Goal: Information Seeking & Learning: Find specific fact

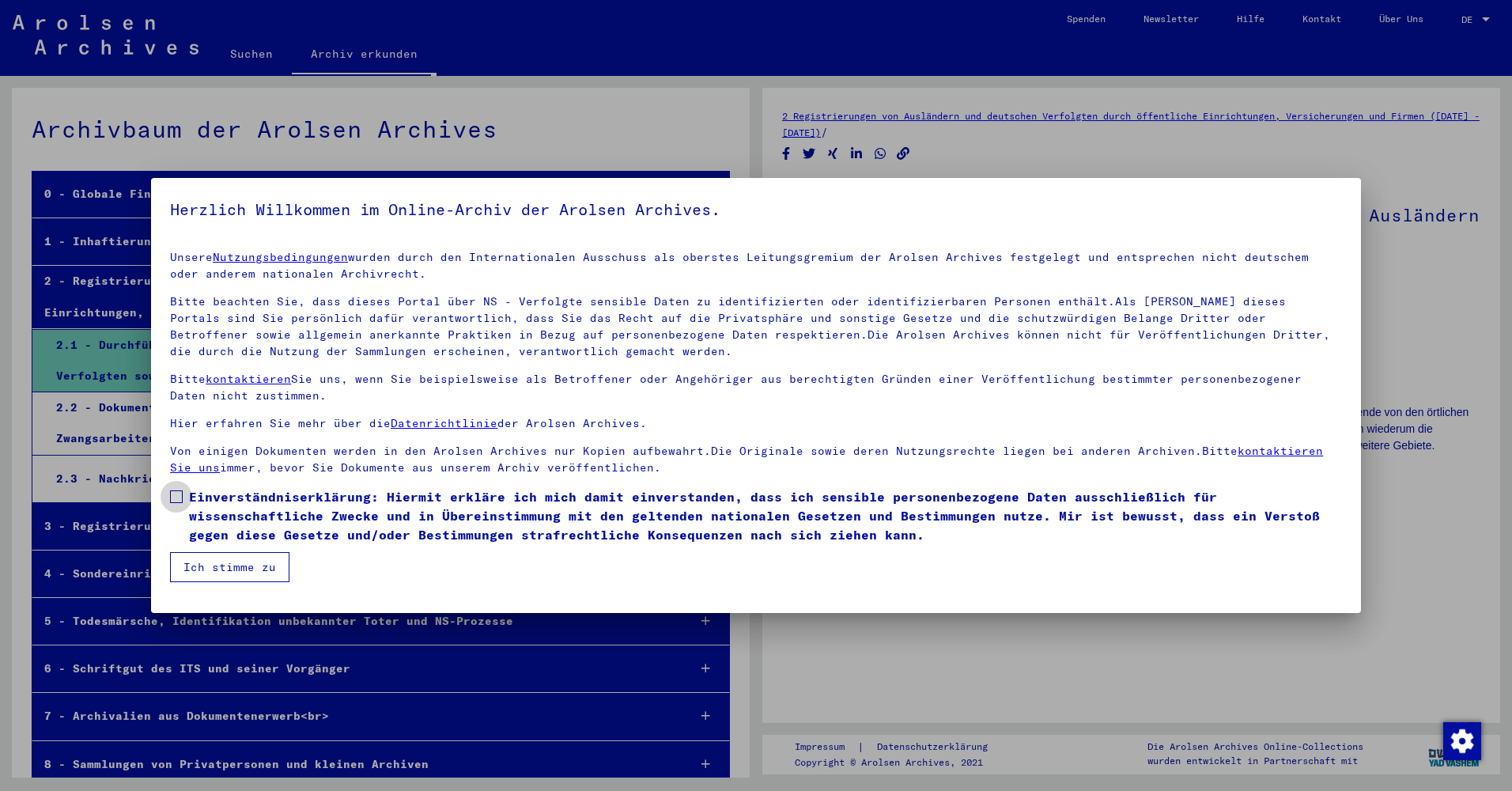
click at [177, 495] on span at bounding box center [176, 496] width 12 height 12
click at [249, 582] on mat-dialog-container "Herzlich Willkommen im Online-Archiv der Arolsen Archives. Unsere Nutzungsbedin…" at bounding box center [755, 395] width 1210 height 435
click at [238, 571] on button "Ich stimme zu" at bounding box center [229, 567] width 119 height 30
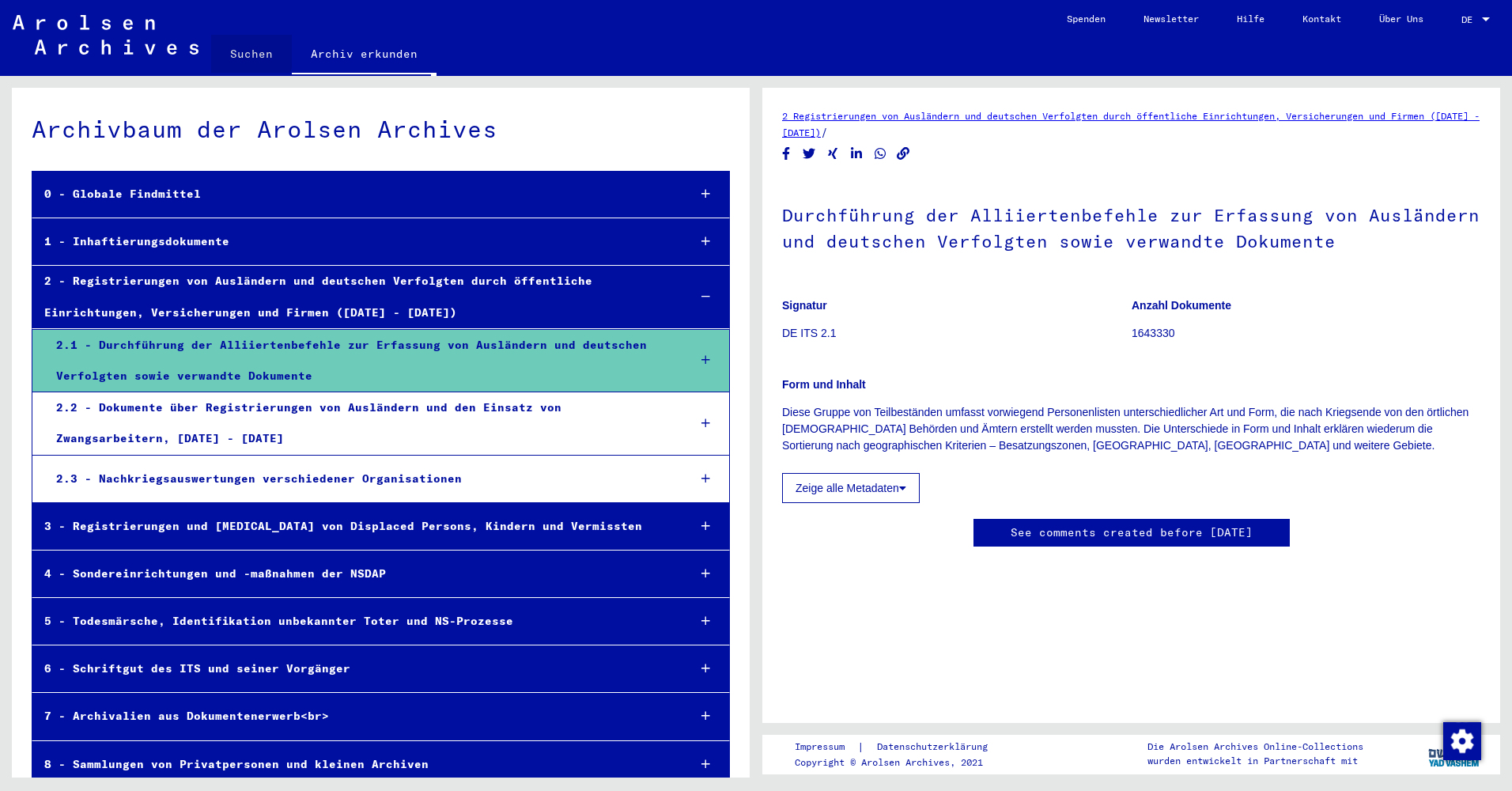
click at [238, 49] on link "Suchen" at bounding box center [251, 54] width 80 height 38
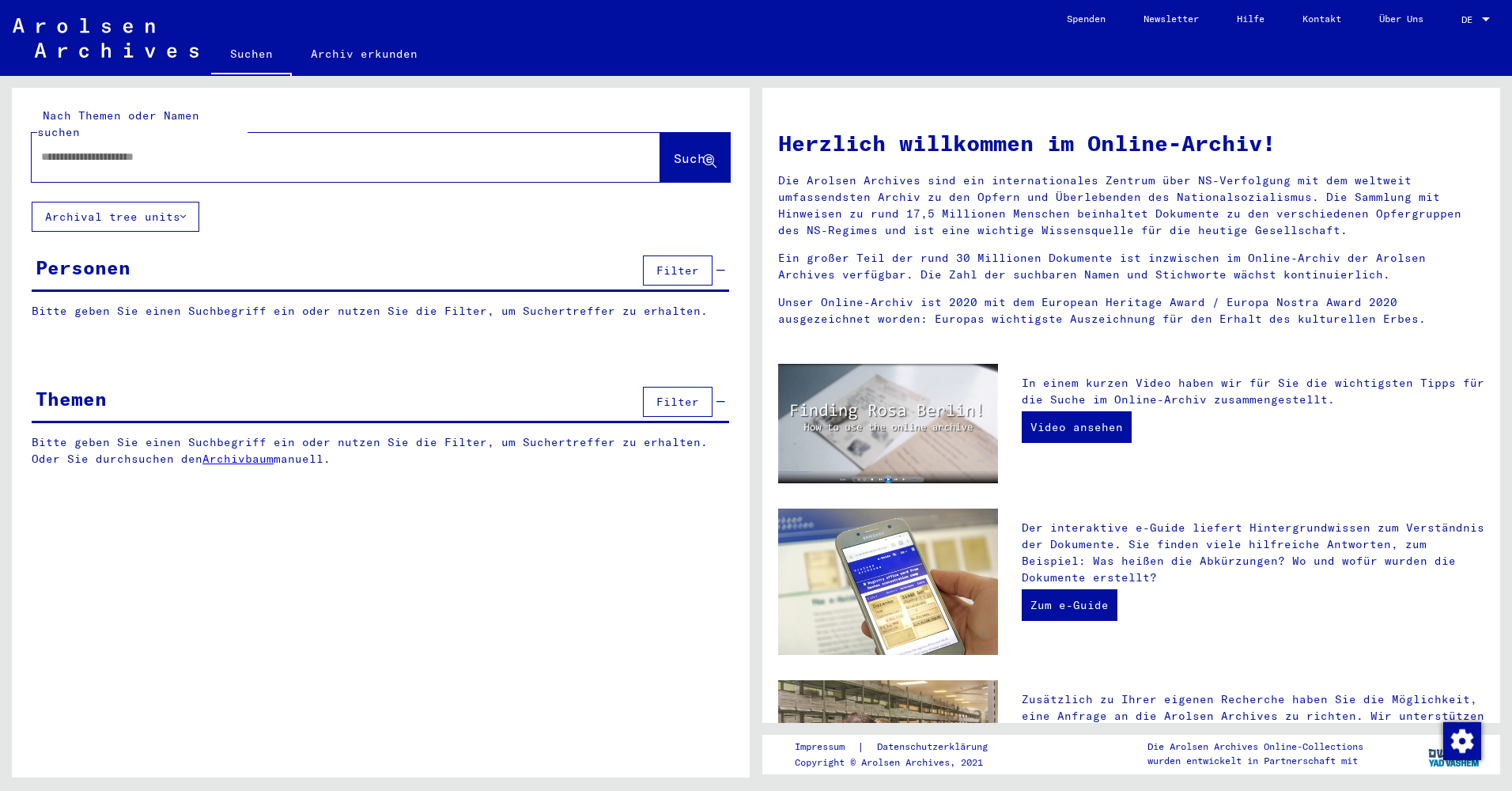
click at [144, 149] on input "text" at bounding box center [327, 157] width 571 height 17
type input "**********"
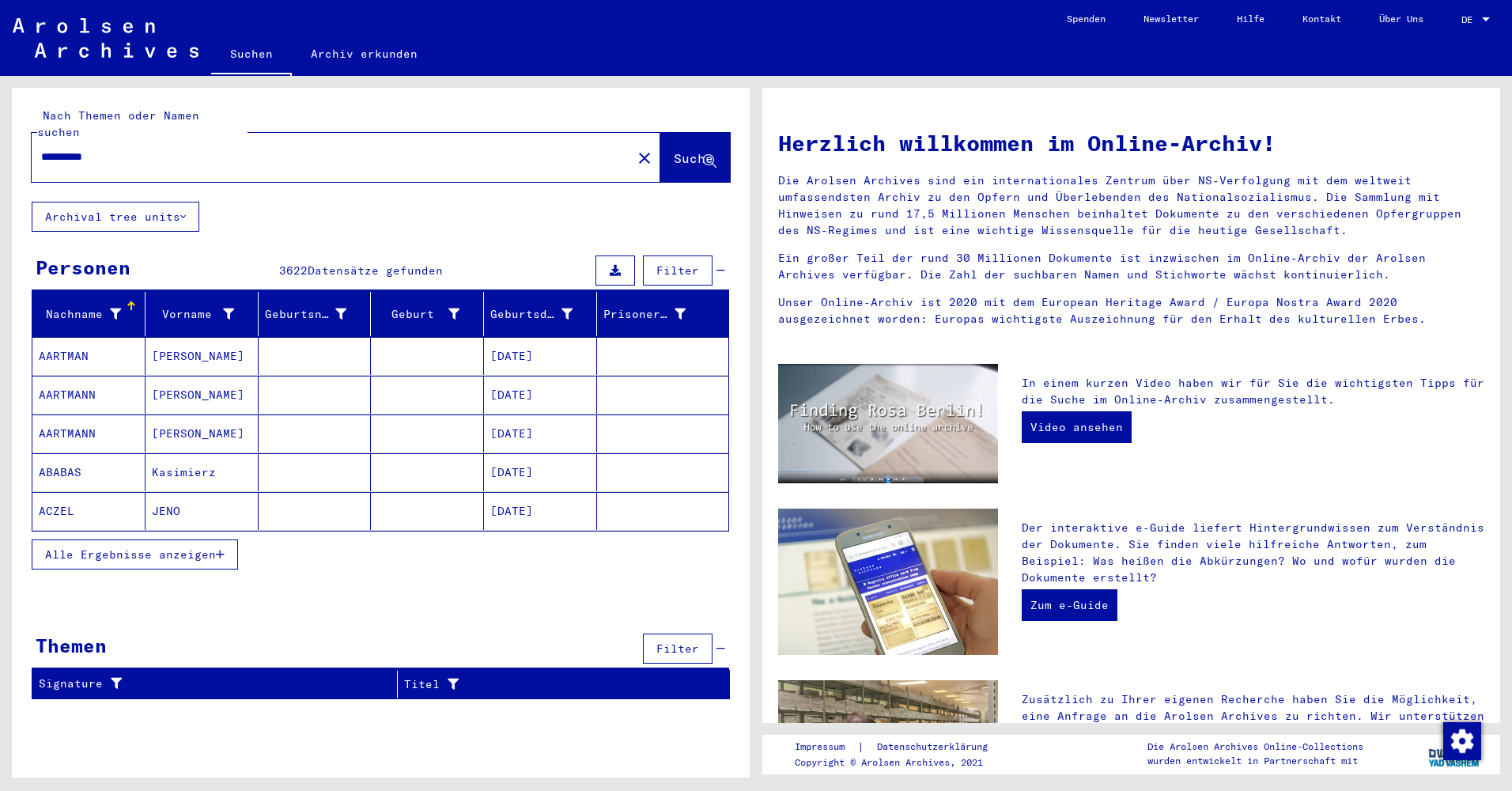
click at [166, 547] on button "Alle Ergebnisse anzeigen" at bounding box center [134, 554] width 206 height 30
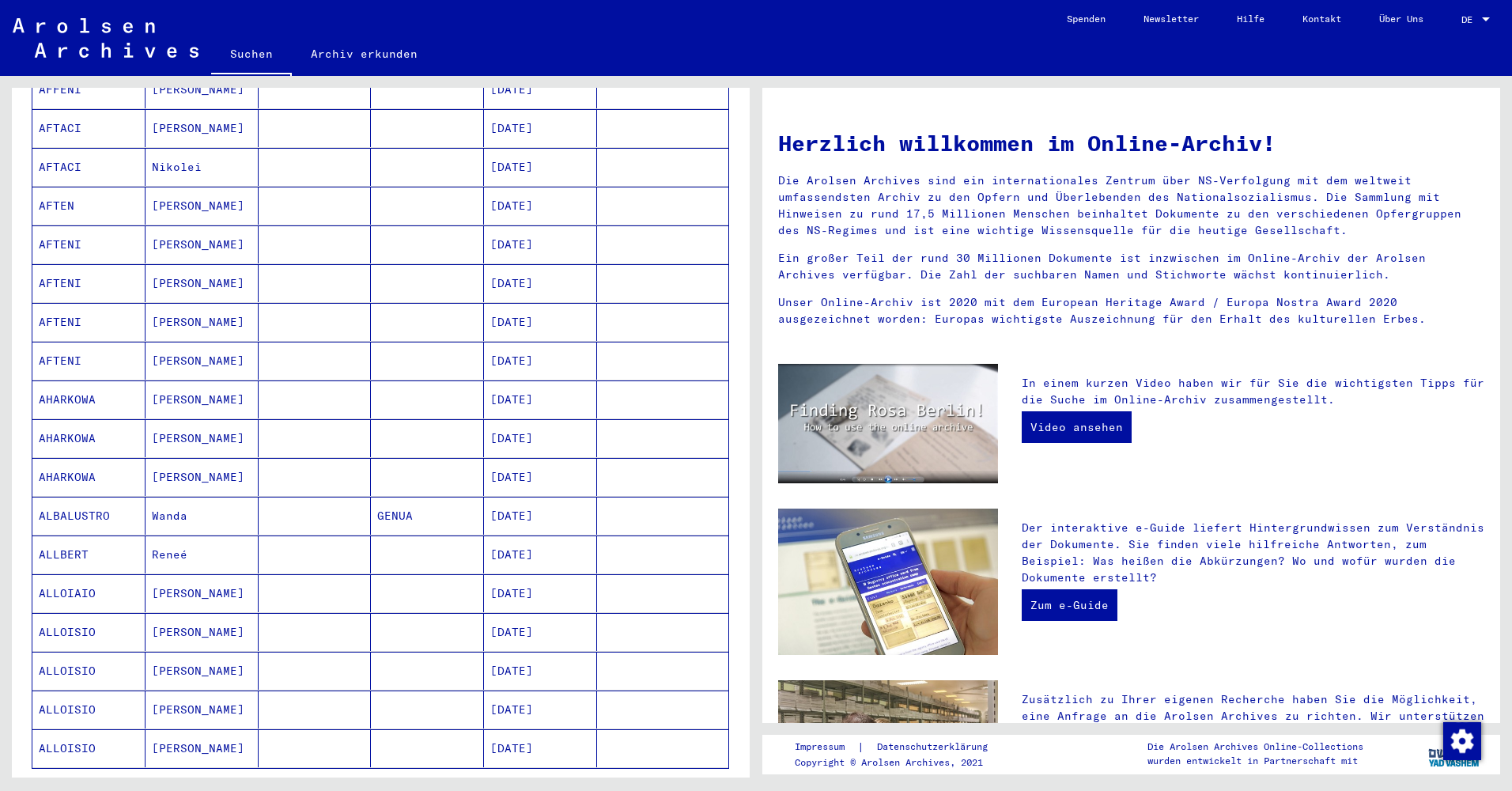
scroll to position [569, 0]
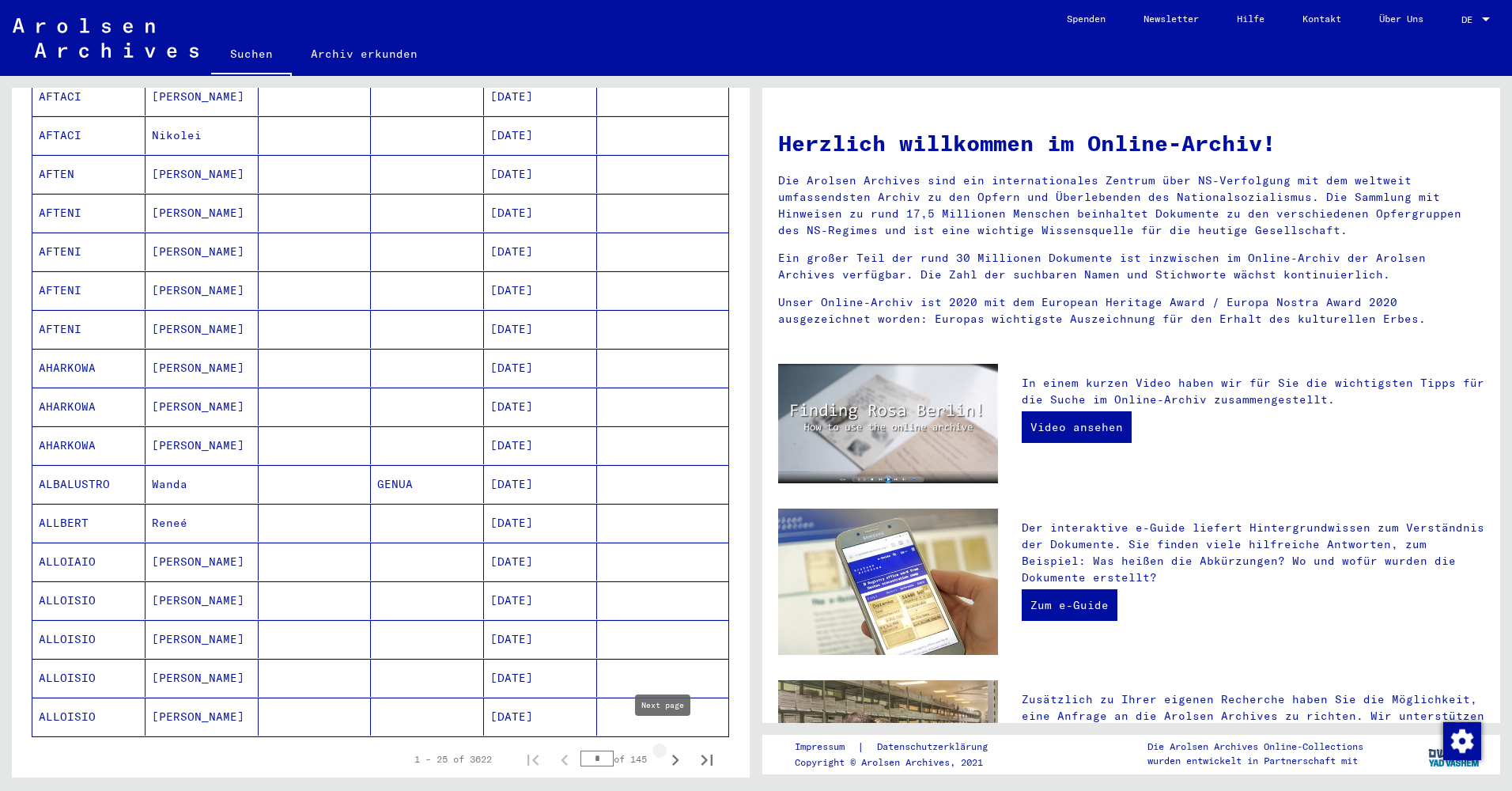
click at [664, 749] on icon "Next page" at bounding box center [675, 760] width 22 height 22
type input "*"
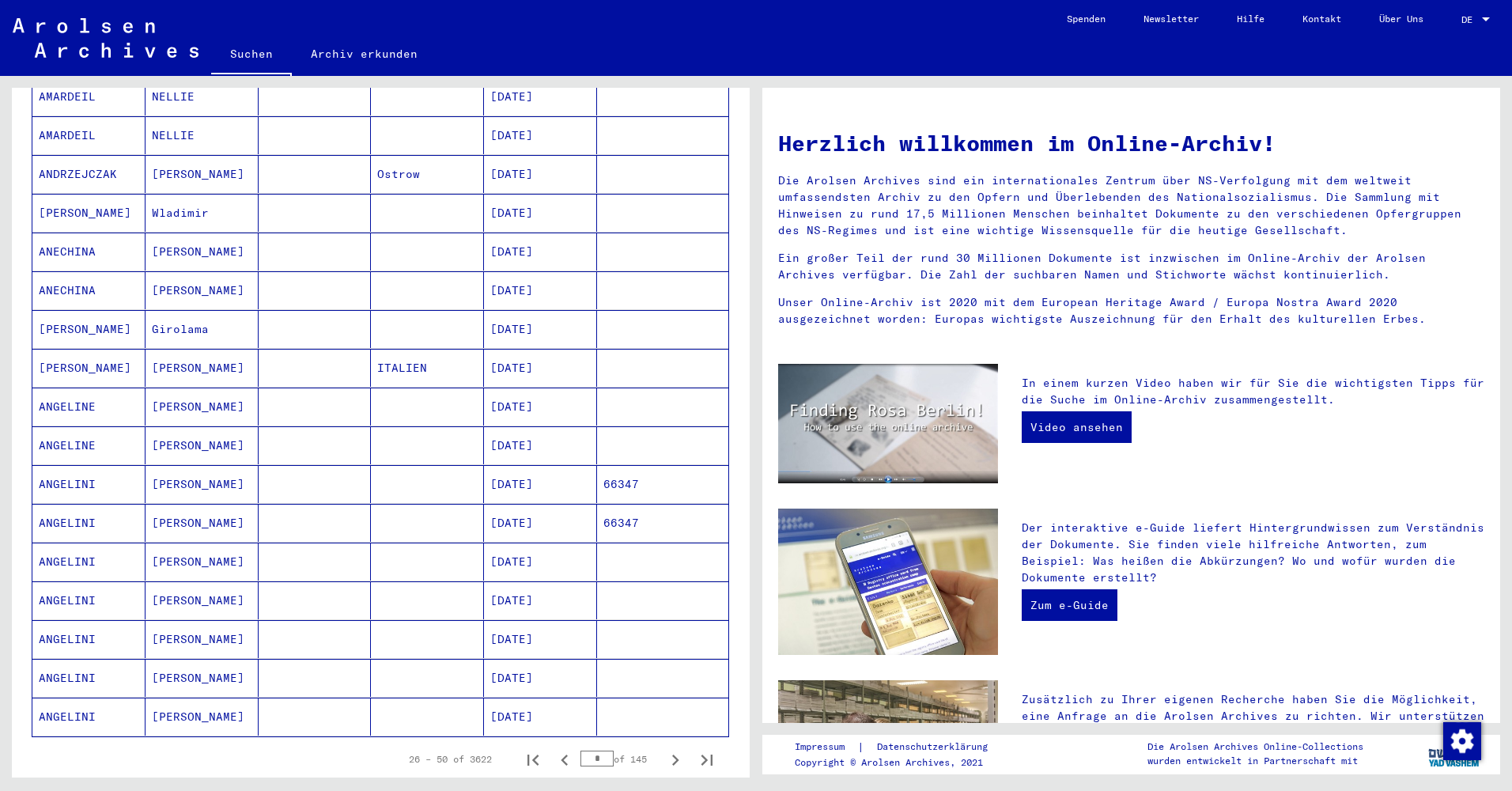
click at [659, 744] on button "Next page" at bounding box center [675, 760] width 31 height 31
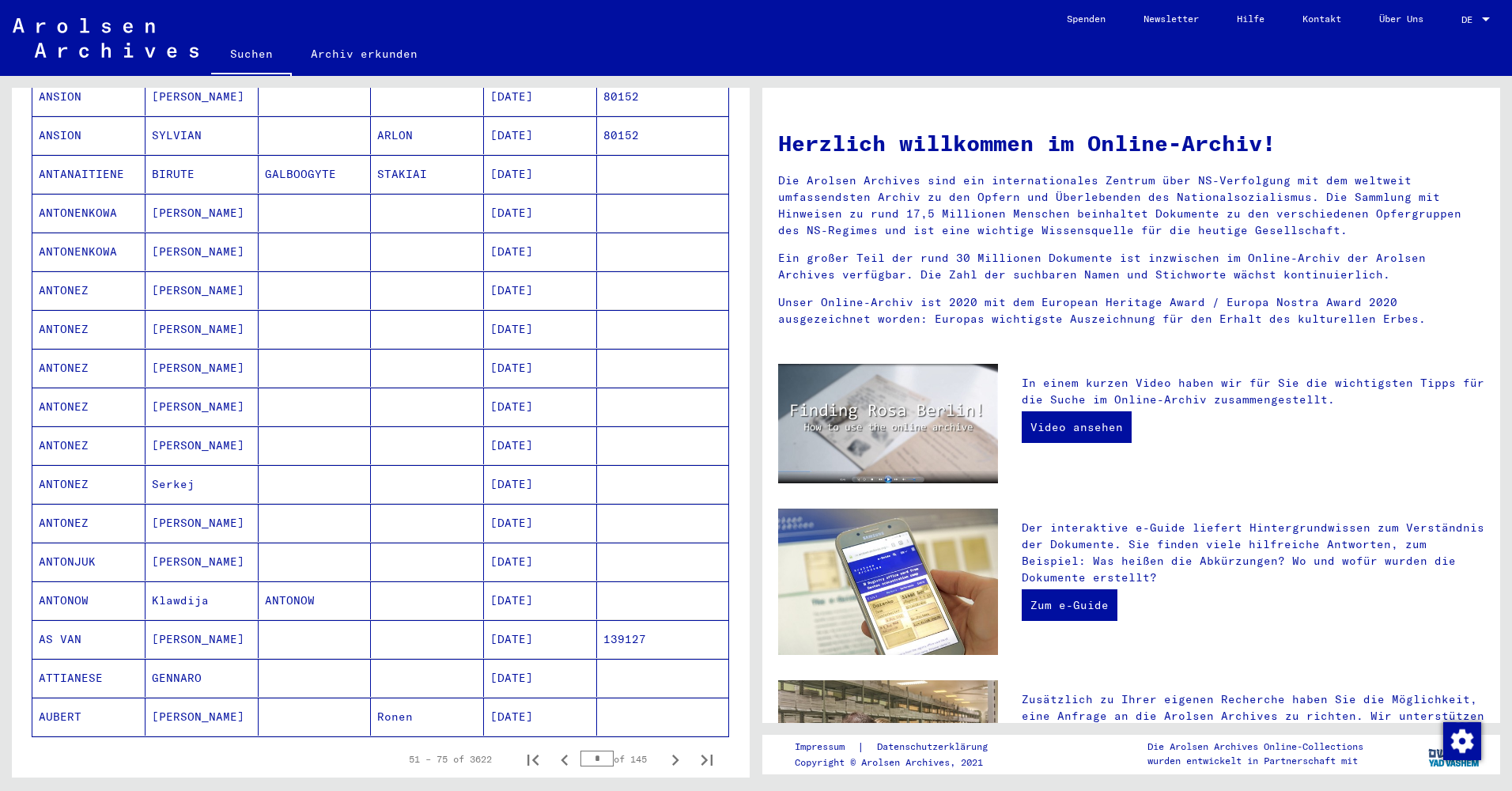
click at [659, 744] on button "Next page" at bounding box center [675, 760] width 31 height 31
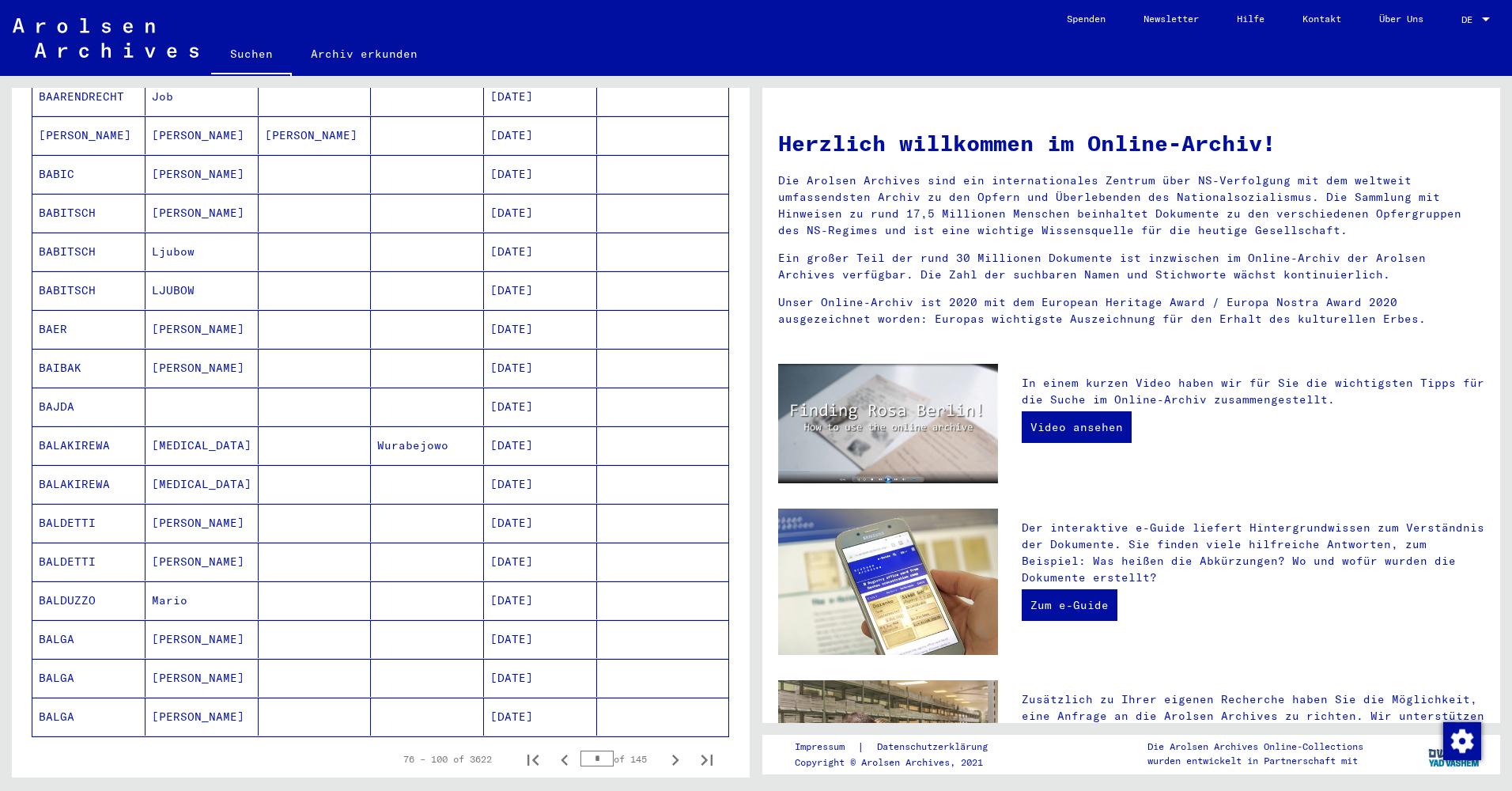
click at [659, 744] on button "Next page" at bounding box center [675, 760] width 31 height 31
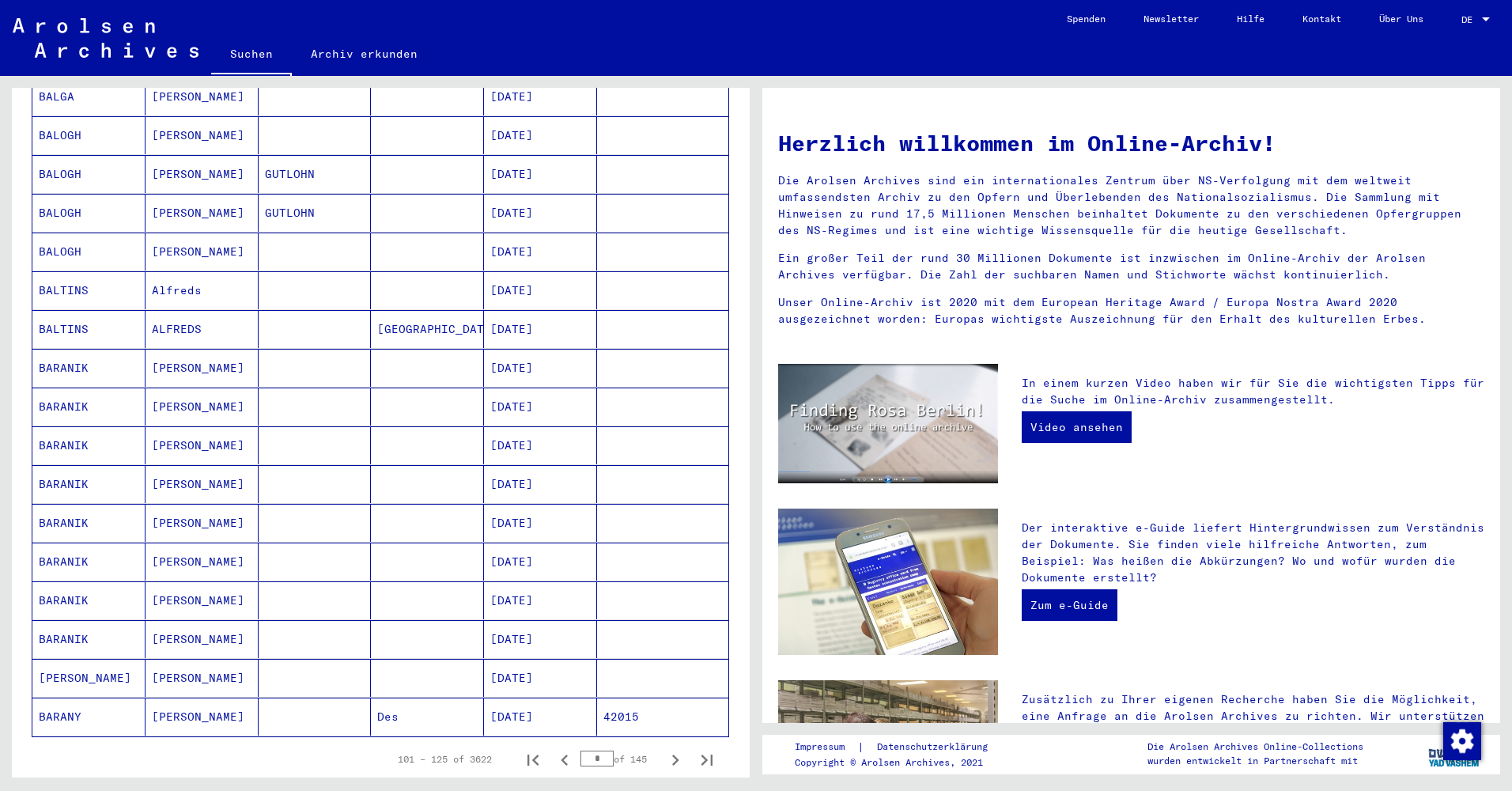
click at [659, 744] on button "Next page" at bounding box center [675, 760] width 31 height 31
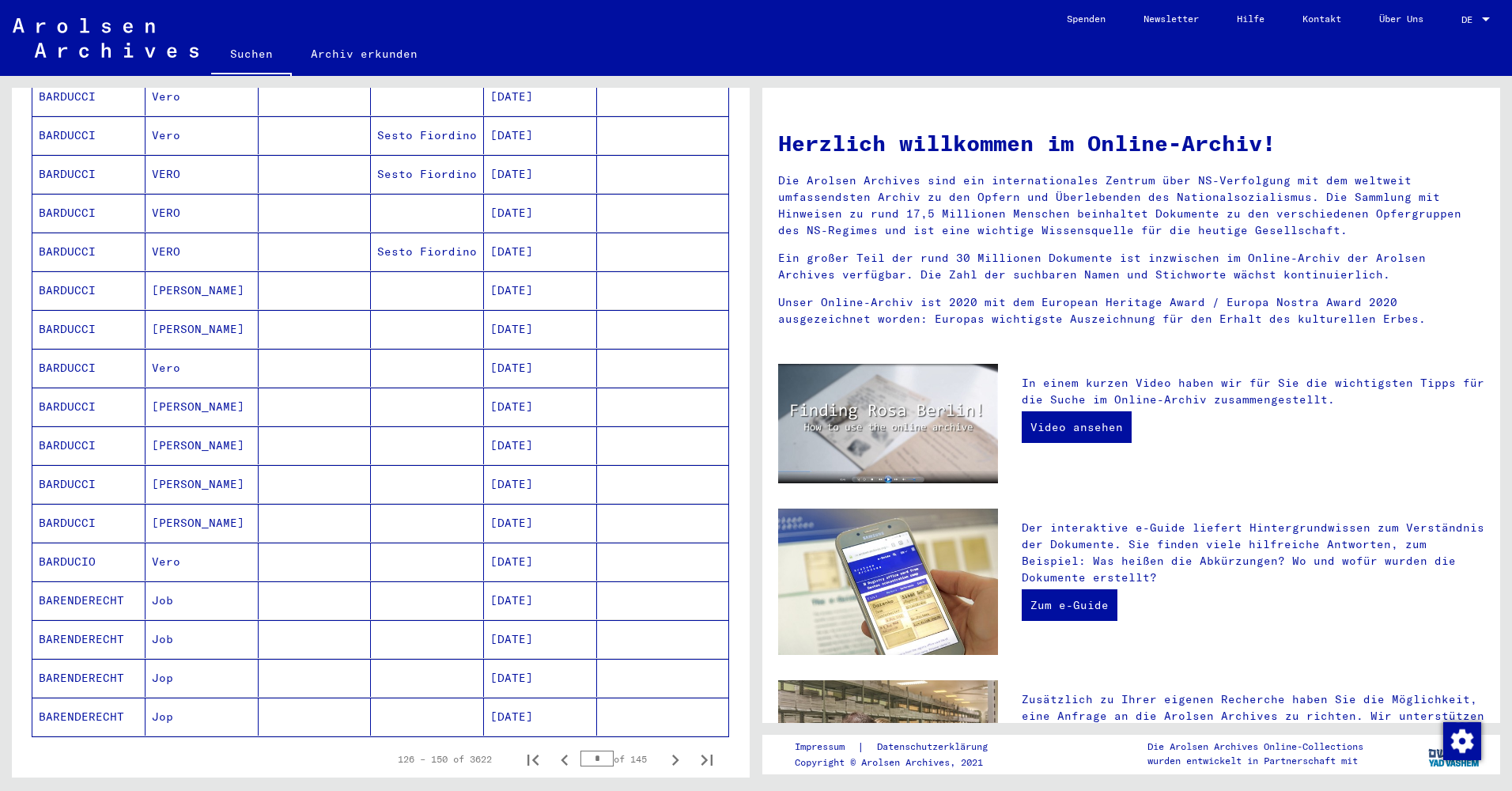
click at [659, 744] on button "Next page" at bounding box center [675, 760] width 31 height 31
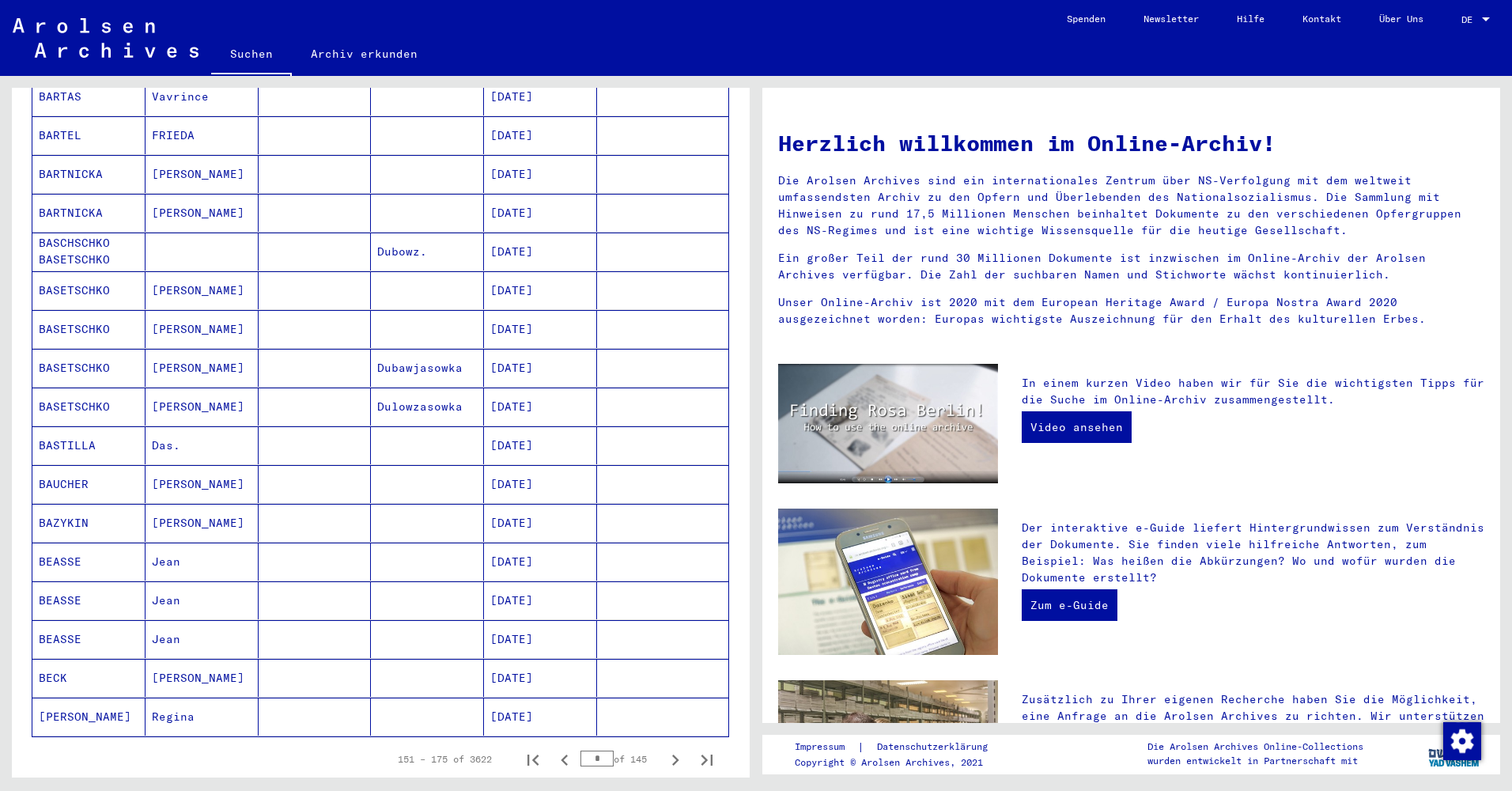
click at [659, 744] on button "Next page" at bounding box center [675, 760] width 31 height 31
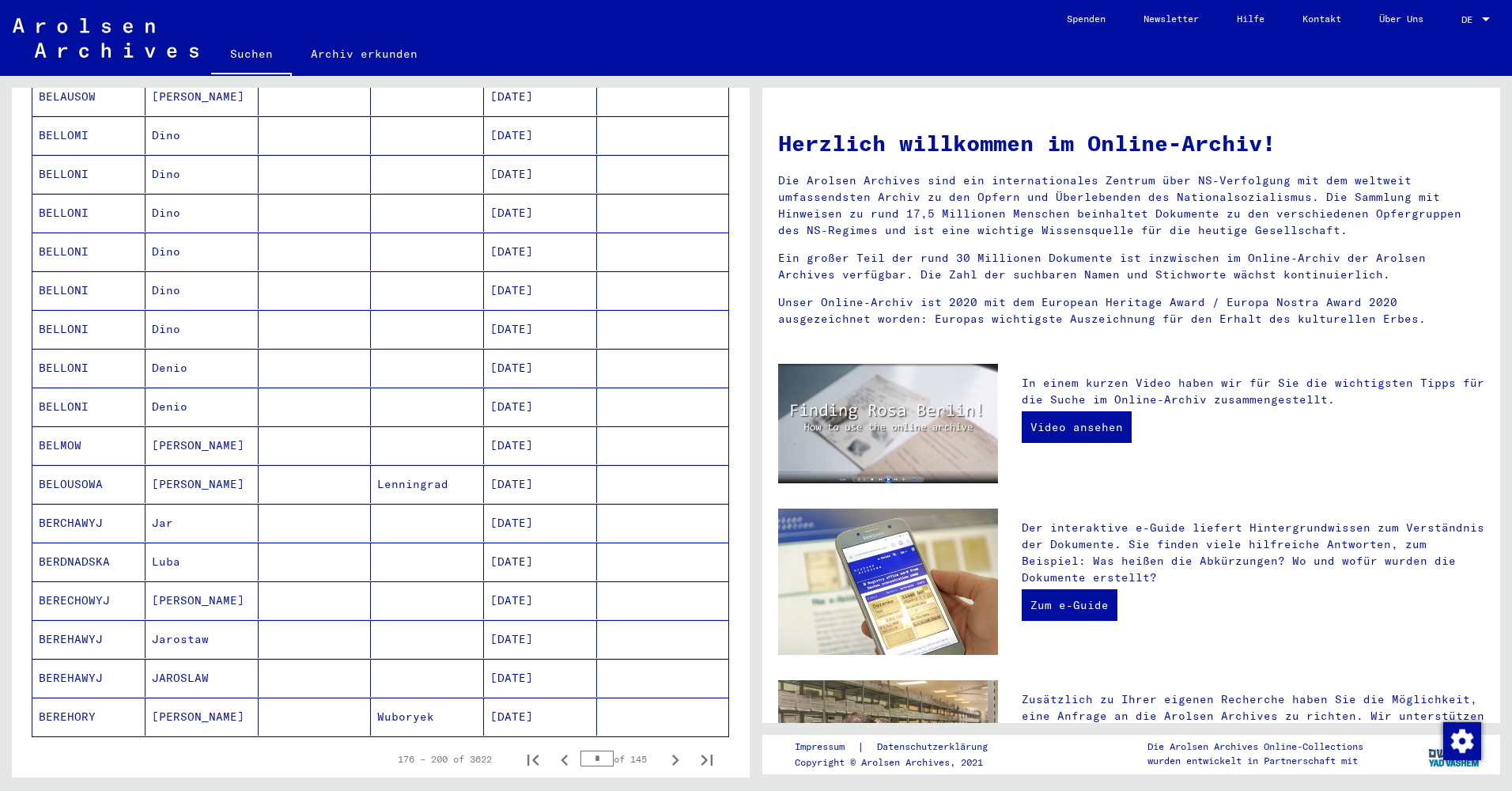
click at [659, 744] on button "Next page" at bounding box center [675, 760] width 31 height 31
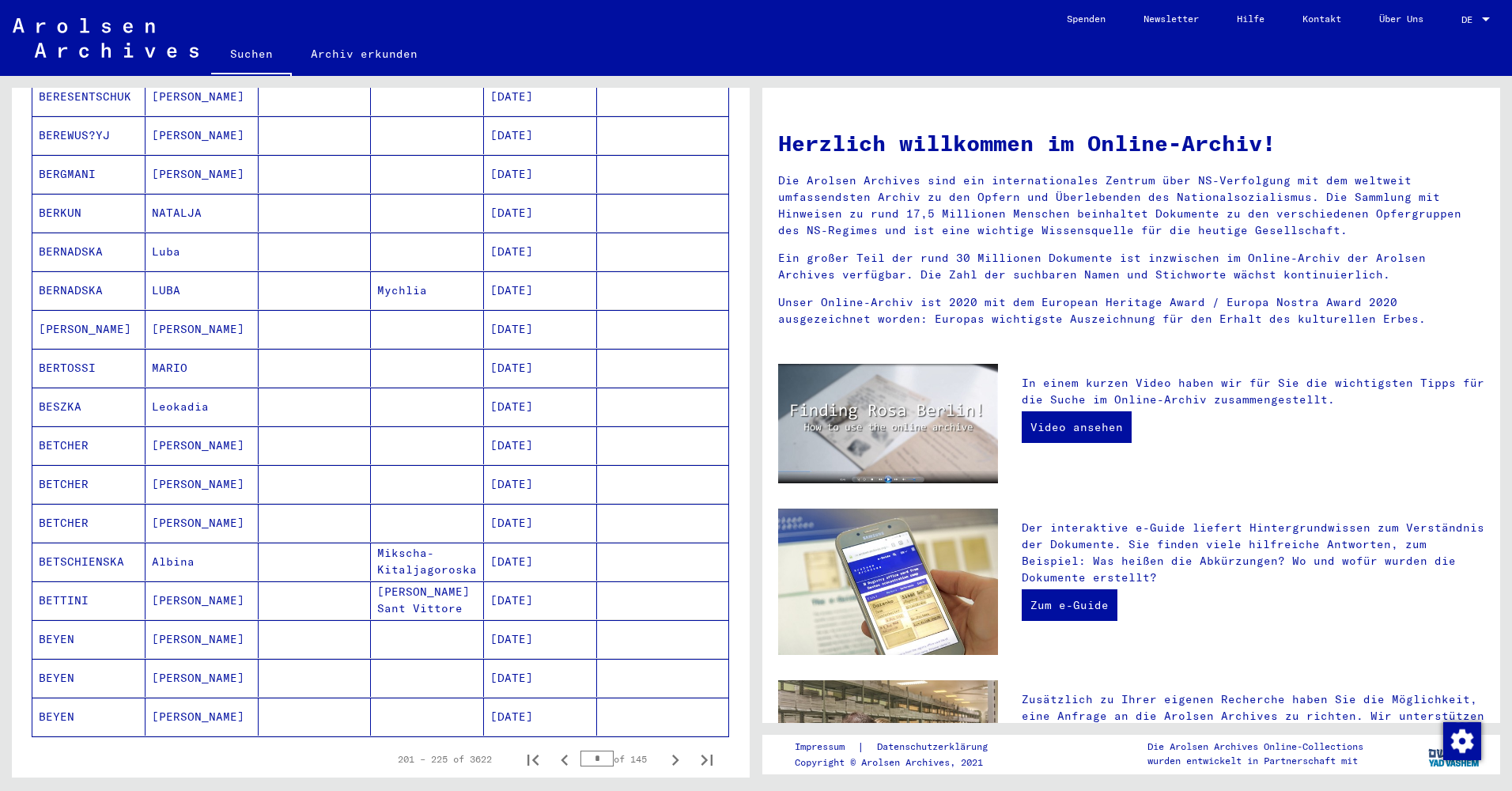
click at [659, 744] on button "Next page" at bounding box center [675, 760] width 31 height 31
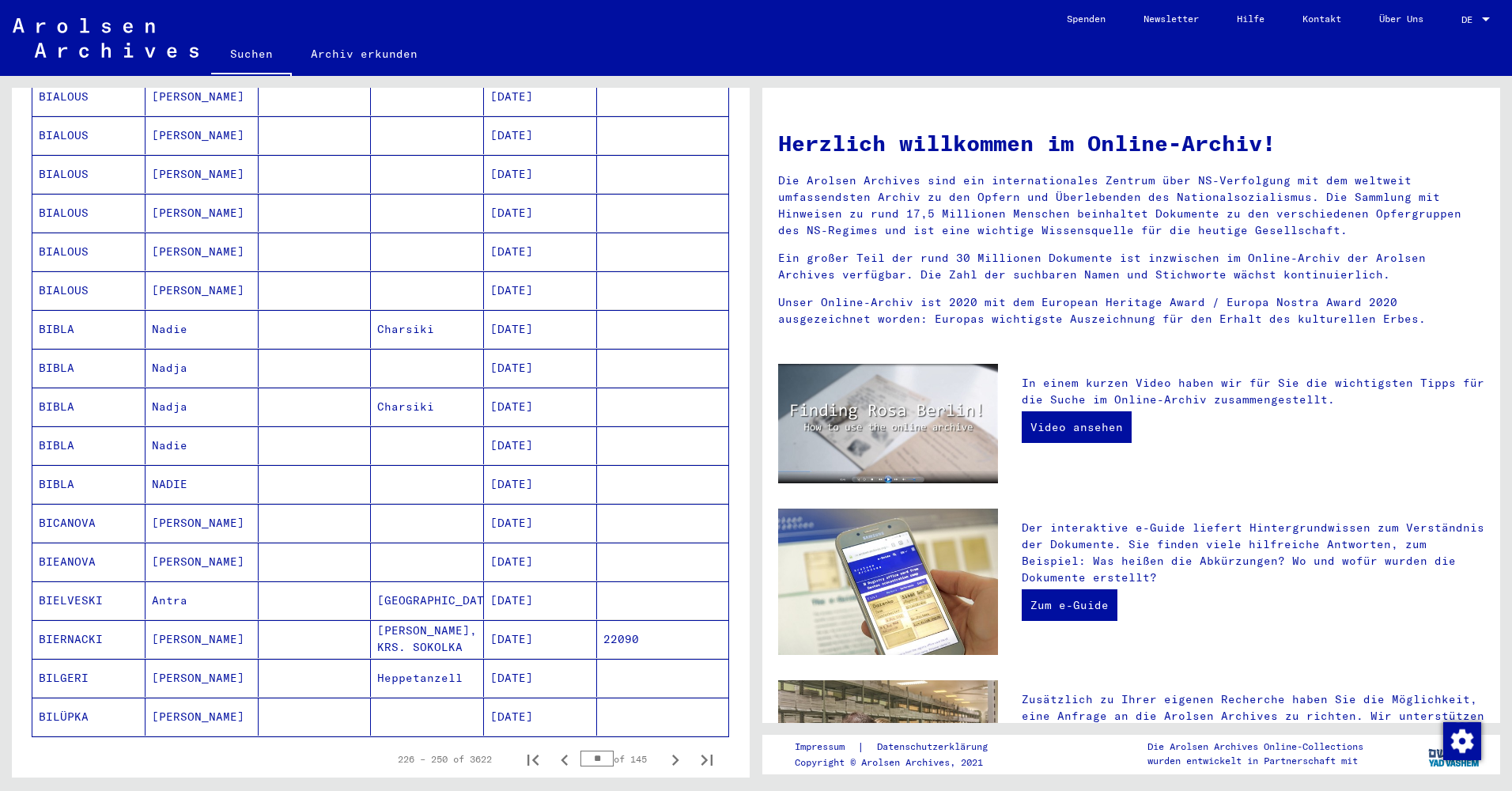
click at [659, 744] on button "Next page" at bounding box center [675, 760] width 31 height 31
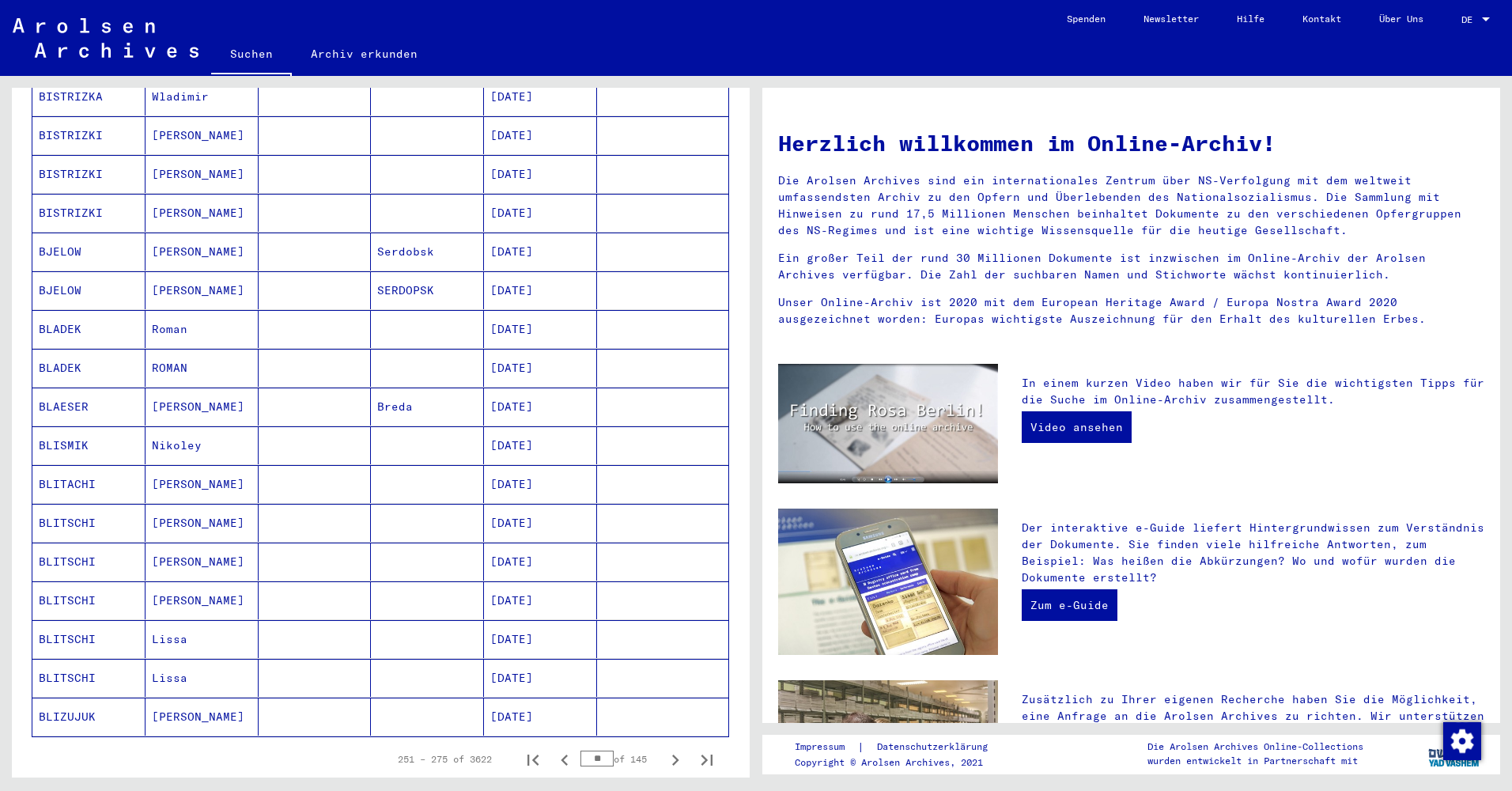
click at [659, 744] on button "Next page" at bounding box center [675, 760] width 31 height 31
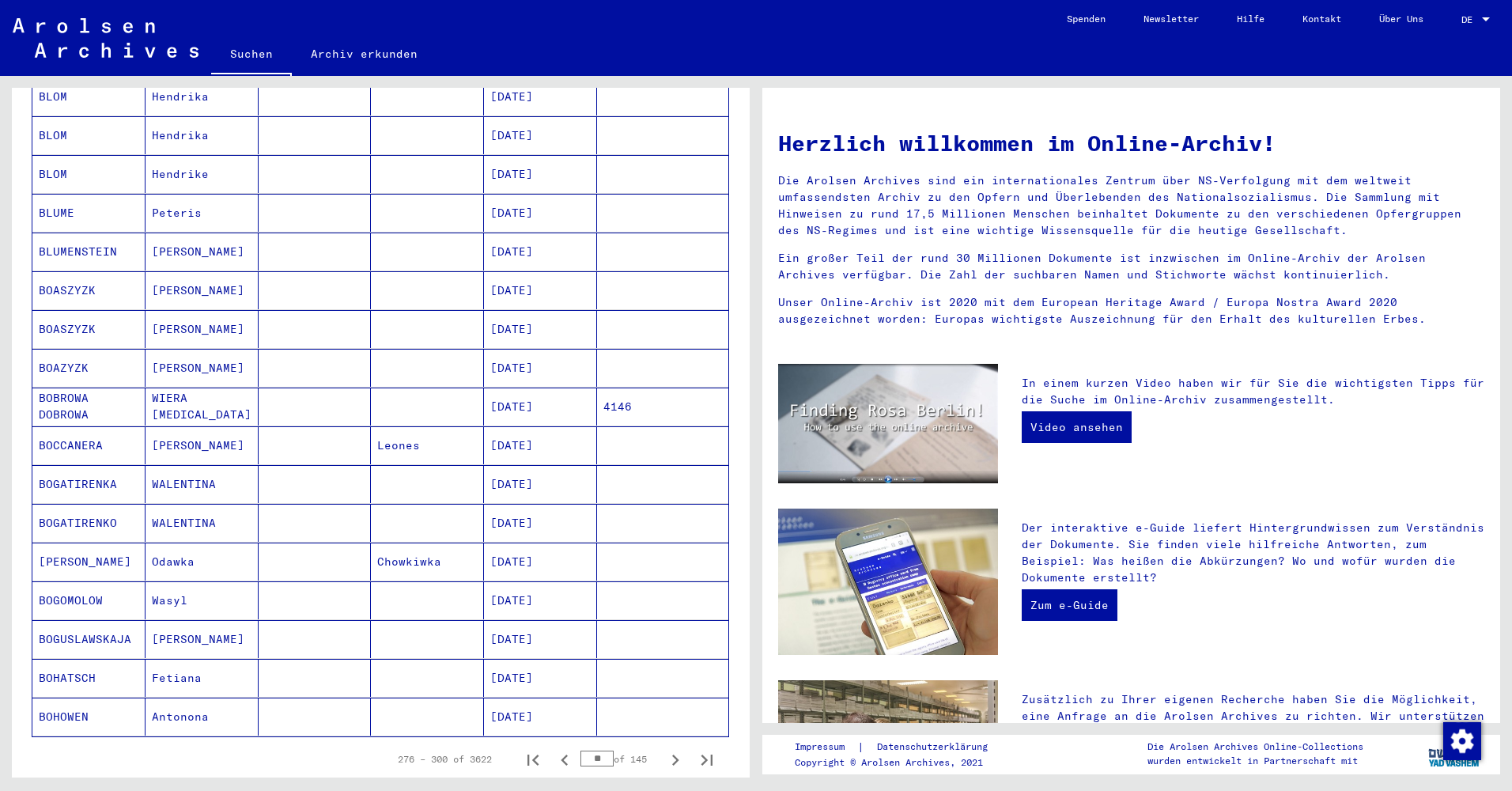
click at [659, 744] on button "Next page" at bounding box center [675, 760] width 31 height 31
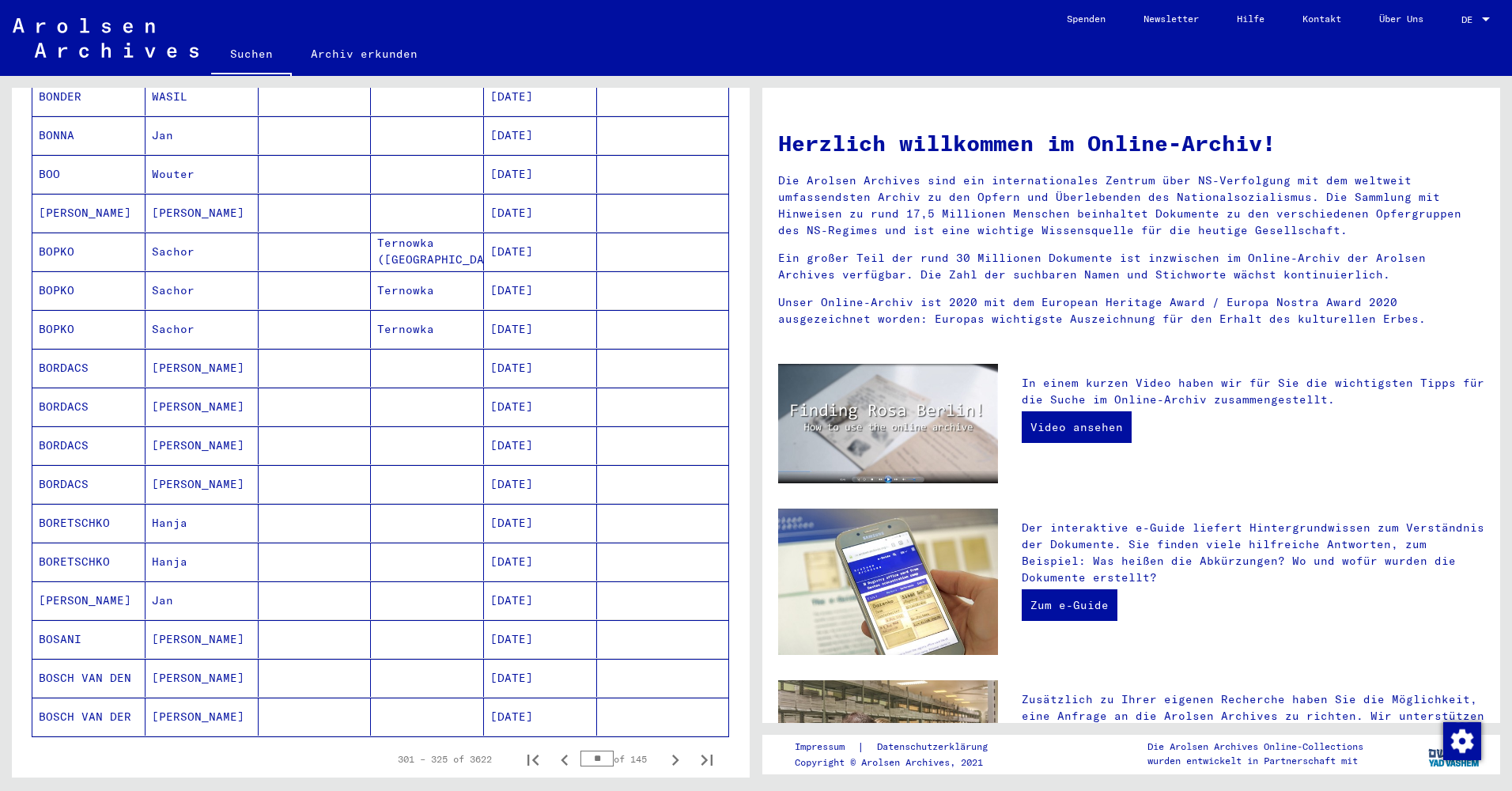
click at [659, 744] on button "Next page" at bounding box center [675, 760] width 31 height 31
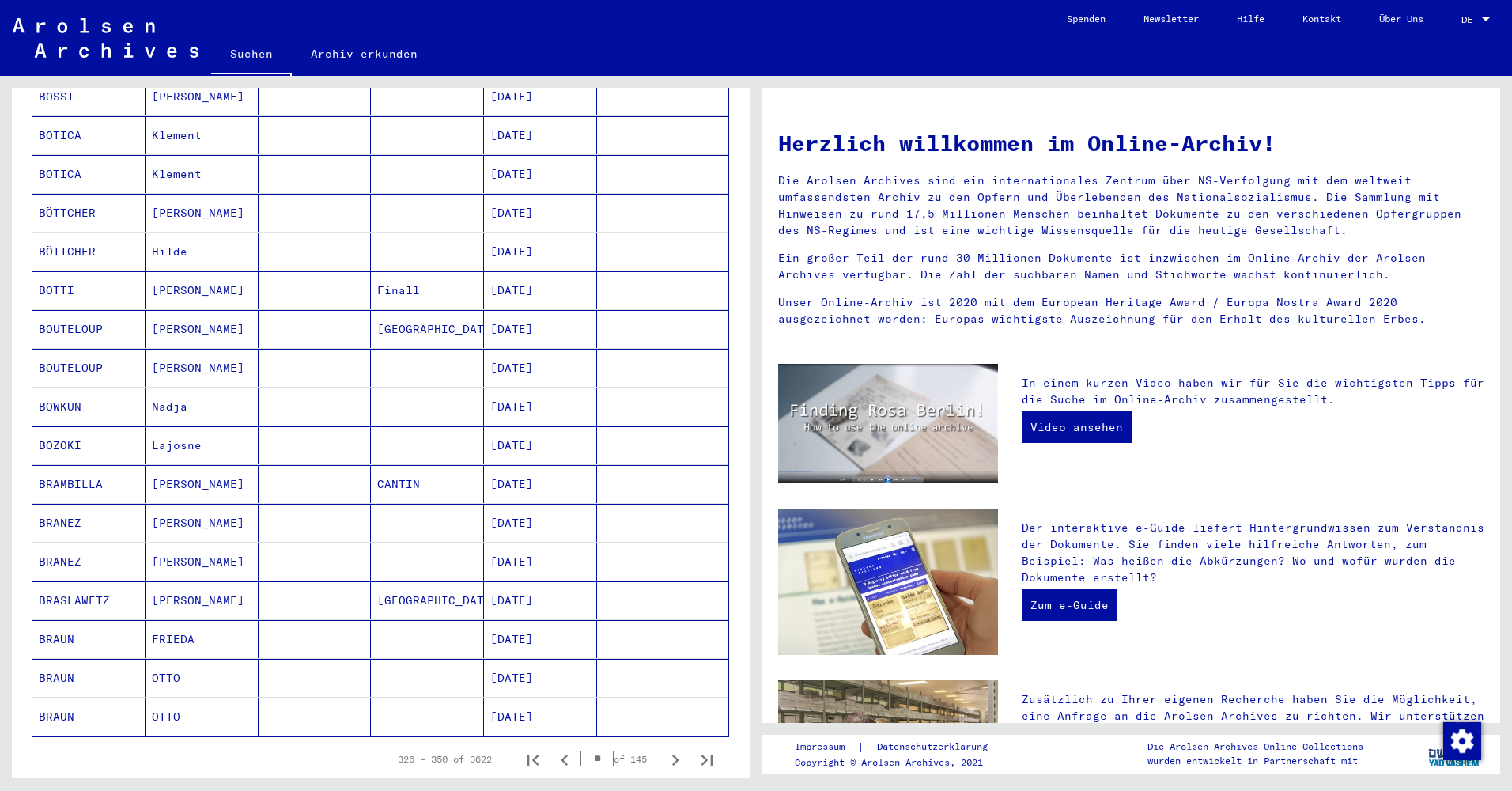
click at [659, 744] on button "Next page" at bounding box center [675, 760] width 31 height 31
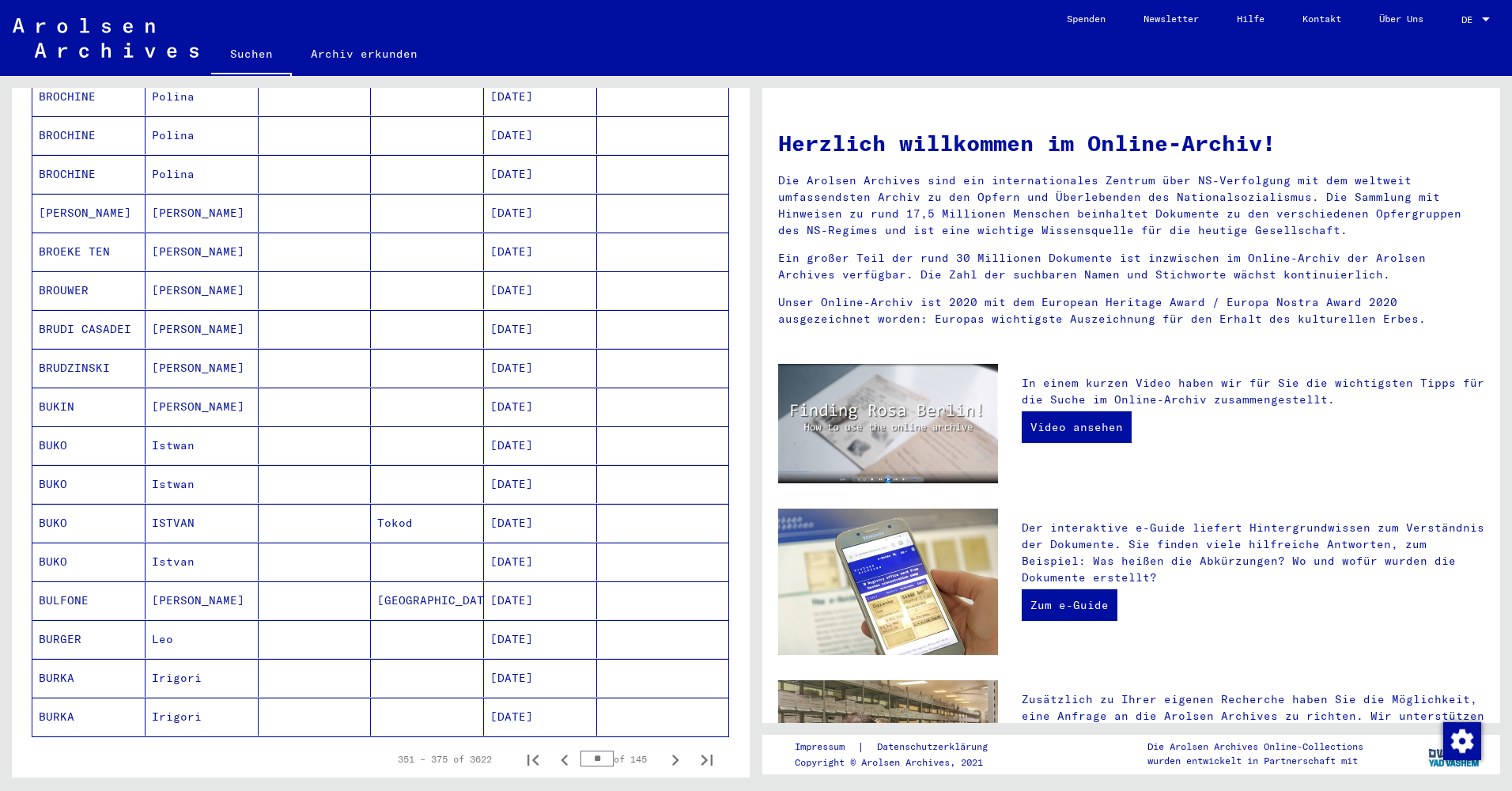
click at [659, 744] on button "Next page" at bounding box center [675, 760] width 31 height 31
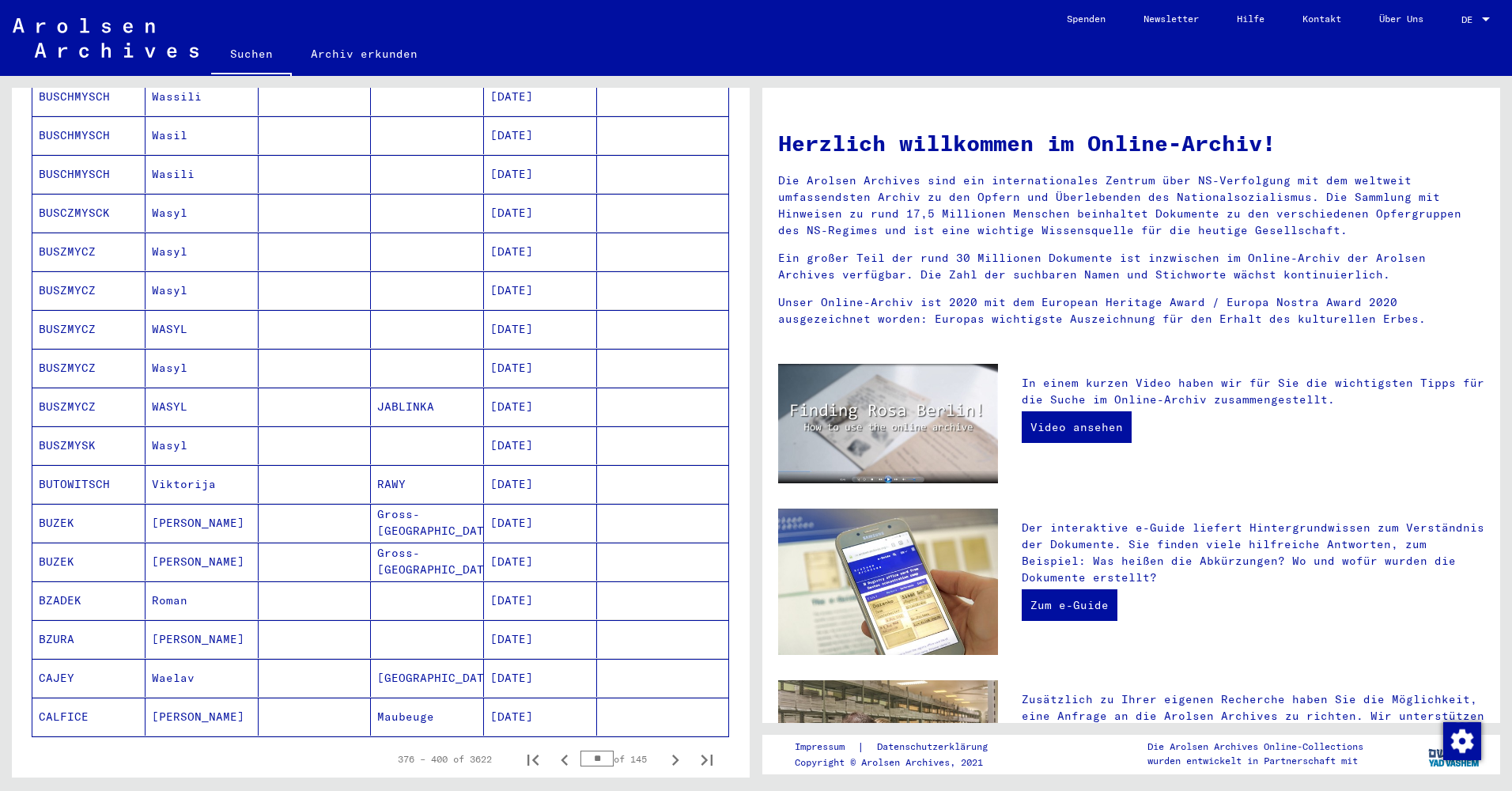
click at [659, 744] on button "Next page" at bounding box center [675, 760] width 31 height 31
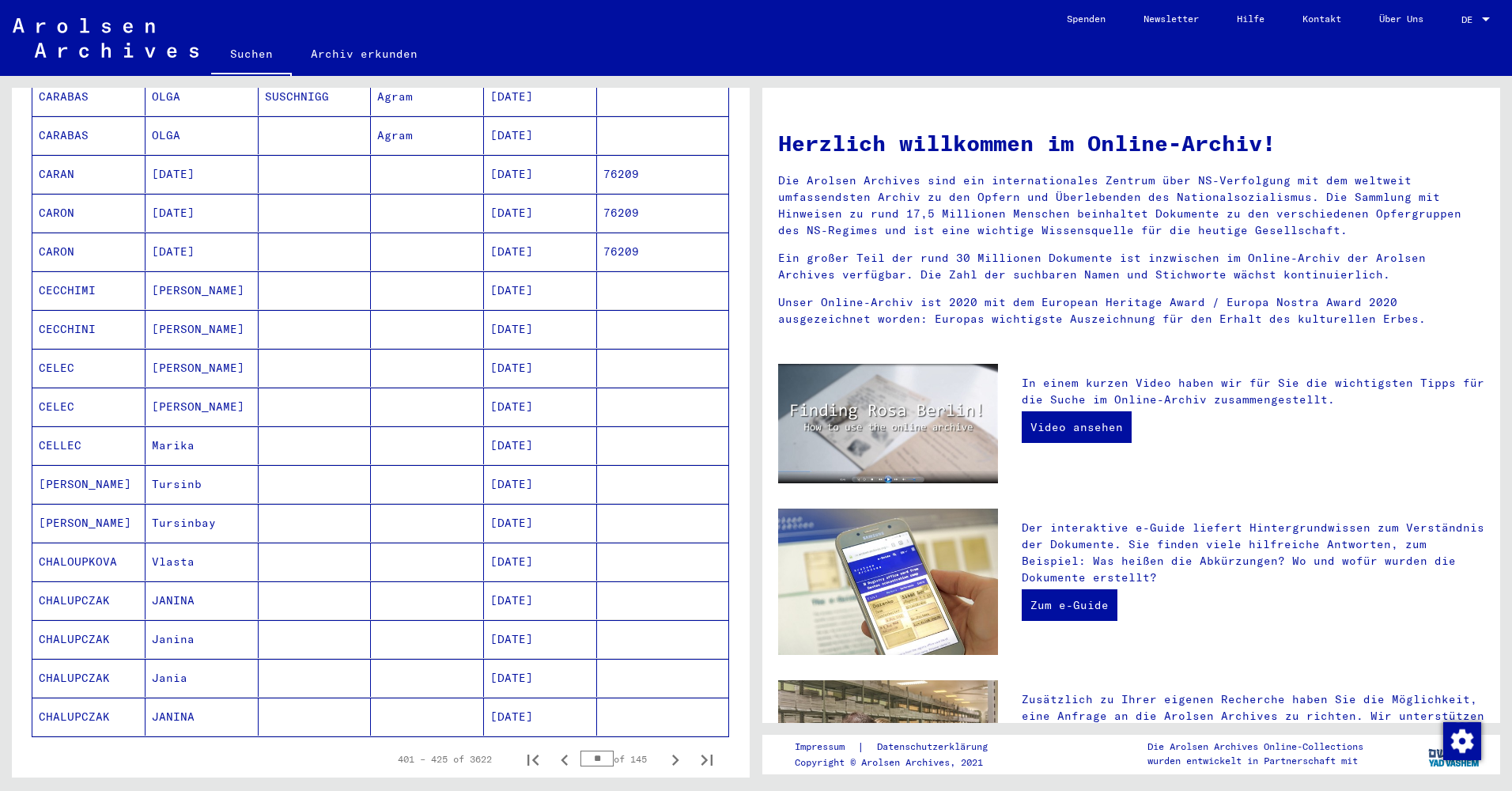
click at [659, 744] on button "Next page" at bounding box center [675, 760] width 31 height 31
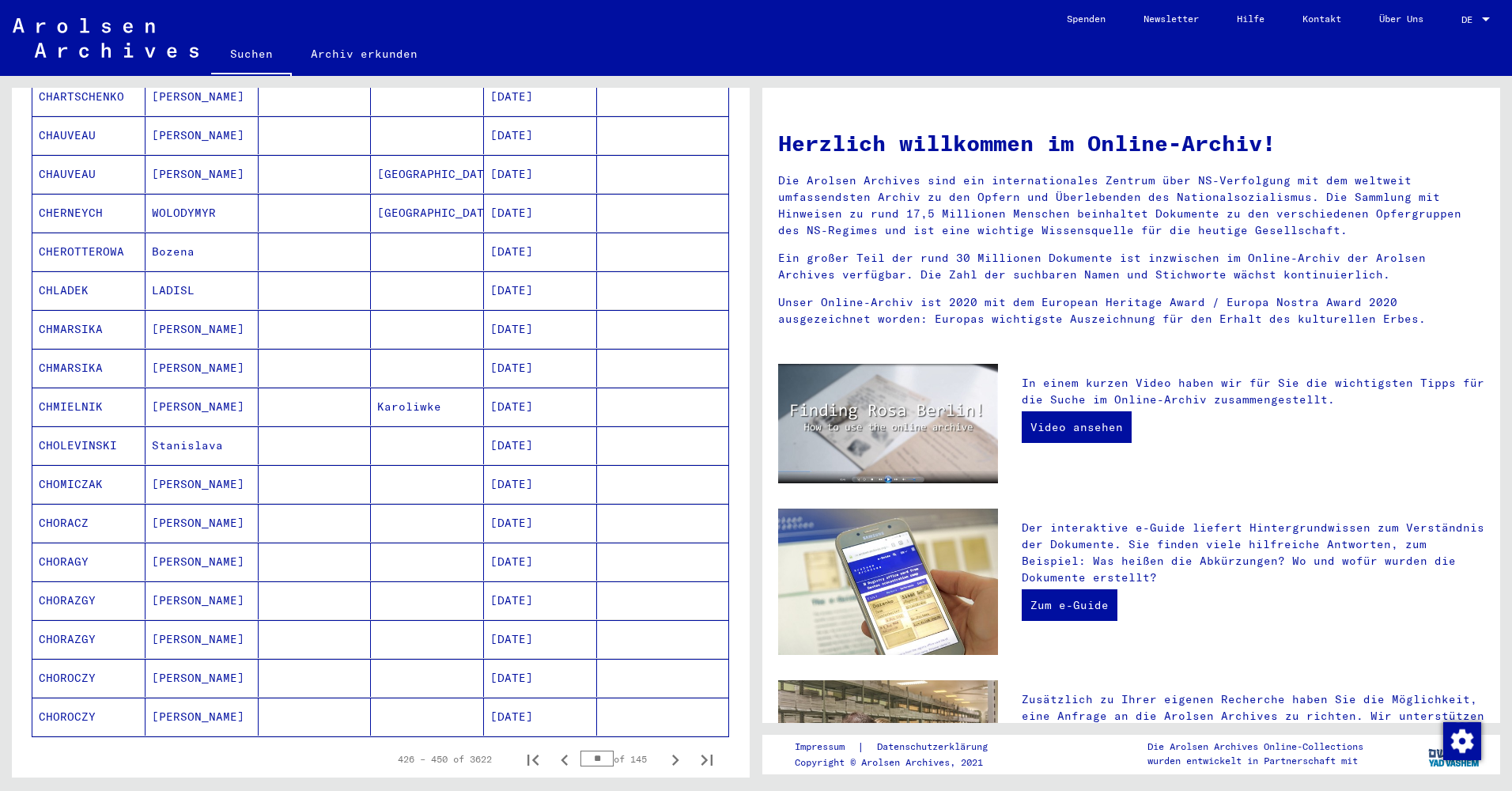
click at [659, 744] on button "Next page" at bounding box center [675, 760] width 31 height 31
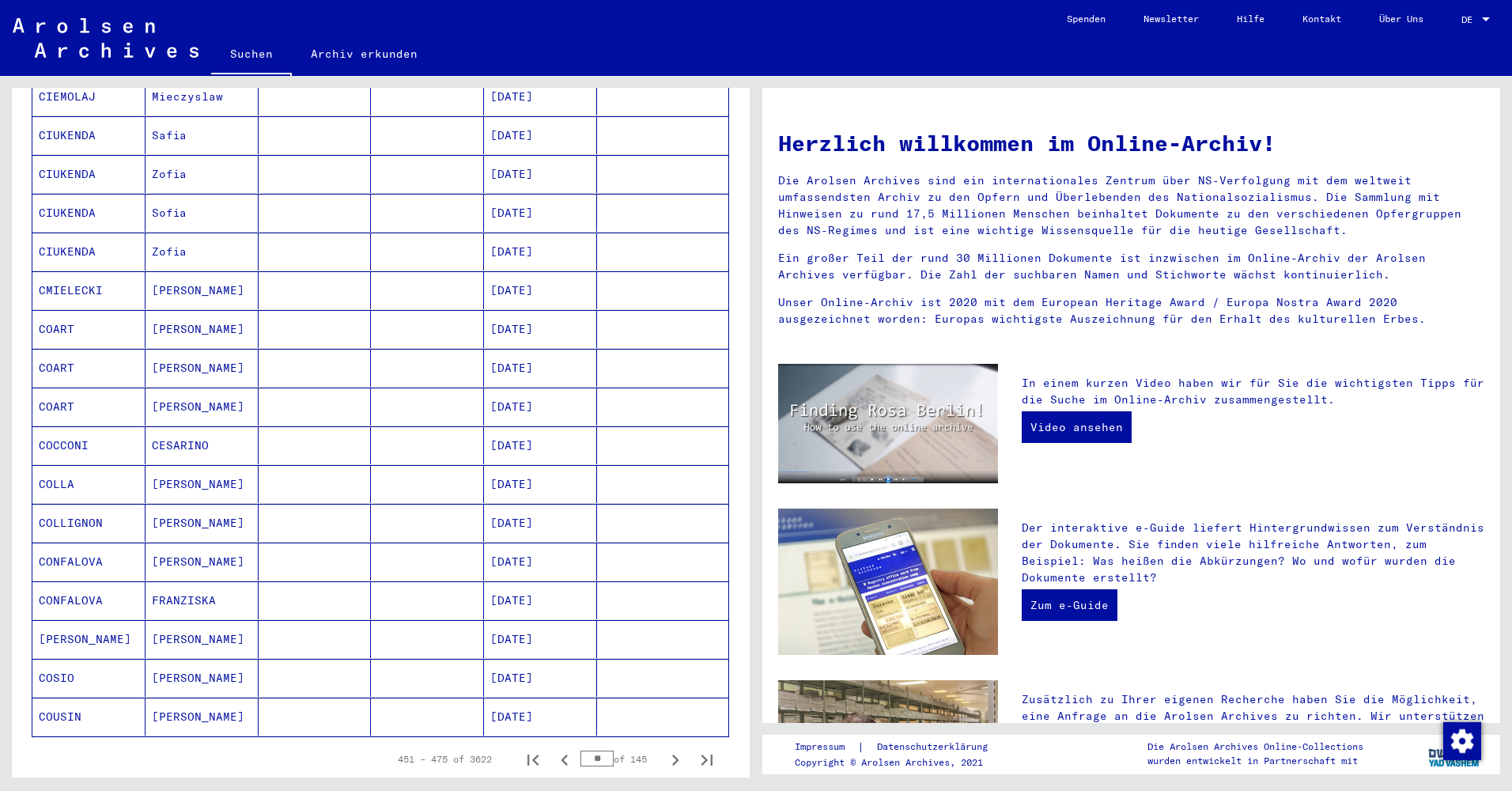
click at [659, 744] on button "Next page" at bounding box center [675, 760] width 31 height 31
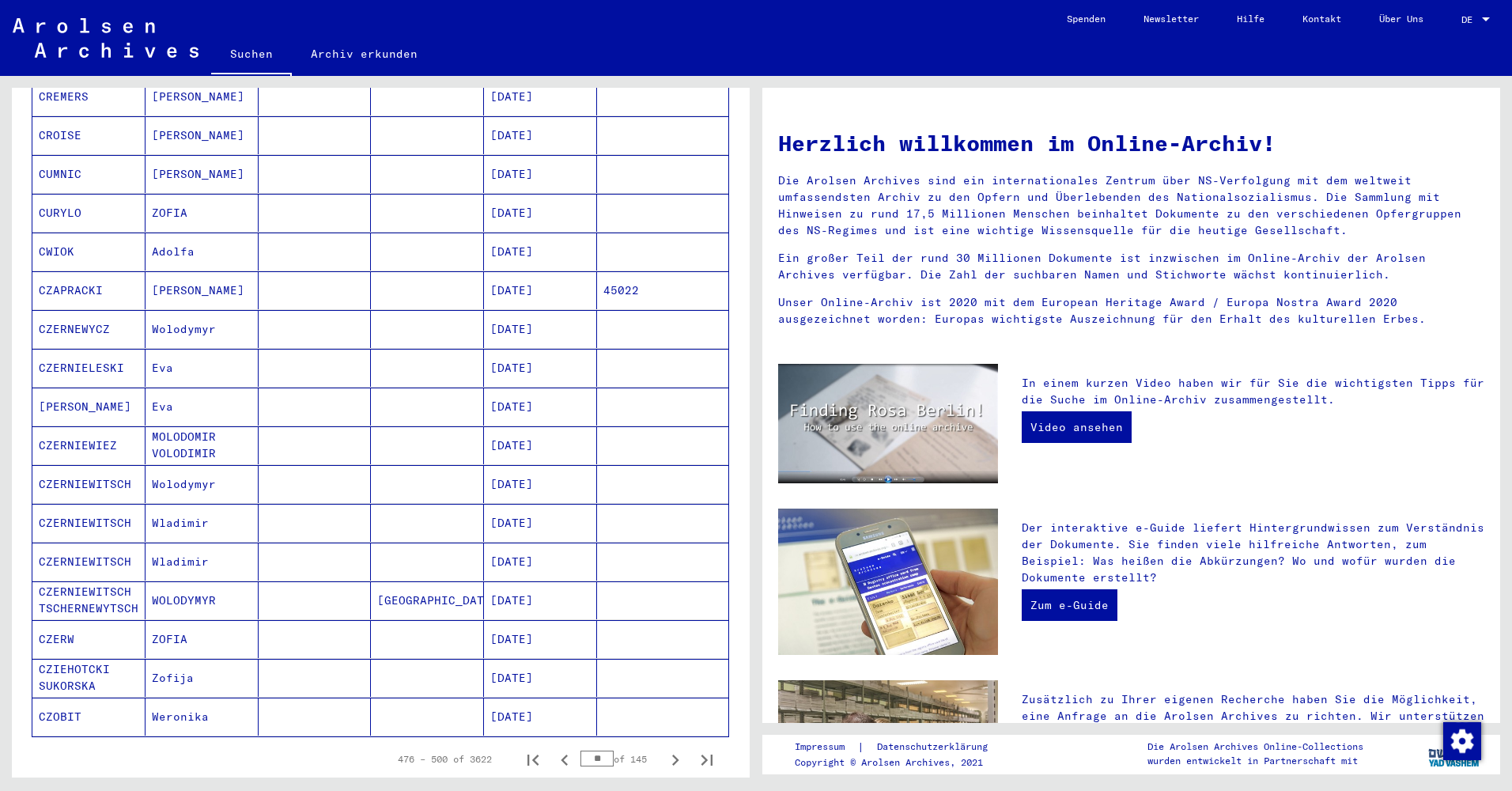
click at [659, 744] on button "Next page" at bounding box center [675, 760] width 31 height 31
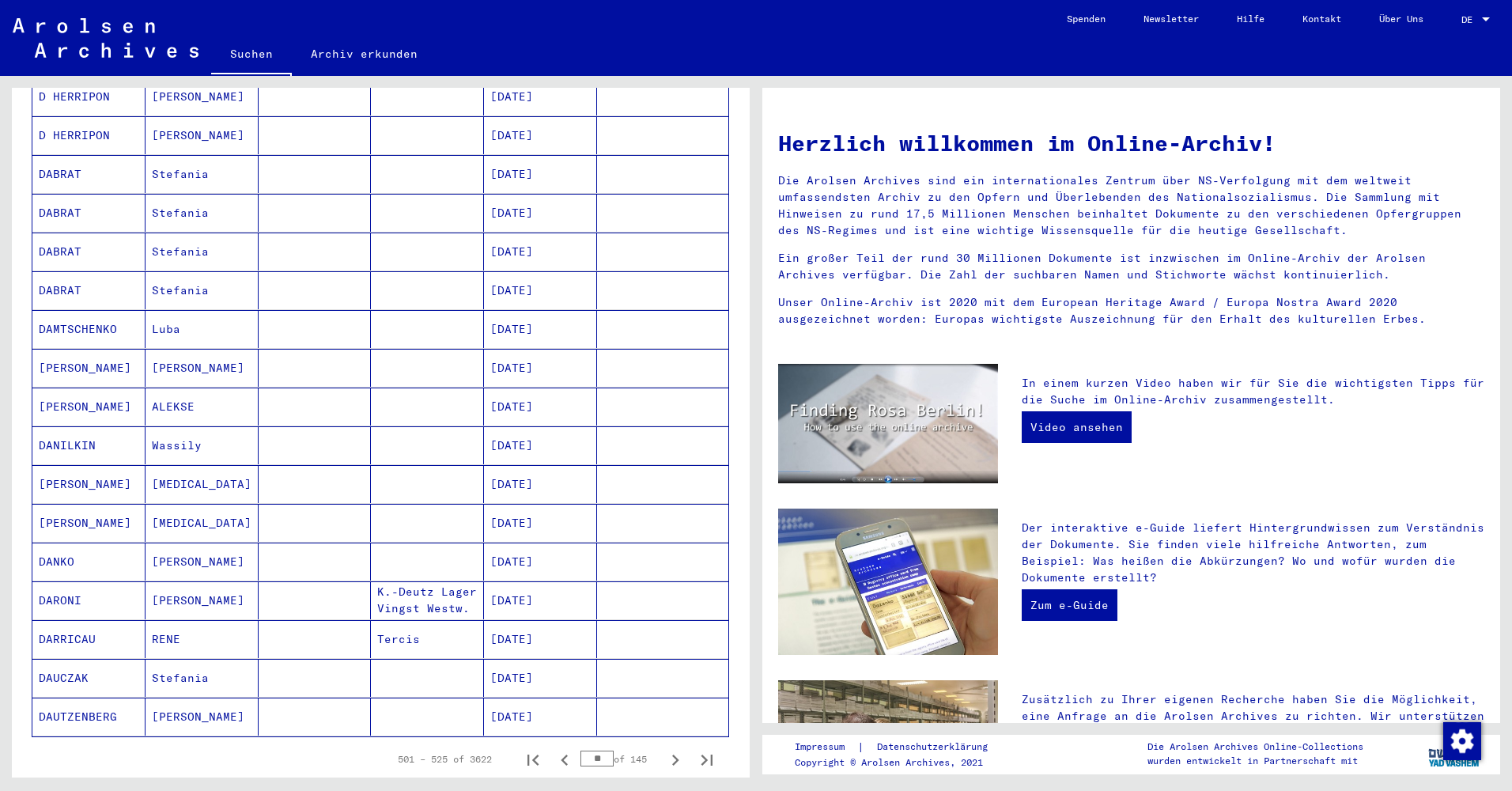
click at [659, 744] on button "Next page" at bounding box center [675, 760] width 31 height 31
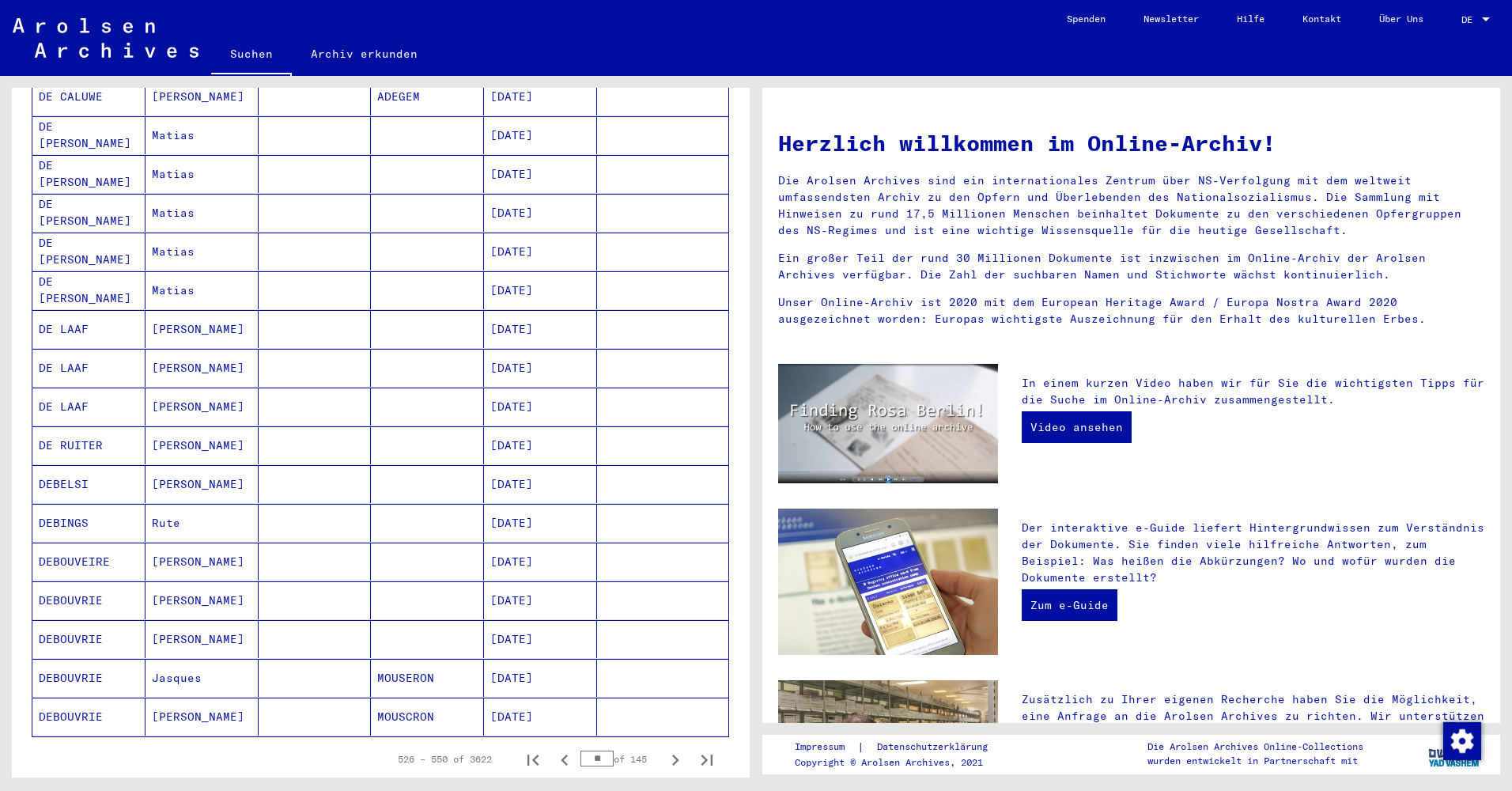
click at [659, 744] on button "Next page" at bounding box center [675, 760] width 31 height 31
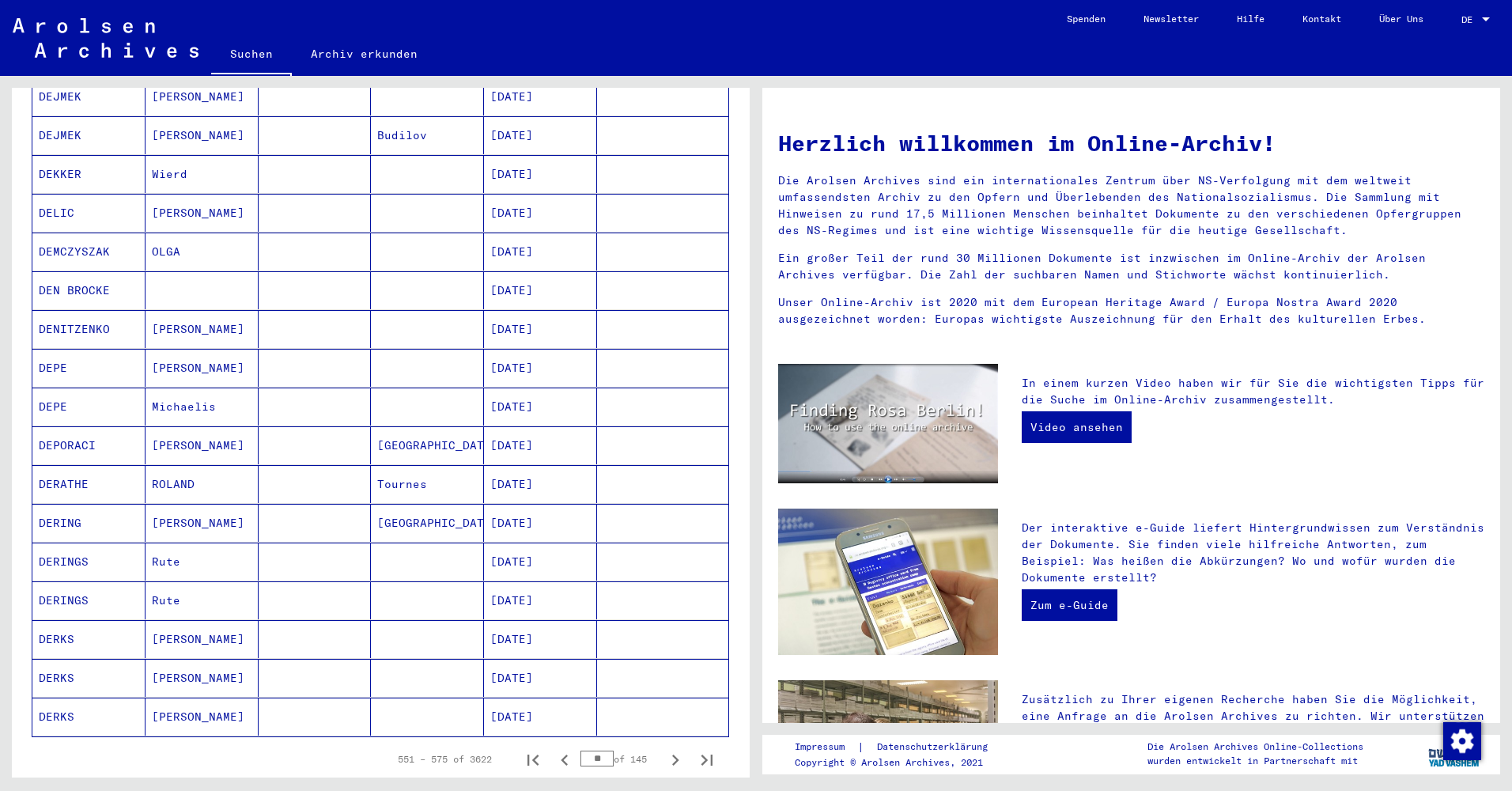
click at [659, 744] on button "Next page" at bounding box center [675, 760] width 31 height 31
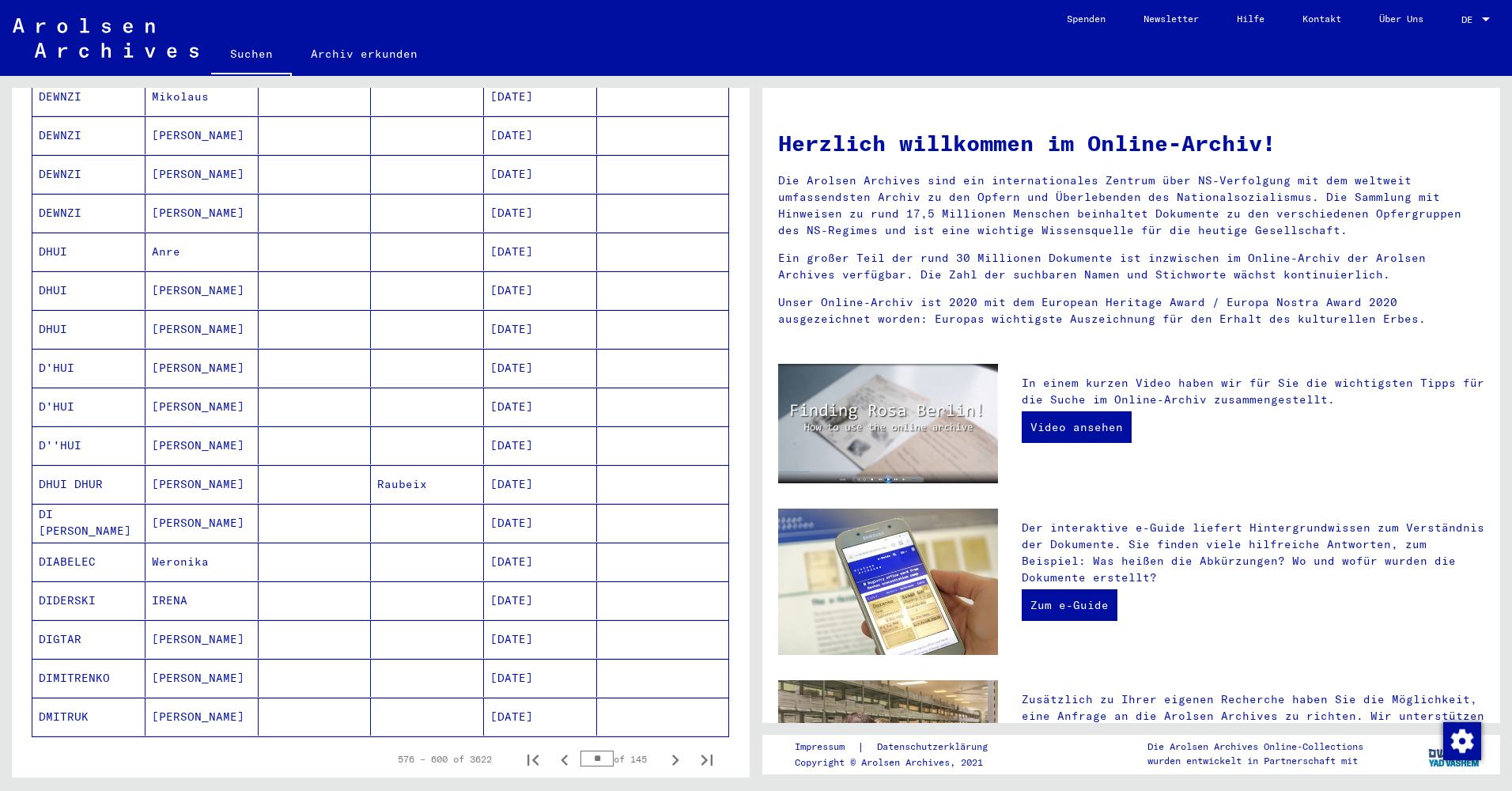
click at [659, 744] on button "Next page" at bounding box center [675, 760] width 31 height 31
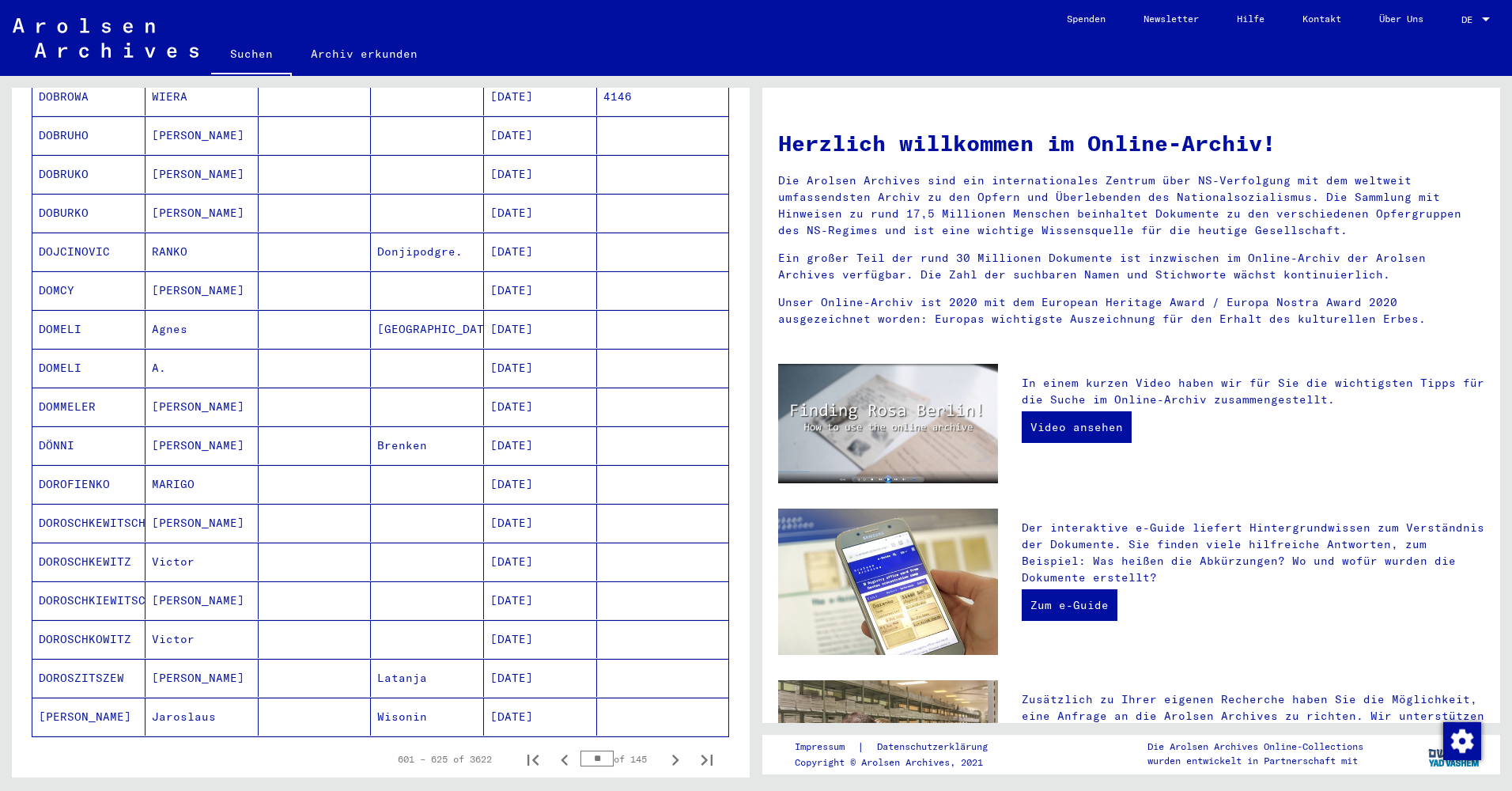
click at [659, 744] on button "Next page" at bounding box center [675, 760] width 31 height 31
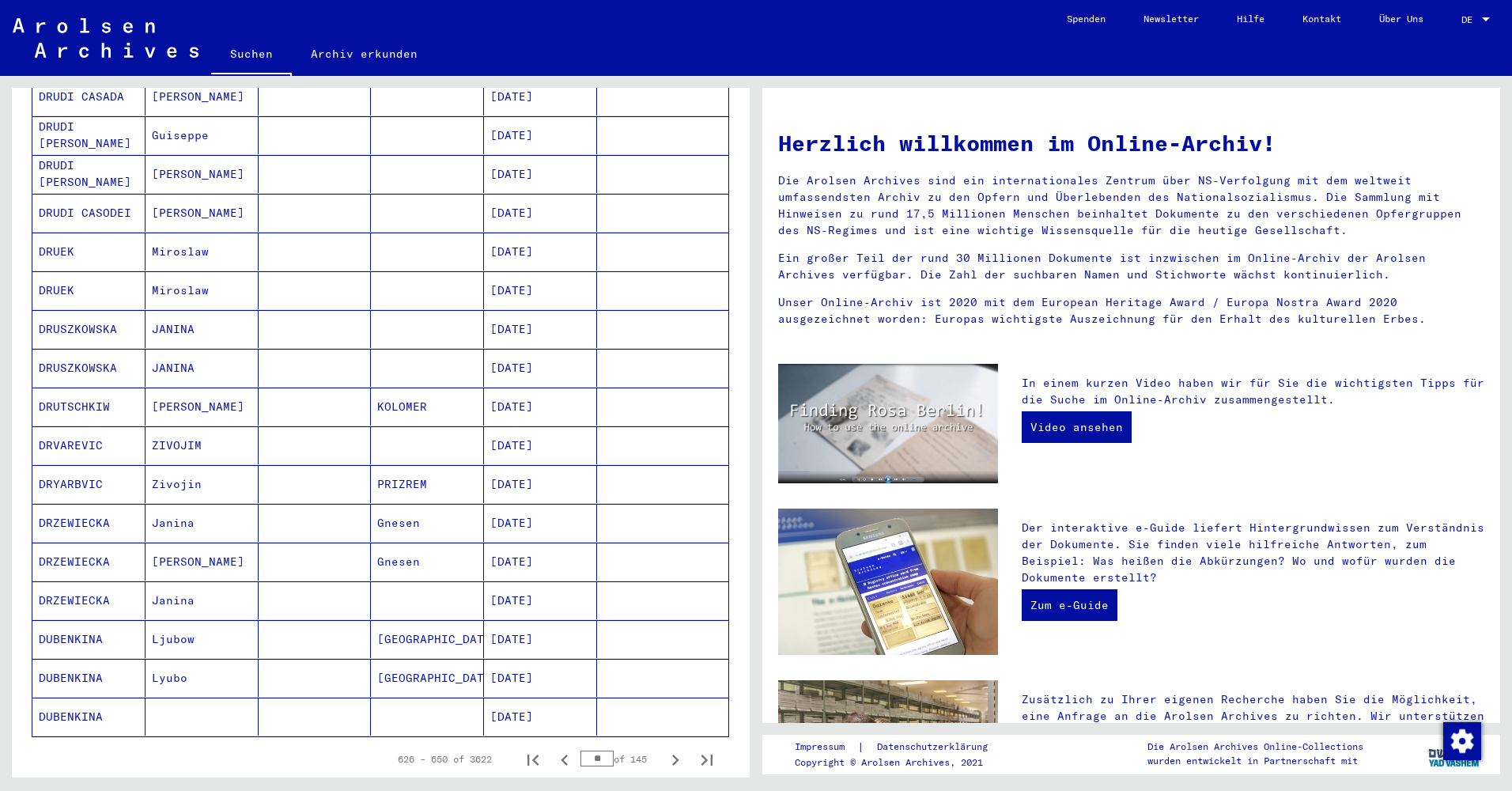
click at [659, 744] on button "Next page" at bounding box center [675, 760] width 31 height 31
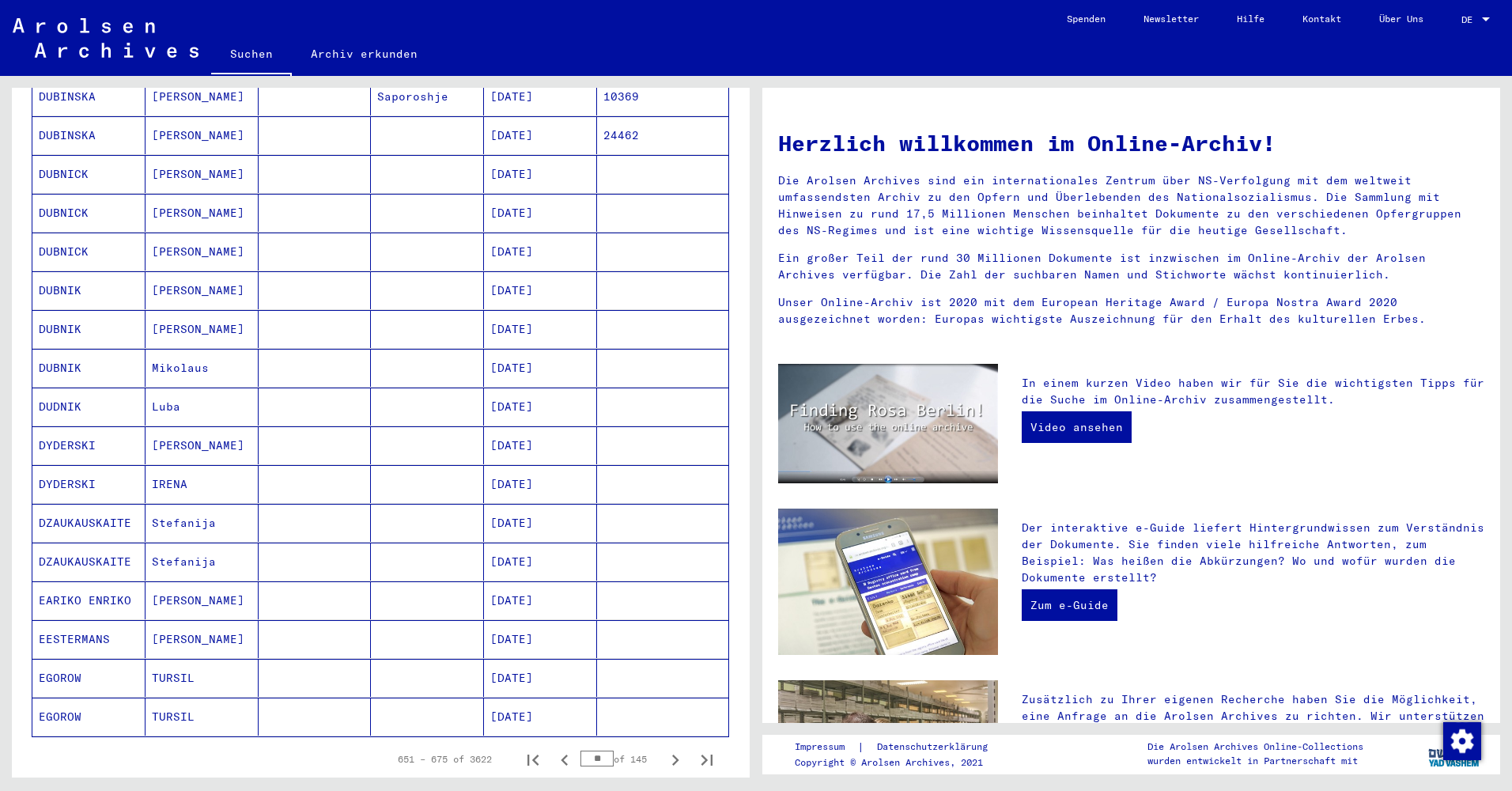
click at [659, 744] on button "Next page" at bounding box center [675, 760] width 31 height 31
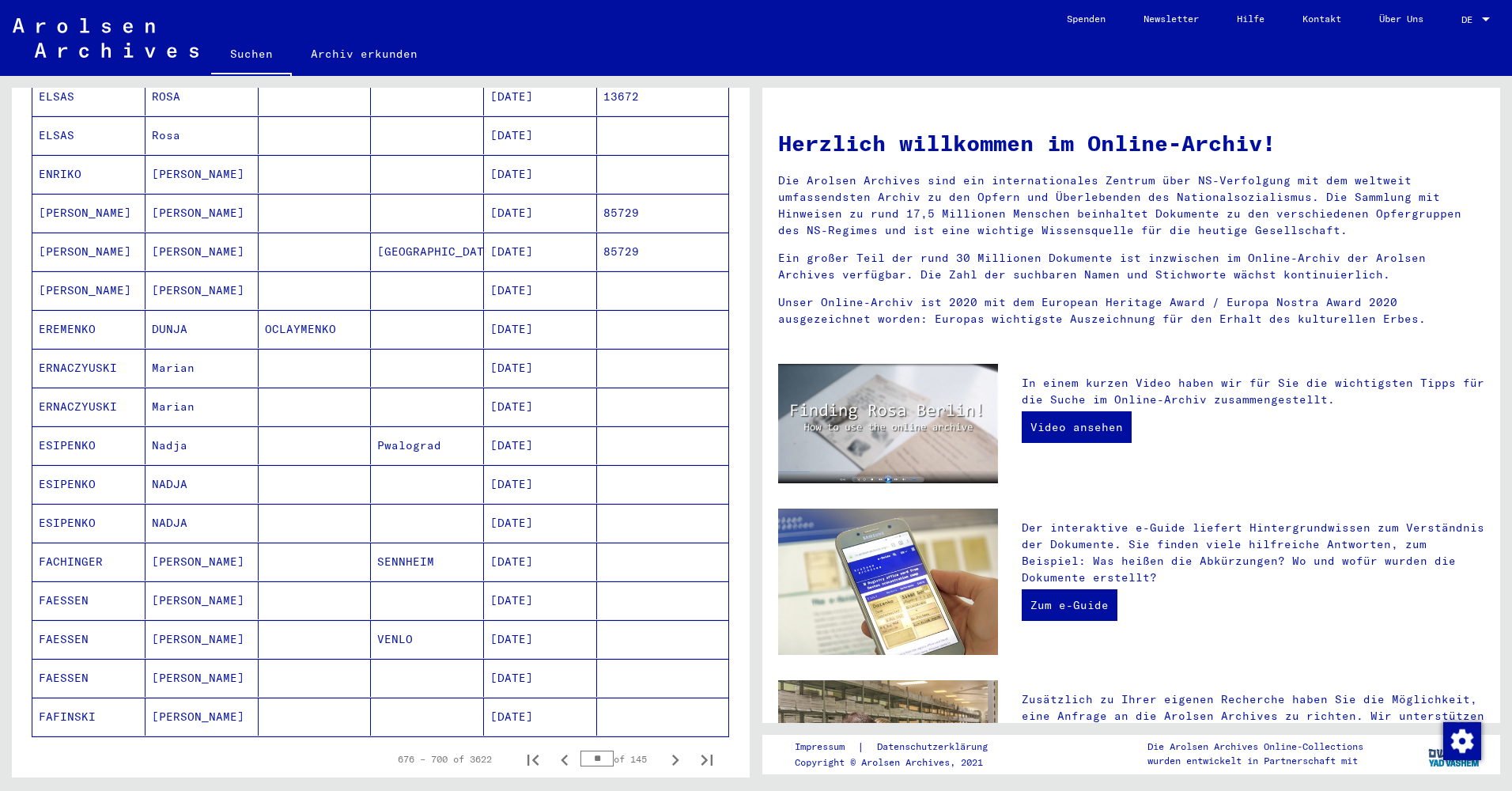
click at [659, 744] on button "Next page" at bounding box center [675, 760] width 31 height 31
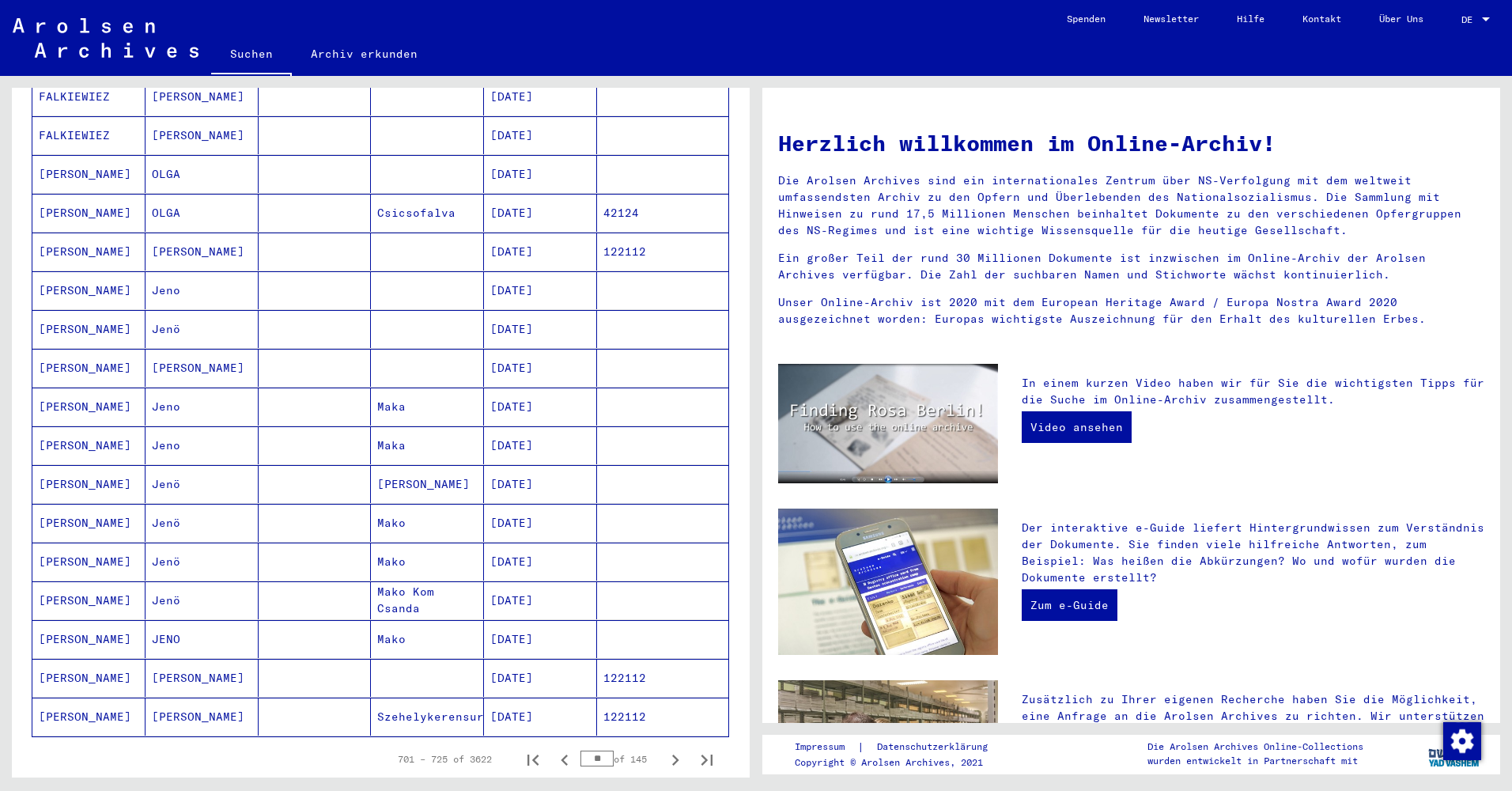
click at [659, 744] on button "Next page" at bounding box center [675, 760] width 31 height 31
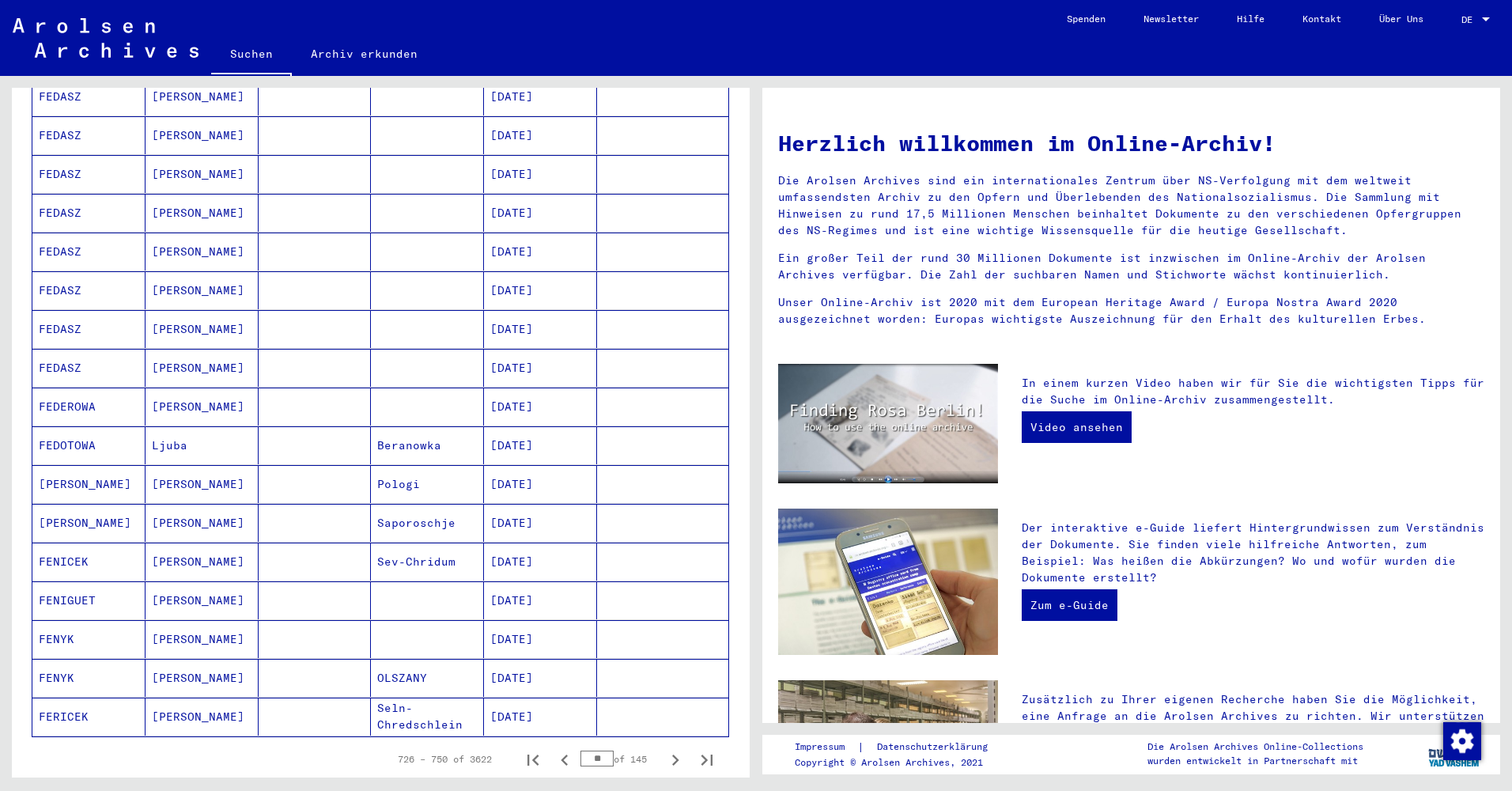
click at [659, 744] on button "Next page" at bounding box center [675, 760] width 31 height 31
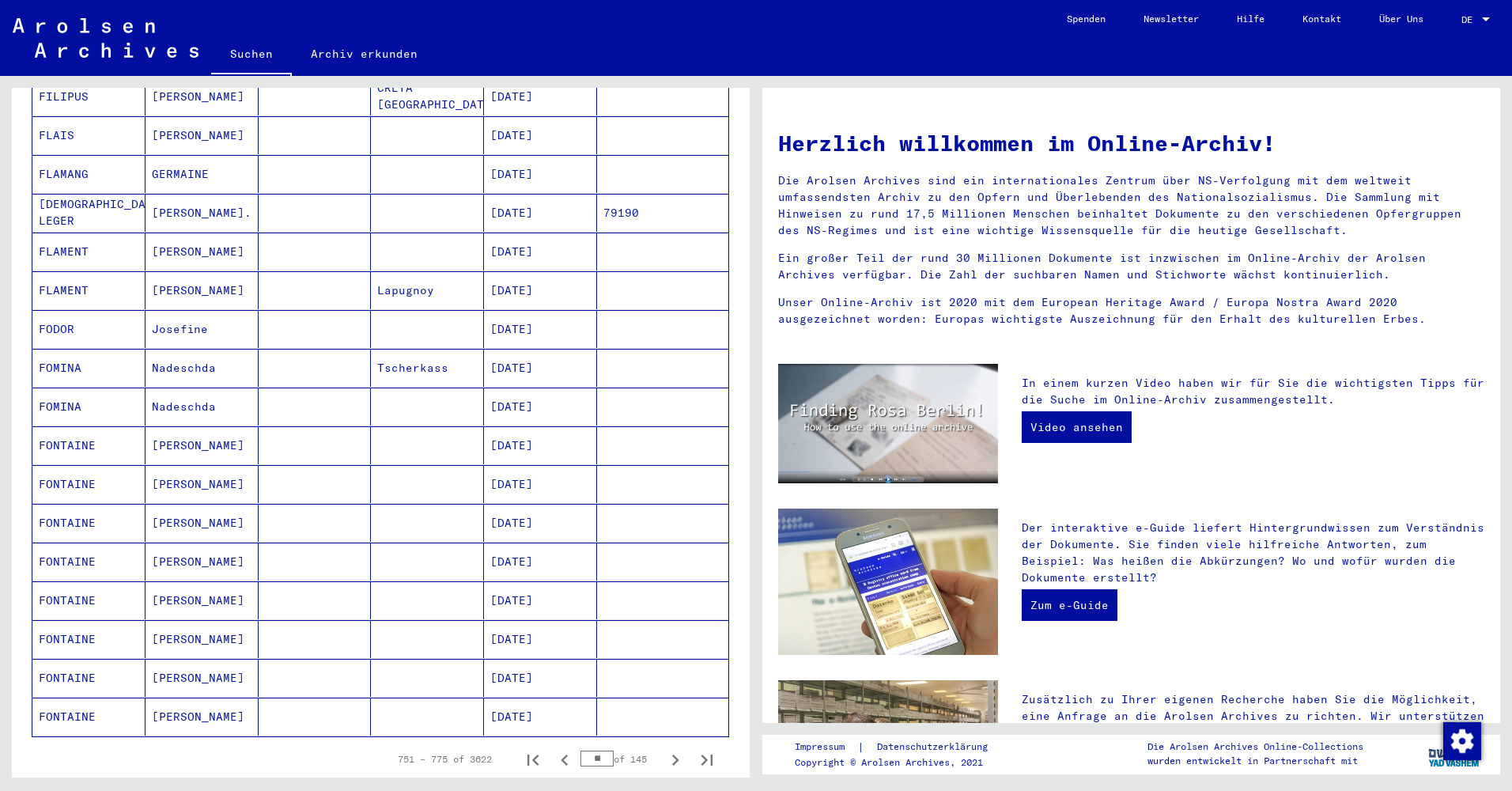
click at [659, 744] on button "Next page" at bounding box center [675, 760] width 31 height 31
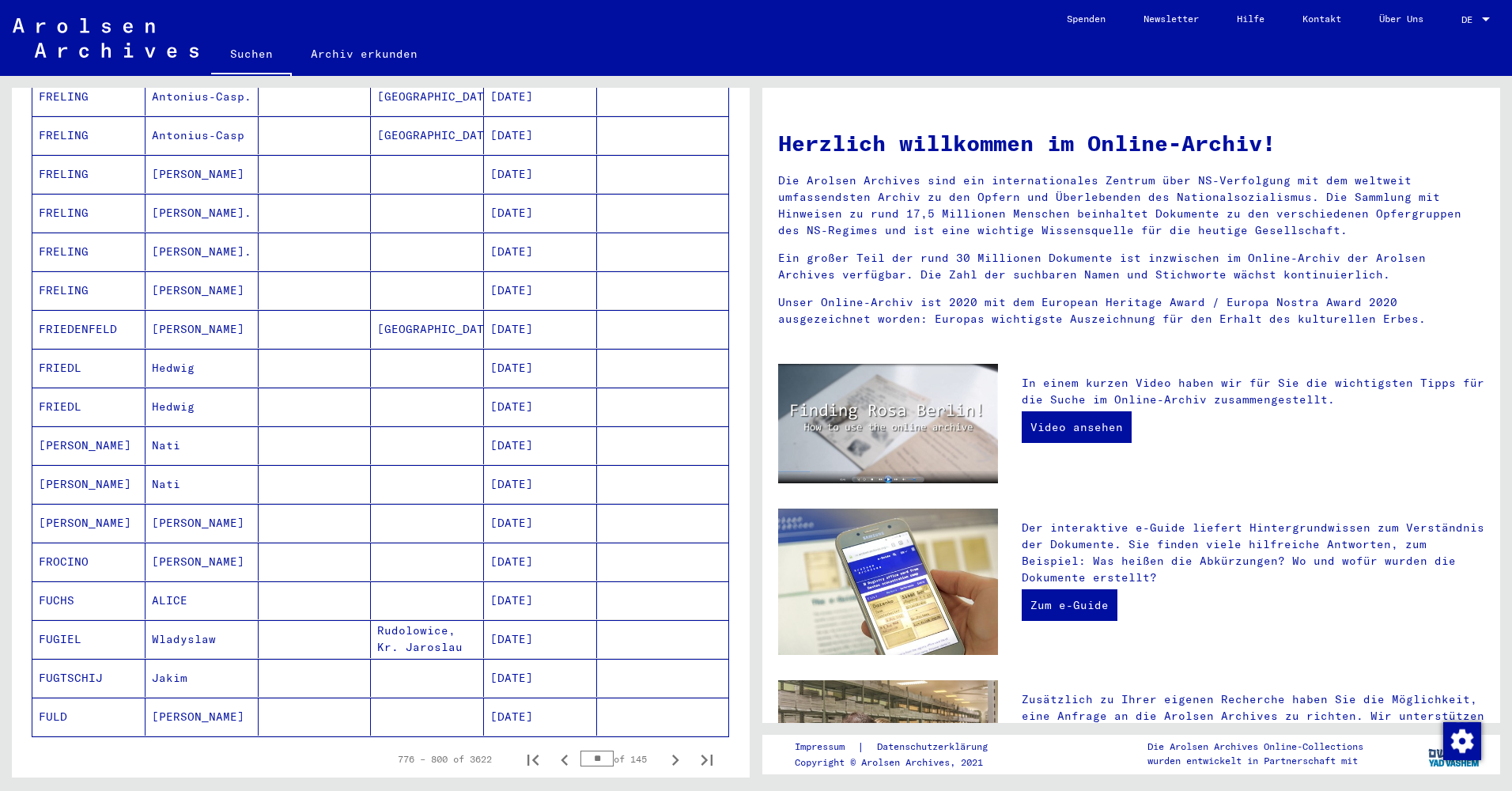
click at [659, 744] on button "Next page" at bounding box center [675, 760] width 31 height 31
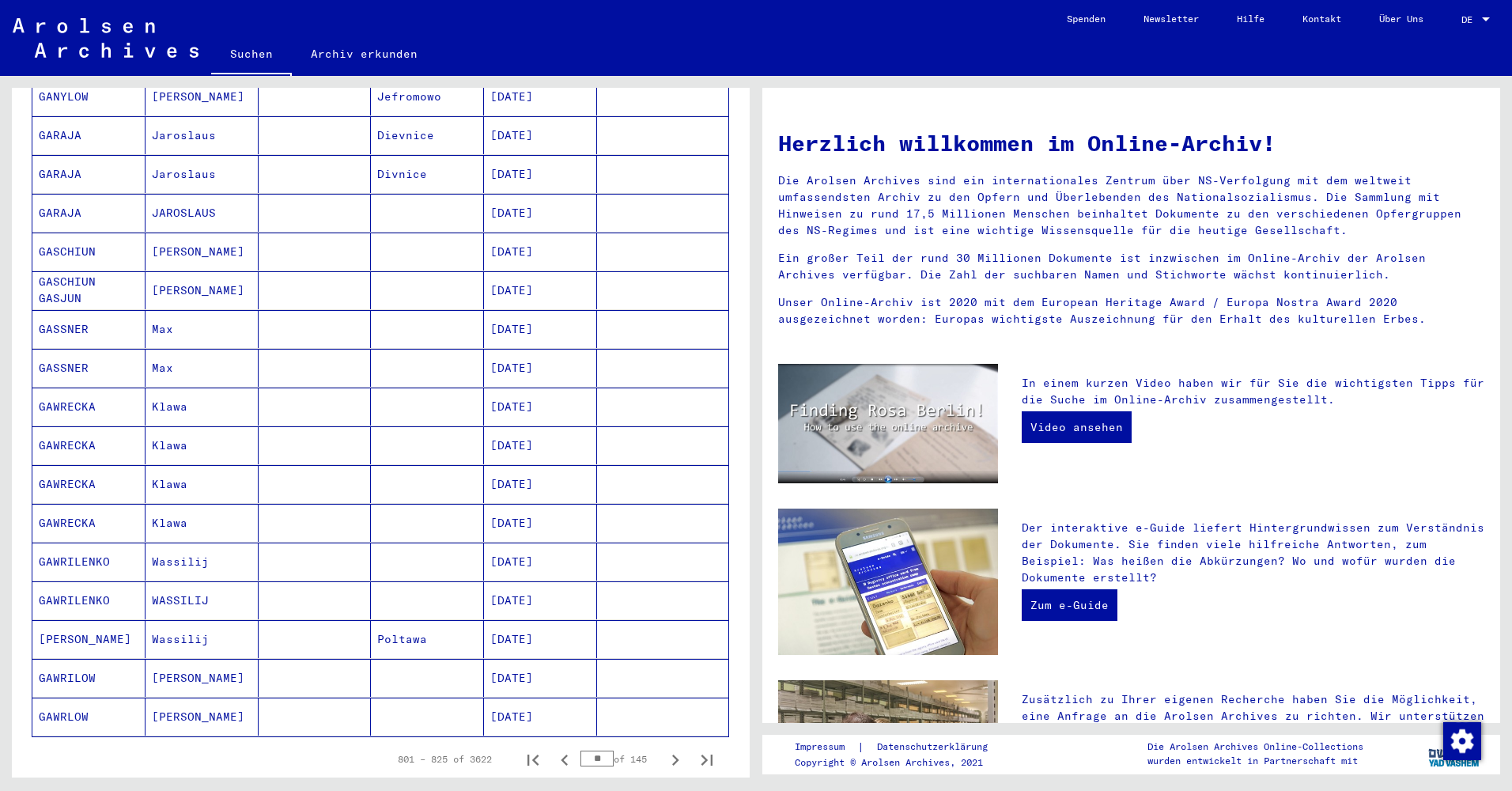
click at [659, 744] on button "Next page" at bounding box center [675, 760] width 31 height 31
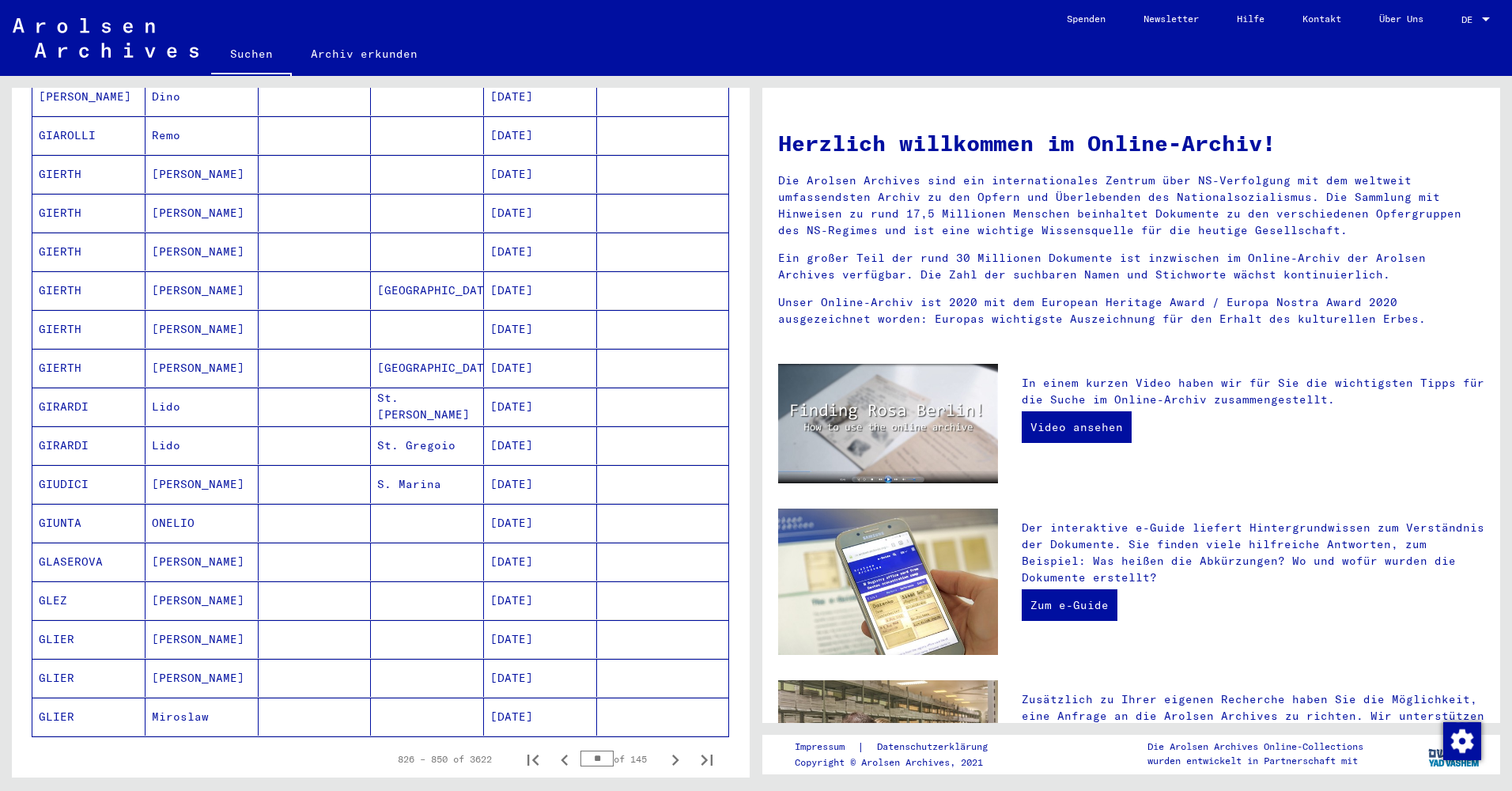
click at [659, 744] on button "Next page" at bounding box center [675, 760] width 31 height 31
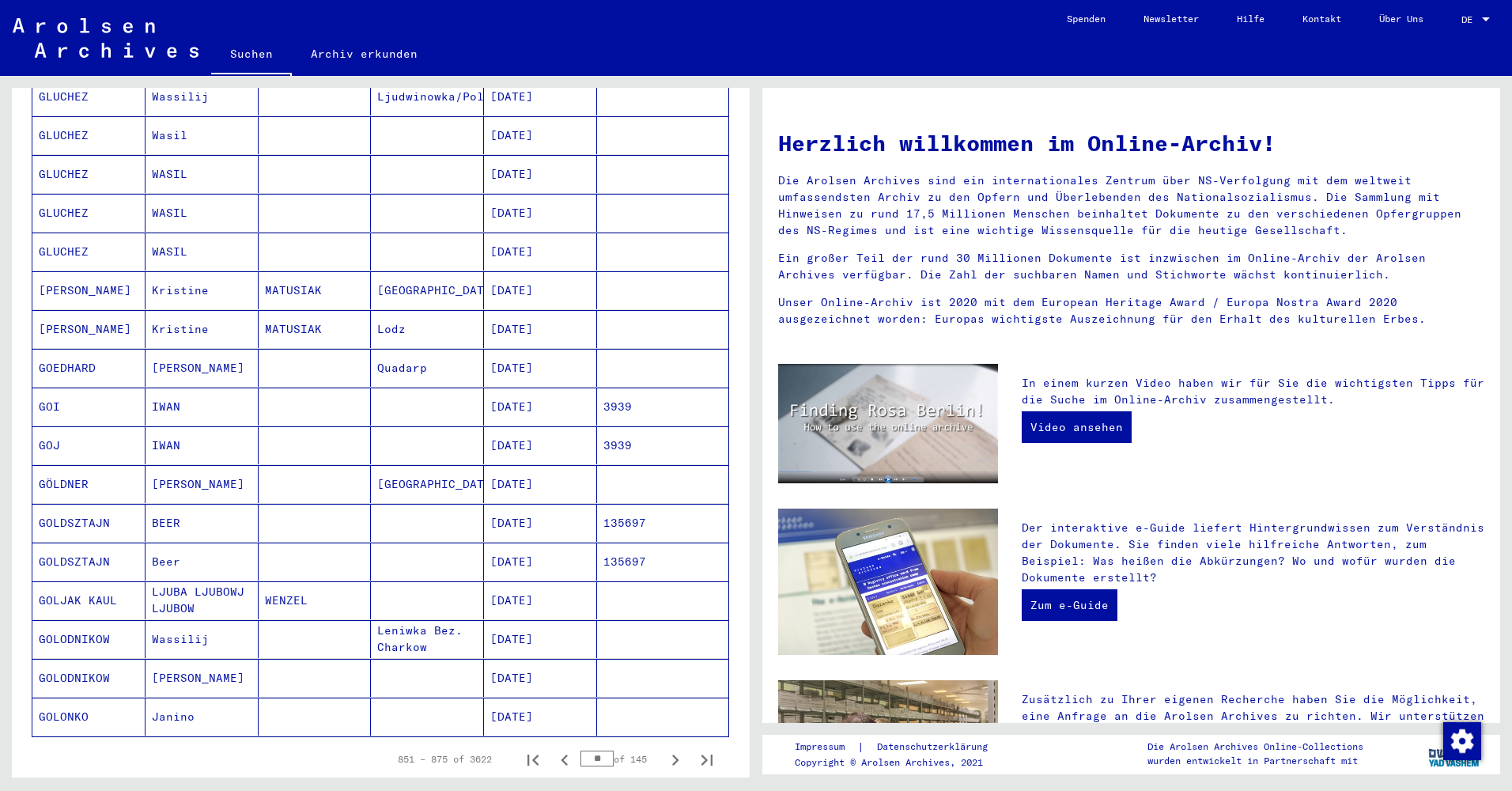
click at [659, 744] on button "Next page" at bounding box center [675, 760] width 31 height 31
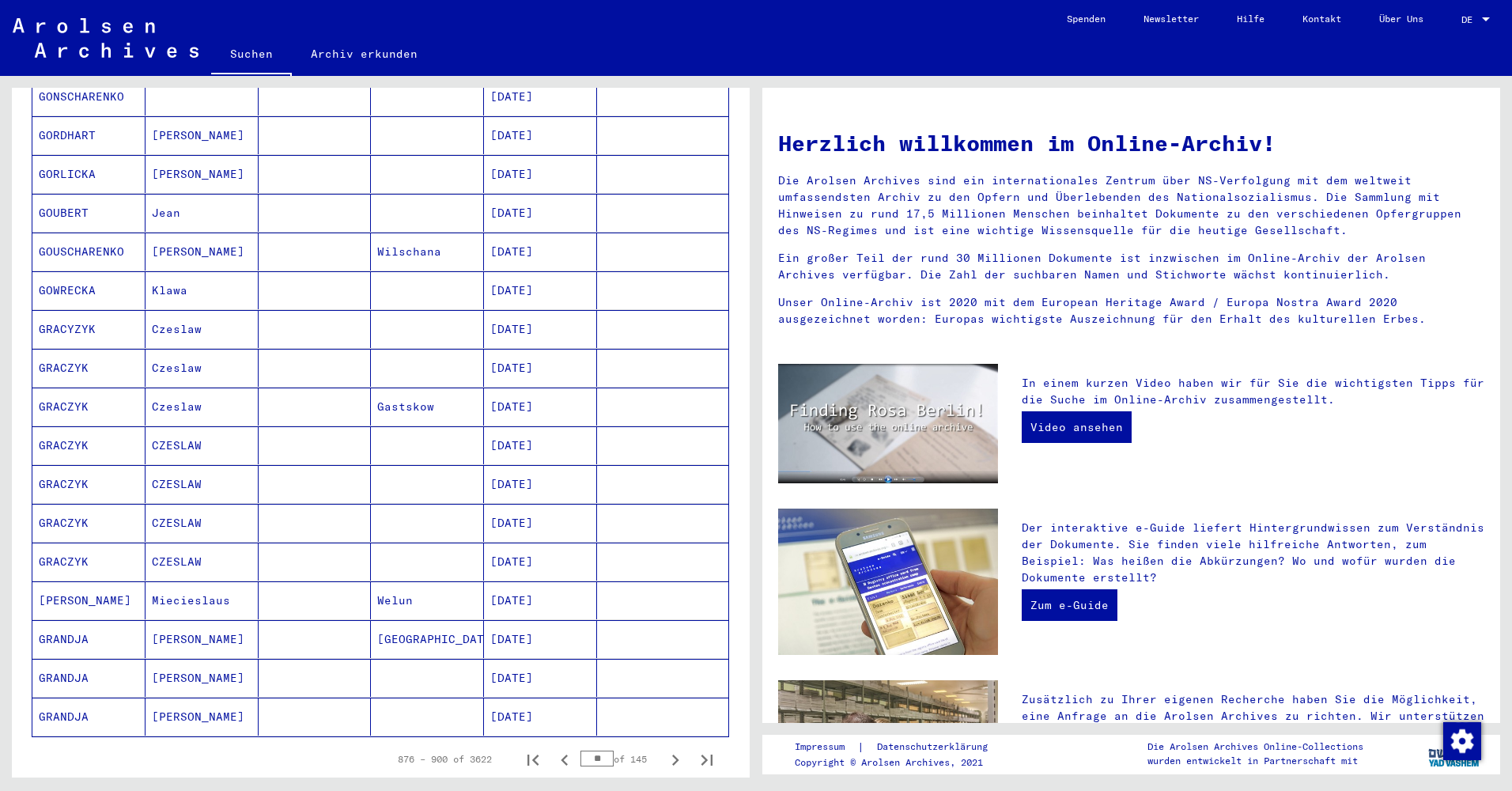
click at [659, 744] on button "Next page" at bounding box center [675, 760] width 31 height 31
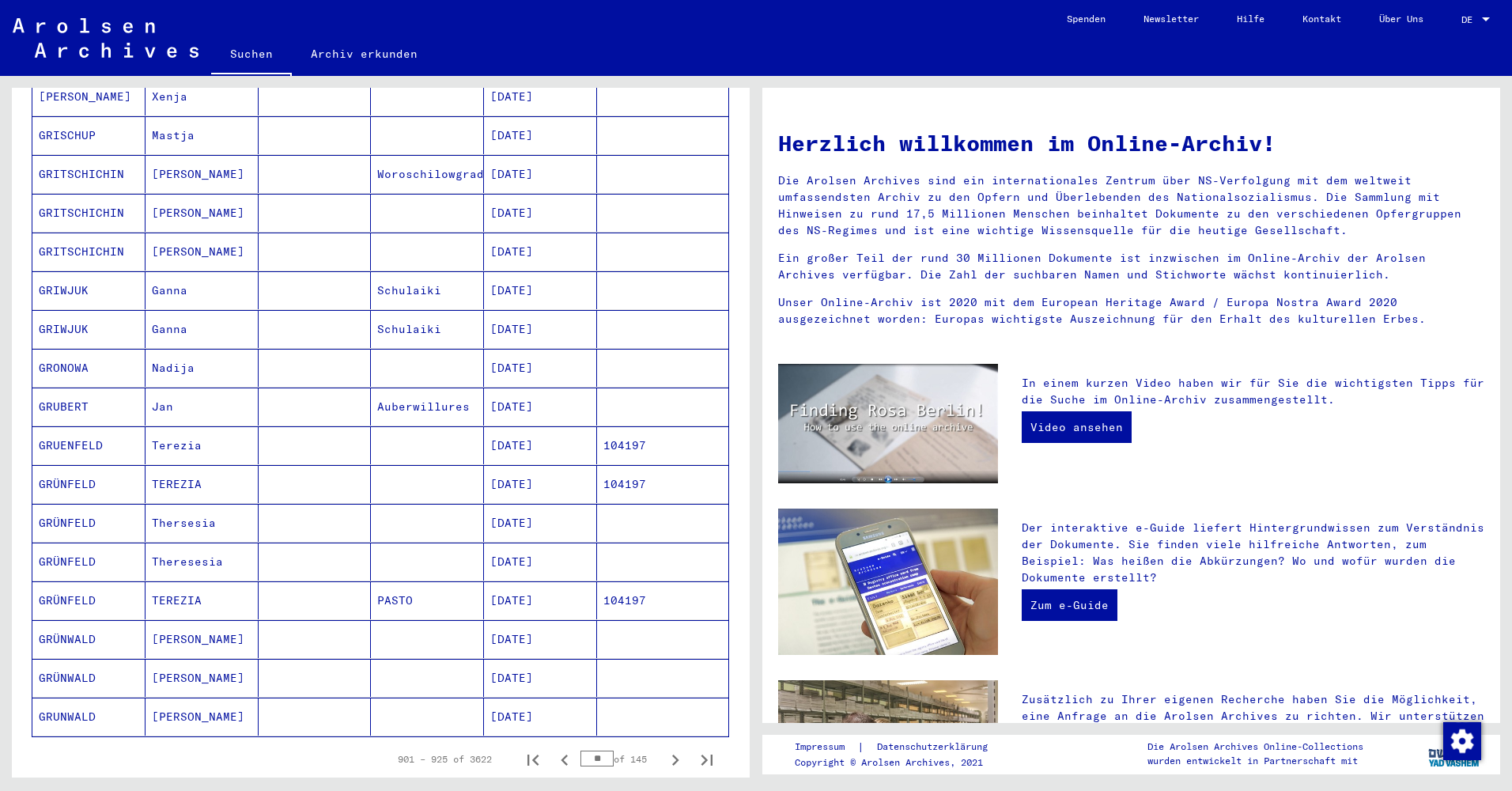
click at [659, 744] on button "Next page" at bounding box center [675, 760] width 31 height 31
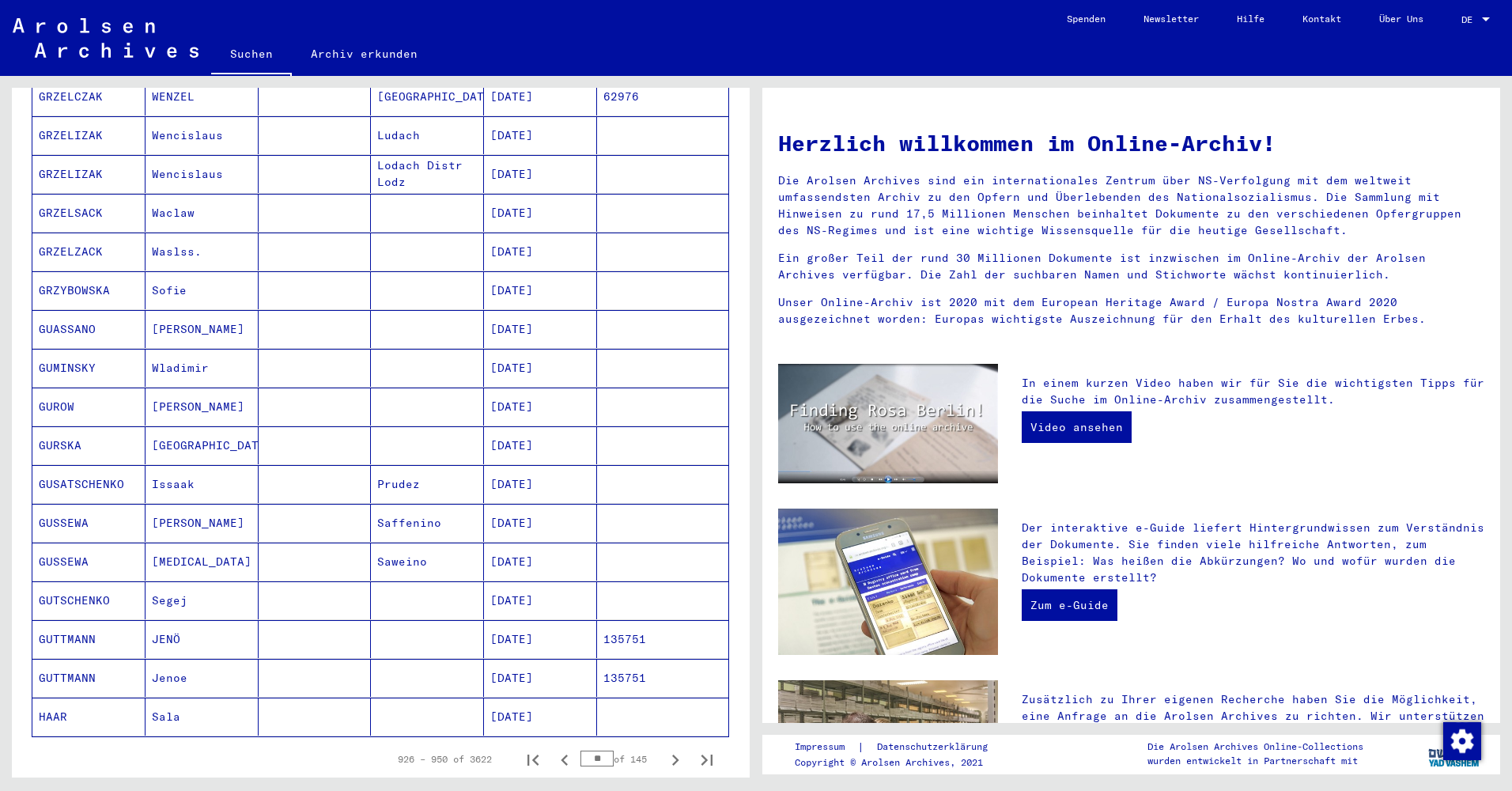
click at [659, 744] on button "Next page" at bounding box center [675, 760] width 31 height 31
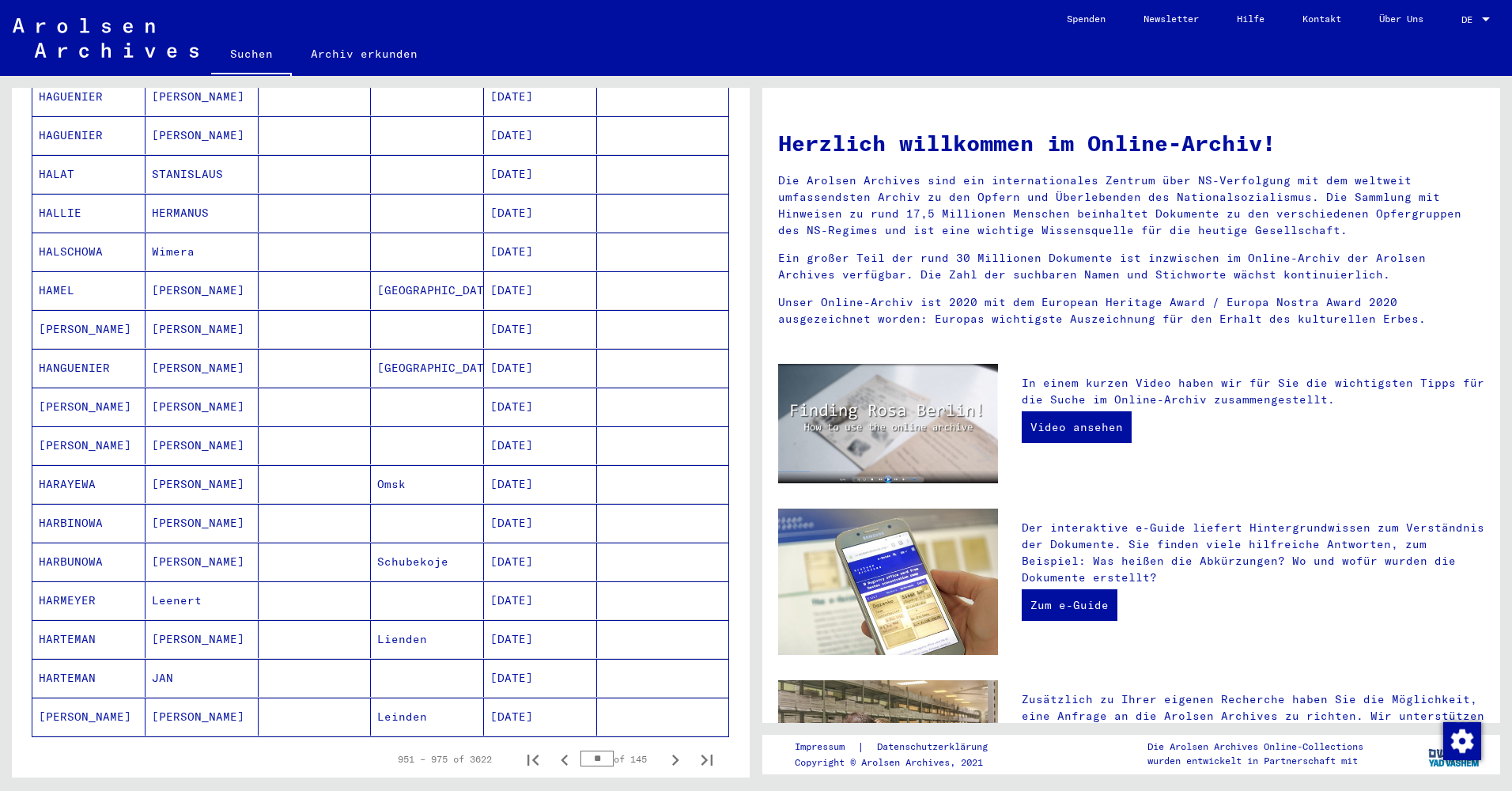
click at [659, 744] on button "Next page" at bounding box center [675, 760] width 31 height 31
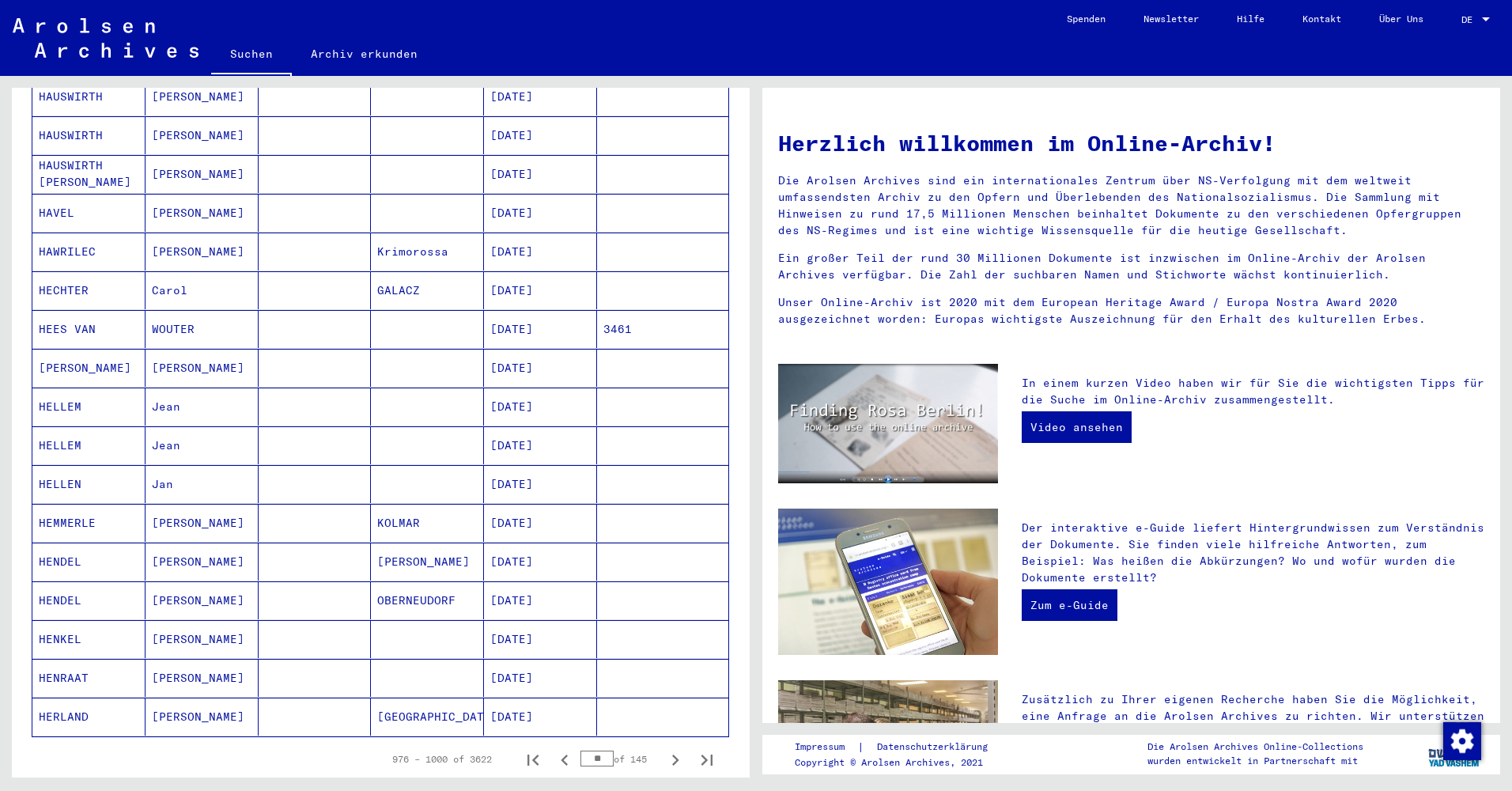
click at [659, 744] on button "Next page" at bounding box center [675, 760] width 31 height 31
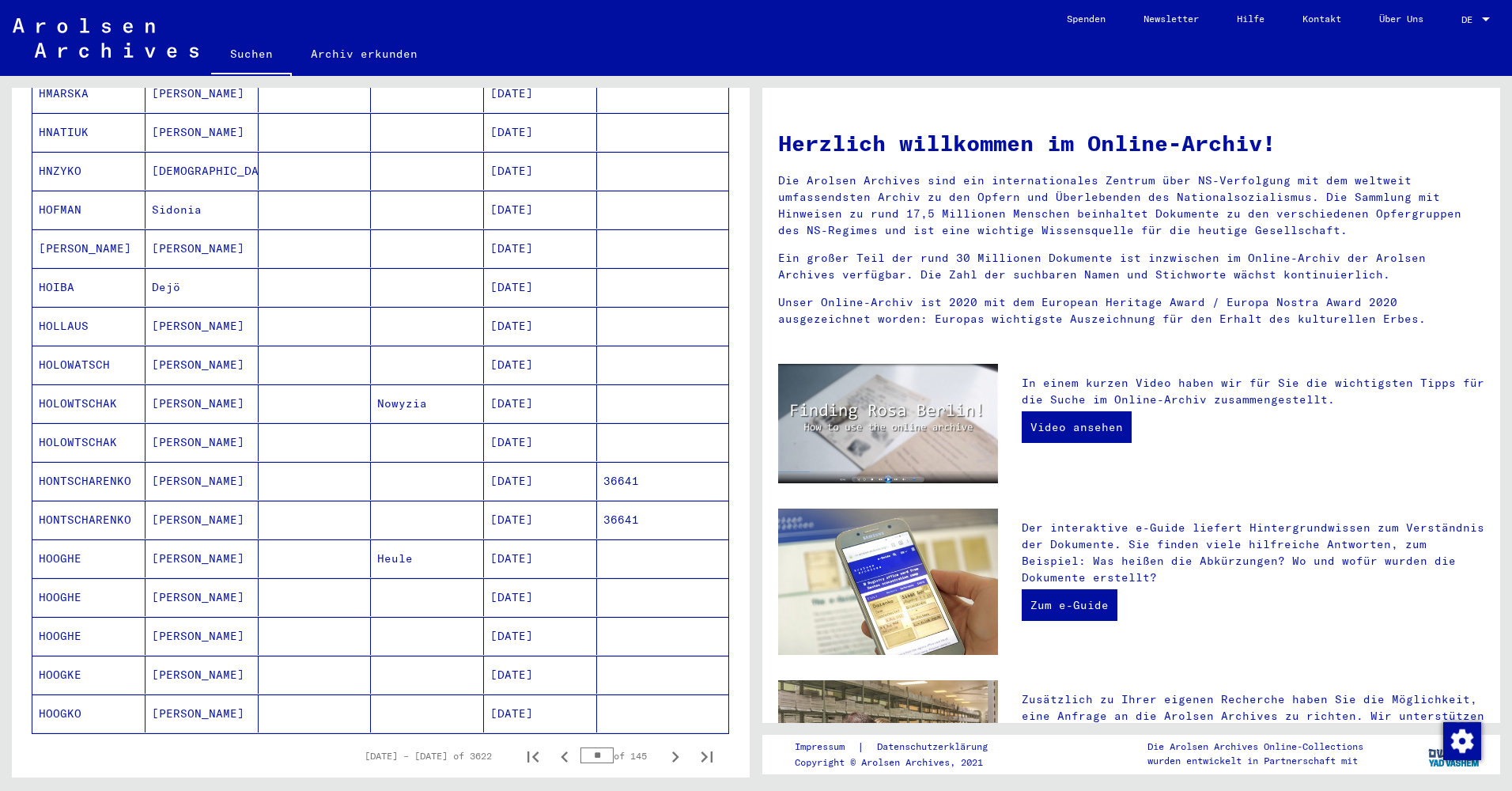
click at [659, 740] on button "Next page" at bounding box center [675, 756] width 31 height 31
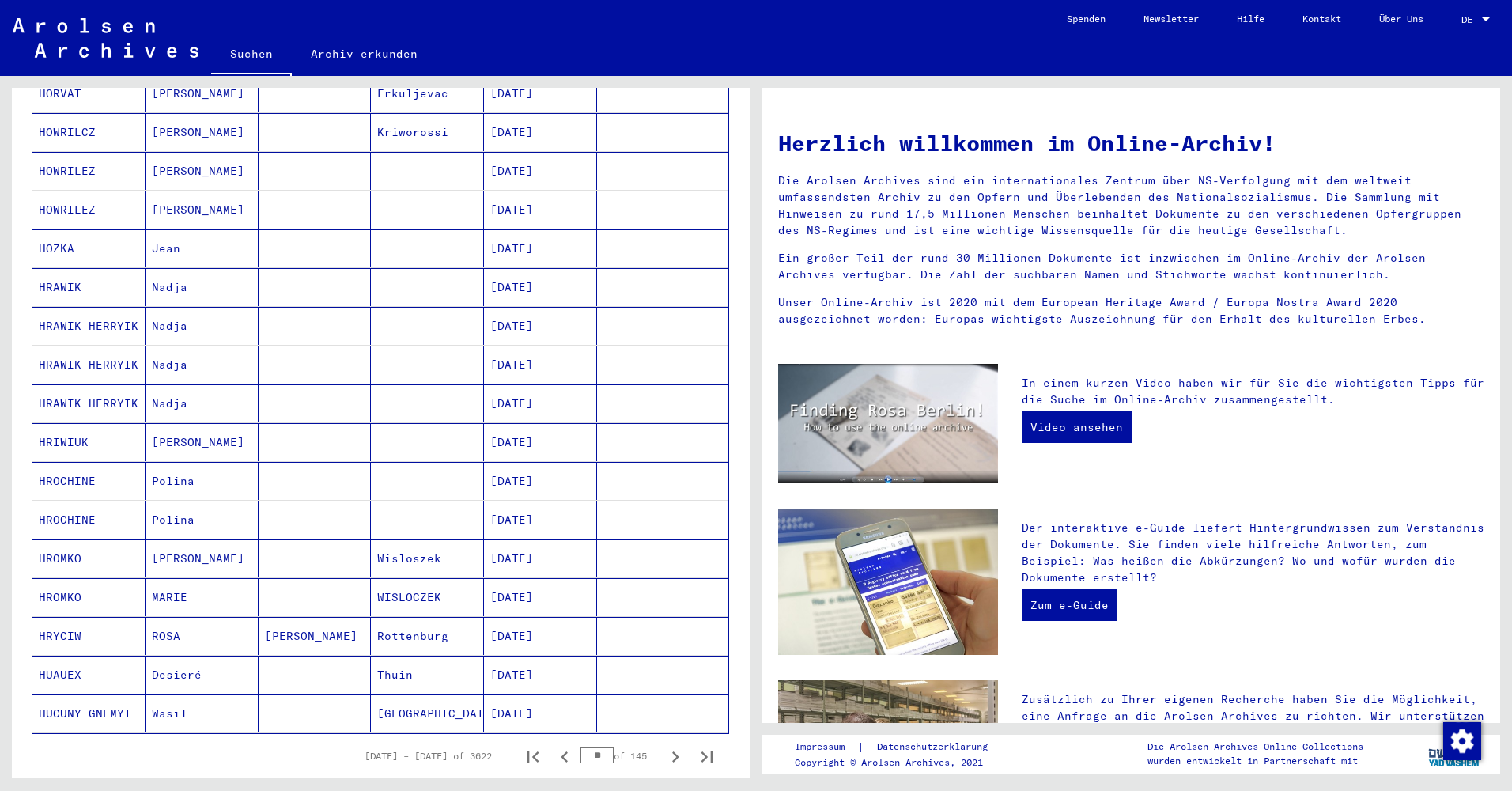
scroll to position [569, 0]
click at [659, 744] on button "Next page" at bounding box center [675, 760] width 31 height 31
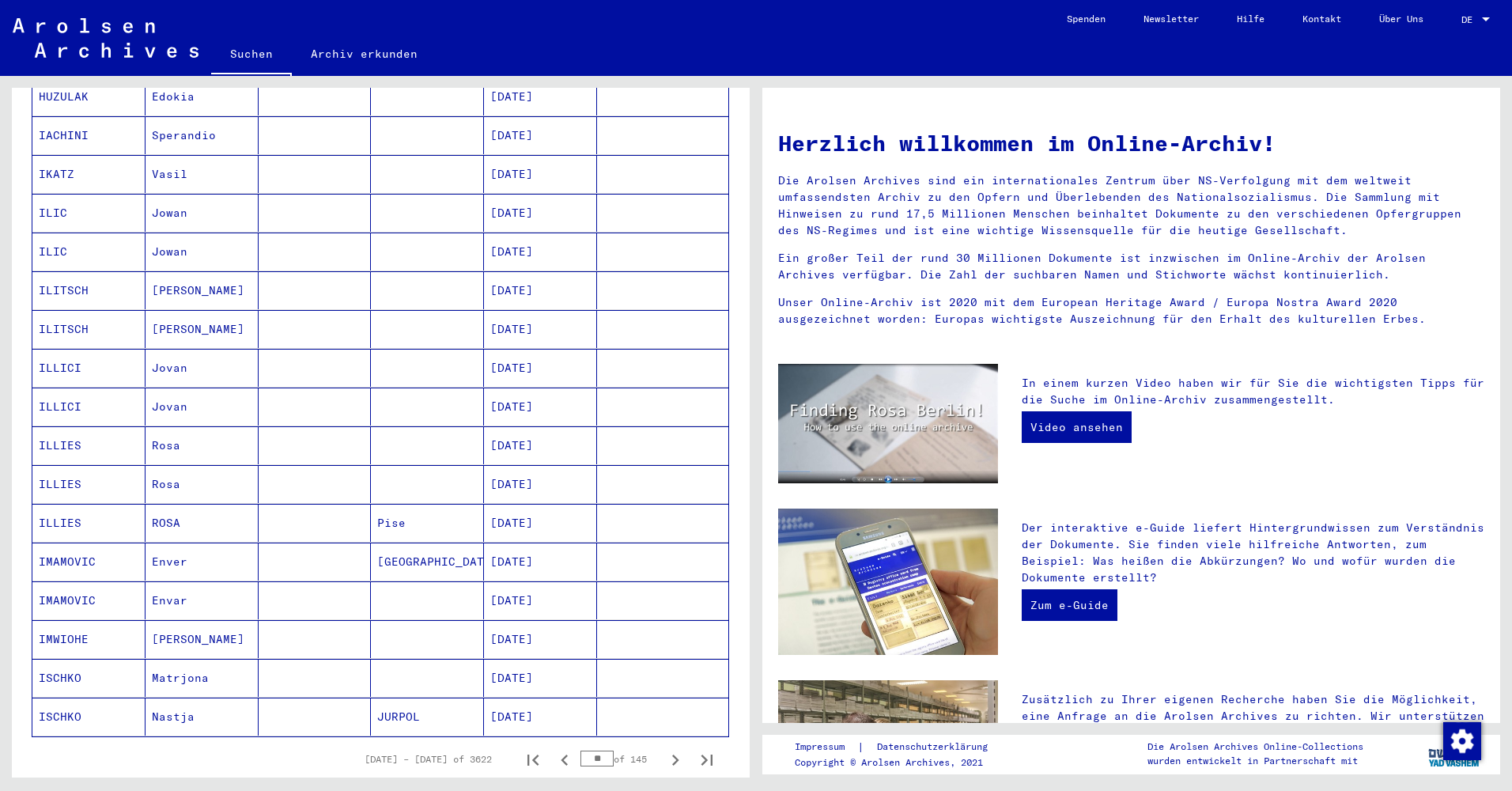
click at [659, 744] on button "Next page" at bounding box center [675, 760] width 31 height 31
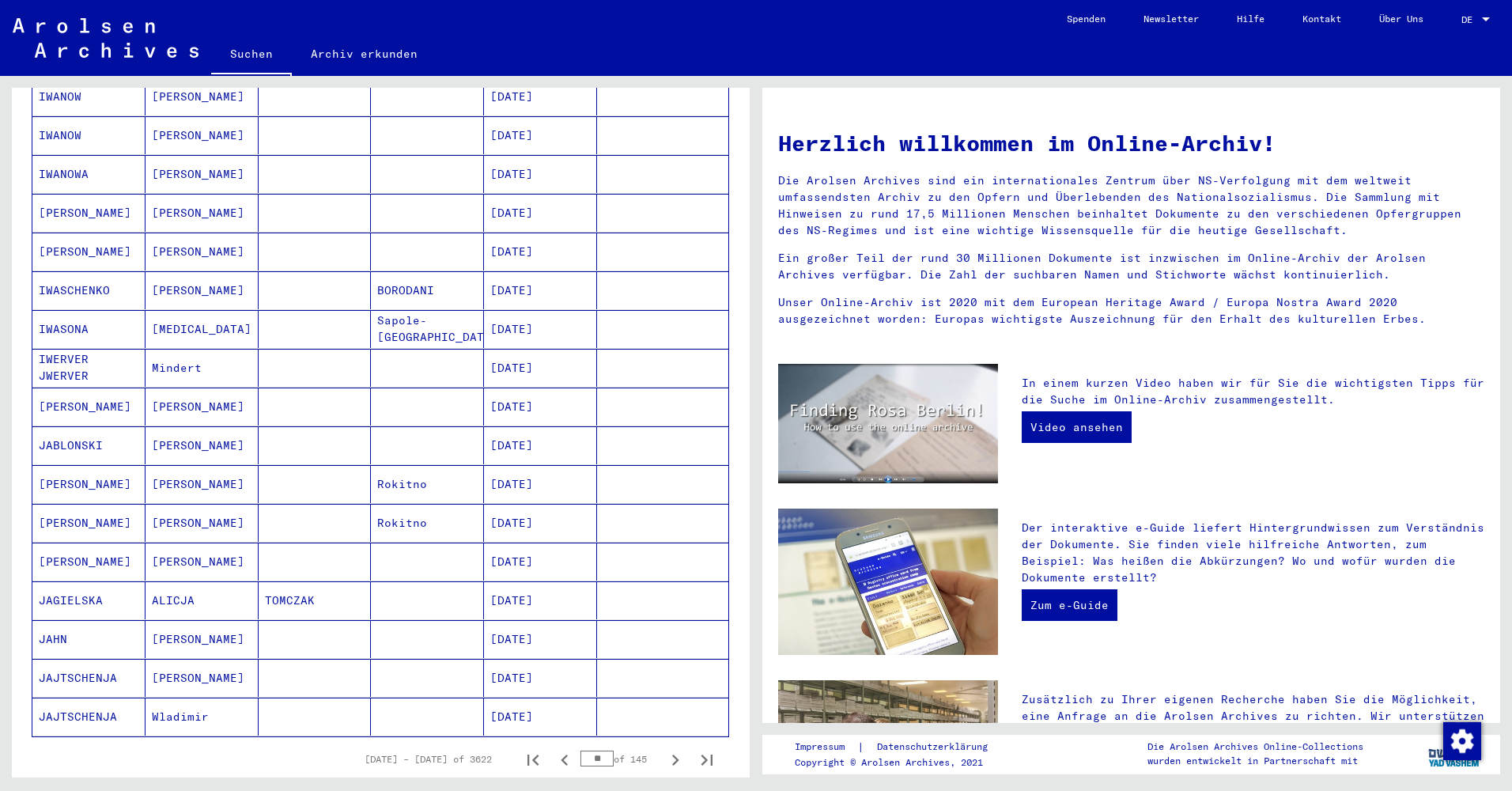
click at [659, 744] on button "Next page" at bounding box center [675, 760] width 31 height 31
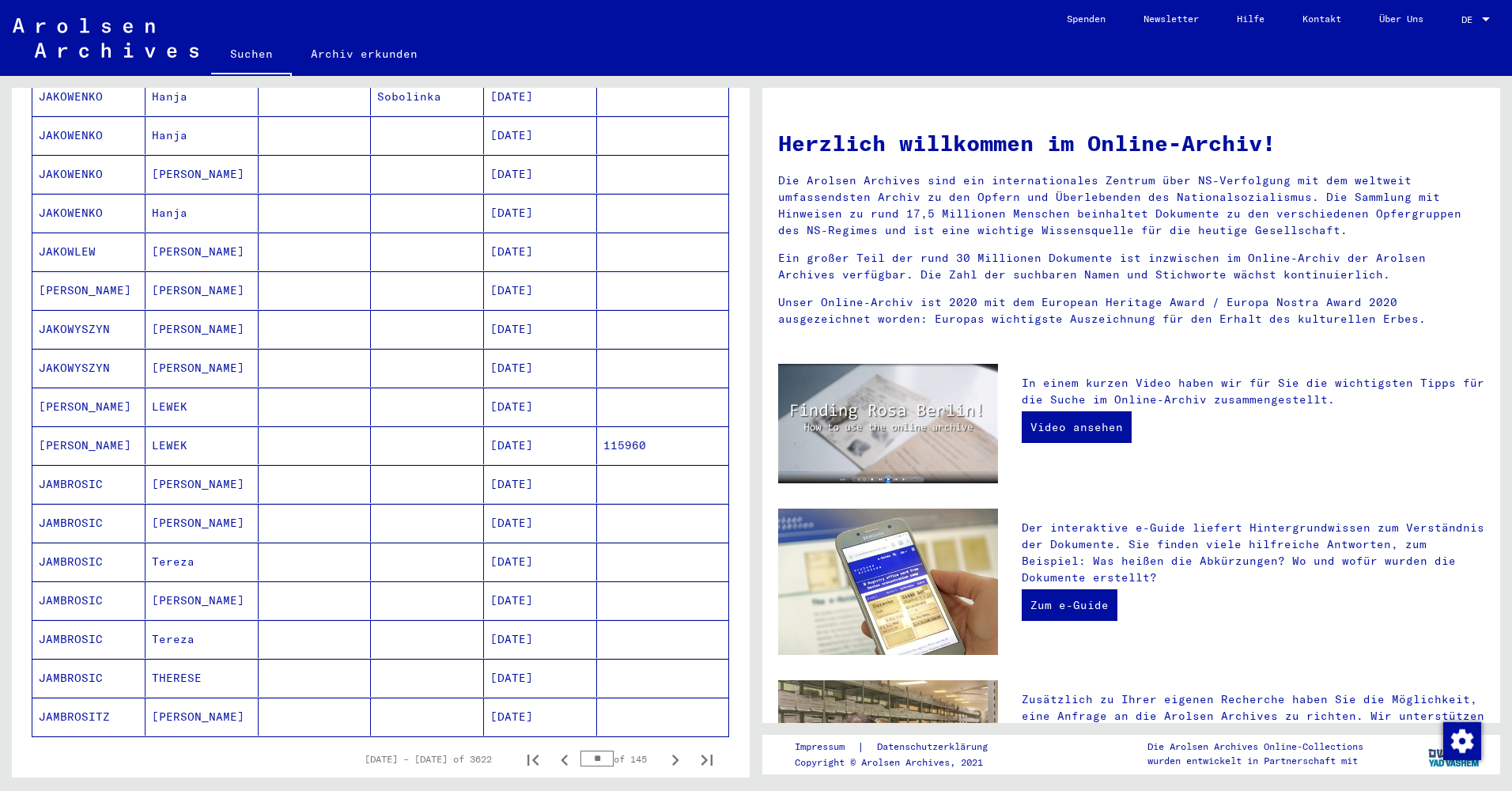
click at [659, 744] on button "Next page" at bounding box center [675, 760] width 31 height 31
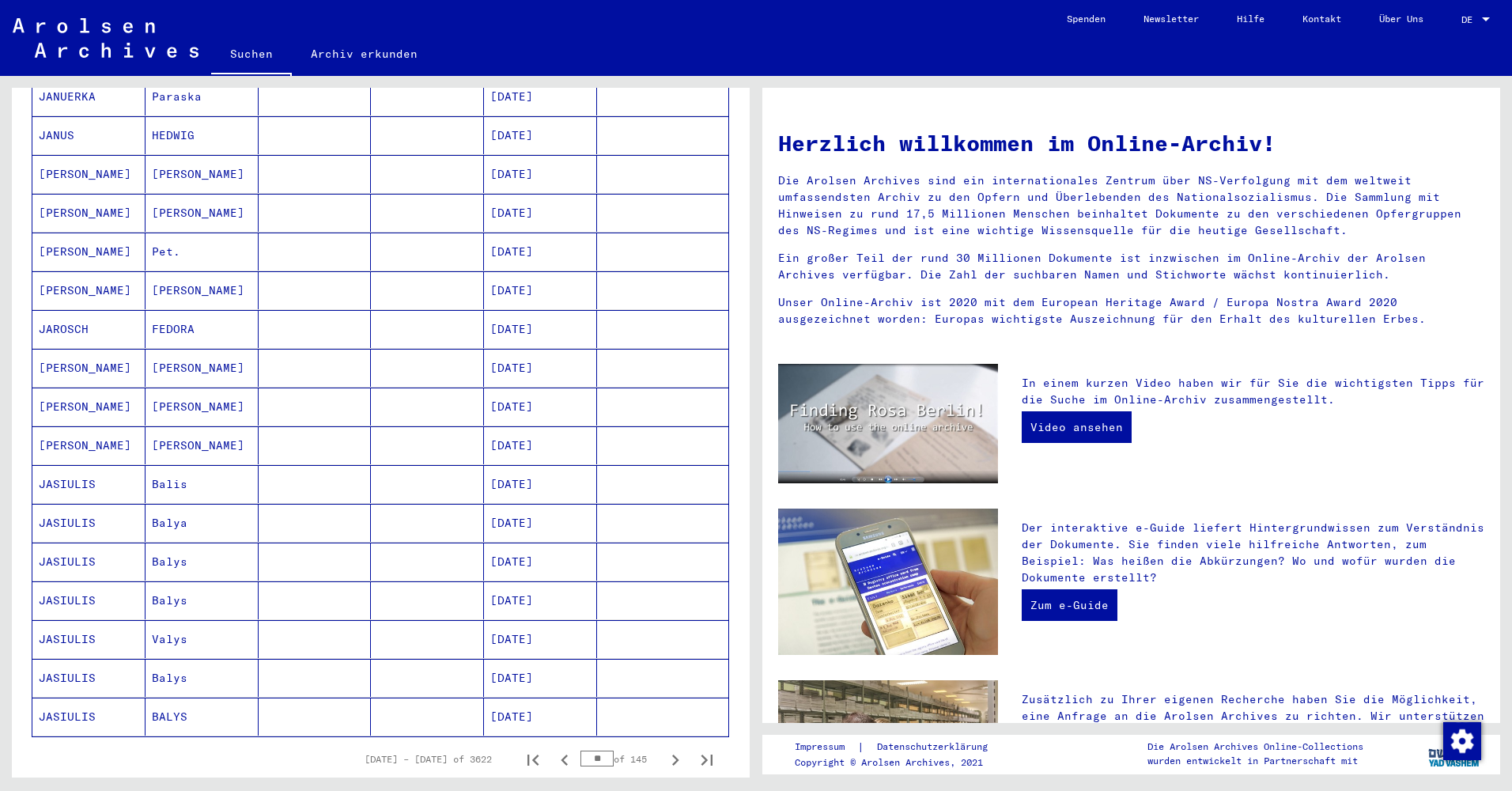
click at [659, 744] on button "Next page" at bounding box center [675, 760] width 31 height 31
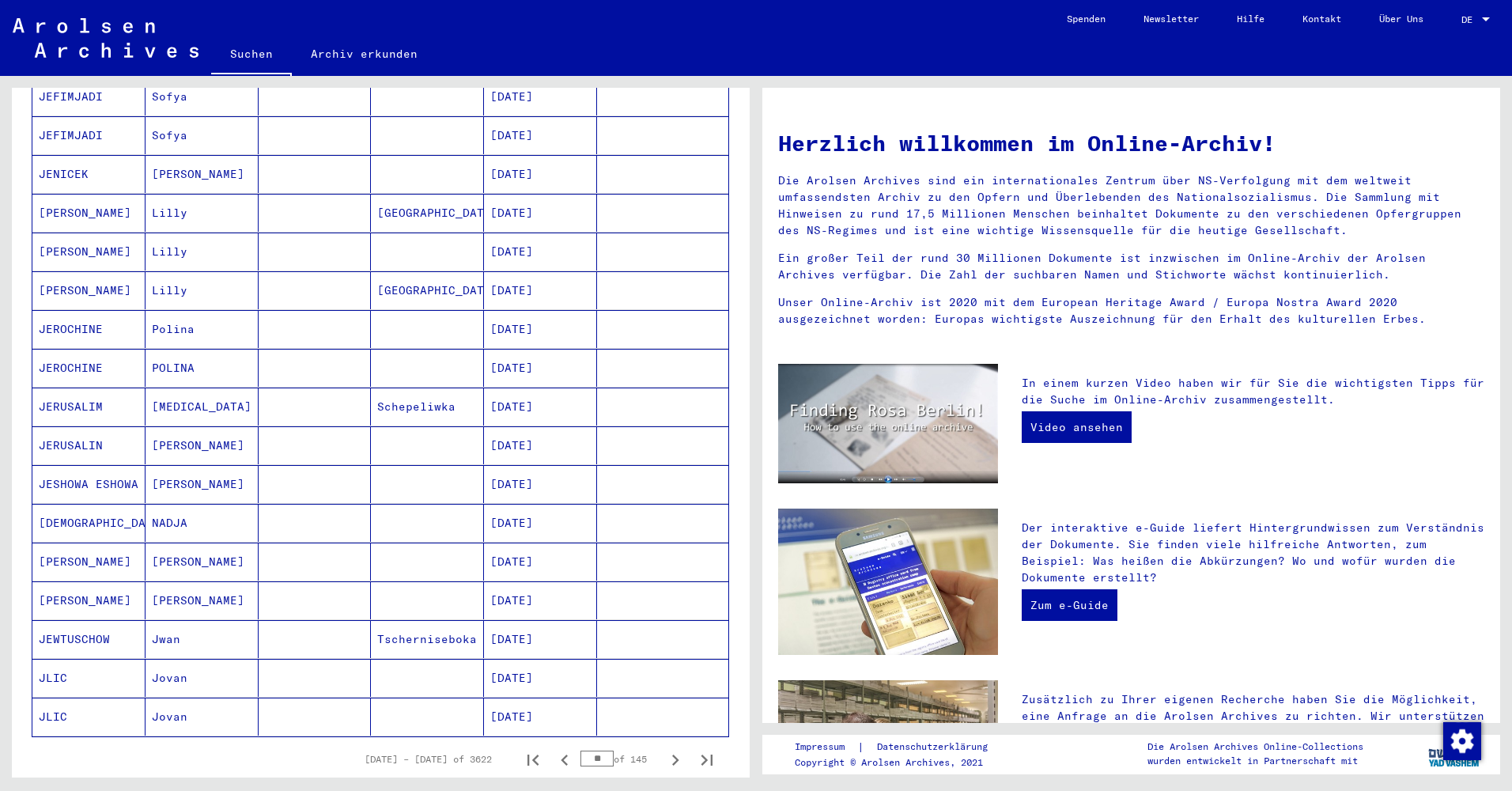
click at [659, 744] on button "Next page" at bounding box center [675, 760] width 31 height 31
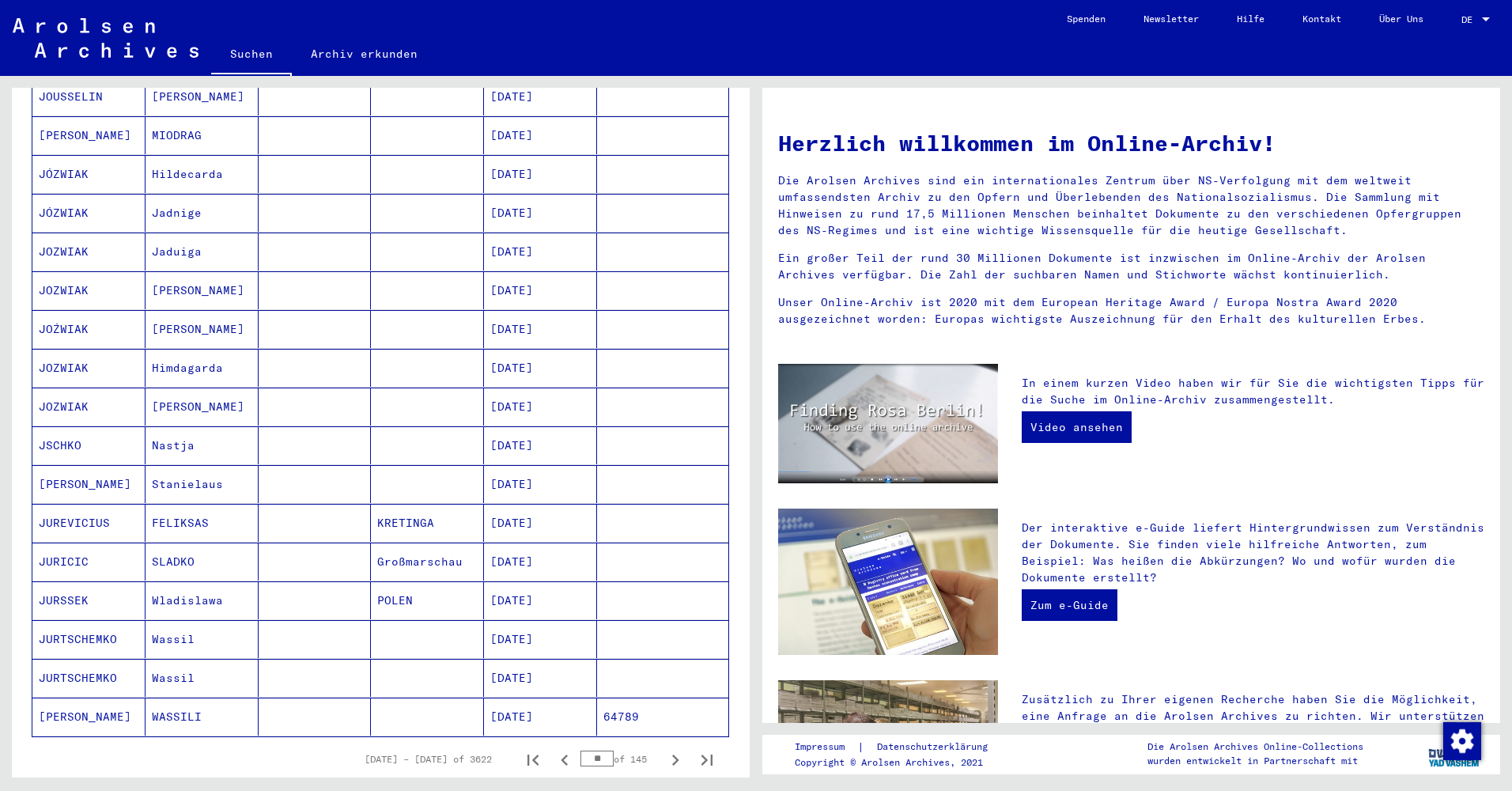
click at [659, 744] on button "Next page" at bounding box center [675, 760] width 31 height 31
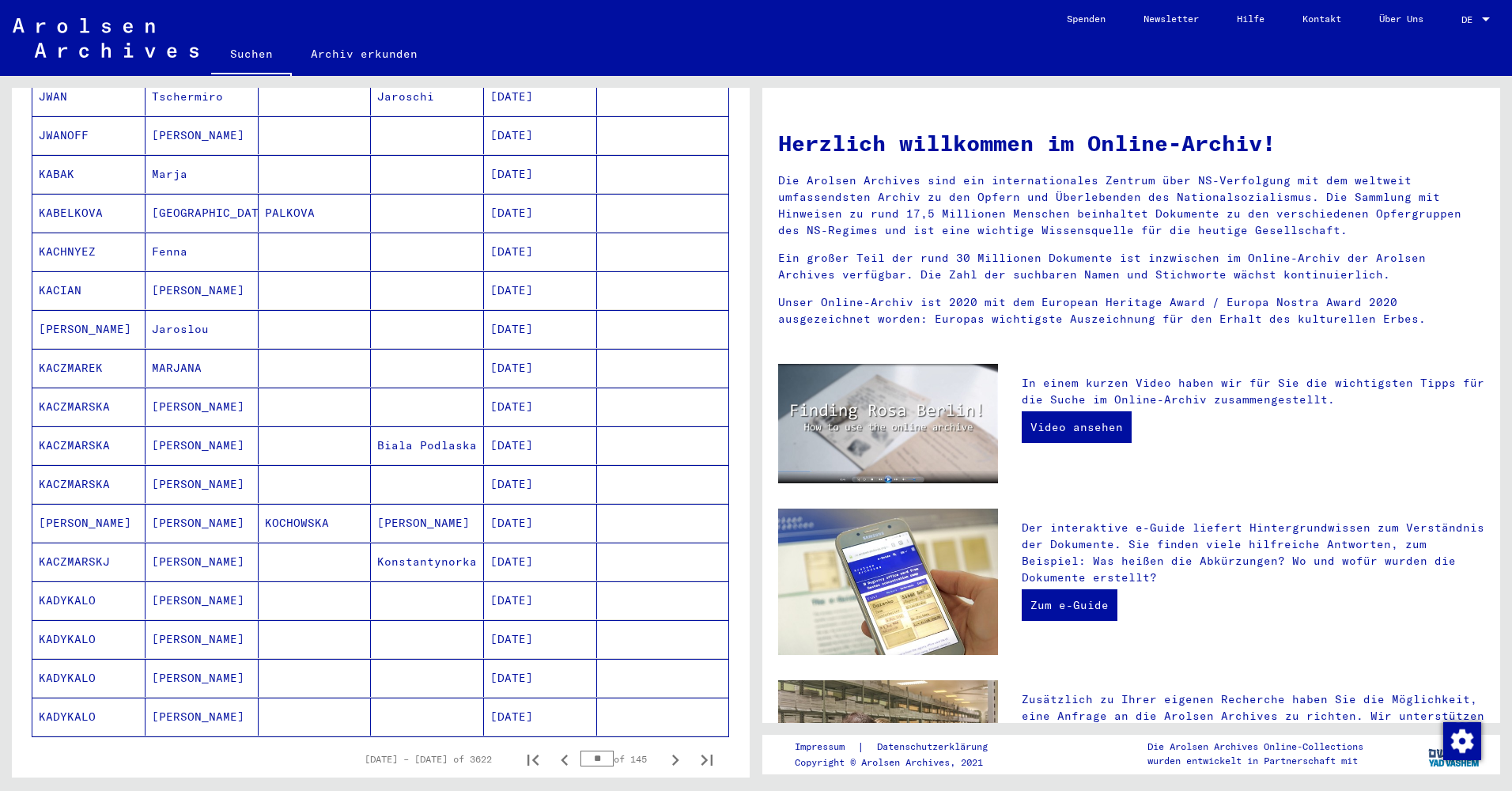
click at [659, 744] on button "Next page" at bounding box center [675, 760] width 31 height 31
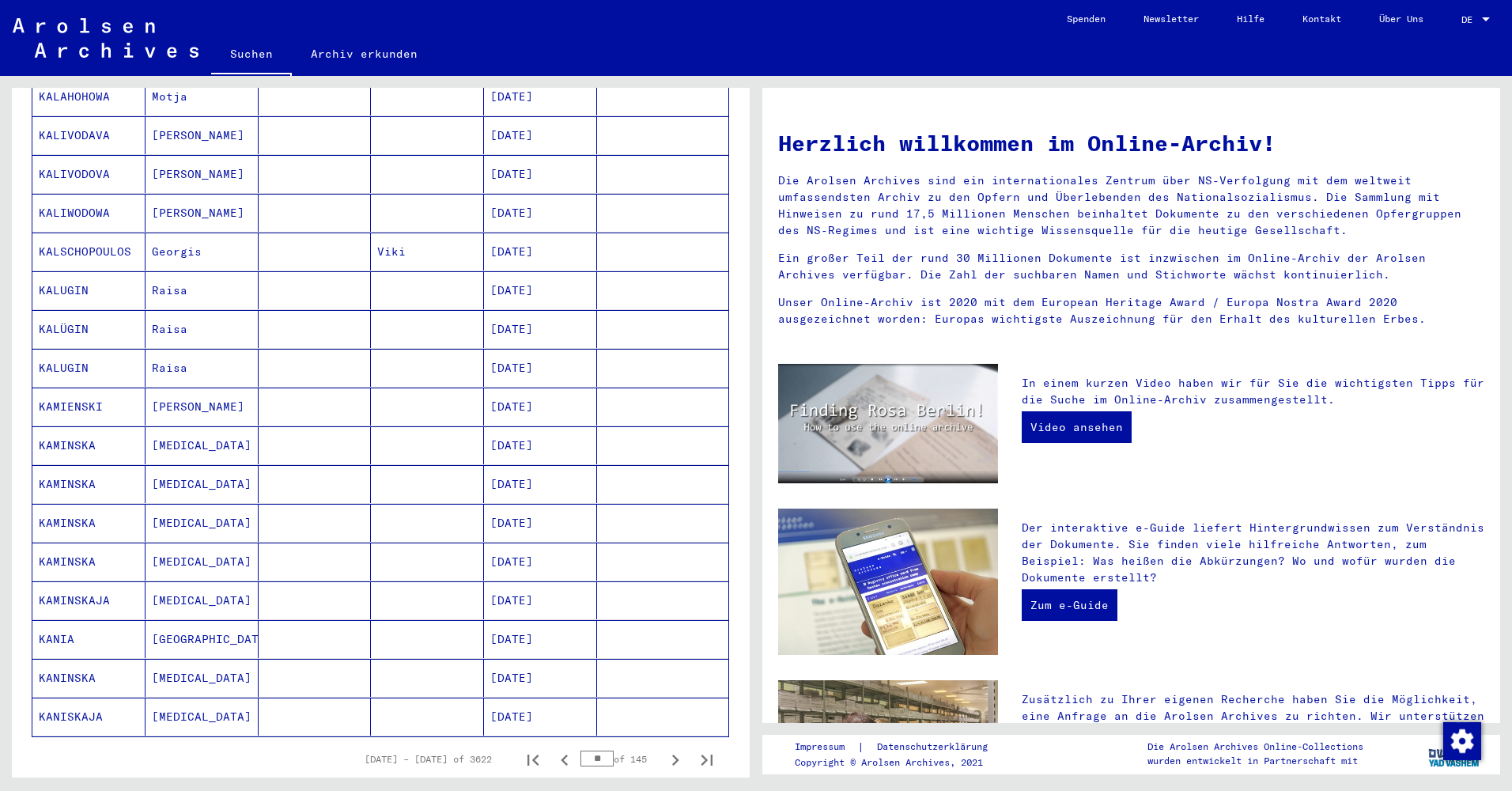
click at [659, 744] on button "Next page" at bounding box center [675, 760] width 31 height 31
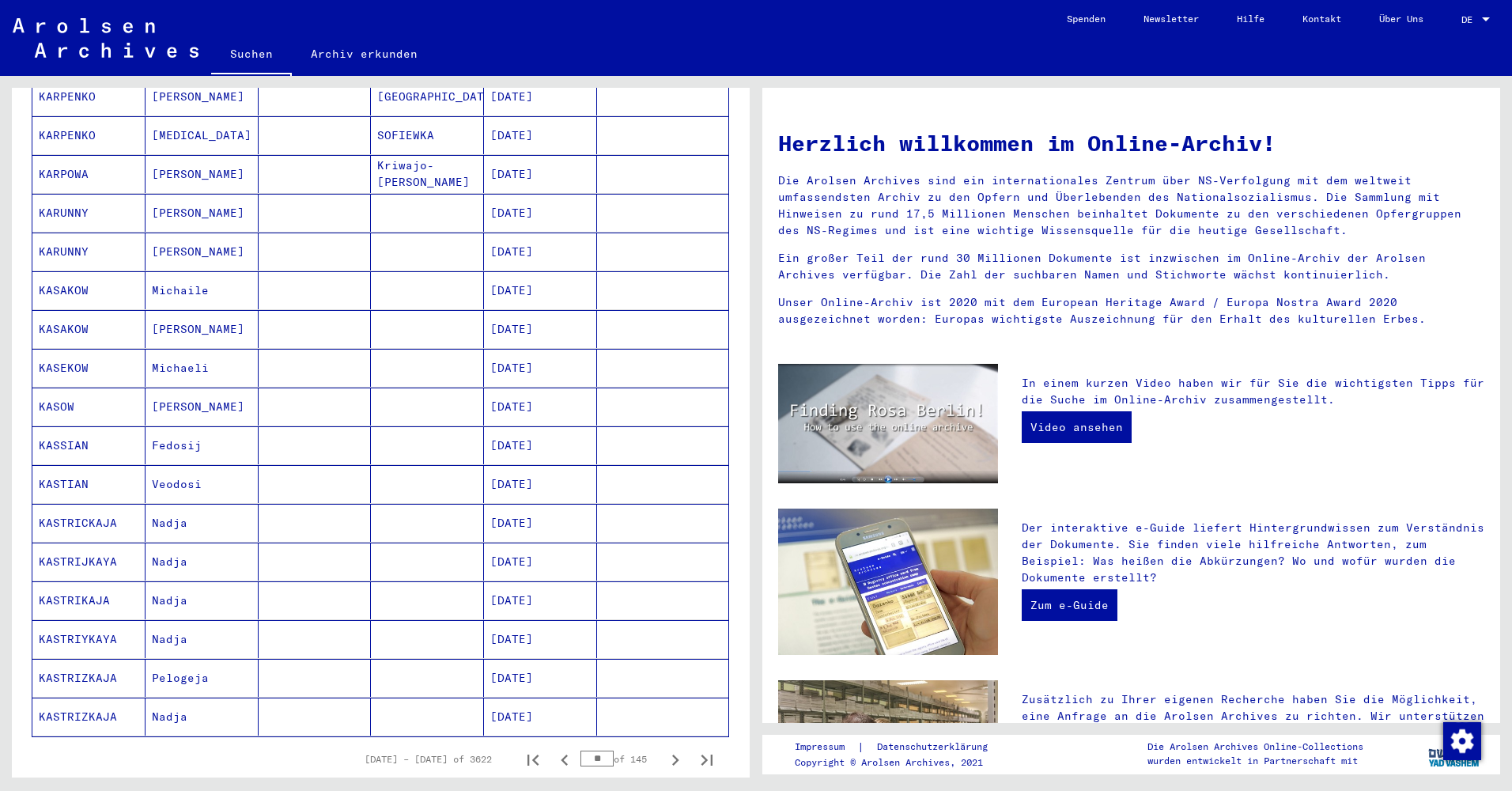
click at [659, 744] on button "Next page" at bounding box center [675, 760] width 31 height 31
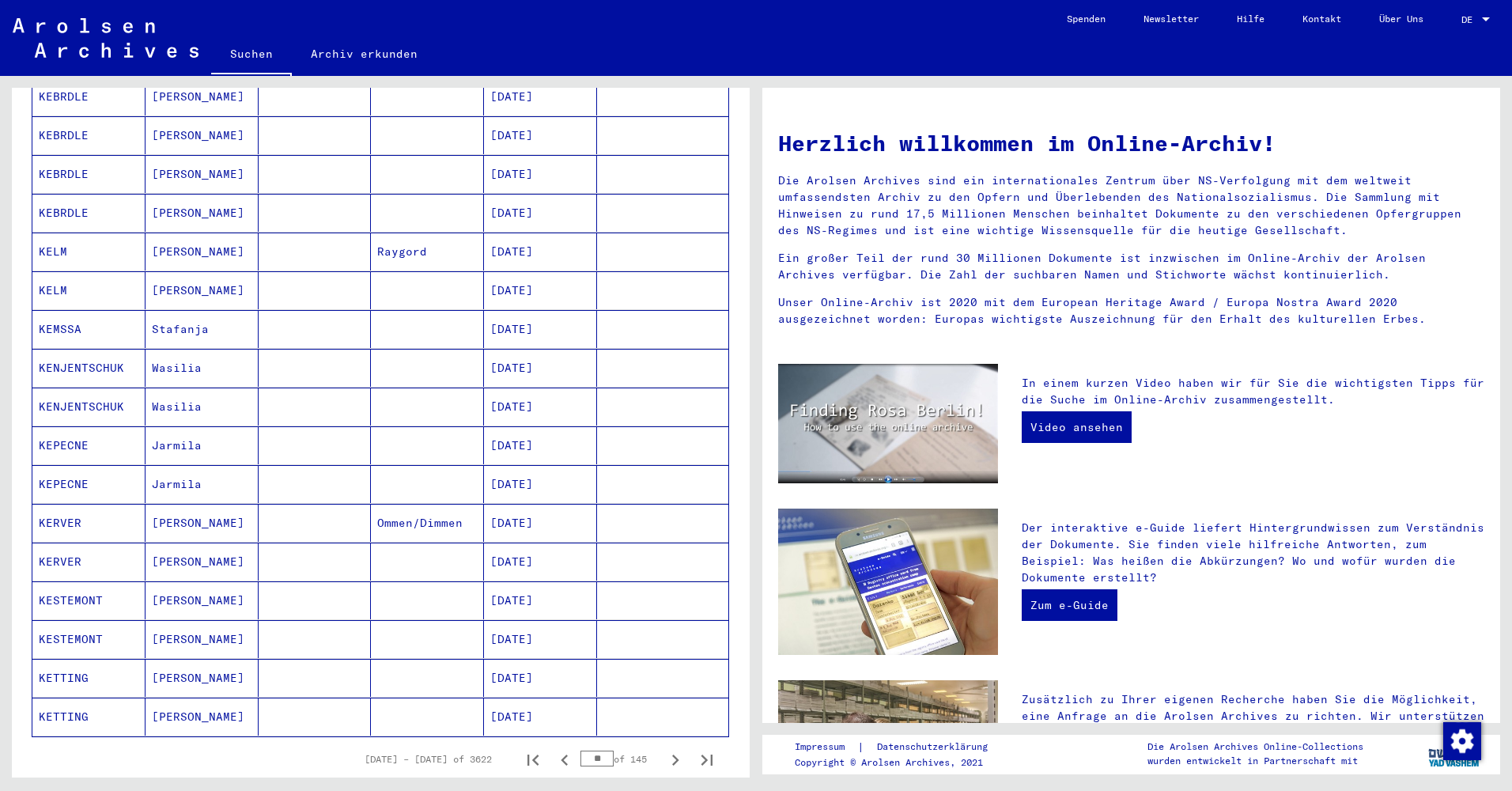
click at [659, 744] on button "Next page" at bounding box center [675, 760] width 31 height 31
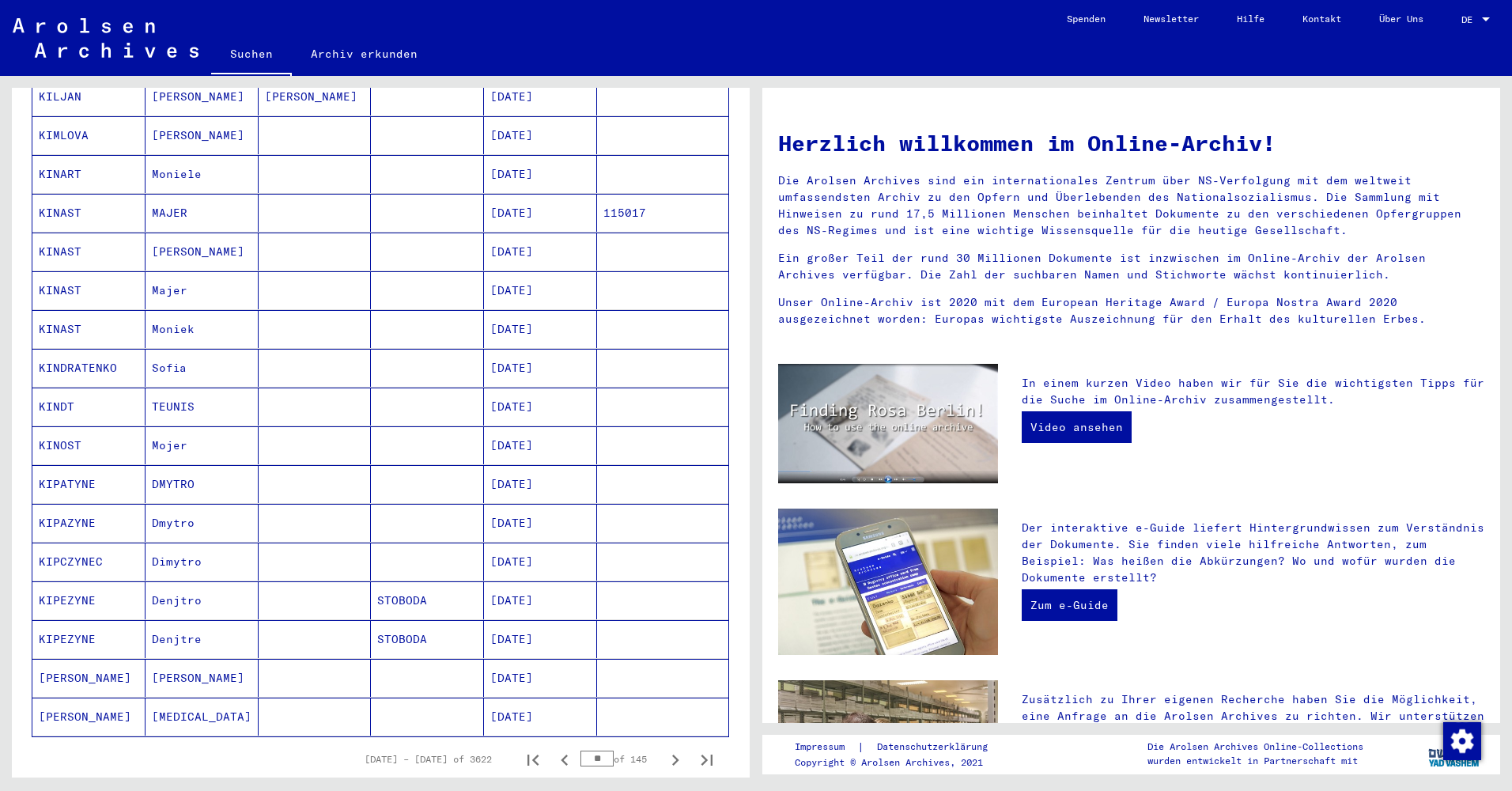
click at [659, 744] on button "Next page" at bounding box center [675, 760] width 31 height 31
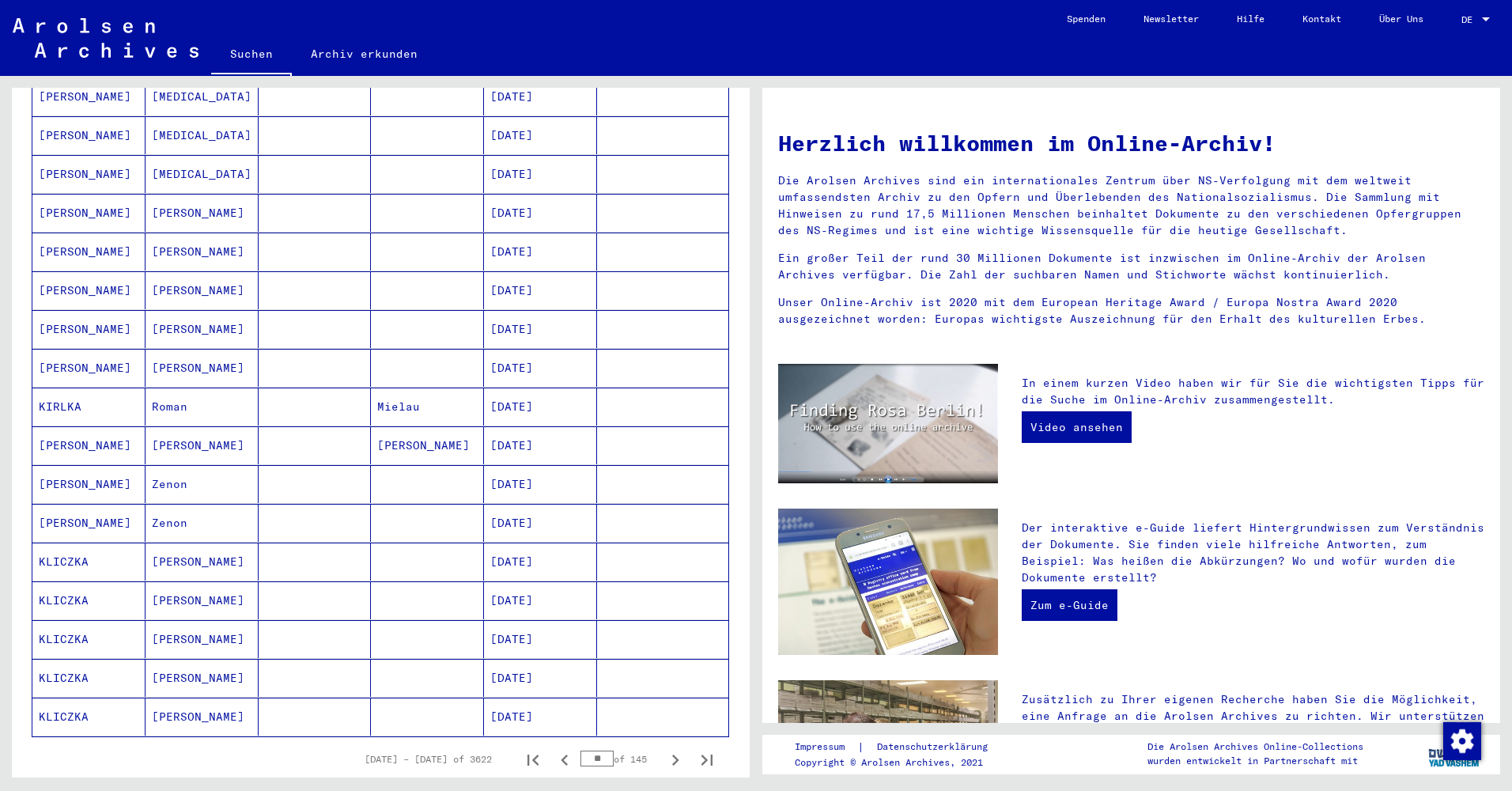
click at [659, 744] on button "Next page" at bounding box center [675, 760] width 31 height 31
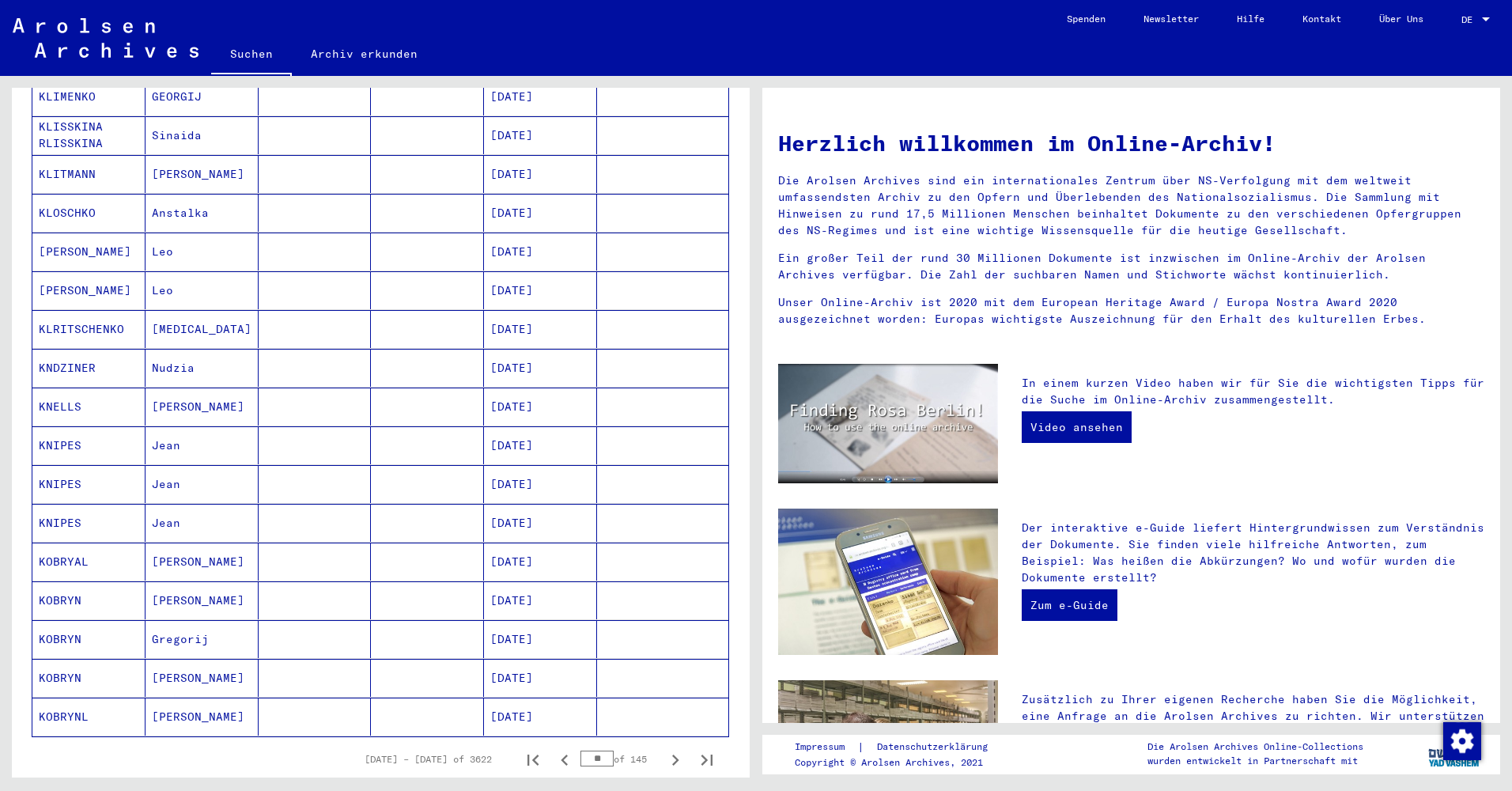
click at [659, 744] on button "Next page" at bounding box center [675, 760] width 31 height 31
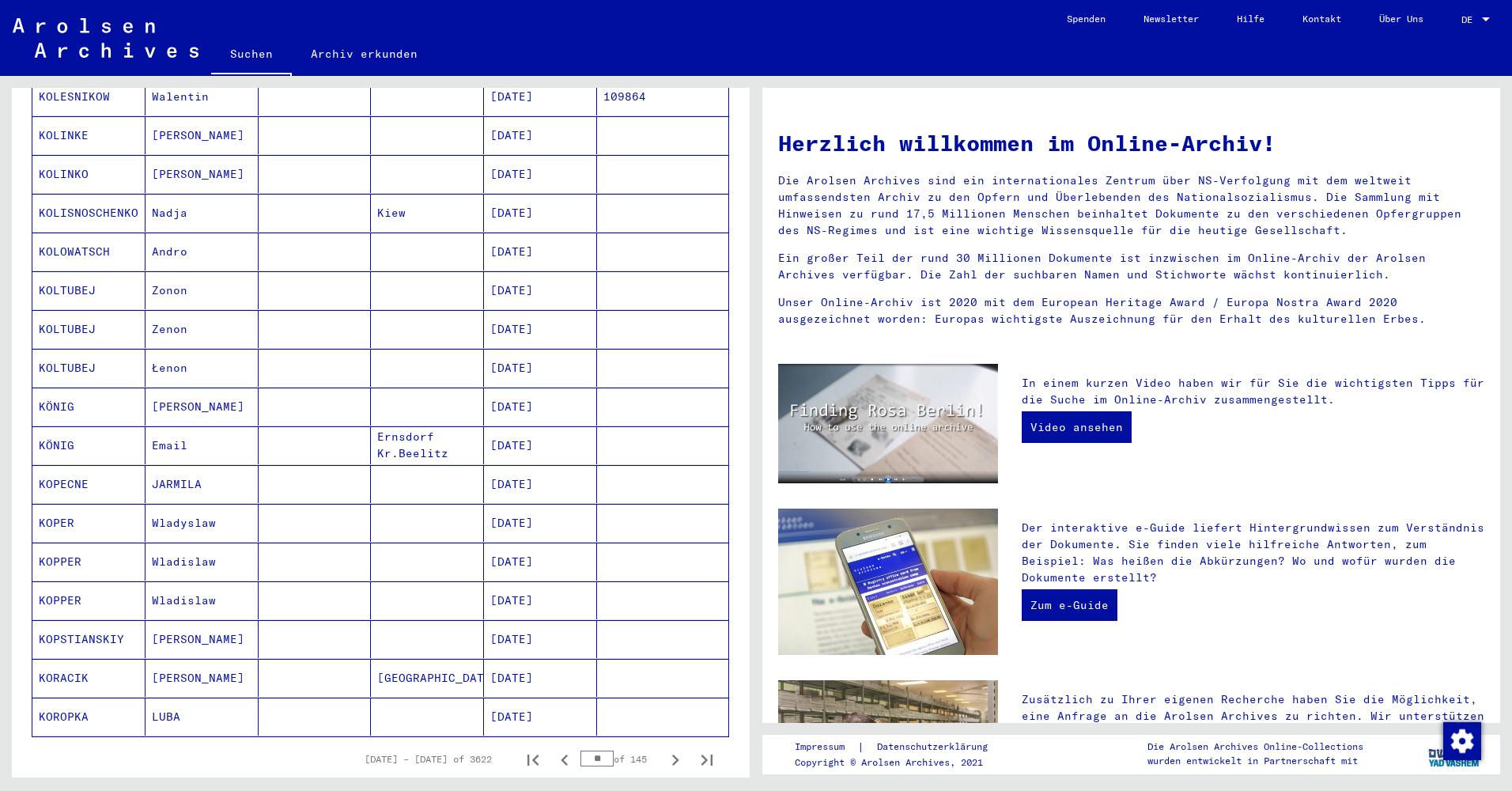
click at [659, 744] on button "Next page" at bounding box center [675, 760] width 31 height 31
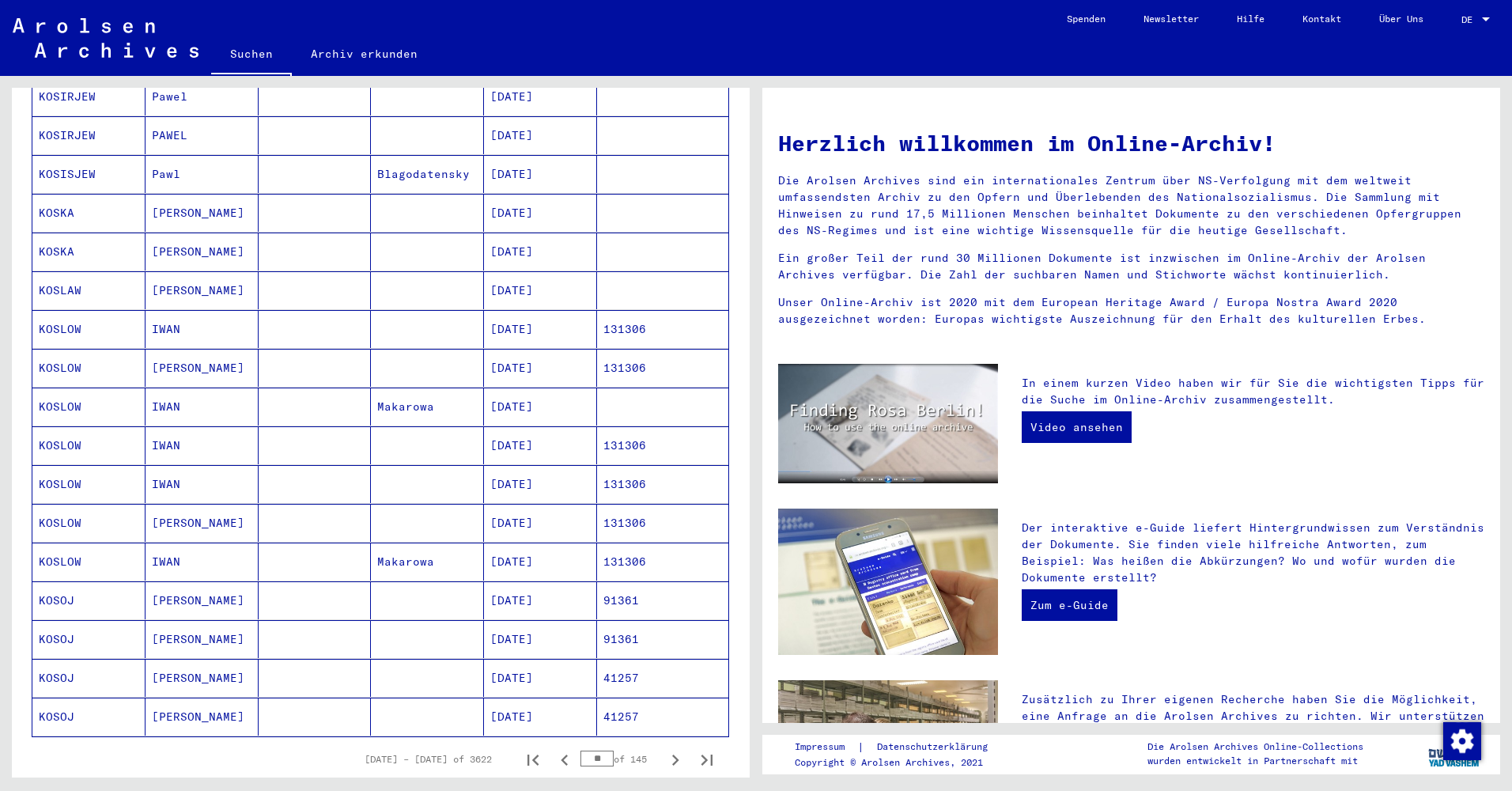
click at [659, 744] on button "Next page" at bounding box center [675, 760] width 31 height 31
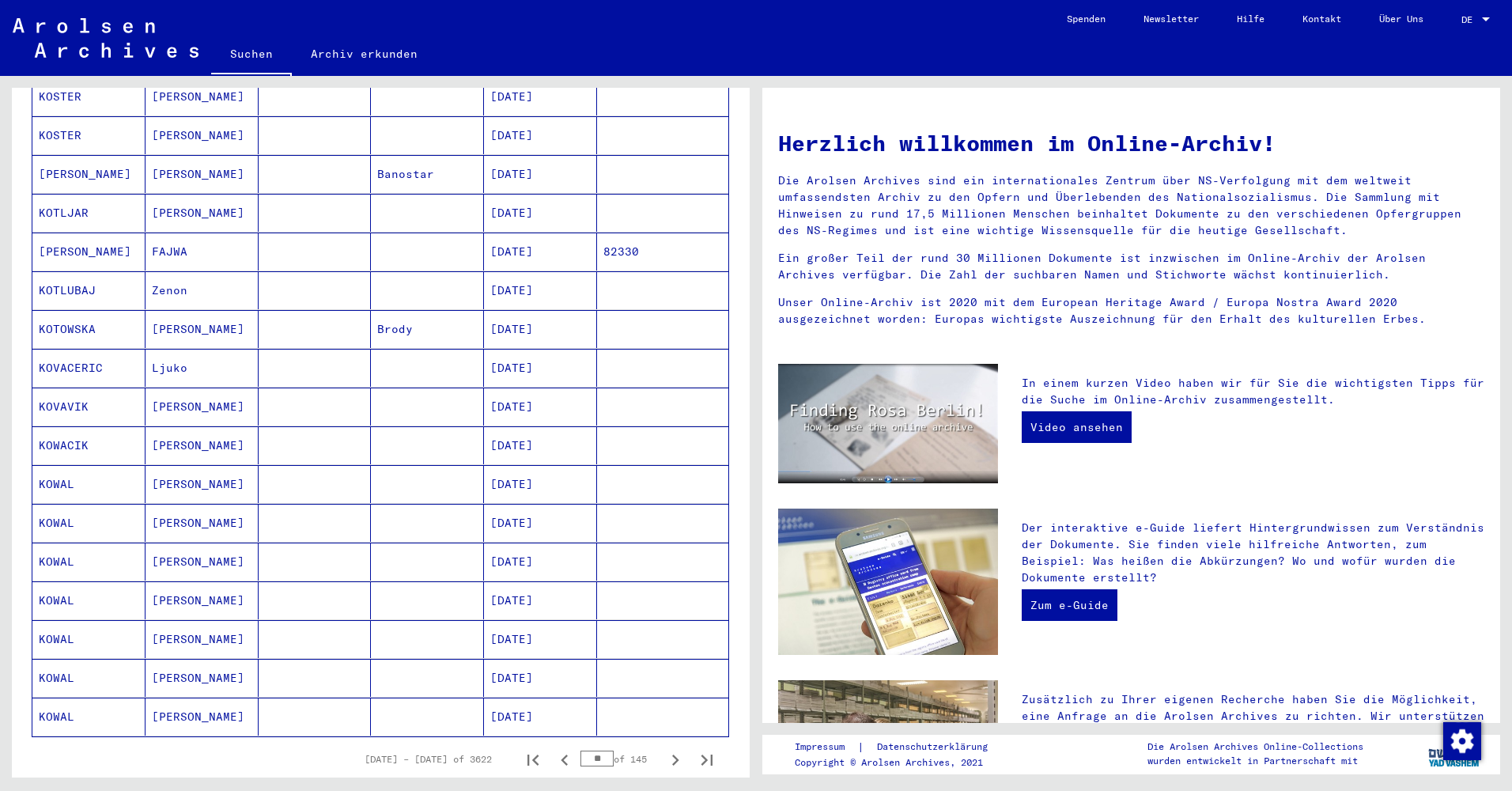
click at [659, 744] on button "Next page" at bounding box center [675, 760] width 31 height 31
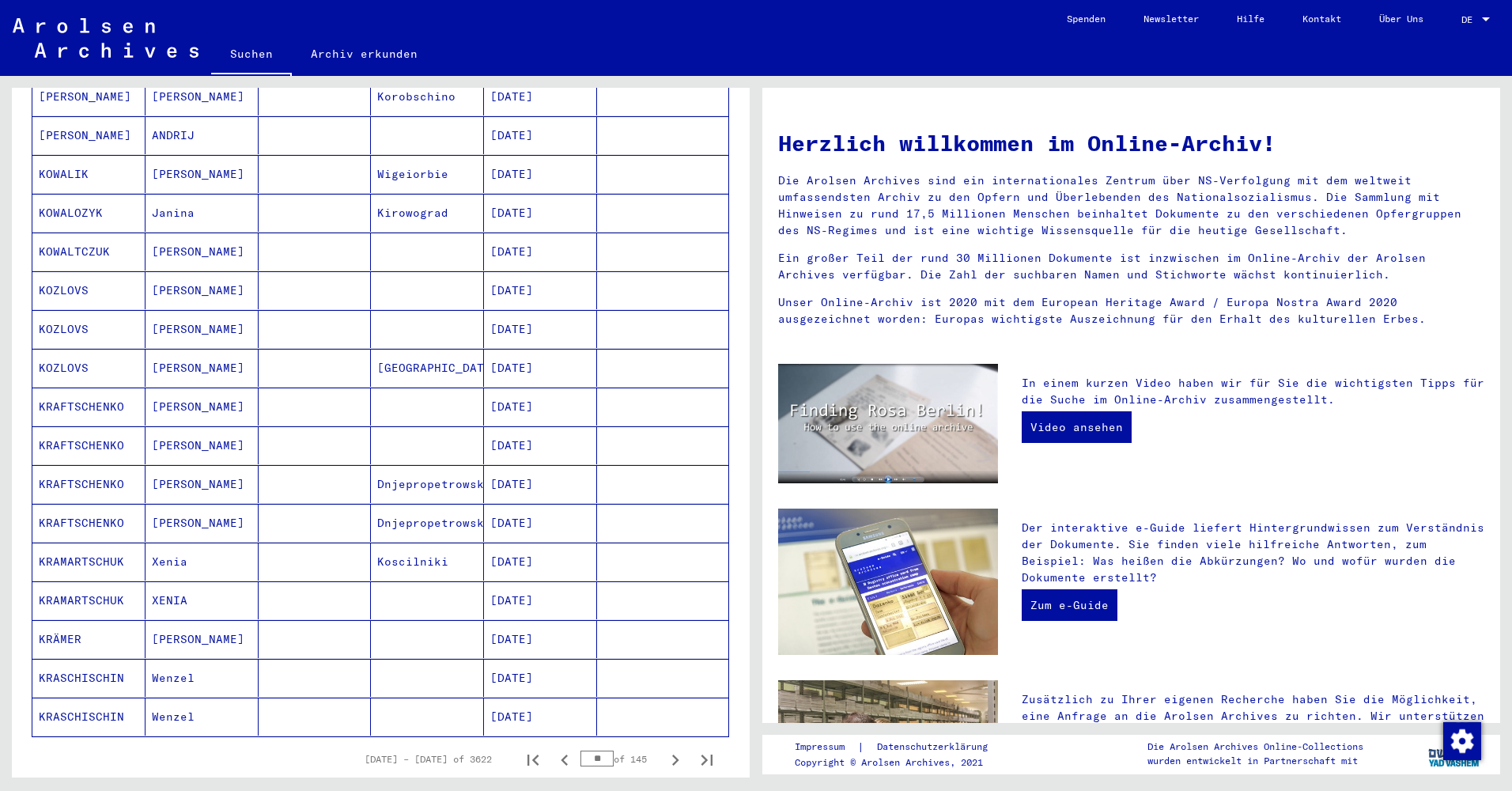
click at [659, 744] on button "Next page" at bounding box center [675, 760] width 31 height 31
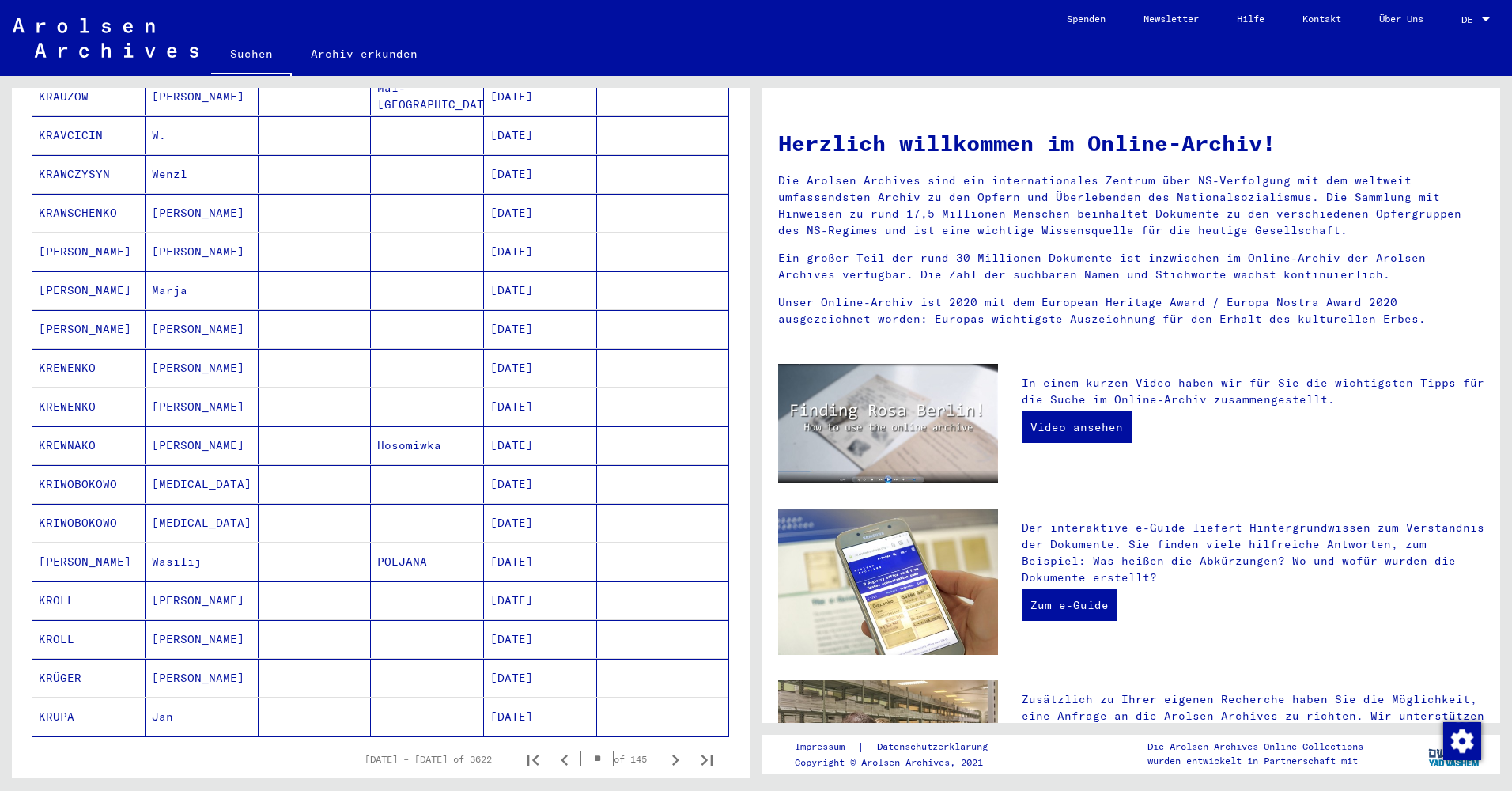
click at [659, 744] on button "Next page" at bounding box center [675, 760] width 31 height 31
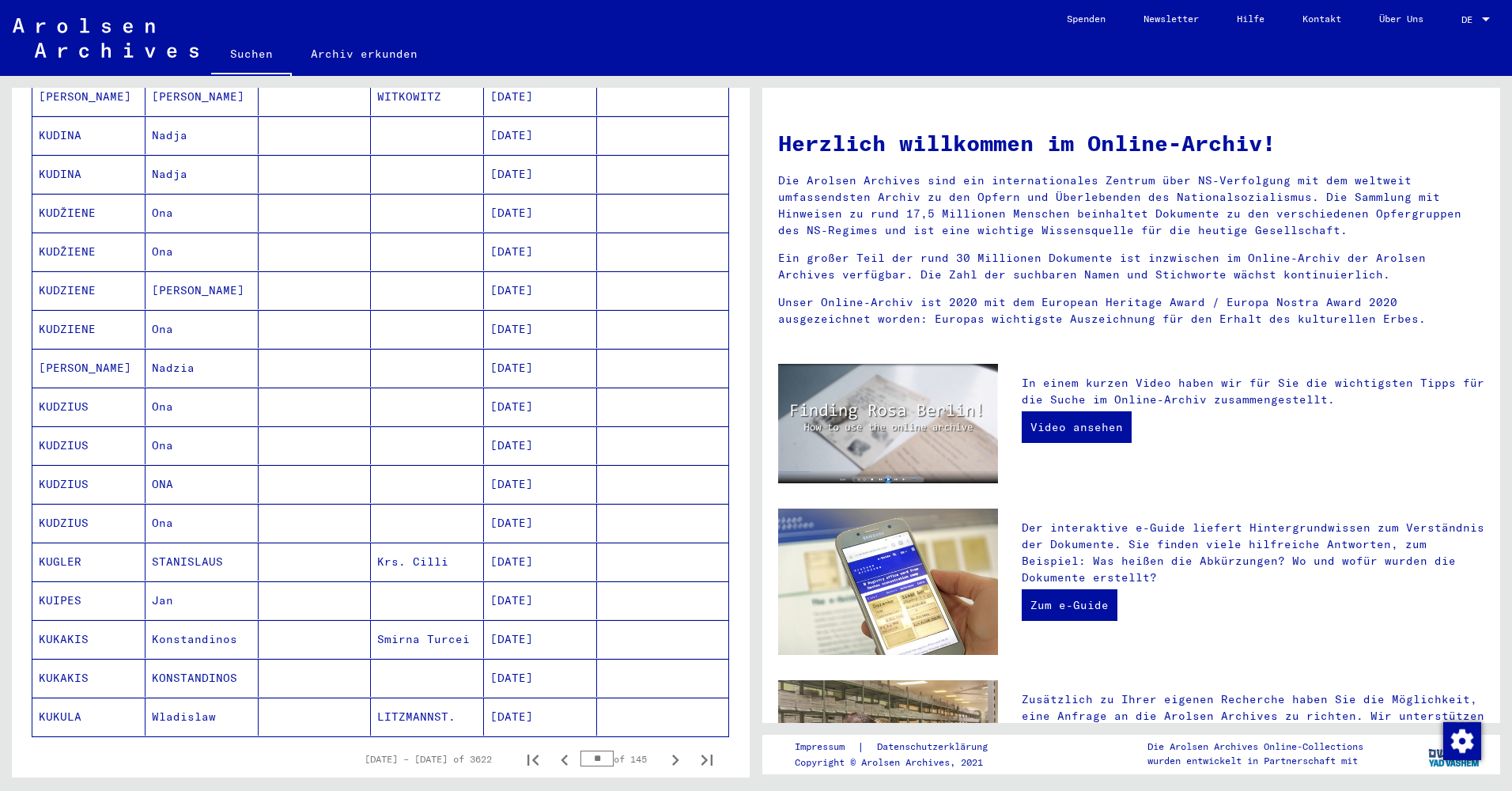
click at [659, 744] on button "Next page" at bounding box center [675, 760] width 31 height 31
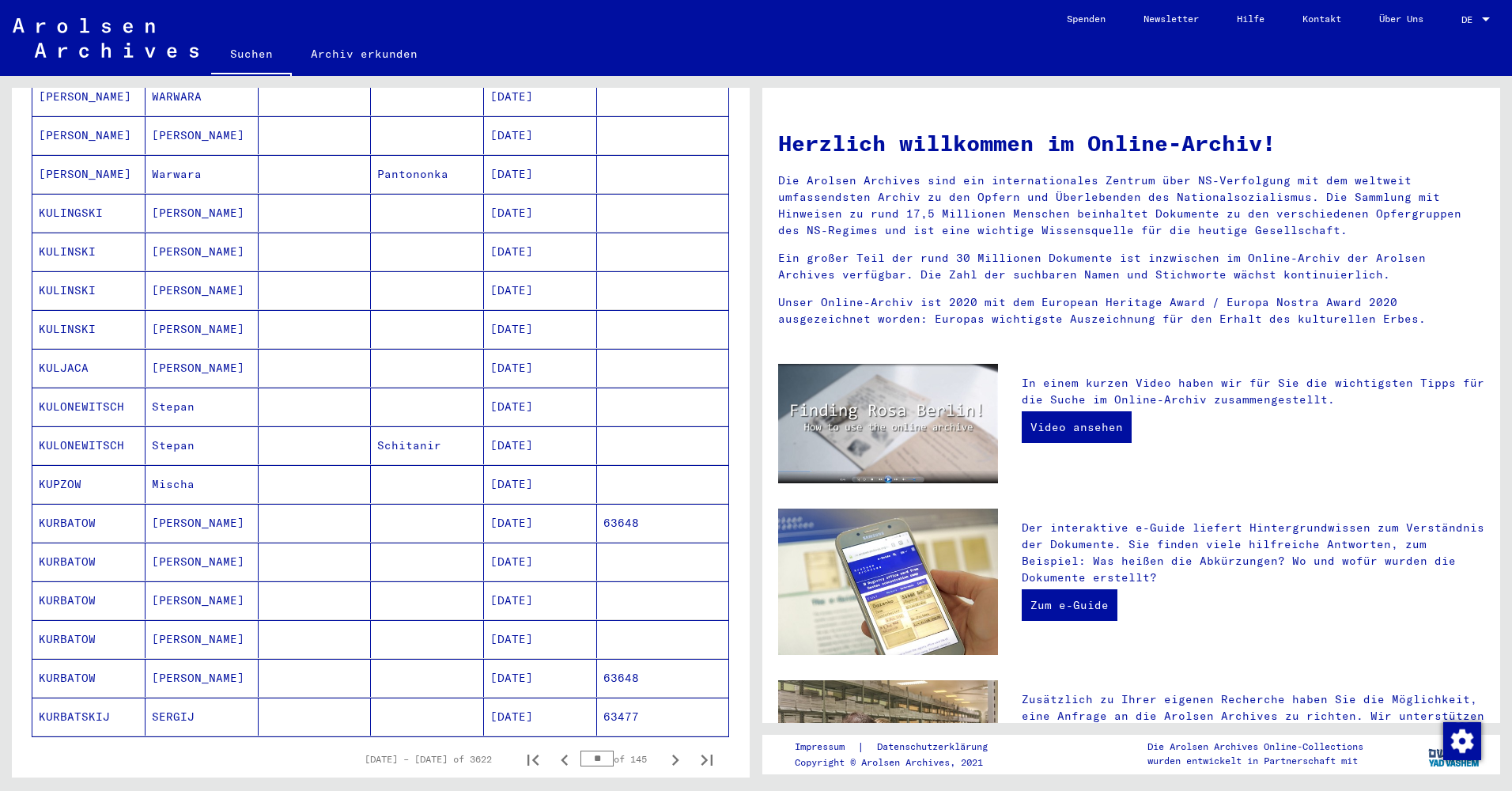
click at [659, 744] on button "Next page" at bounding box center [675, 760] width 31 height 31
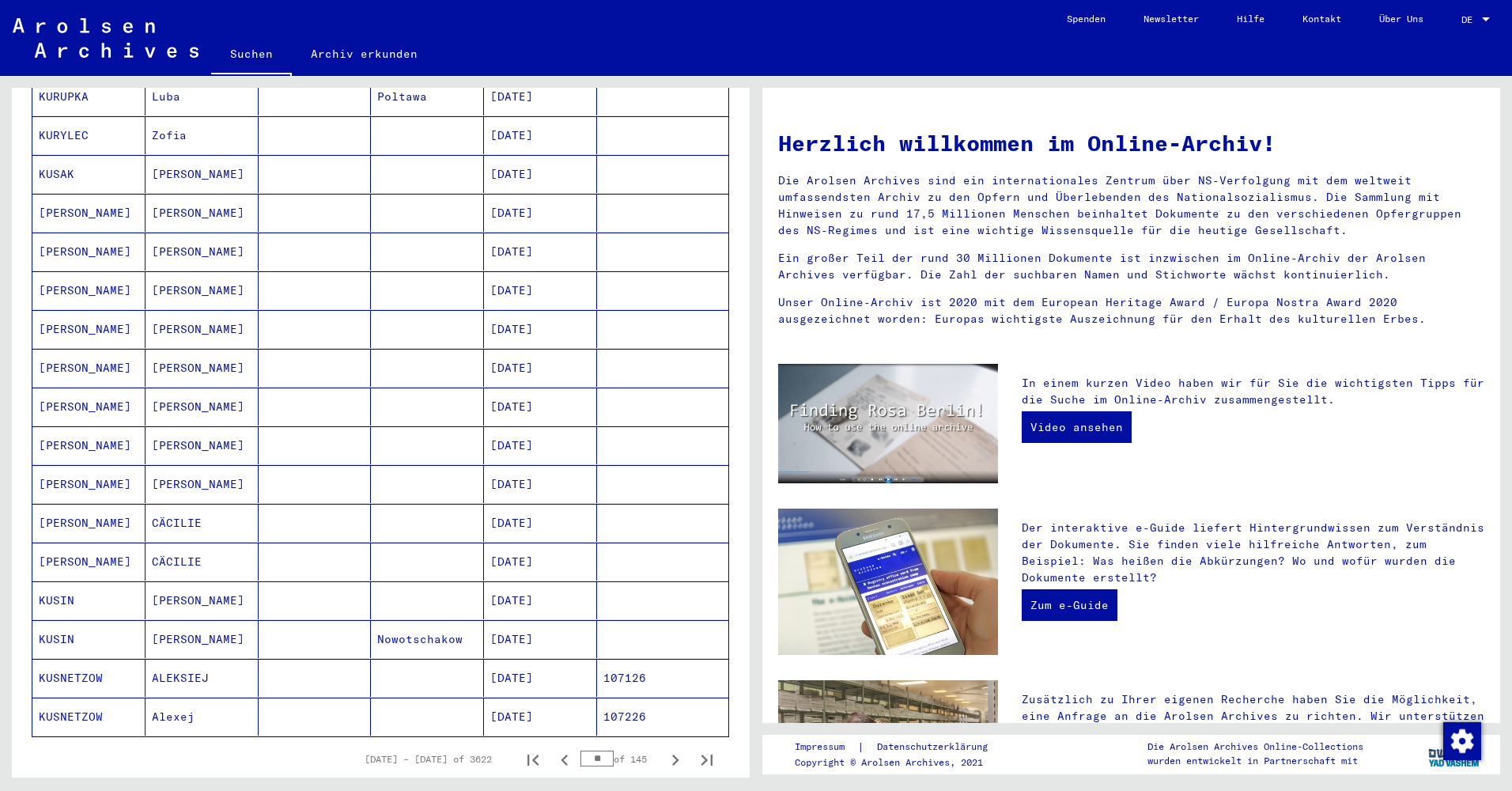
click at [659, 744] on button "Next page" at bounding box center [675, 760] width 31 height 31
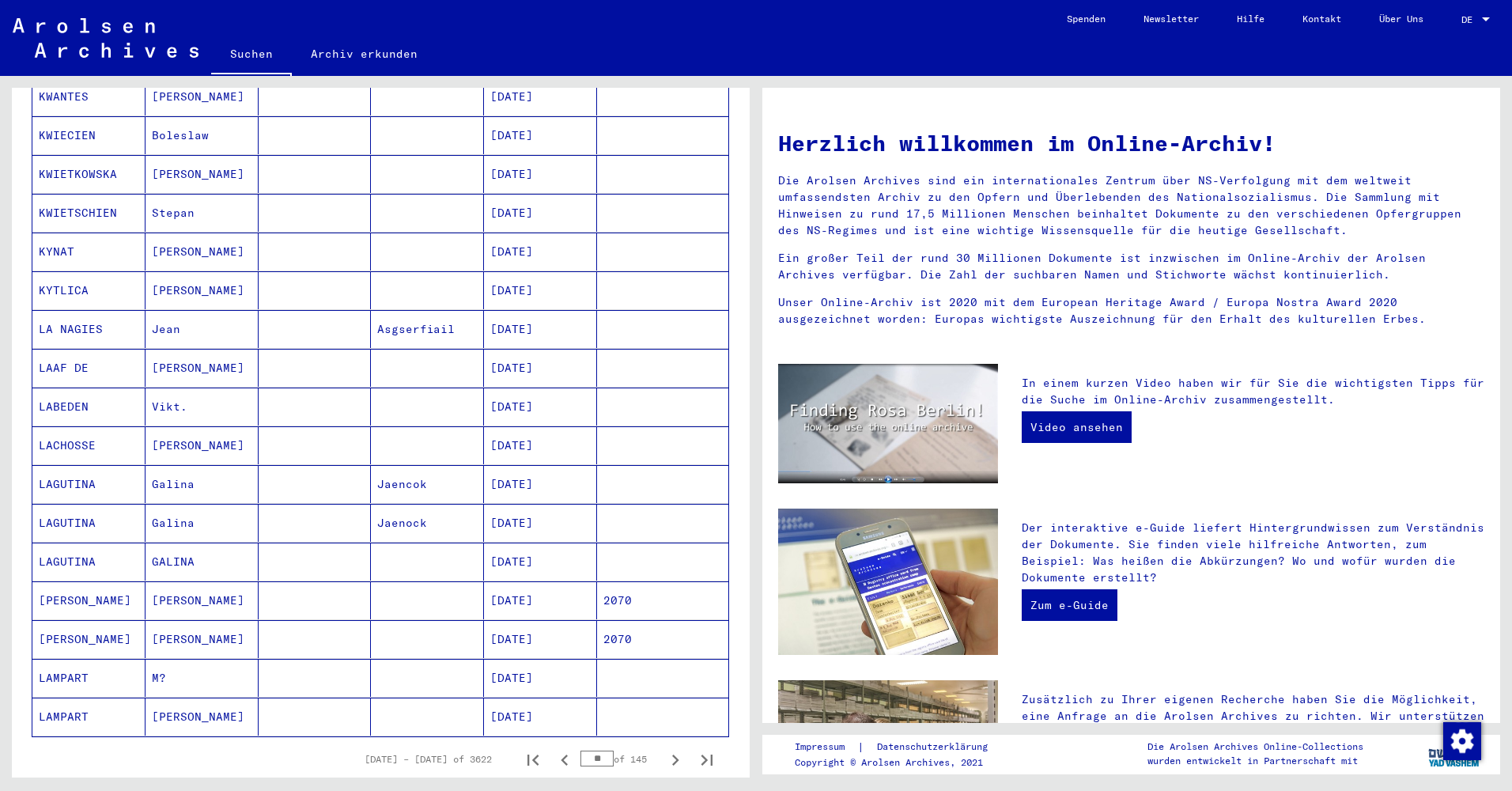
click at [659, 744] on button "Next page" at bounding box center [675, 760] width 31 height 31
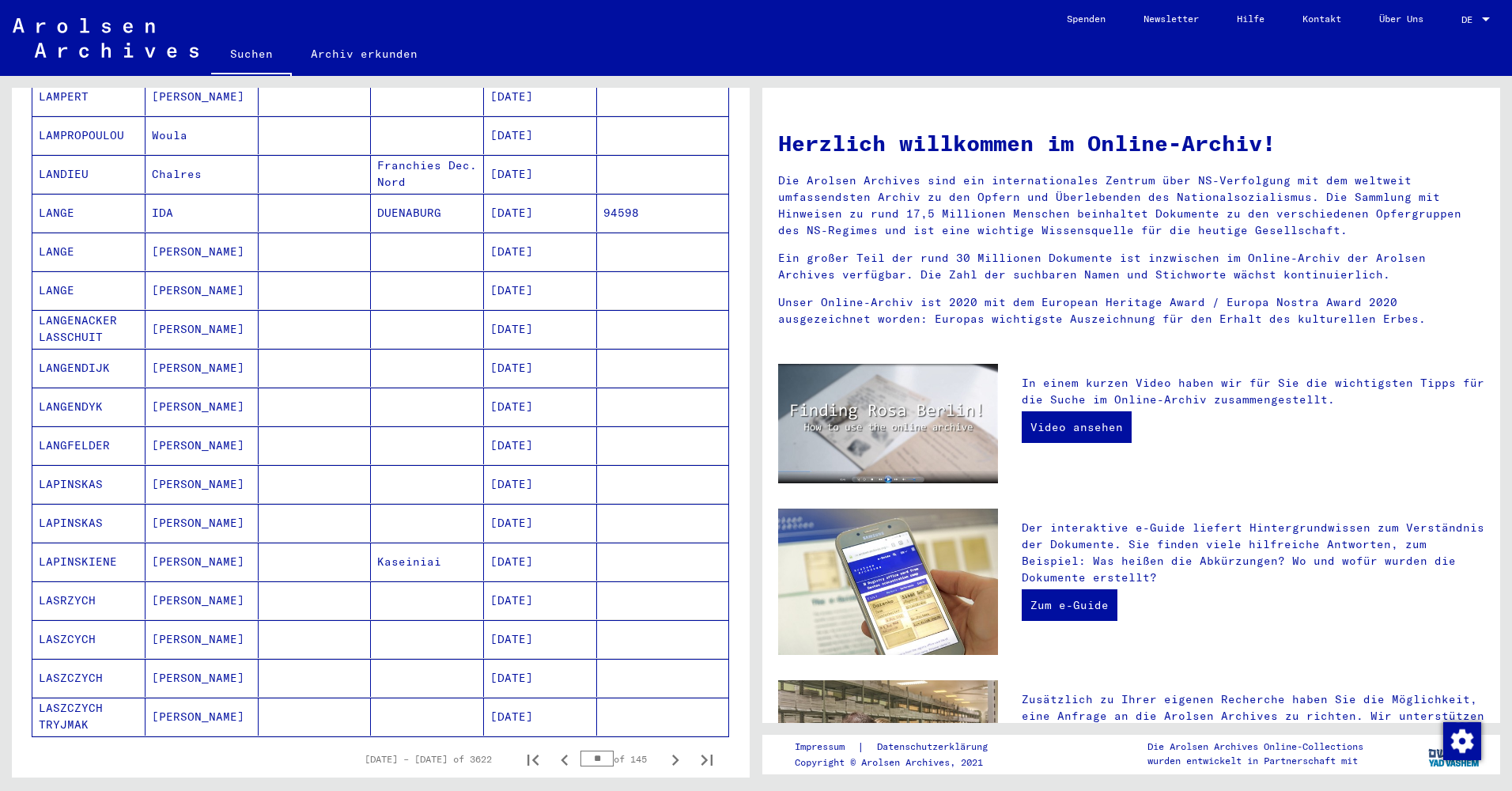
click at [659, 744] on button "Next page" at bounding box center [675, 760] width 31 height 31
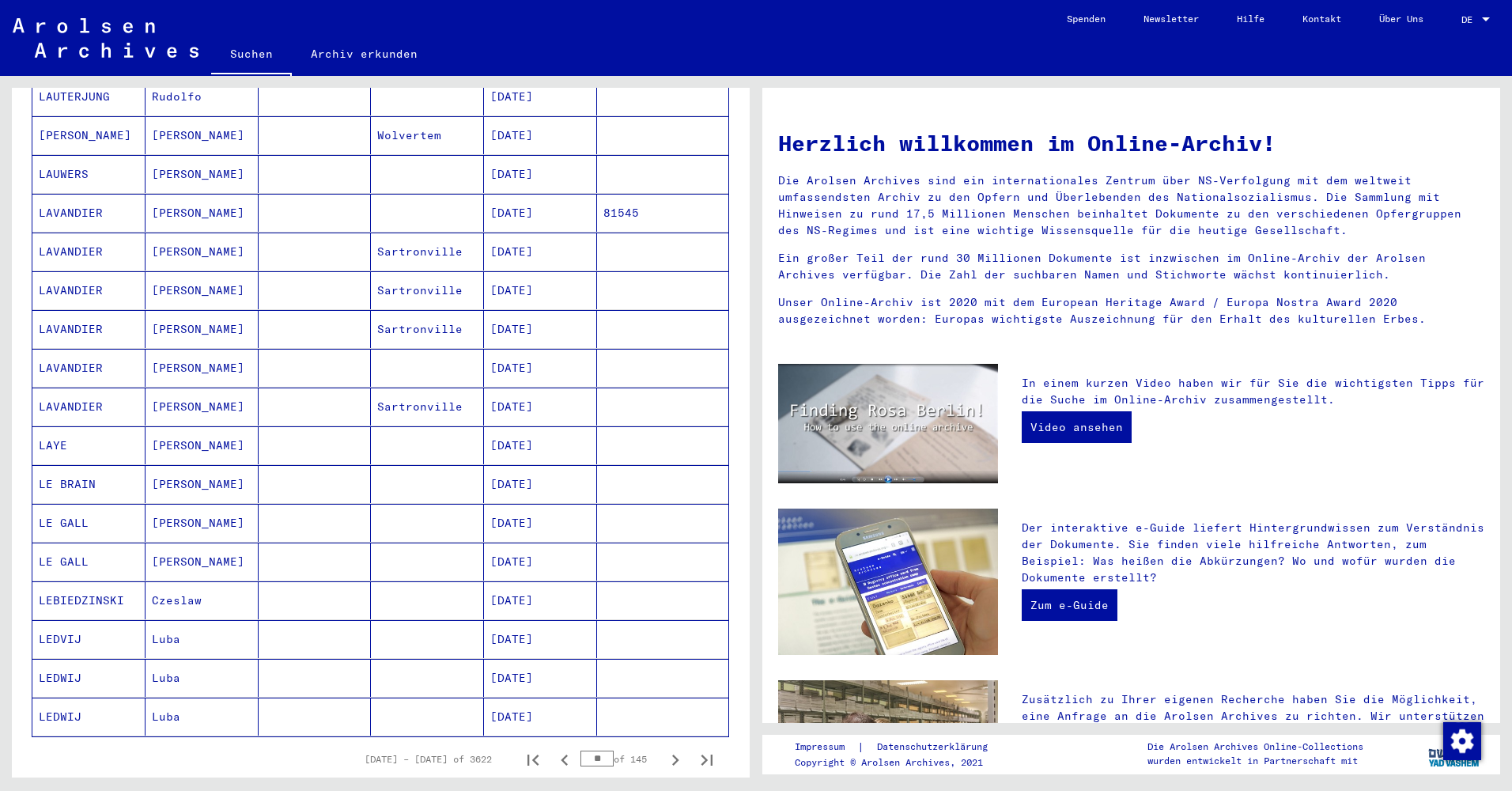
click at [659, 744] on button "Next page" at bounding box center [675, 760] width 31 height 31
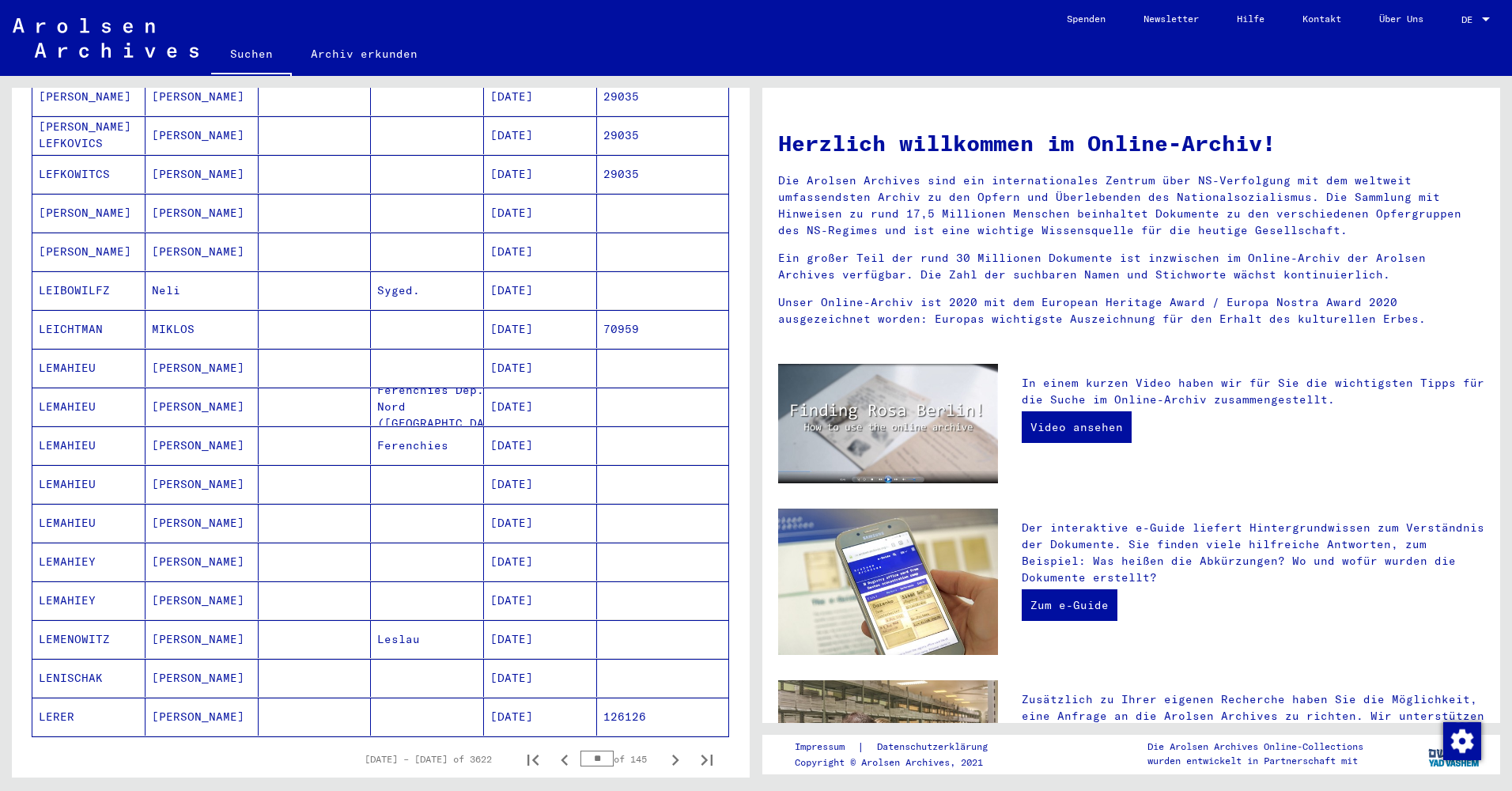
click at [659, 744] on button "Next page" at bounding box center [675, 760] width 31 height 31
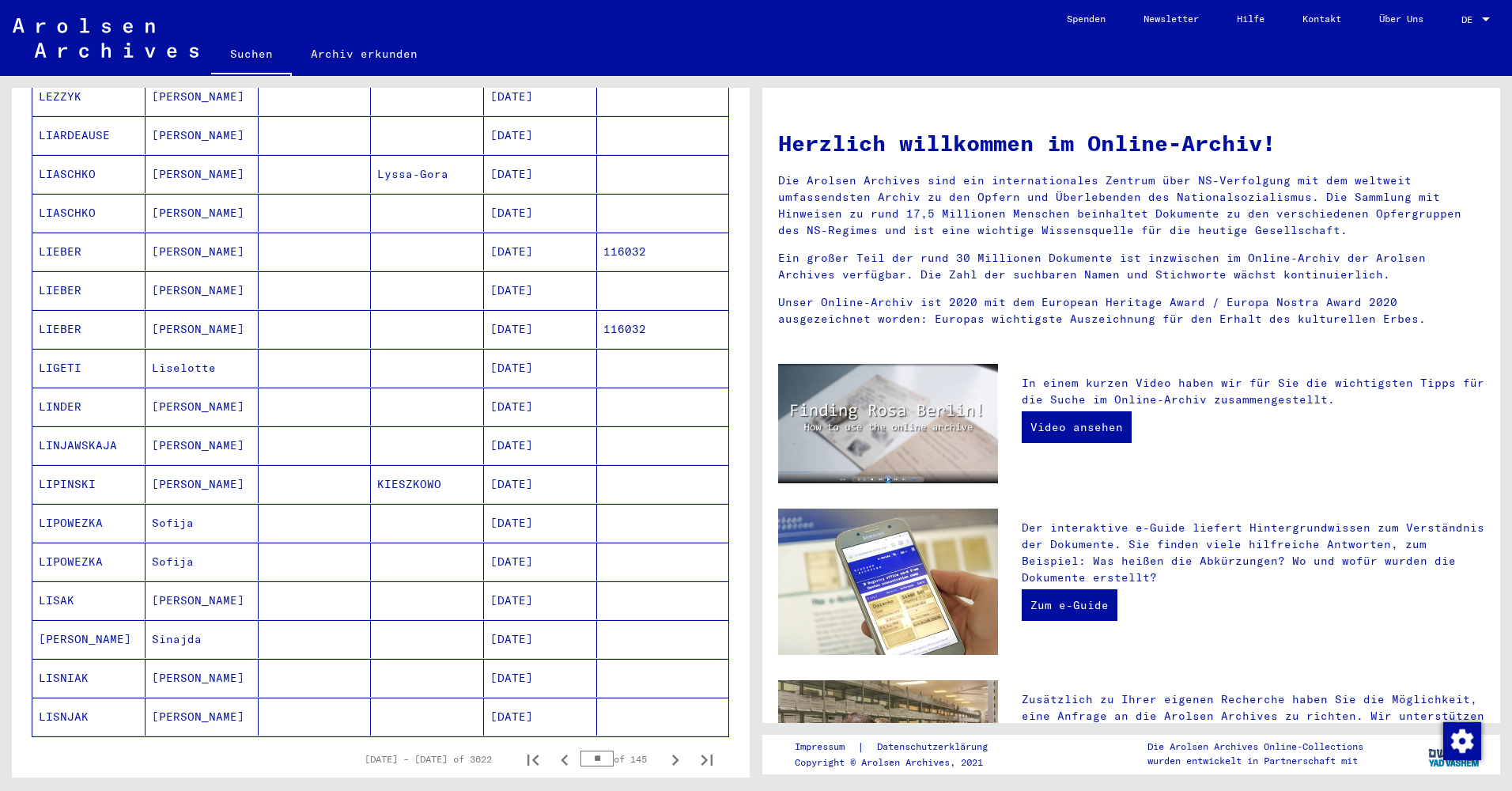
click at [659, 744] on button "Next page" at bounding box center [675, 760] width 31 height 31
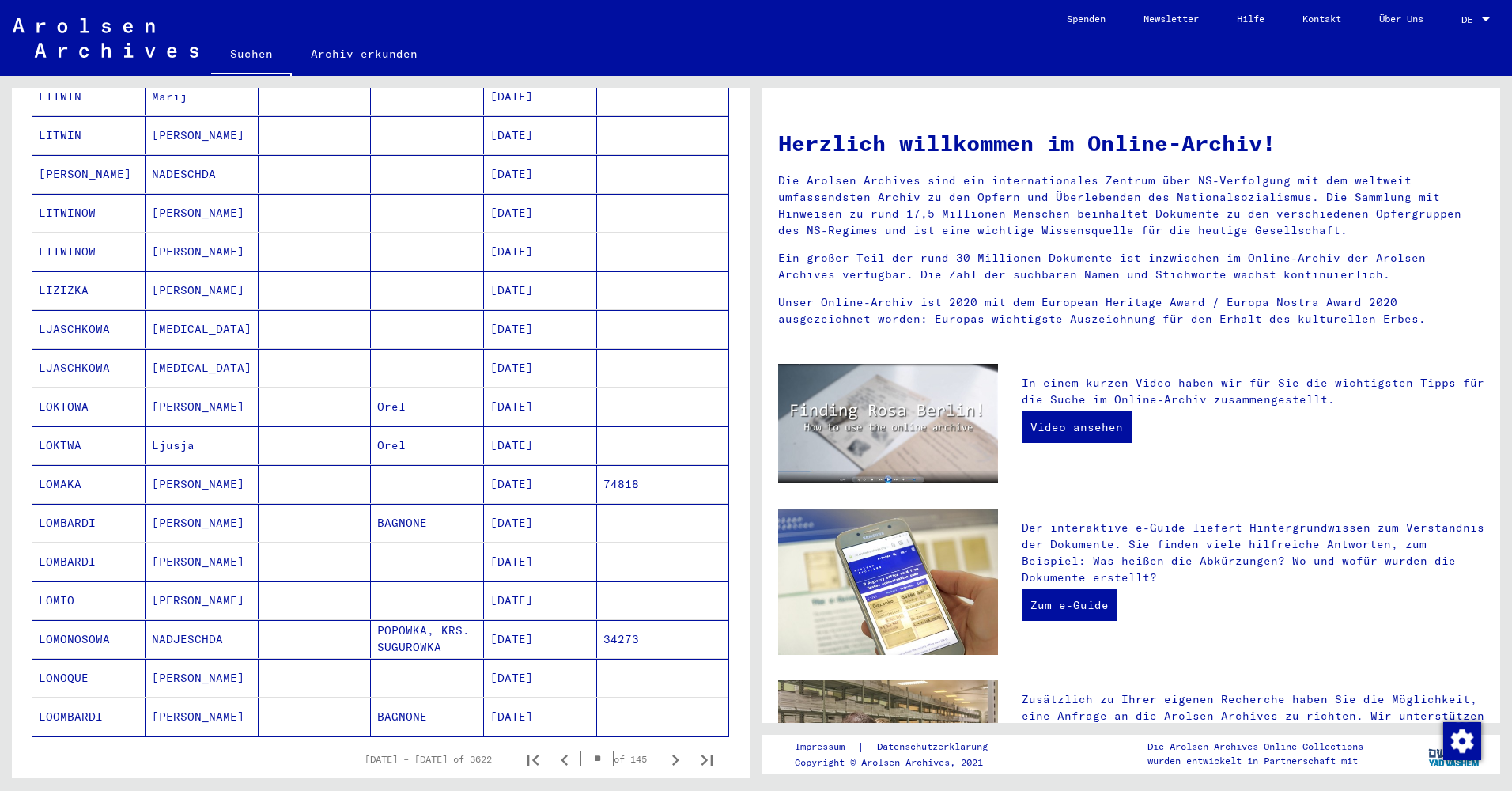
click at [659, 744] on button "Next page" at bounding box center [675, 760] width 31 height 31
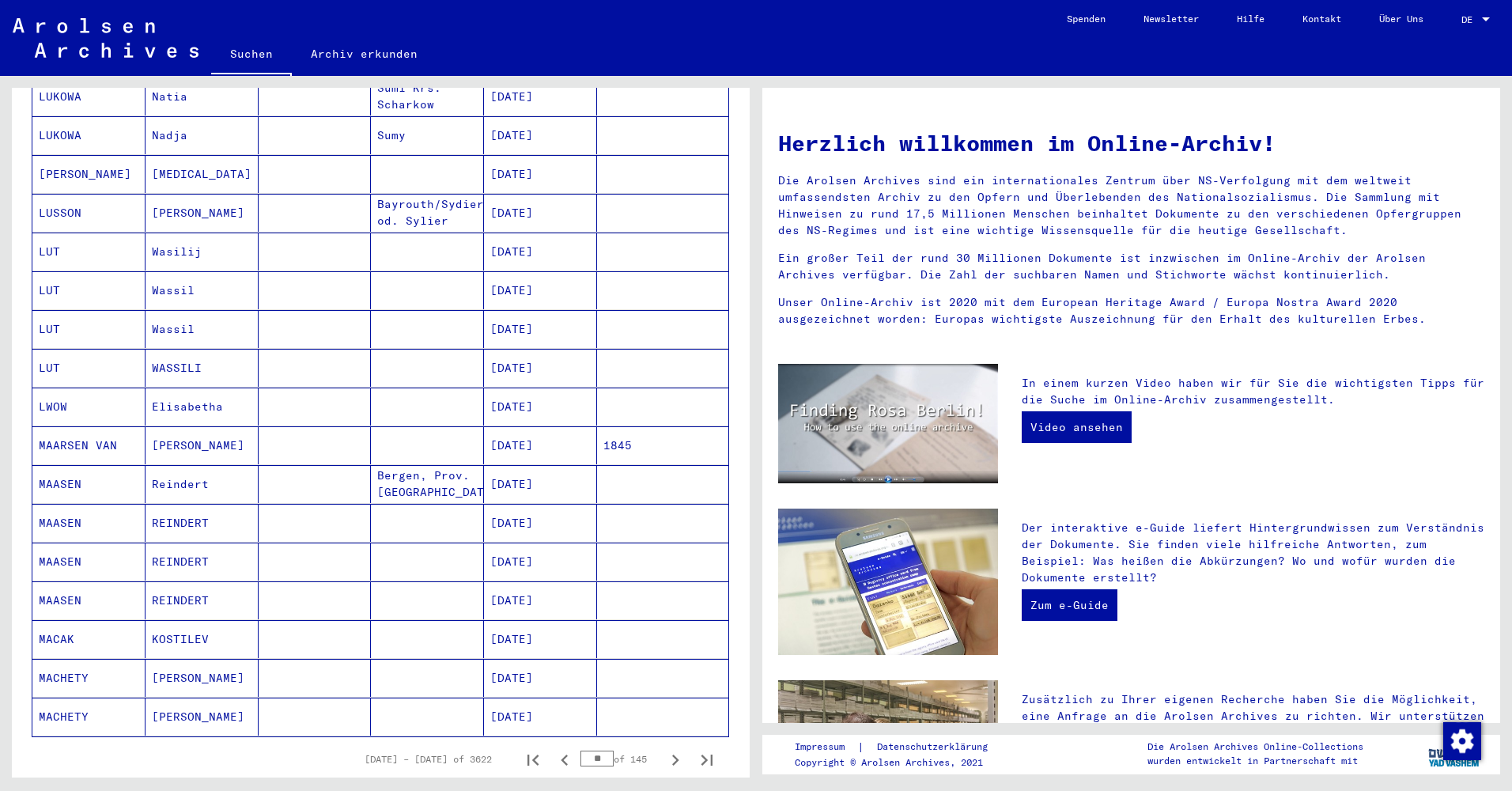
click at [659, 744] on button "Next page" at bounding box center [675, 760] width 31 height 31
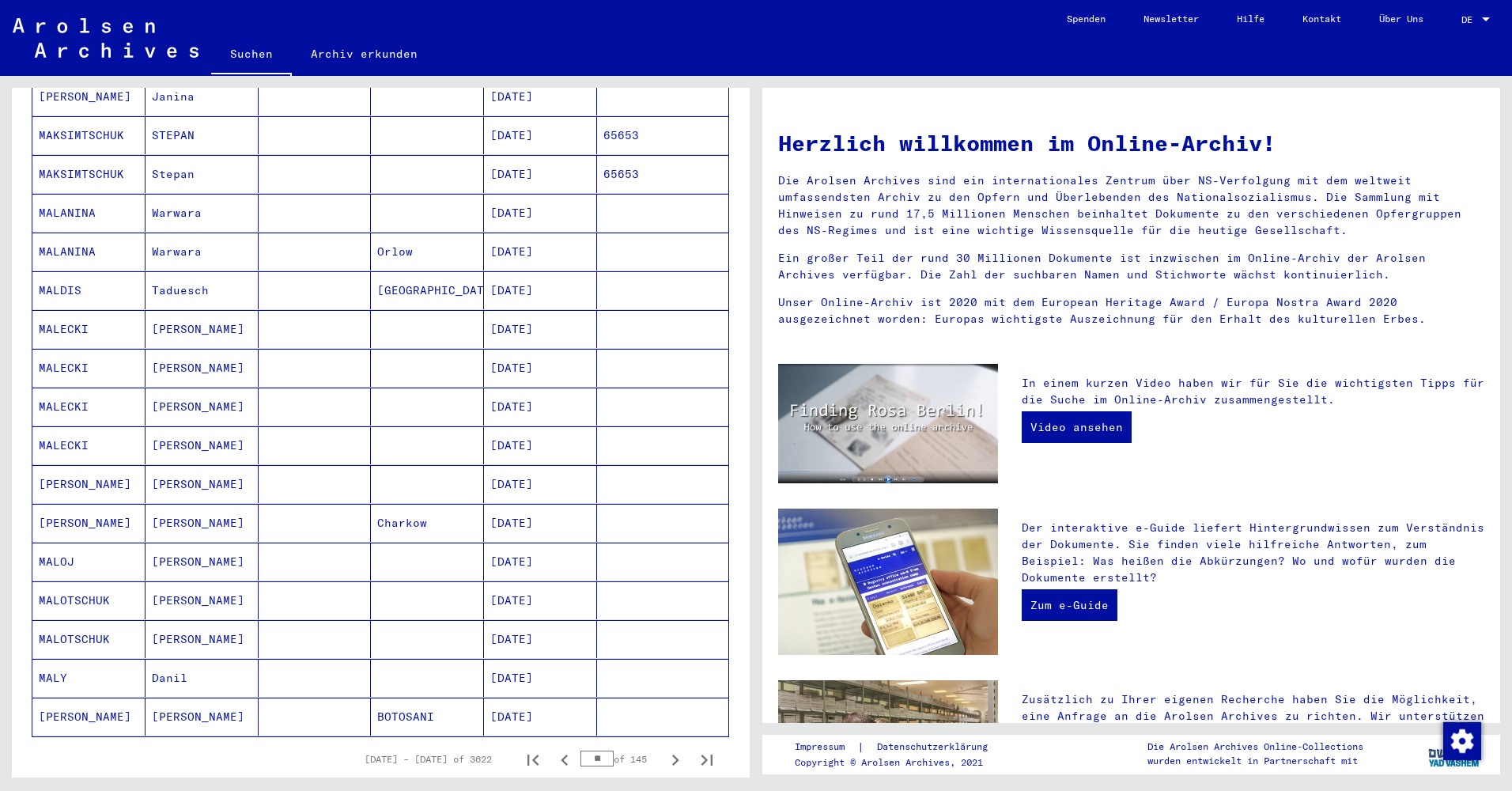
click at [659, 744] on button "Next page" at bounding box center [675, 760] width 31 height 31
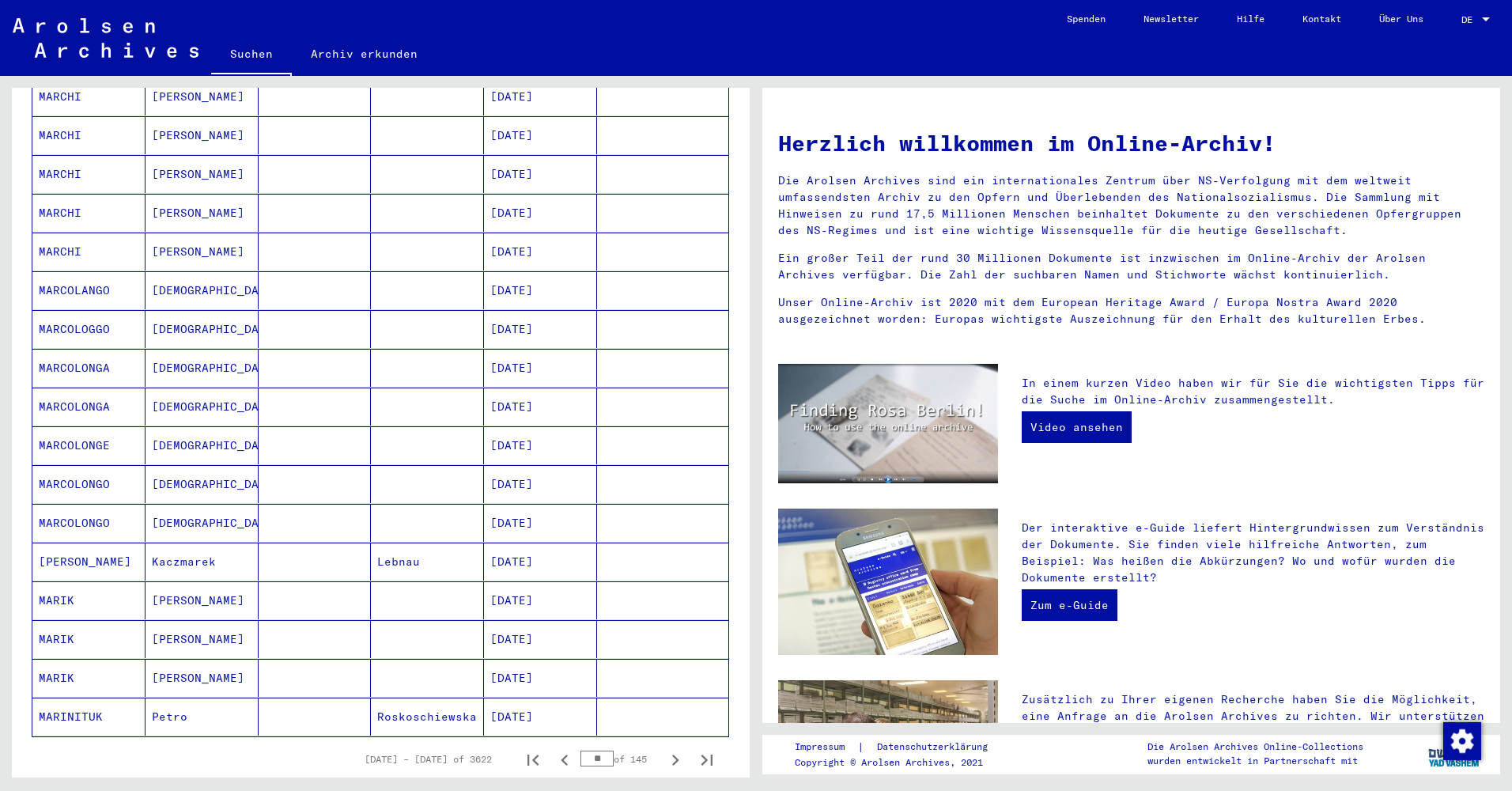
click at [659, 744] on button "Next page" at bounding box center [675, 760] width 31 height 31
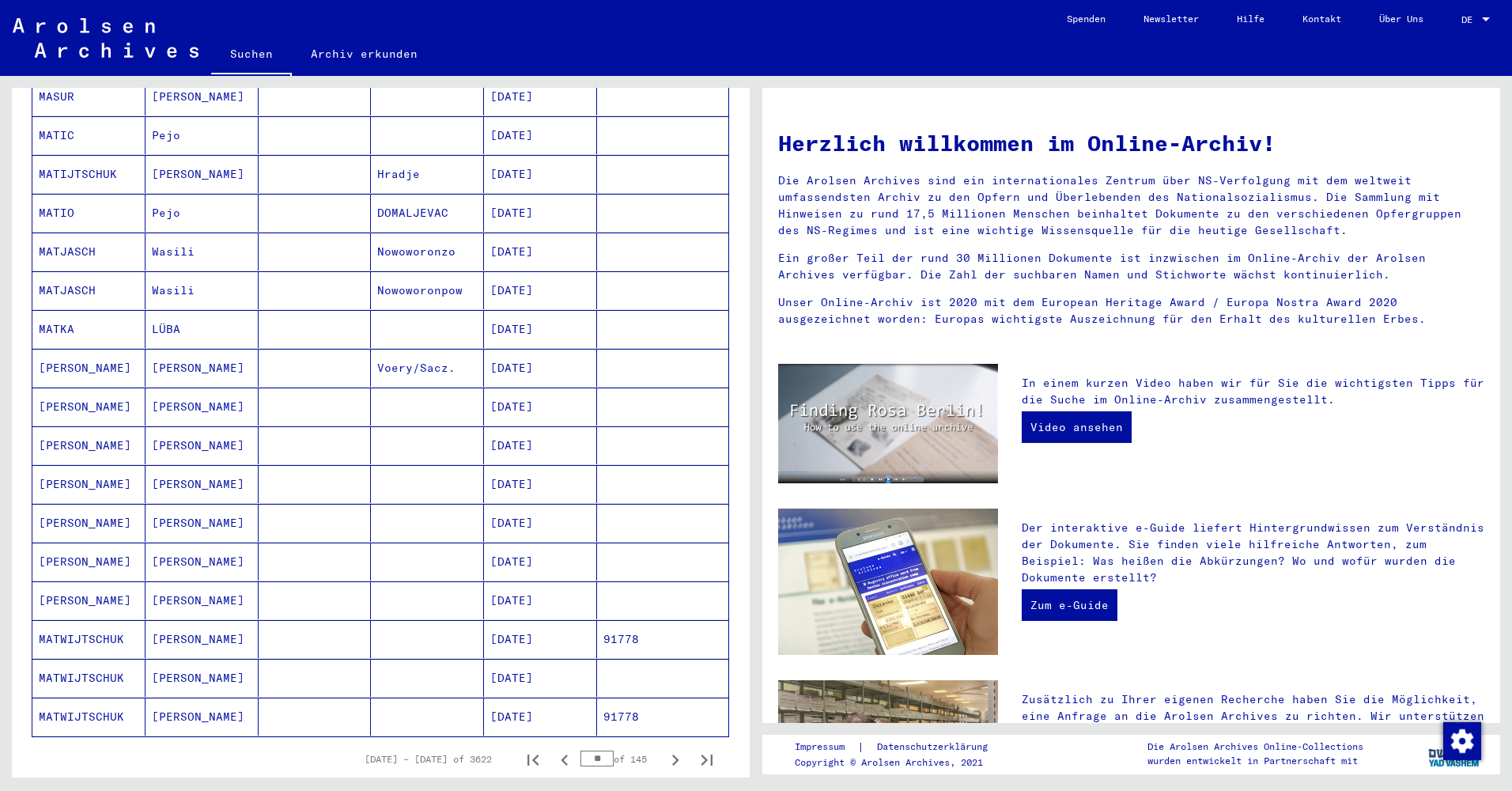
click at [659, 744] on button "Next page" at bounding box center [675, 760] width 31 height 31
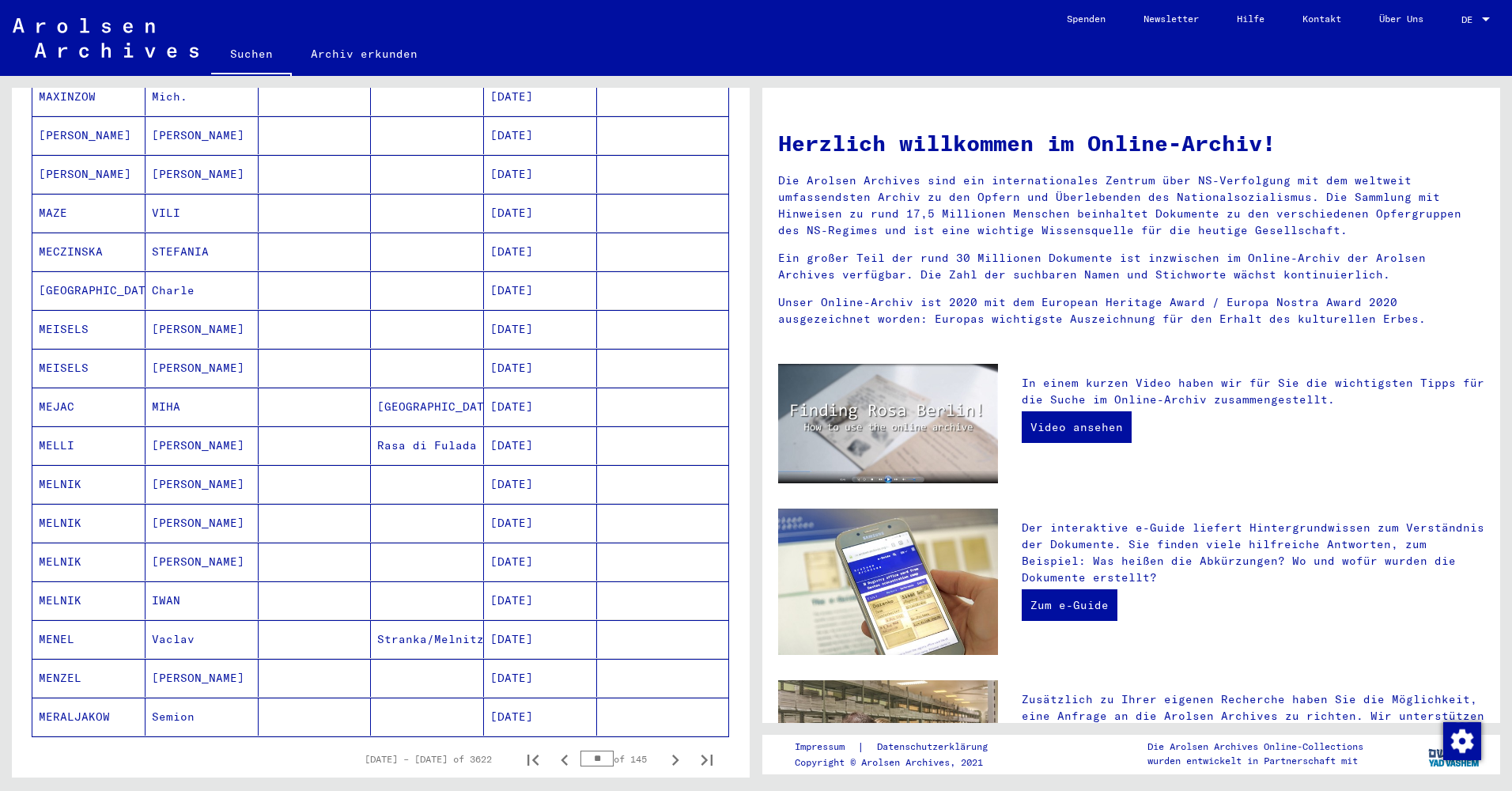
click at [659, 744] on button "Next page" at bounding box center [675, 760] width 31 height 31
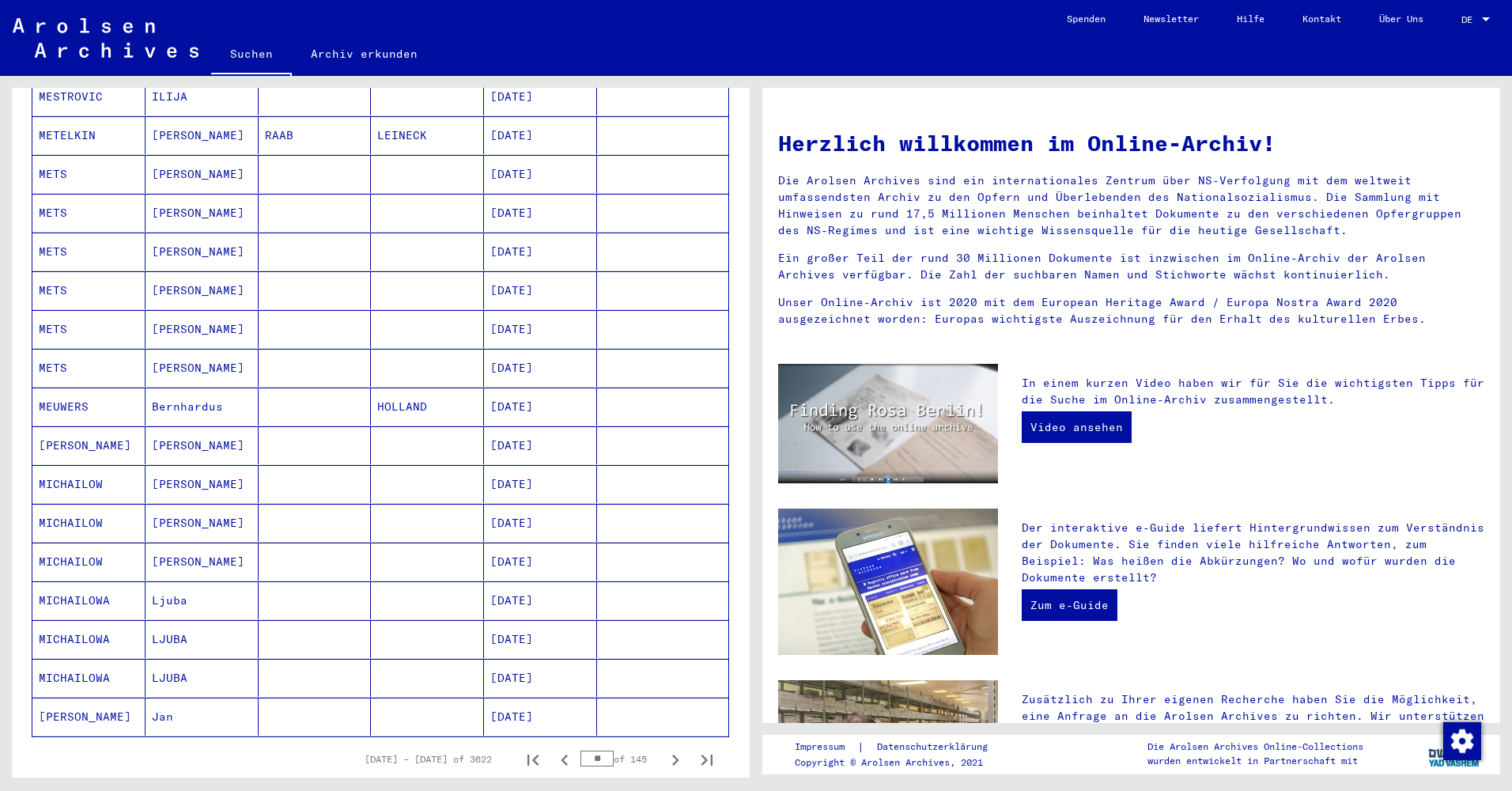
click at [659, 744] on button "Next page" at bounding box center [675, 760] width 31 height 31
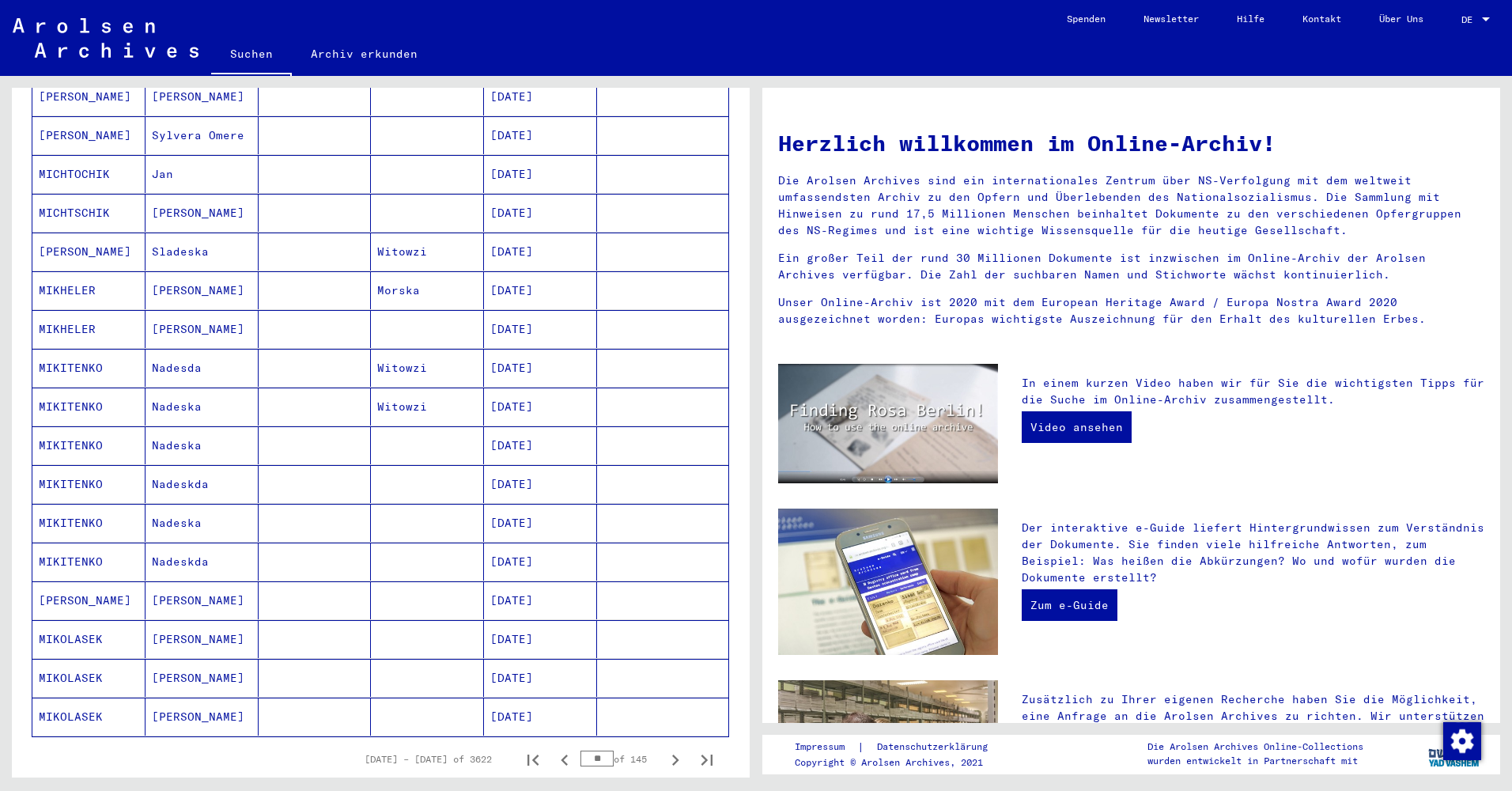
click at [659, 744] on button "Next page" at bounding box center [675, 760] width 31 height 31
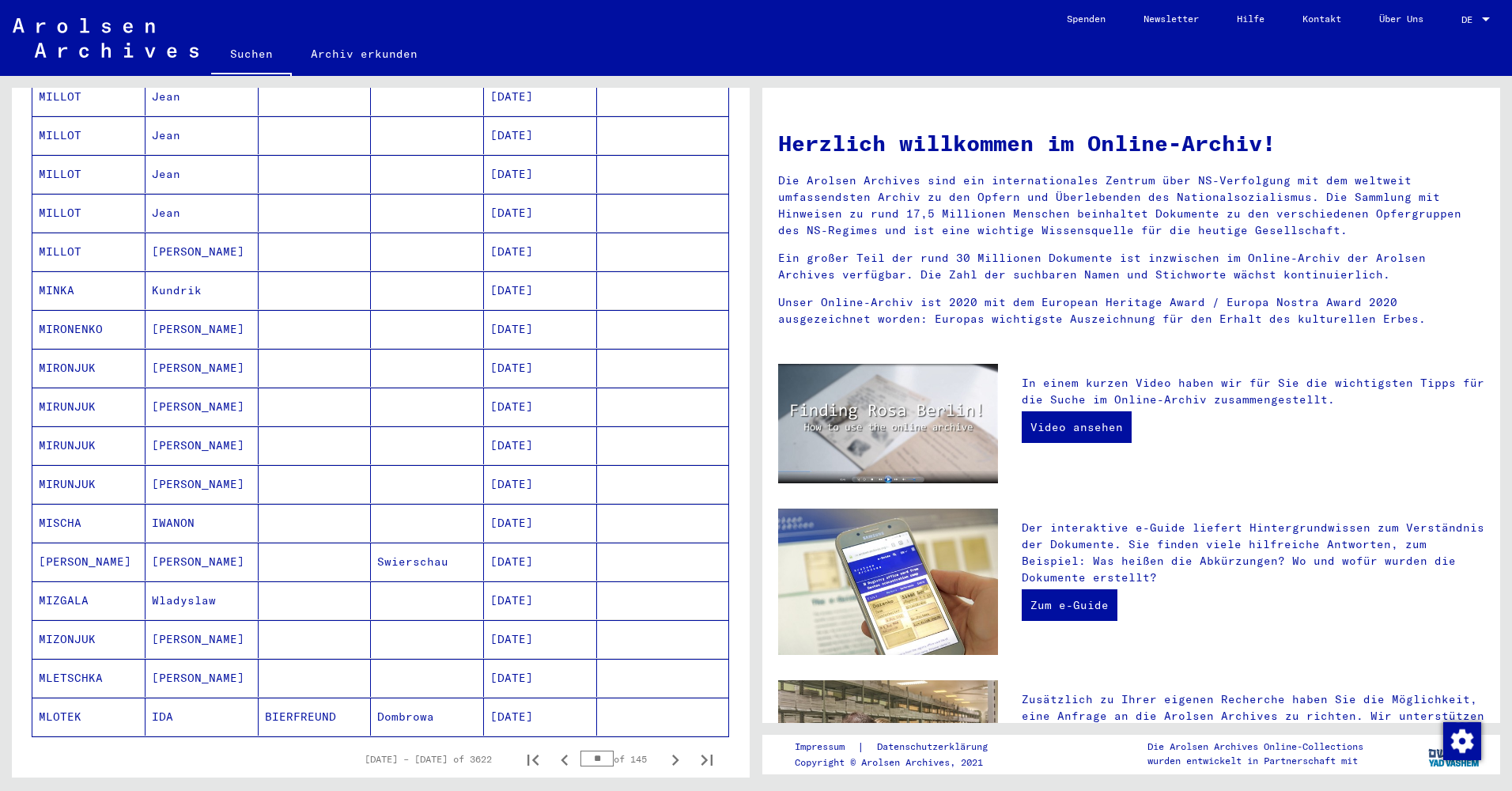
click at [659, 744] on button "Next page" at bounding box center [675, 760] width 31 height 31
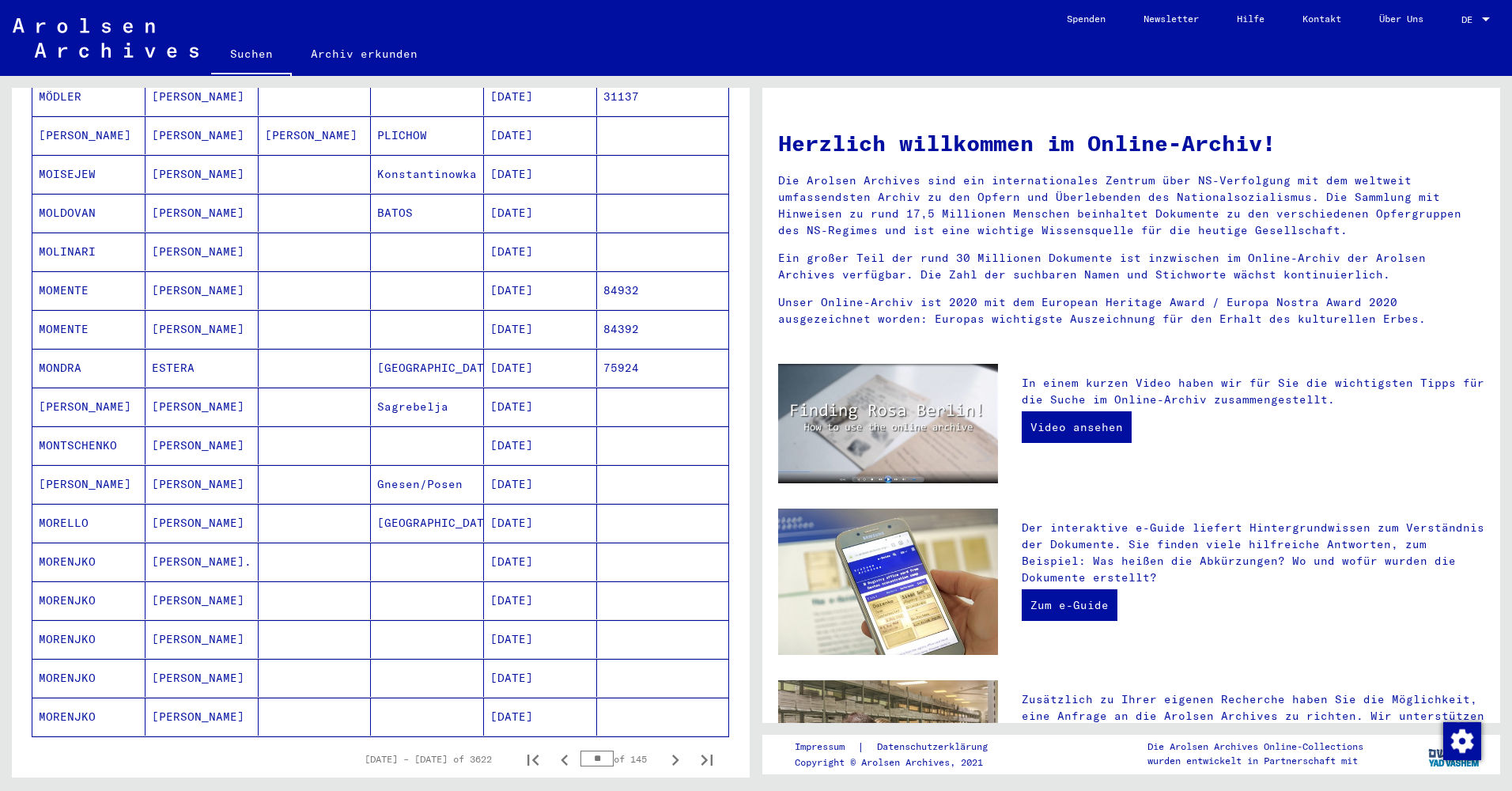
click at [659, 744] on button "Next page" at bounding box center [675, 760] width 31 height 31
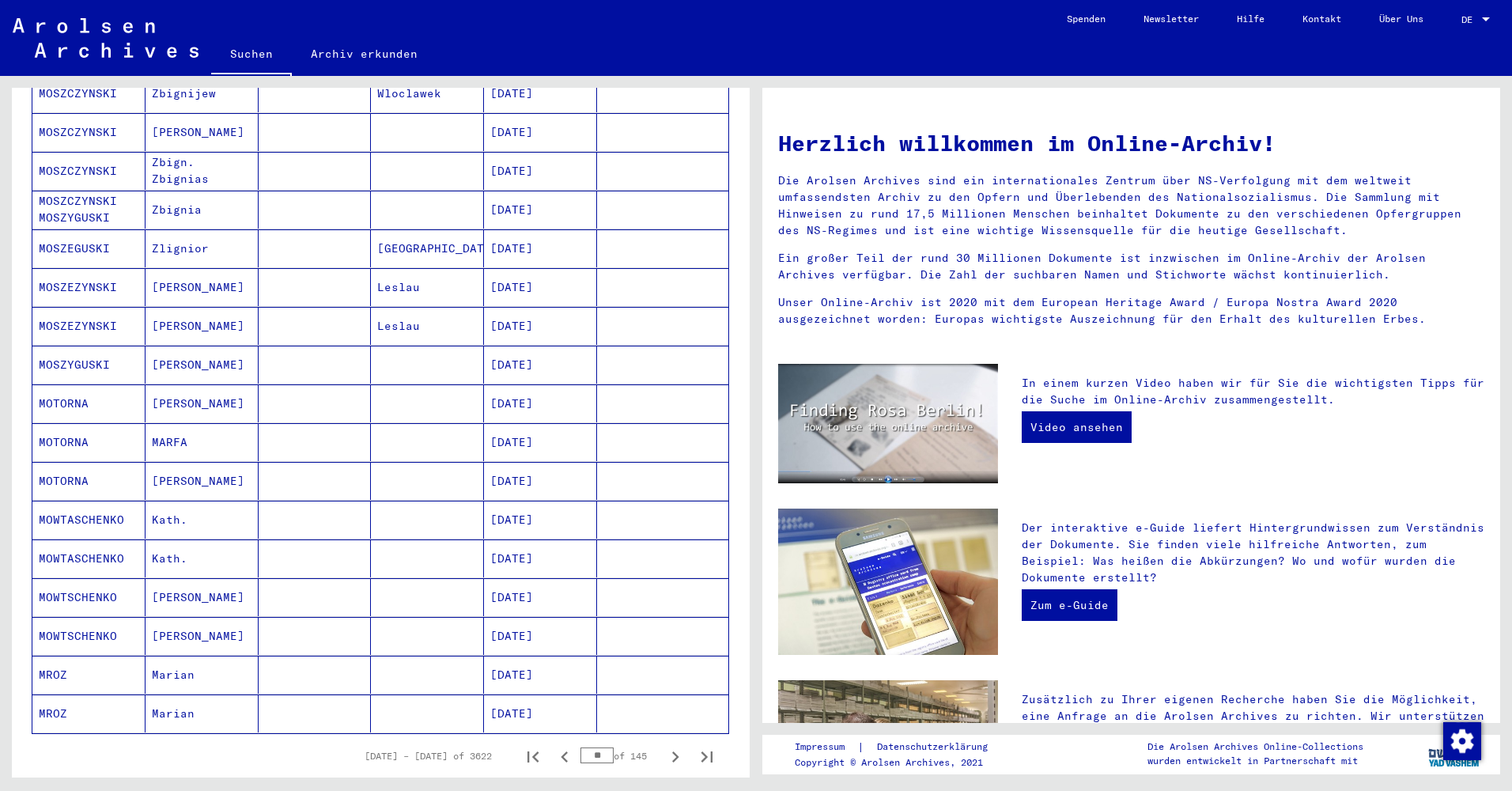
click at [659, 740] on button "Next page" at bounding box center [675, 756] width 31 height 31
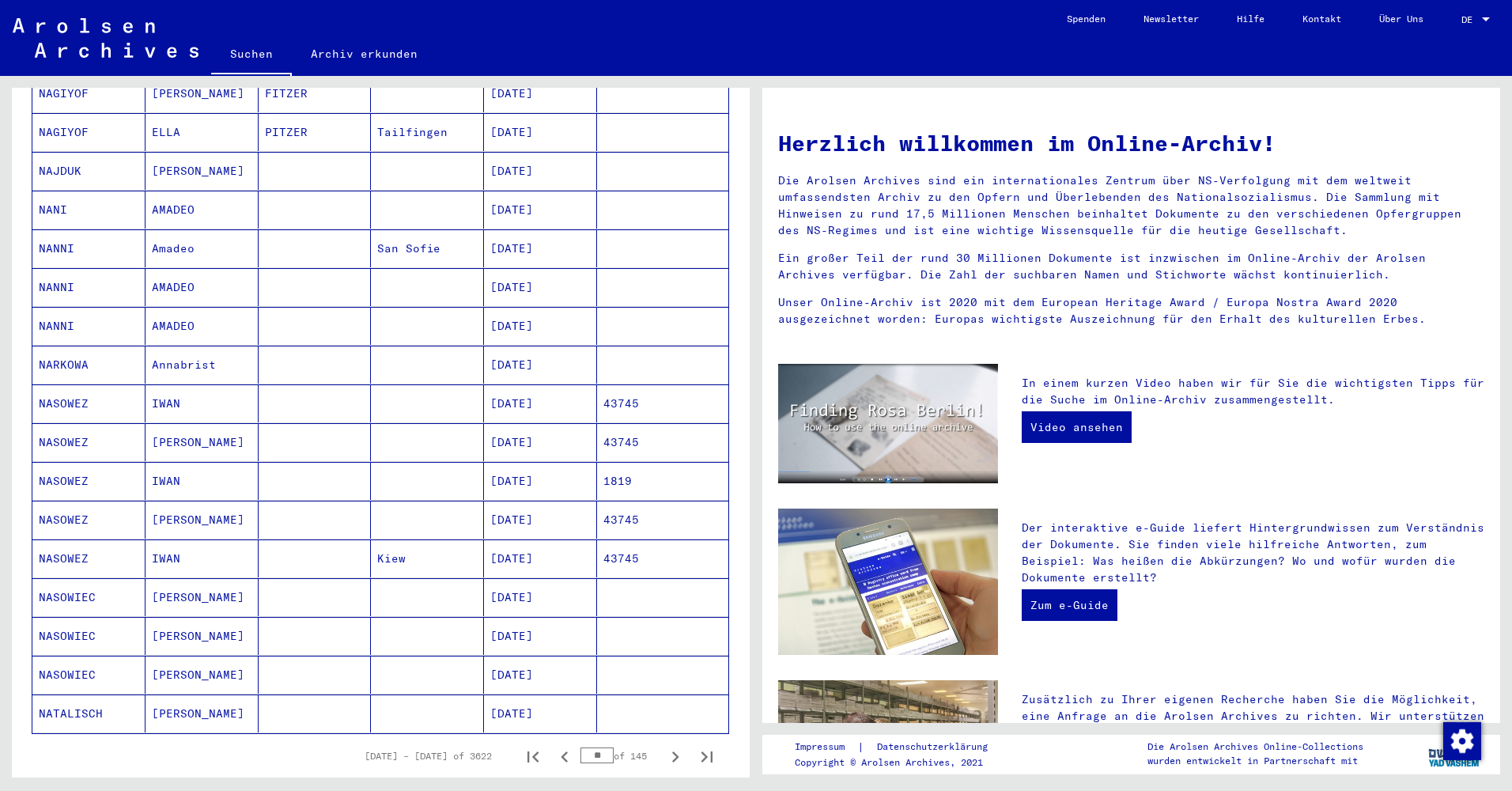
scroll to position [569, 0]
click at [659, 744] on button "Next page" at bounding box center [675, 760] width 31 height 31
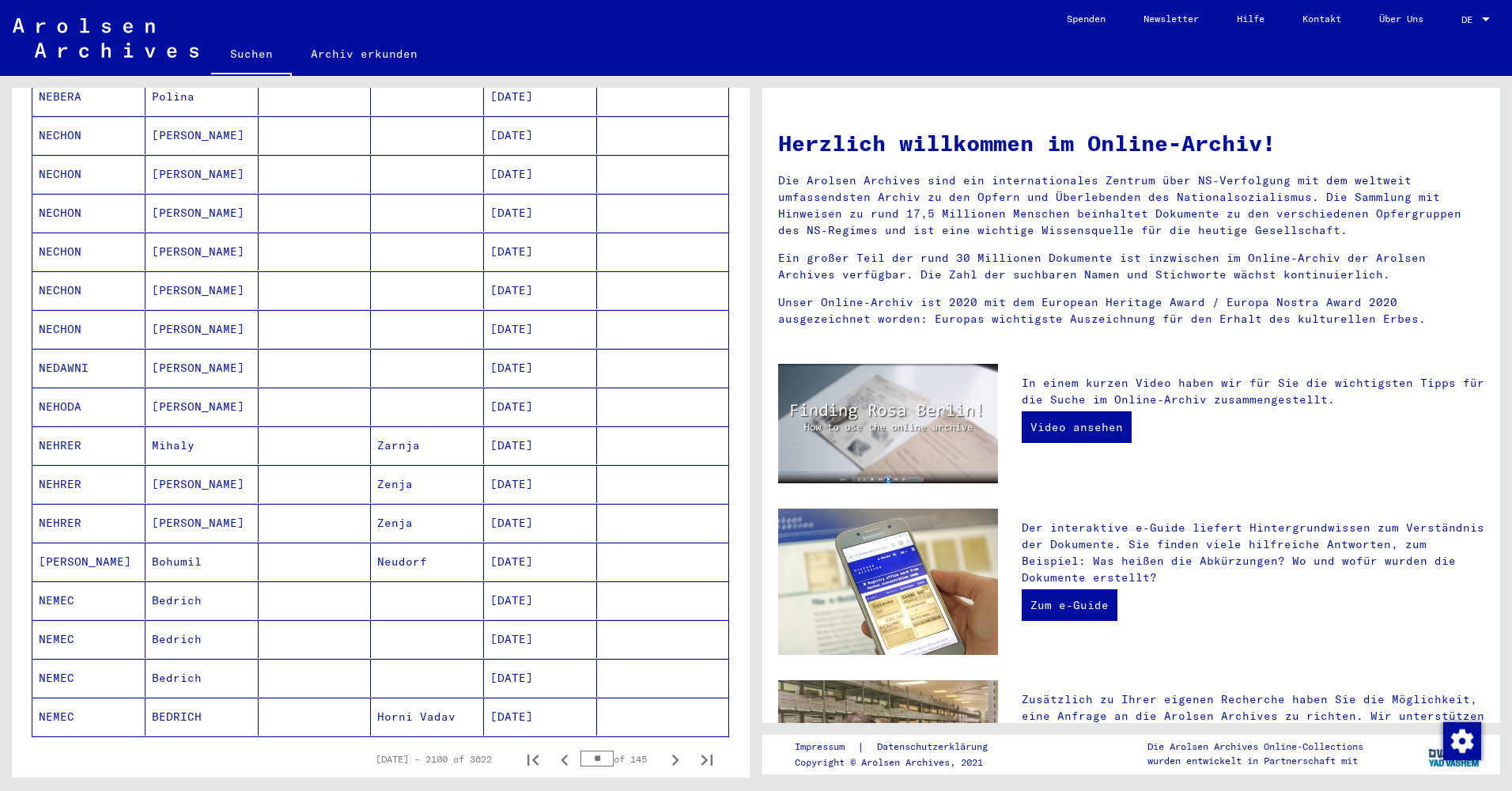
click at [659, 744] on button "Next page" at bounding box center [675, 760] width 31 height 31
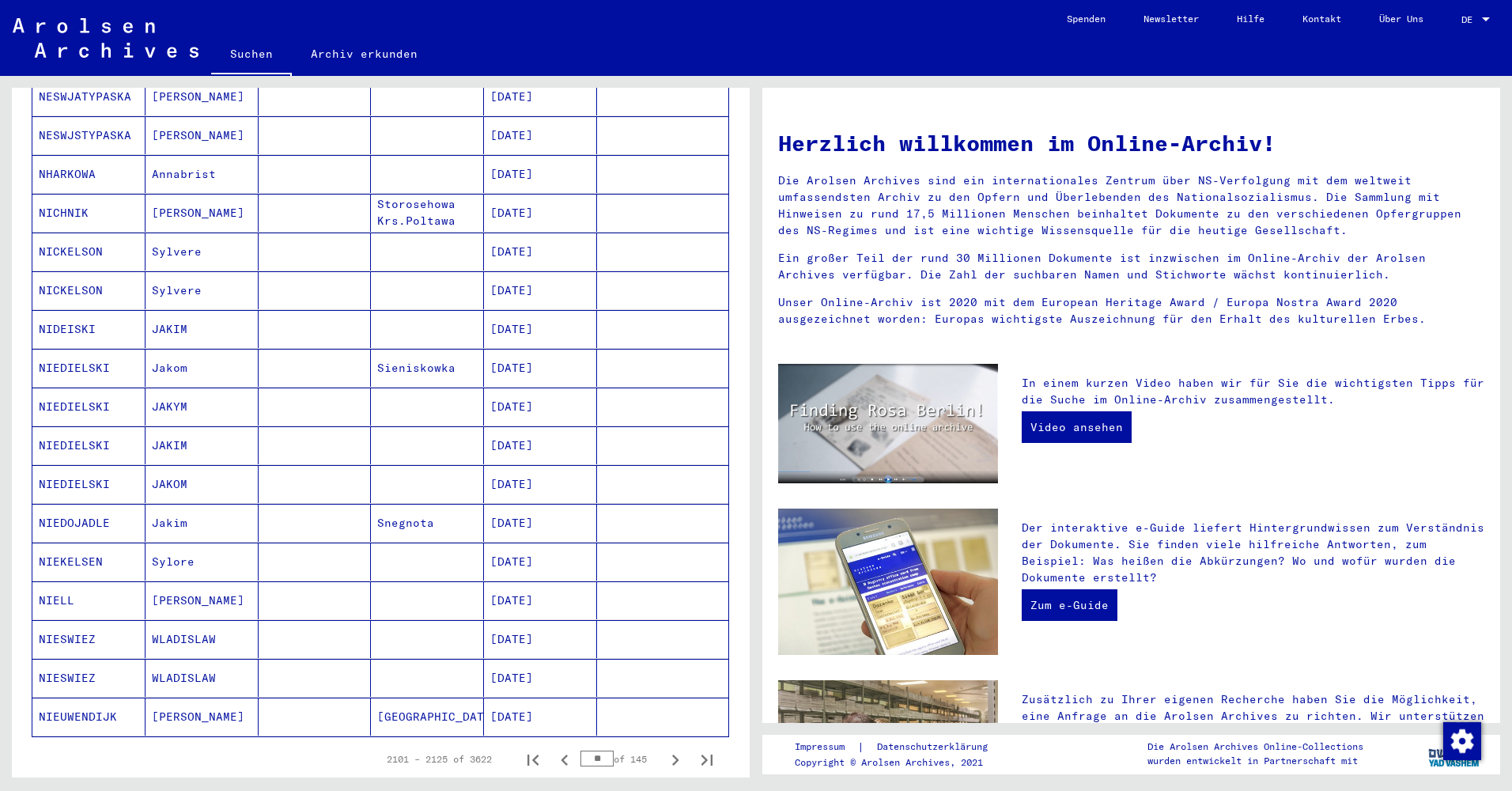
click at [659, 744] on button "Next page" at bounding box center [675, 760] width 31 height 31
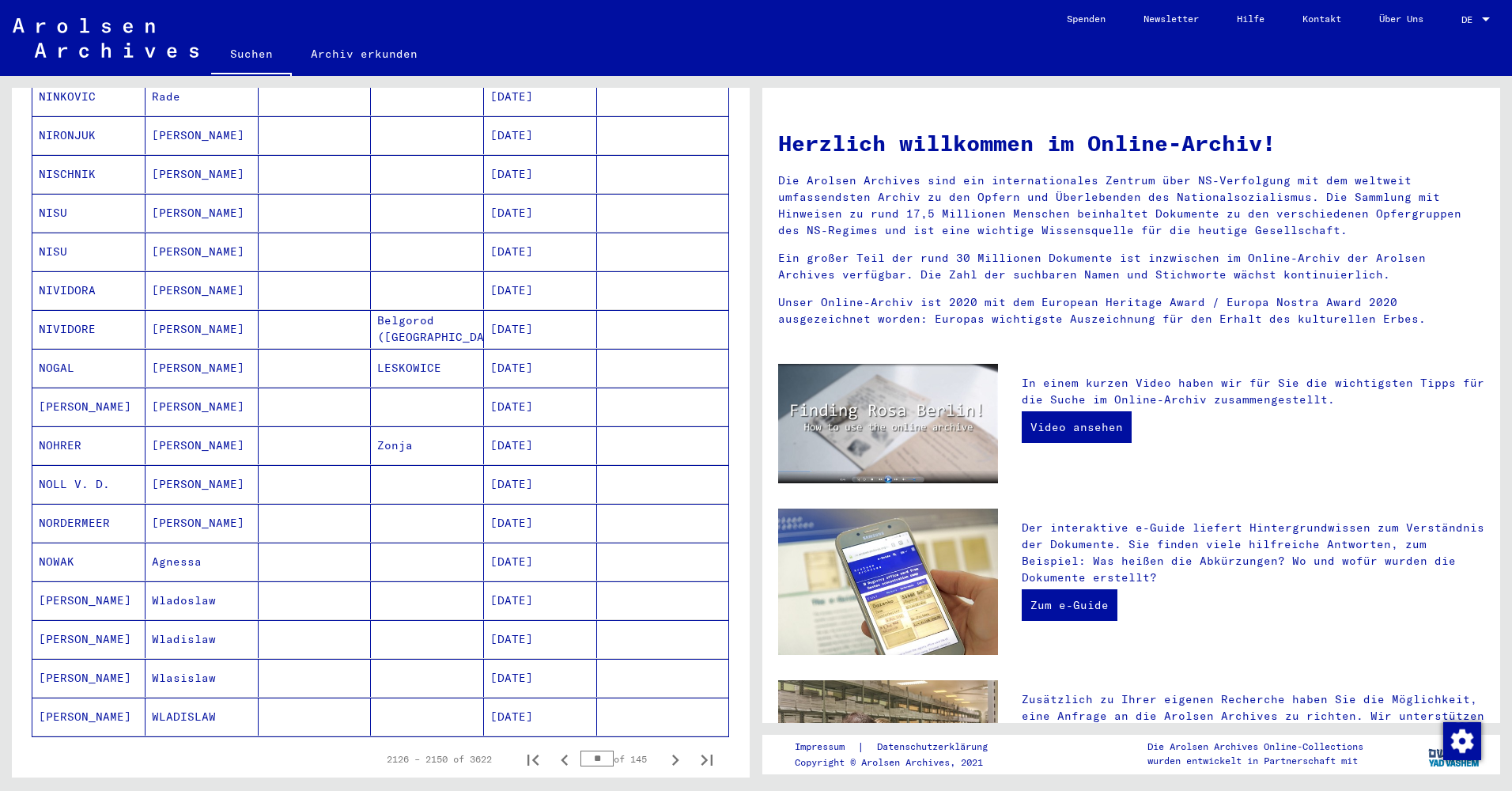
click at [659, 744] on button "Next page" at bounding box center [675, 760] width 31 height 31
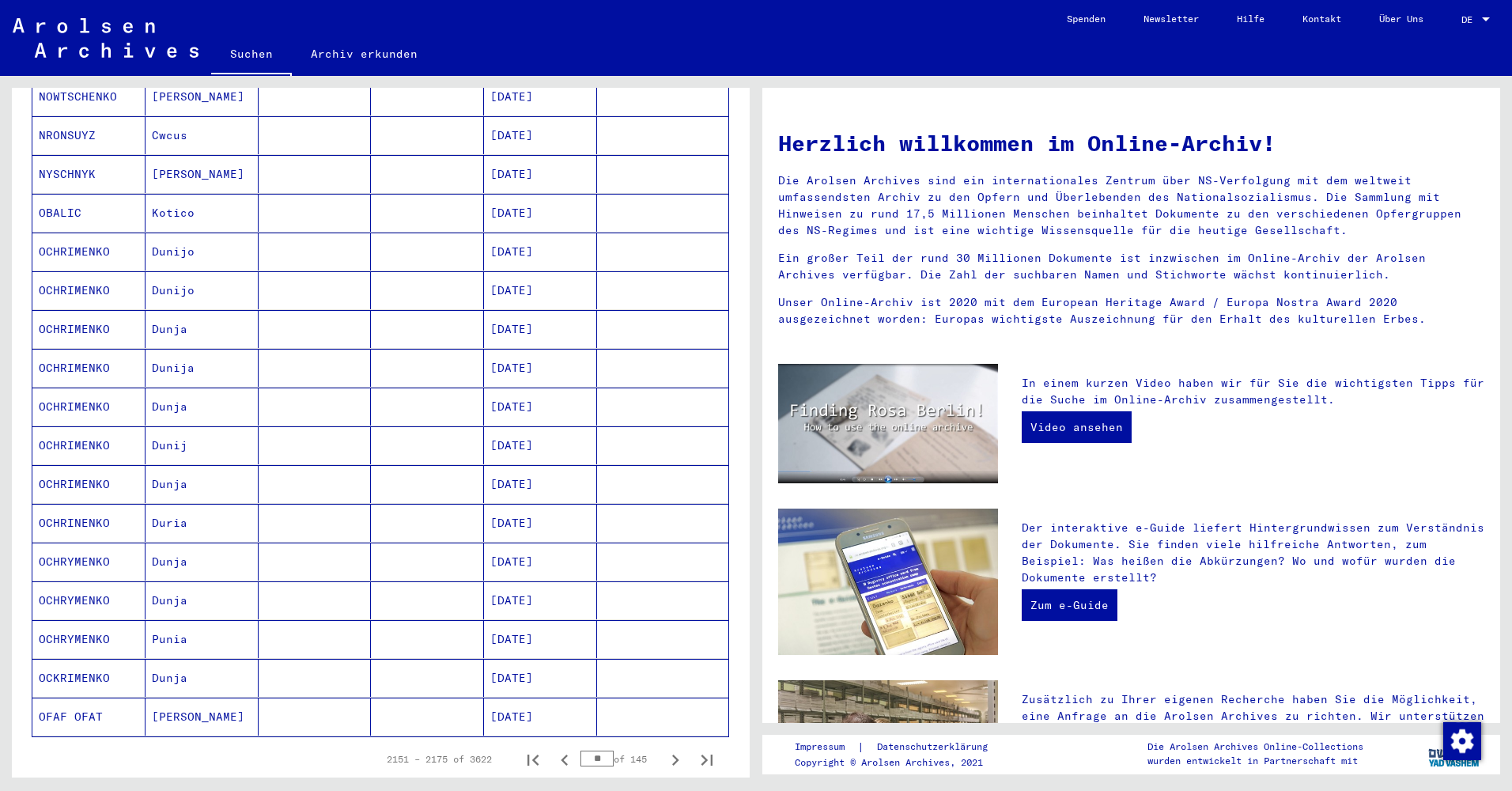
click at [659, 744] on button "Next page" at bounding box center [675, 760] width 31 height 31
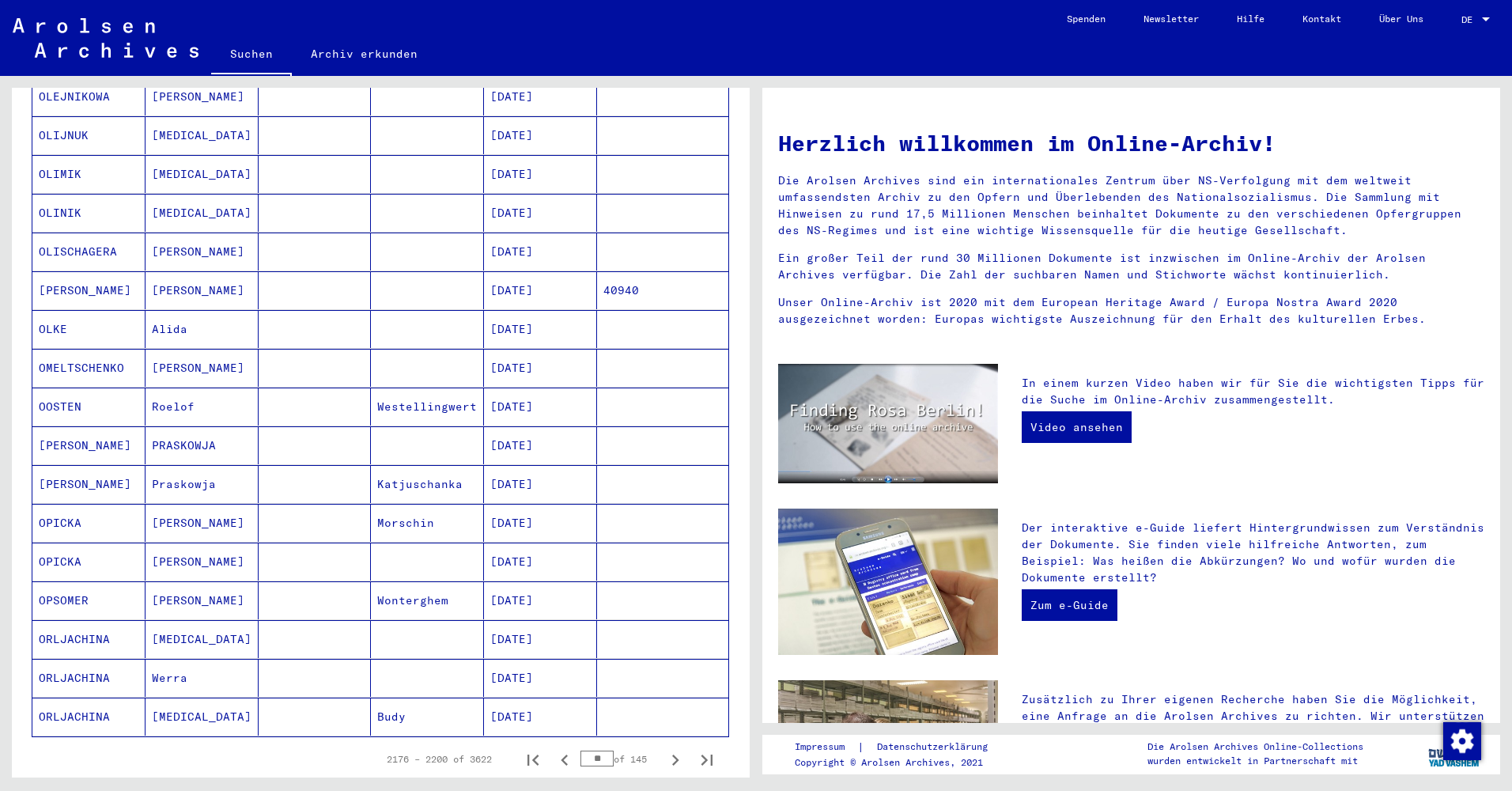
click at [659, 744] on button "Next page" at bounding box center [675, 760] width 31 height 31
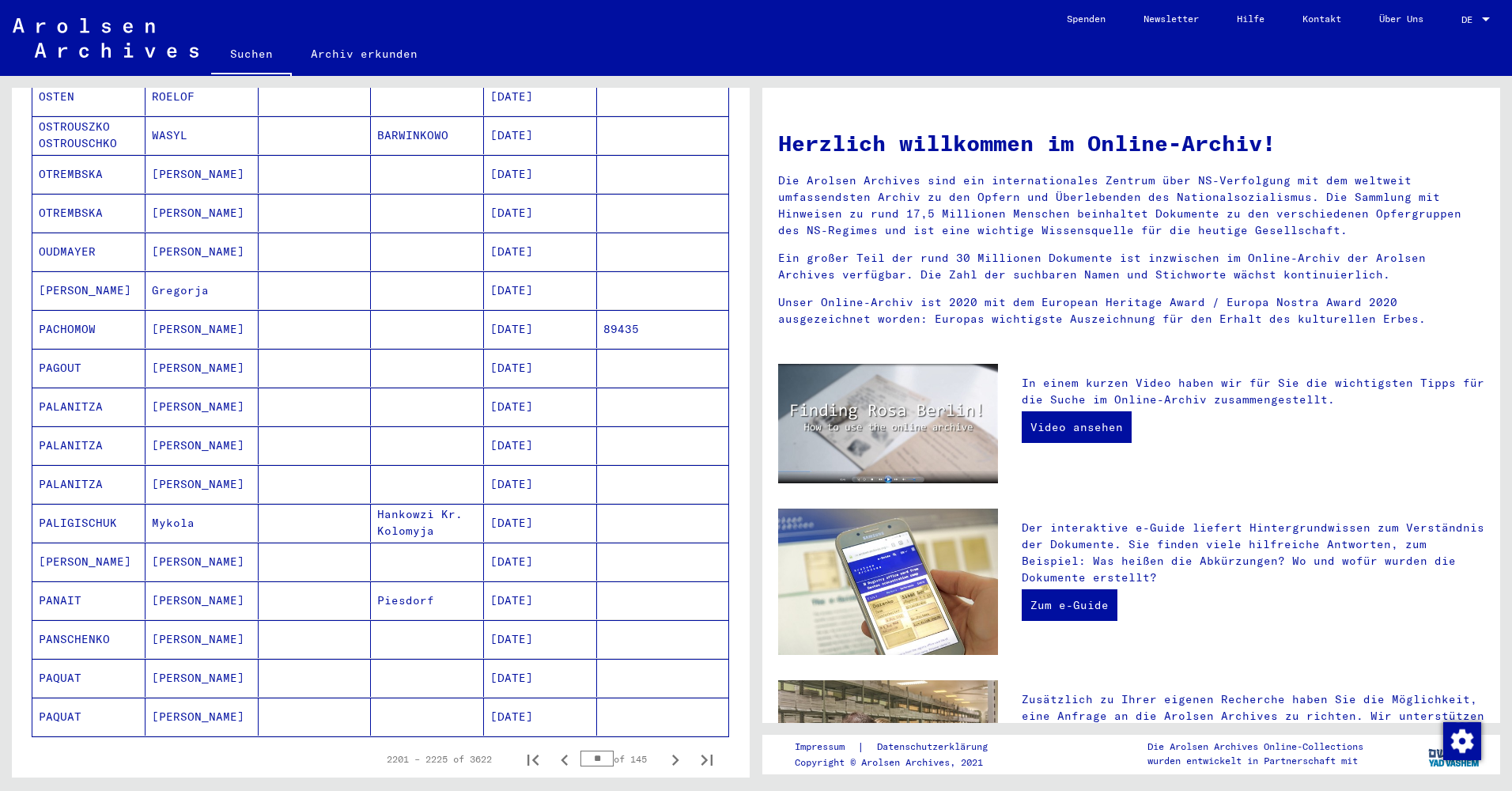
click at [284, 658] on mat-cell at bounding box center [315, 678] width 113 height 38
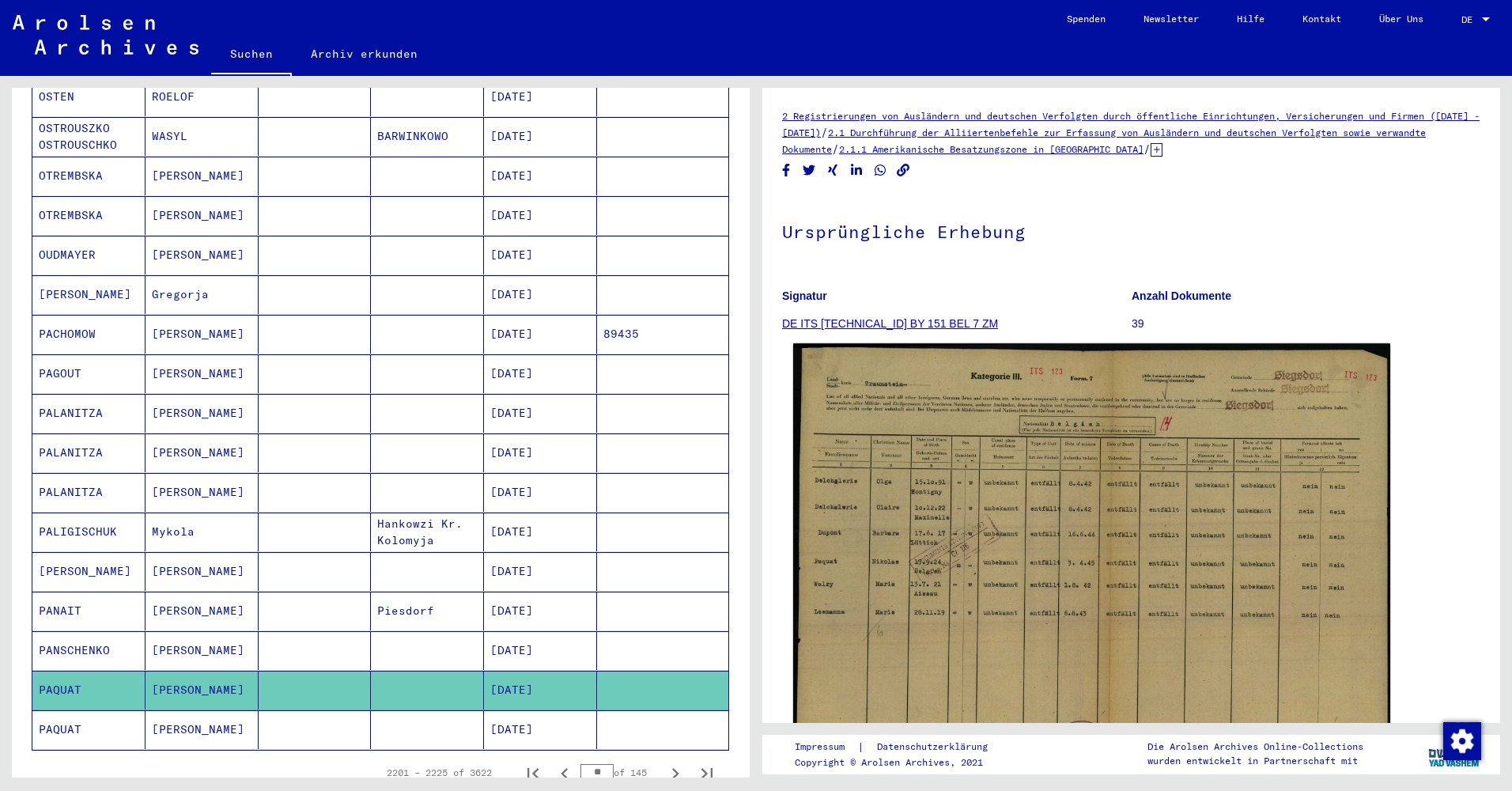
click at [1129, 507] on img at bounding box center [1091, 566] width 597 height 446
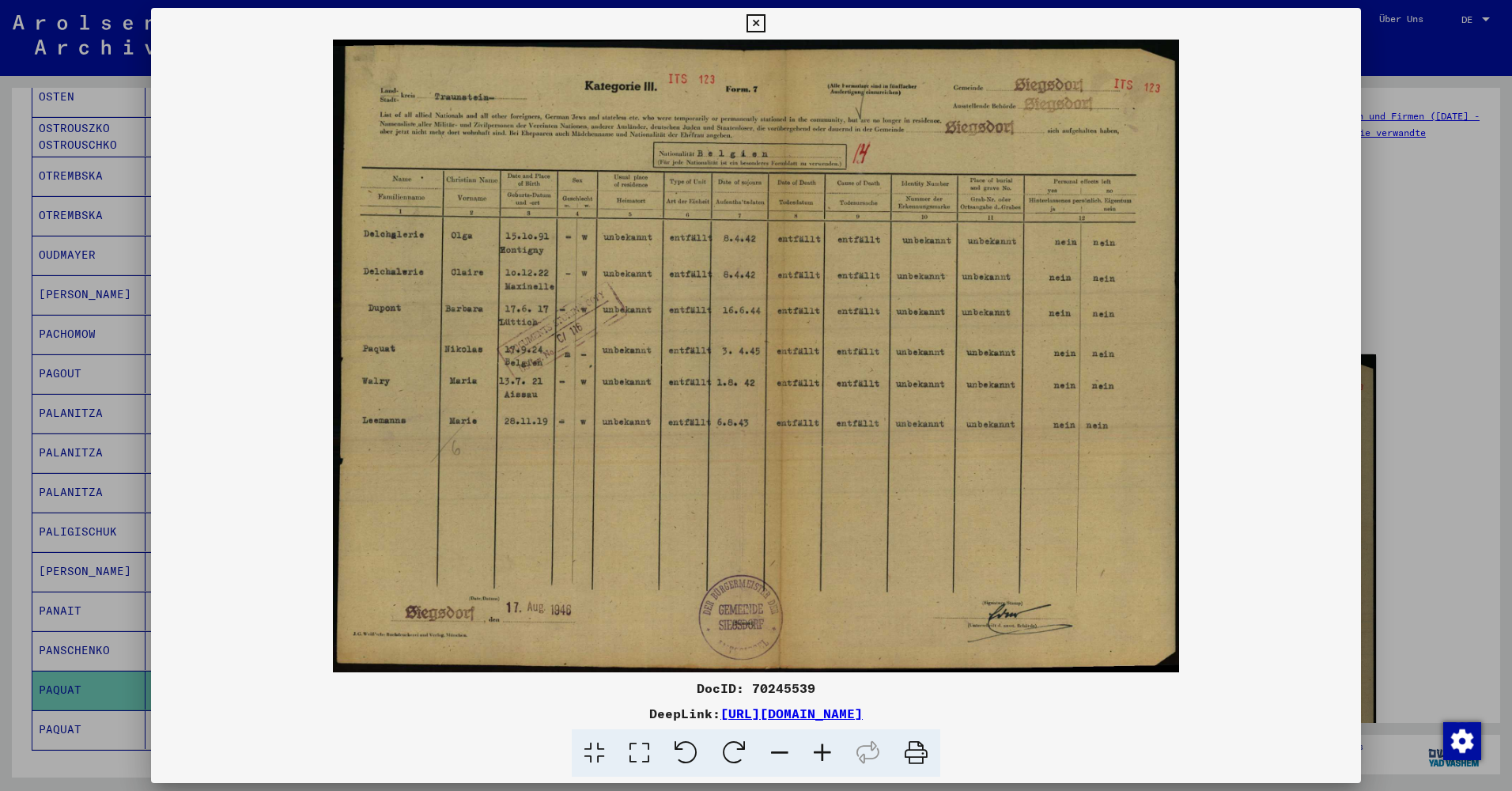
click at [1443, 418] on div at bounding box center [756, 395] width 1512 height 791
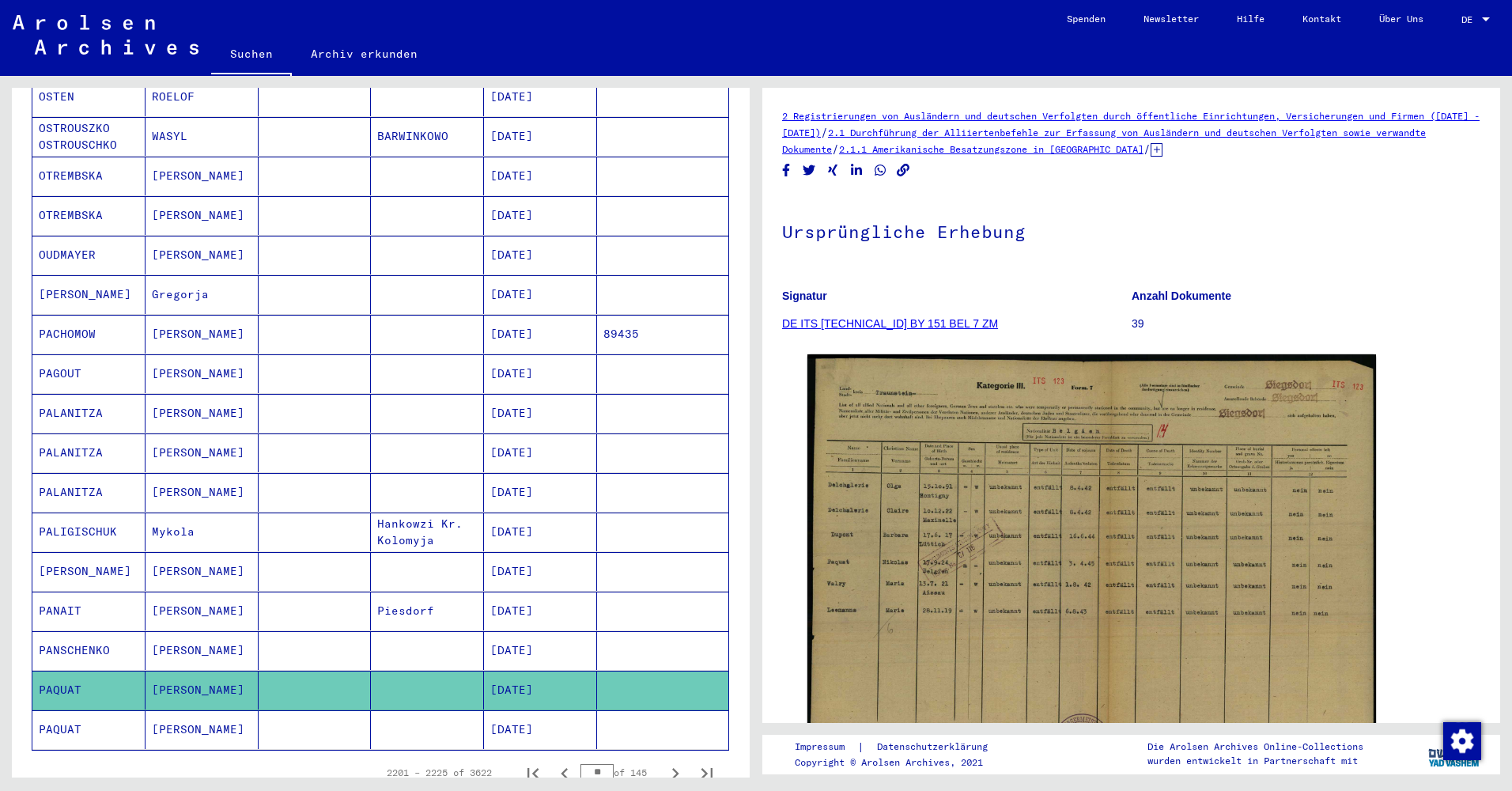
click at [306, 729] on mat-cell at bounding box center [315, 729] width 113 height 39
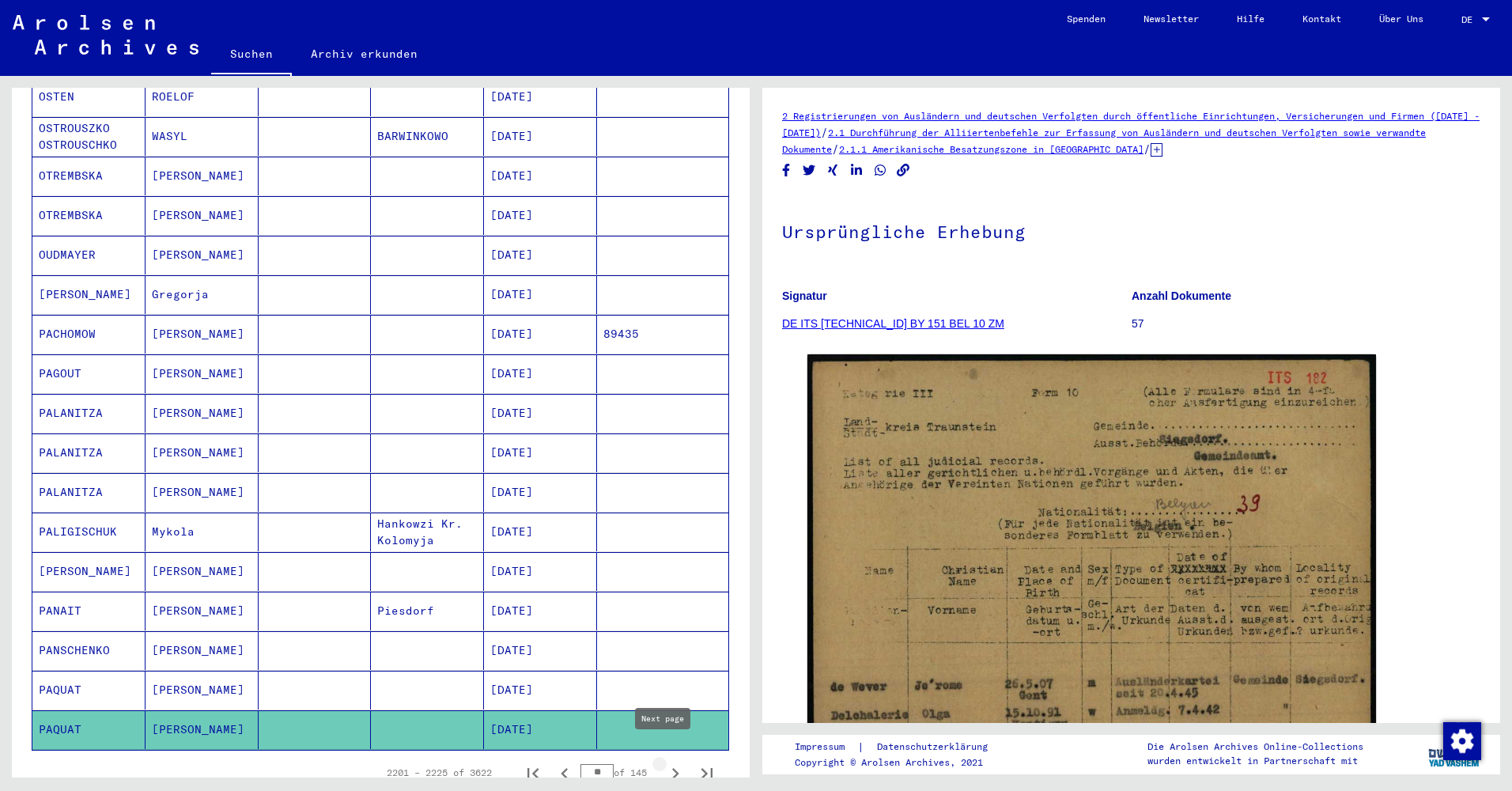
click at [667, 757] on button "Next page" at bounding box center [675, 773] width 31 height 31
type input "**"
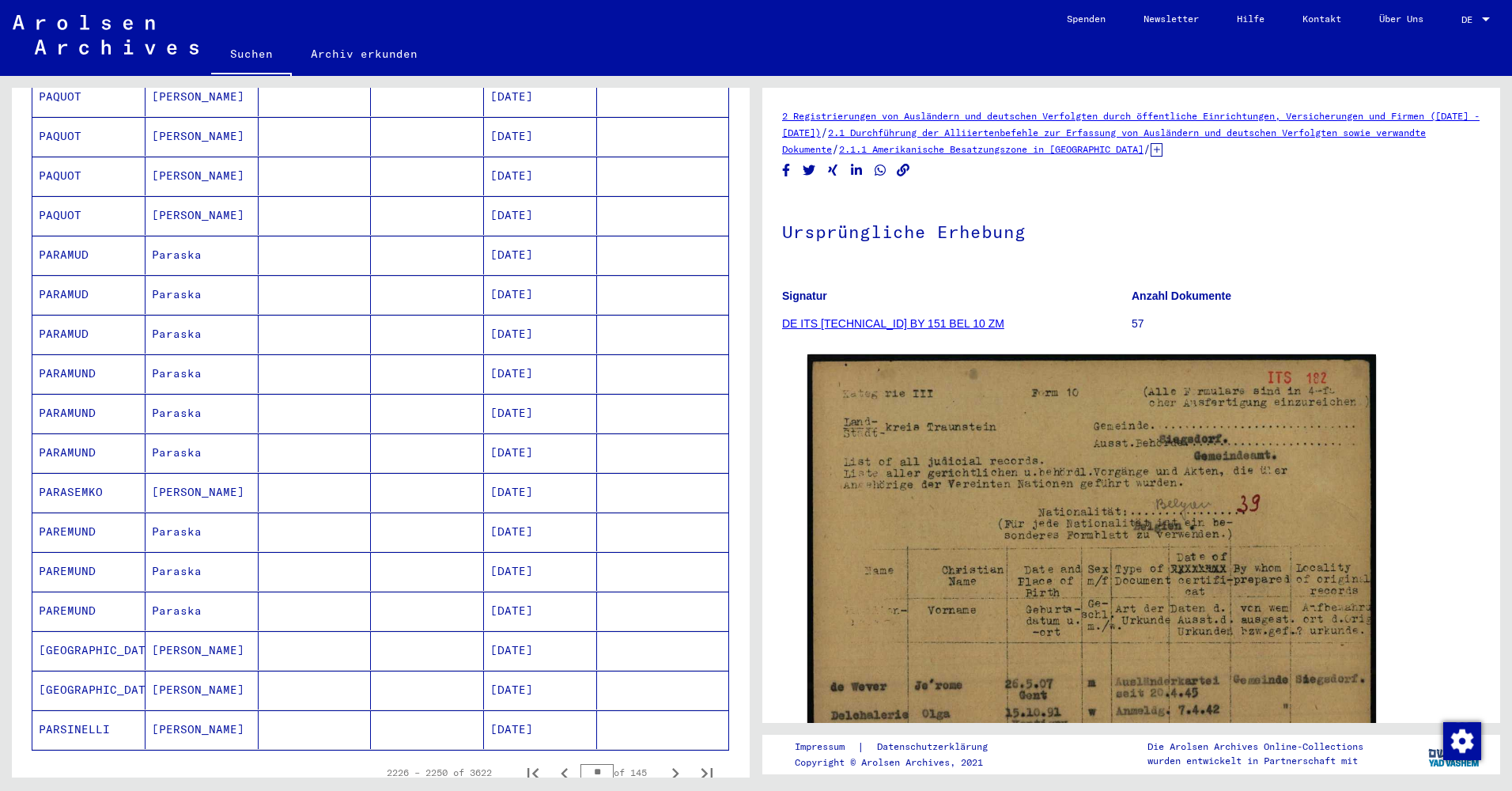
click at [227, 130] on mat-cell "[PERSON_NAME]" at bounding box center [202, 136] width 113 height 39
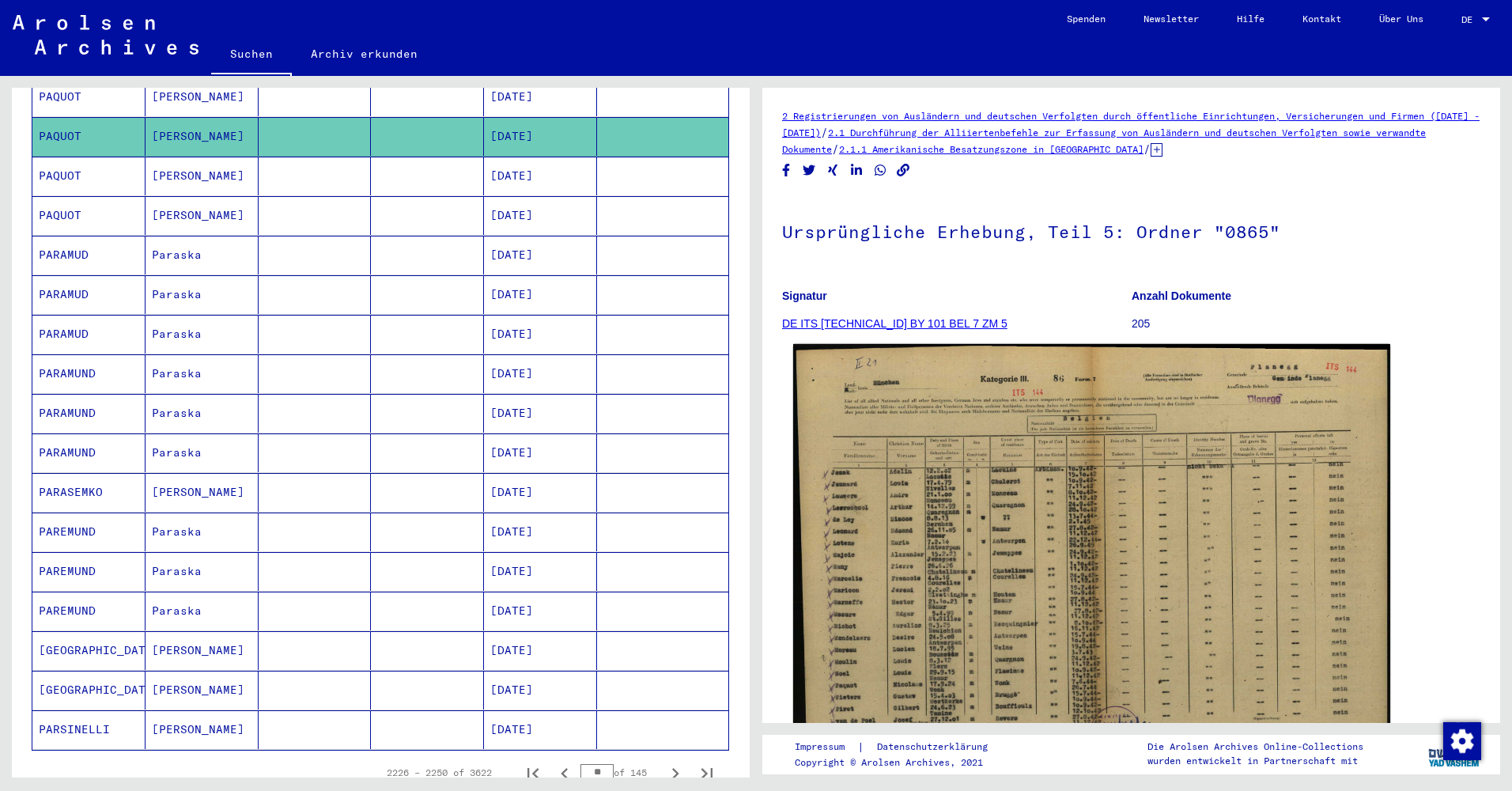
click at [1057, 563] on img at bounding box center [1091, 556] width 597 height 424
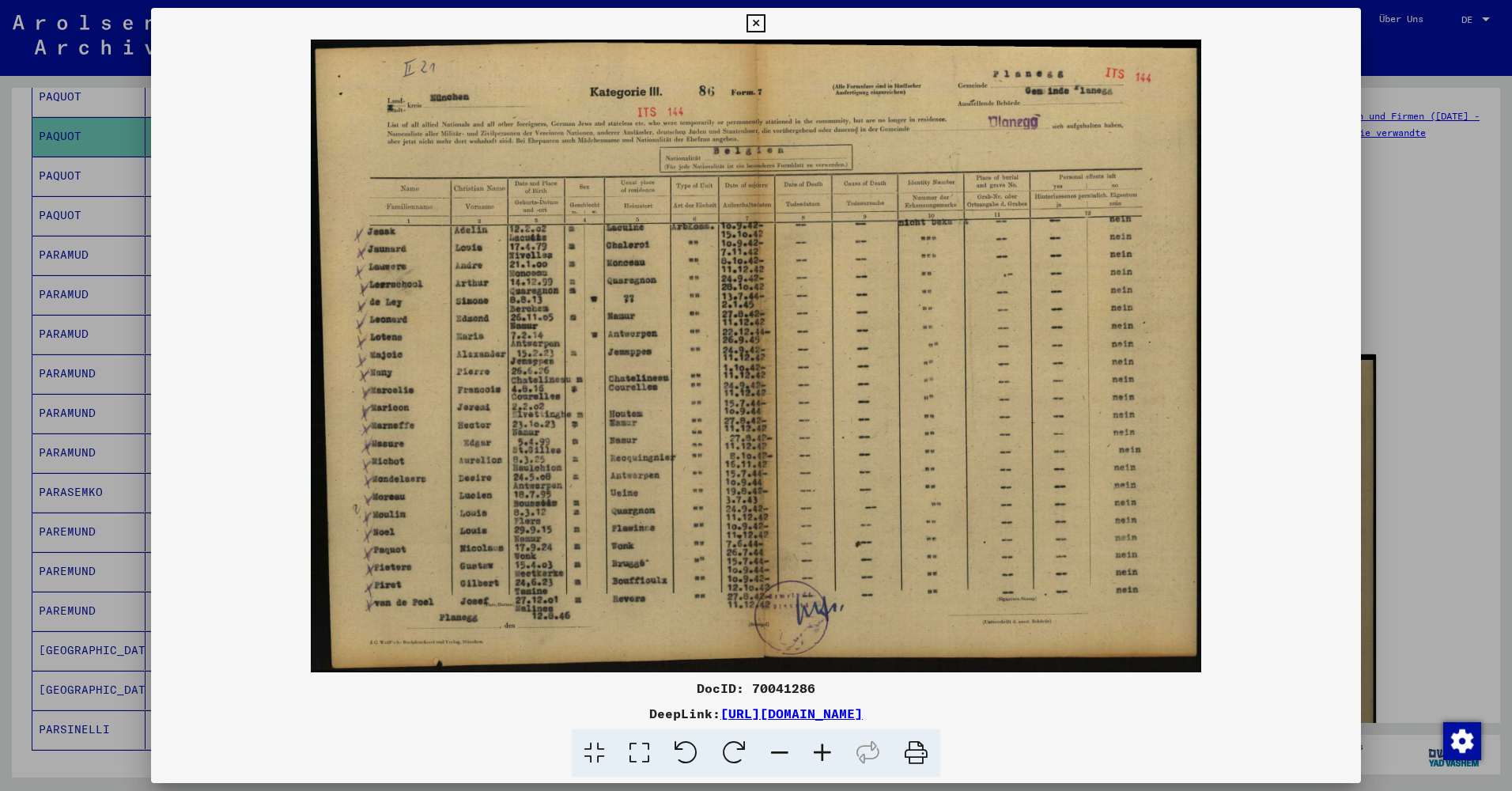
click at [824, 760] on icon at bounding box center [822, 753] width 43 height 48
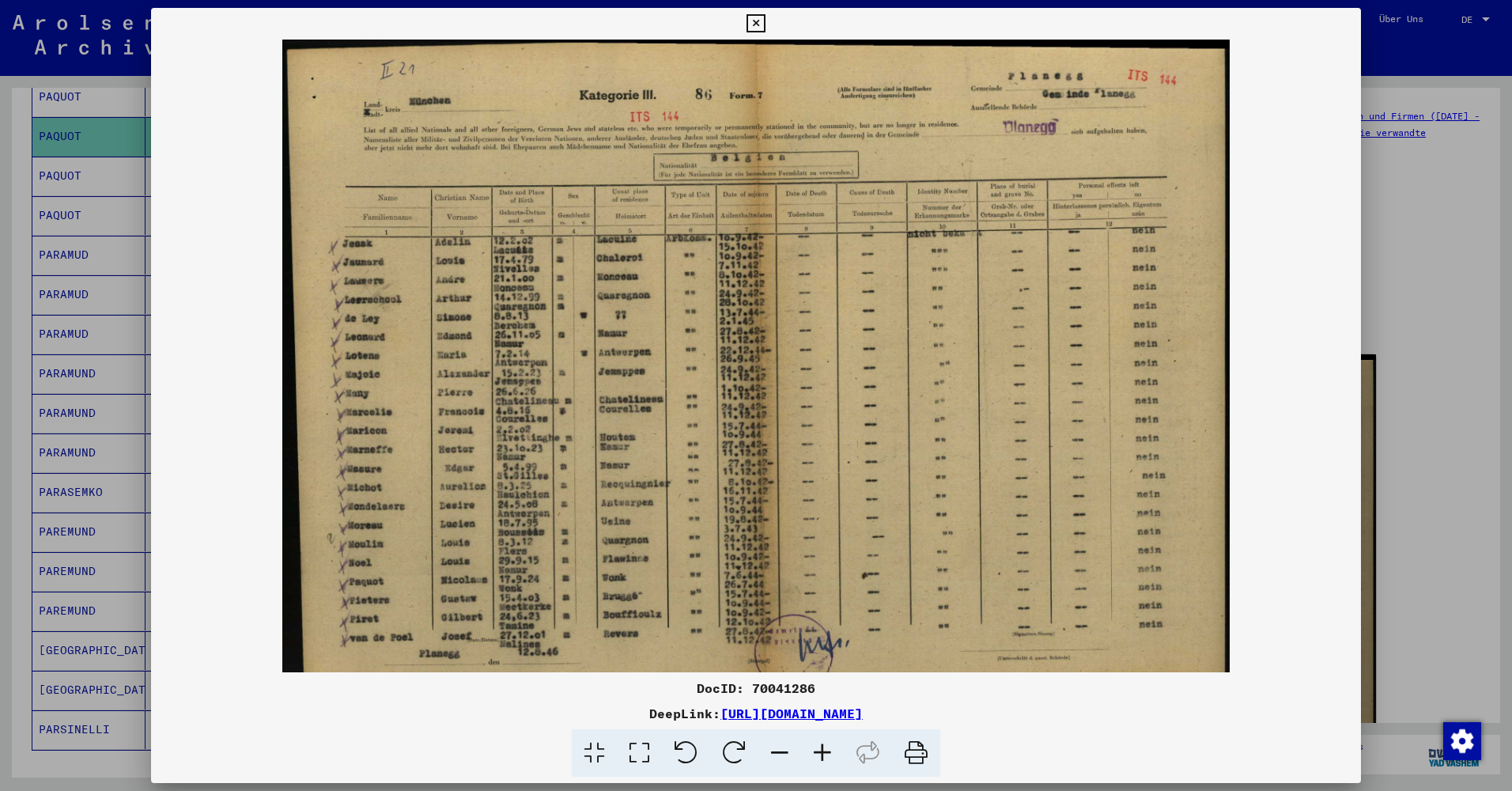
click at [824, 760] on icon at bounding box center [822, 753] width 43 height 48
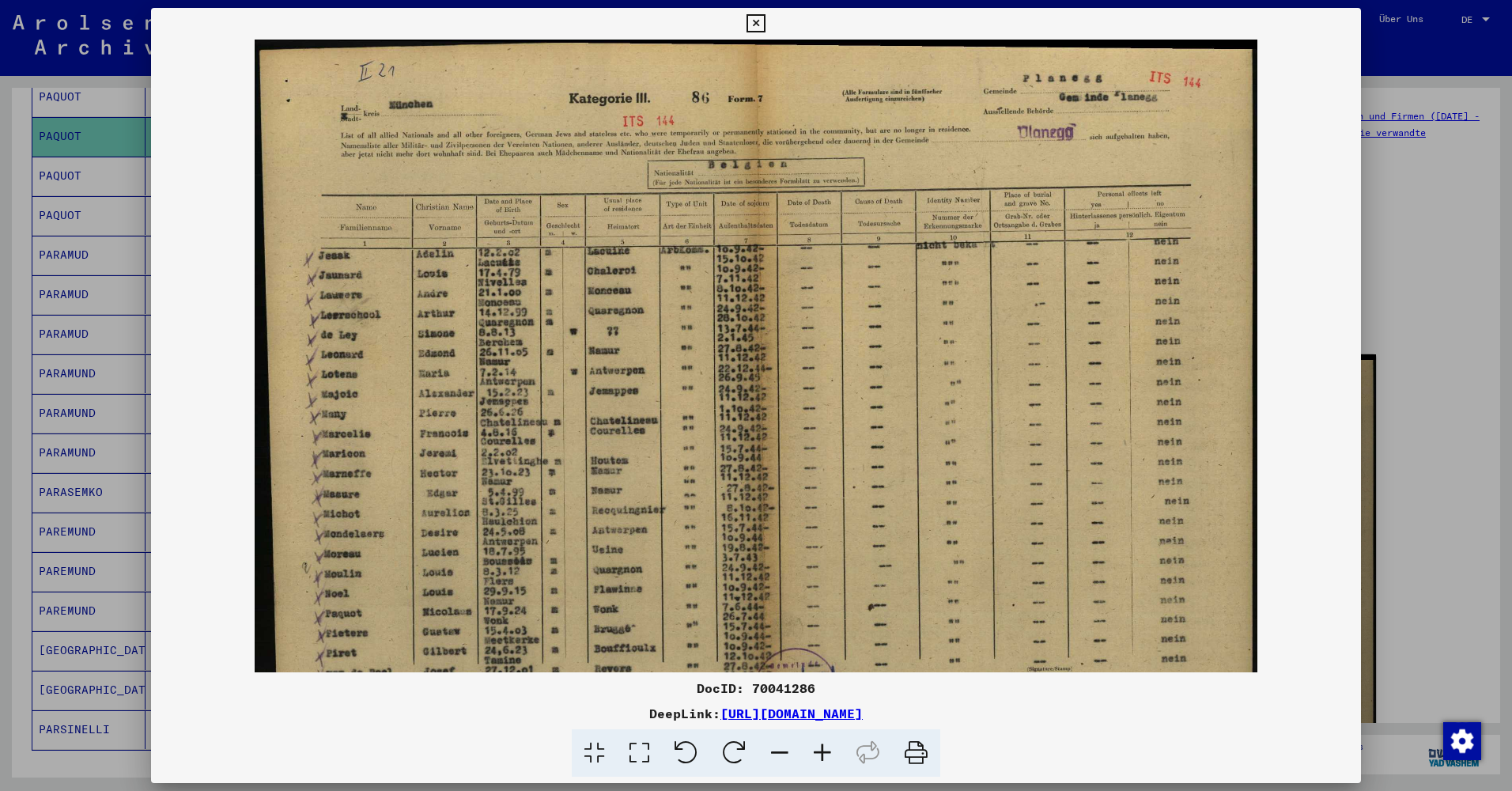
click at [824, 760] on icon at bounding box center [822, 753] width 43 height 48
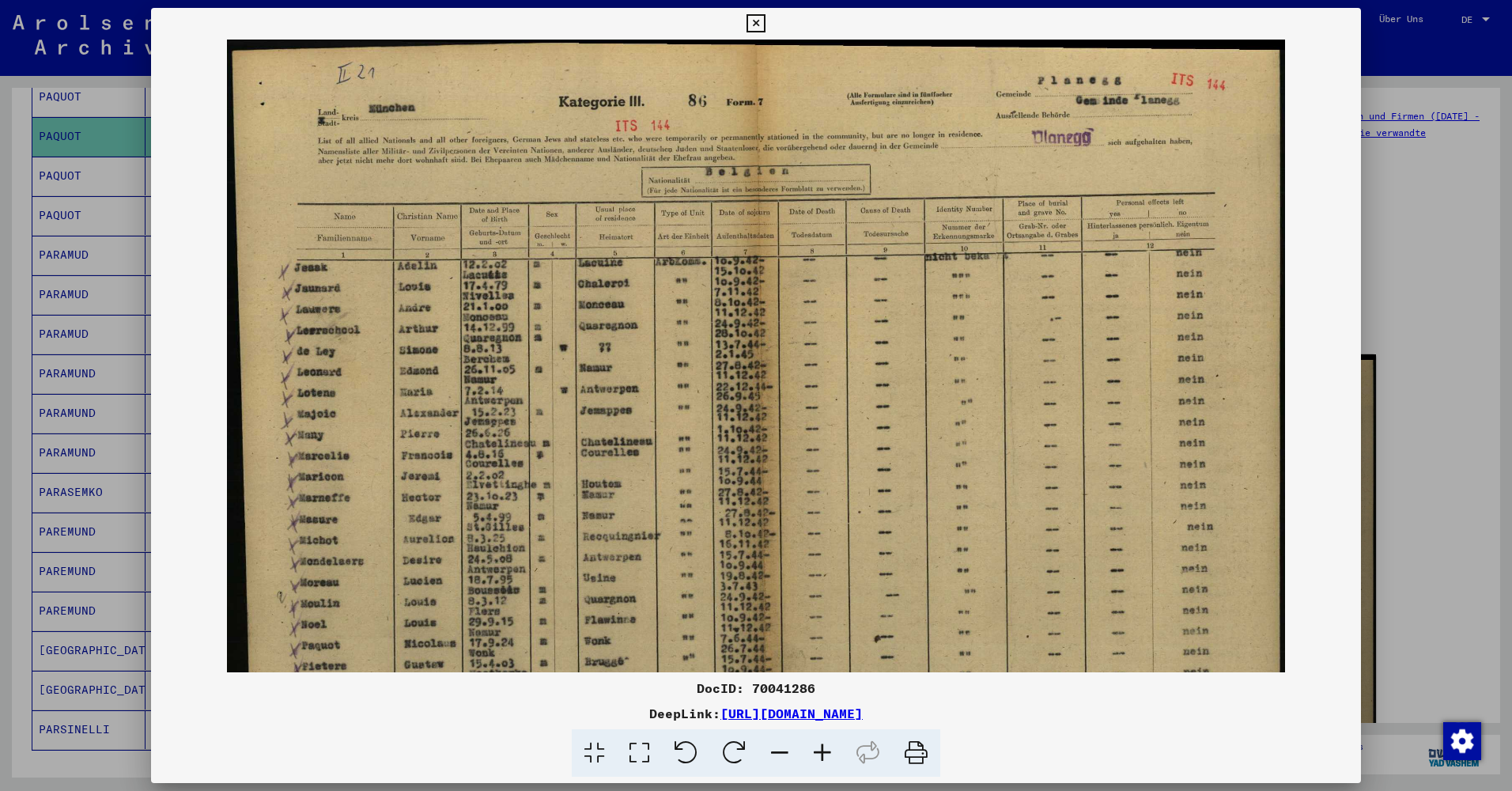
click at [824, 760] on icon at bounding box center [822, 753] width 43 height 48
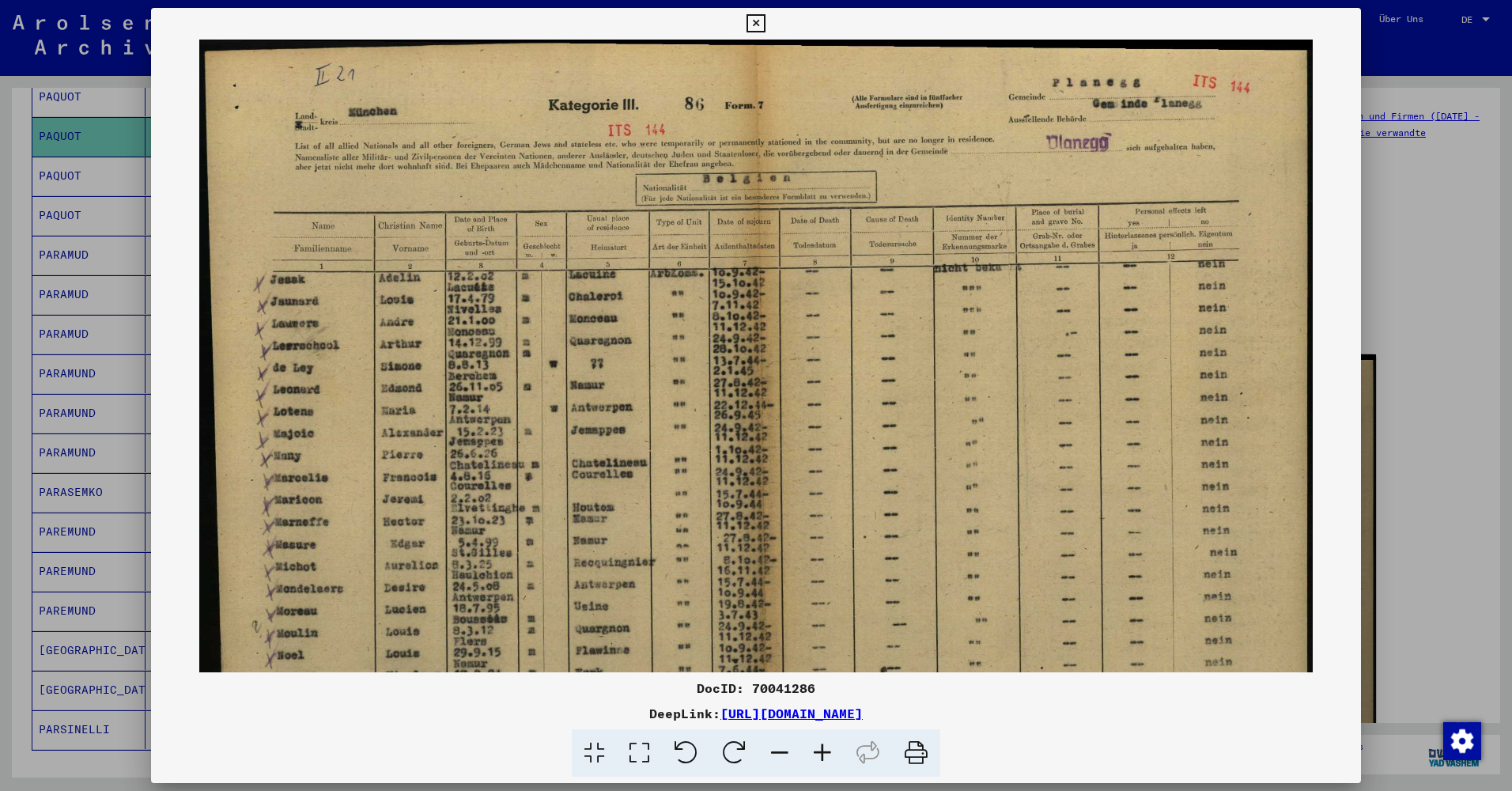
click at [824, 760] on icon at bounding box center [822, 753] width 43 height 48
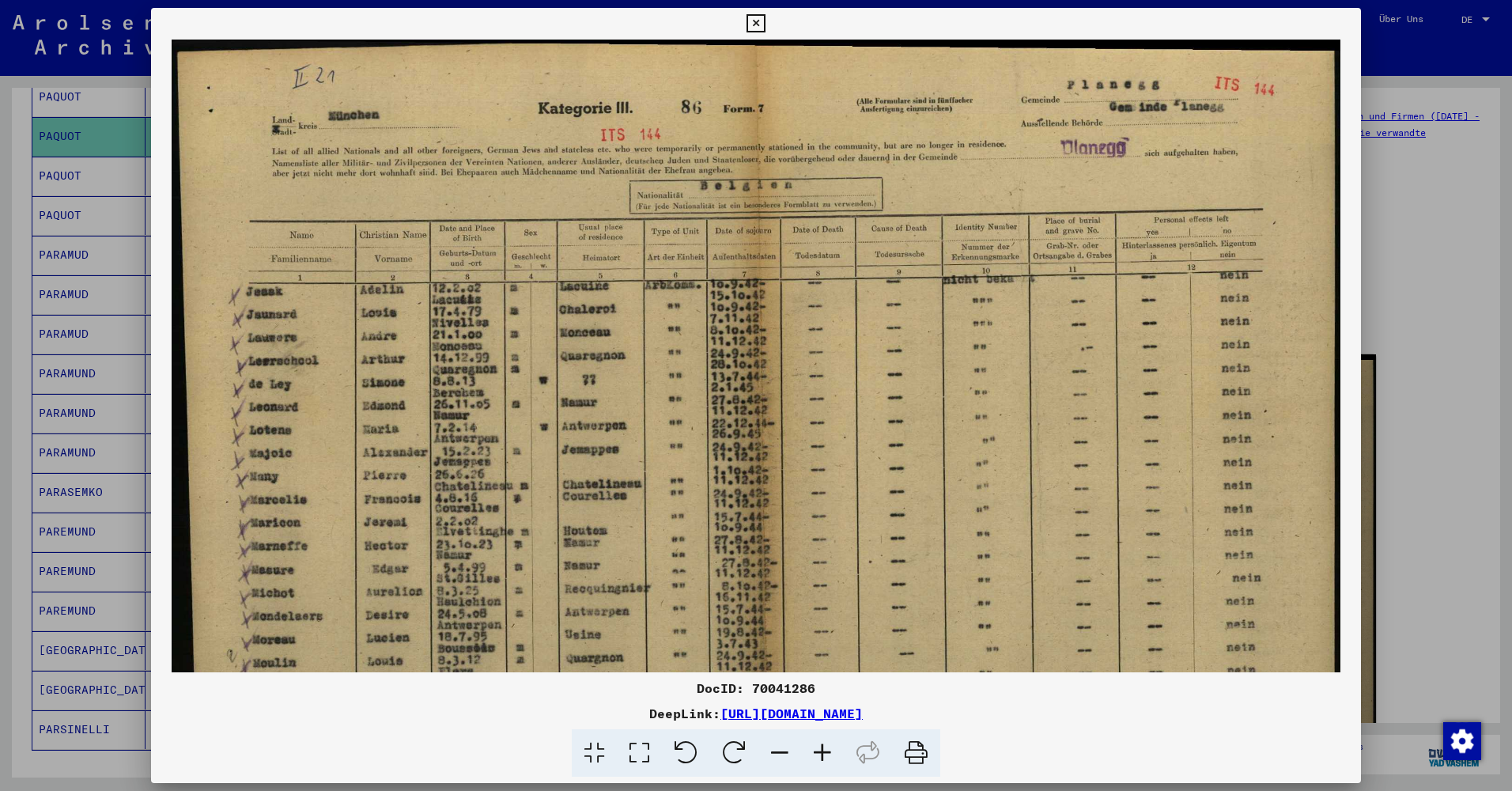
click at [824, 760] on icon at bounding box center [822, 753] width 43 height 48
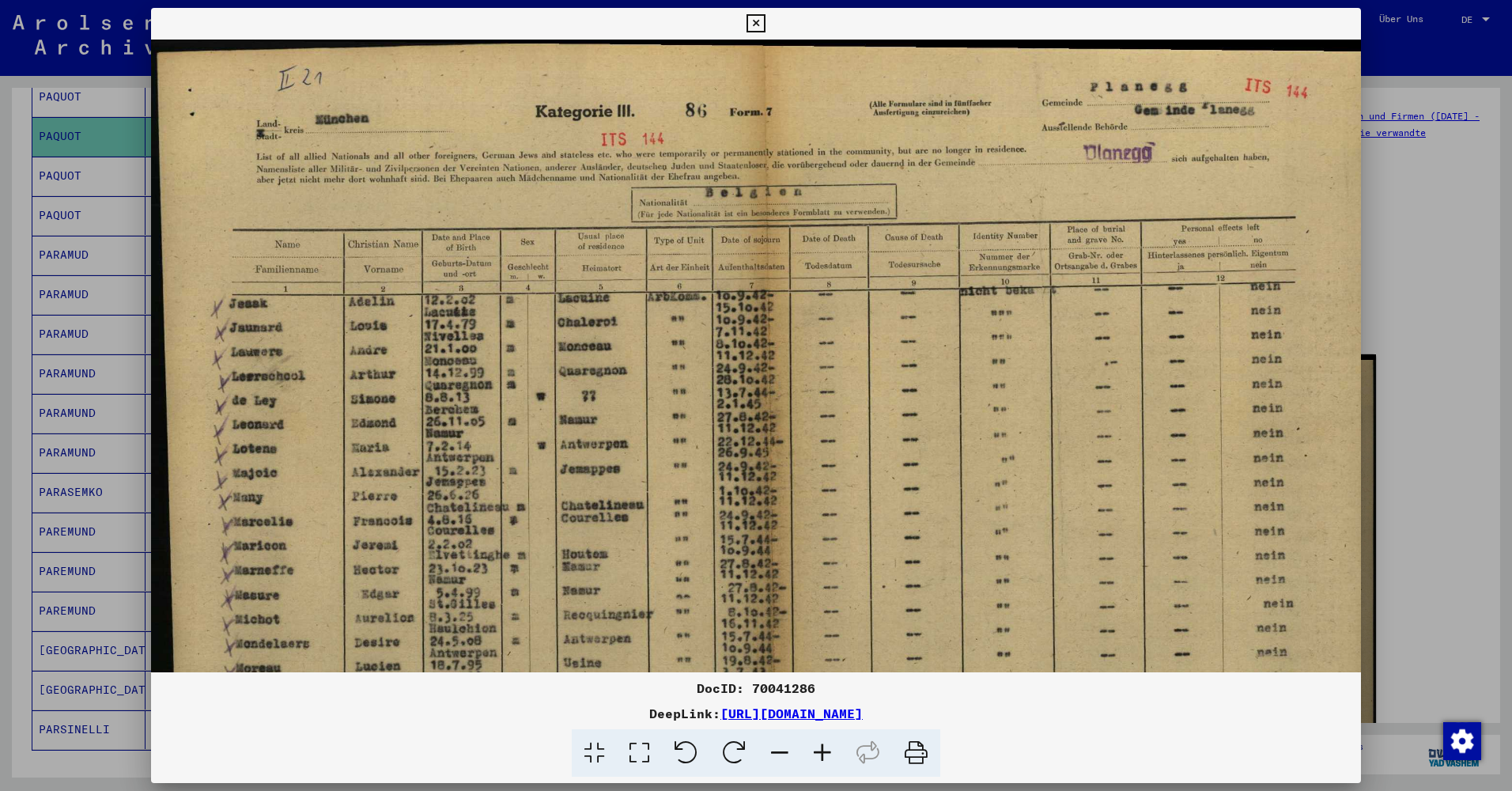
click at [824, 760] on icon at bounding box center [822, 753] width 43 height 48
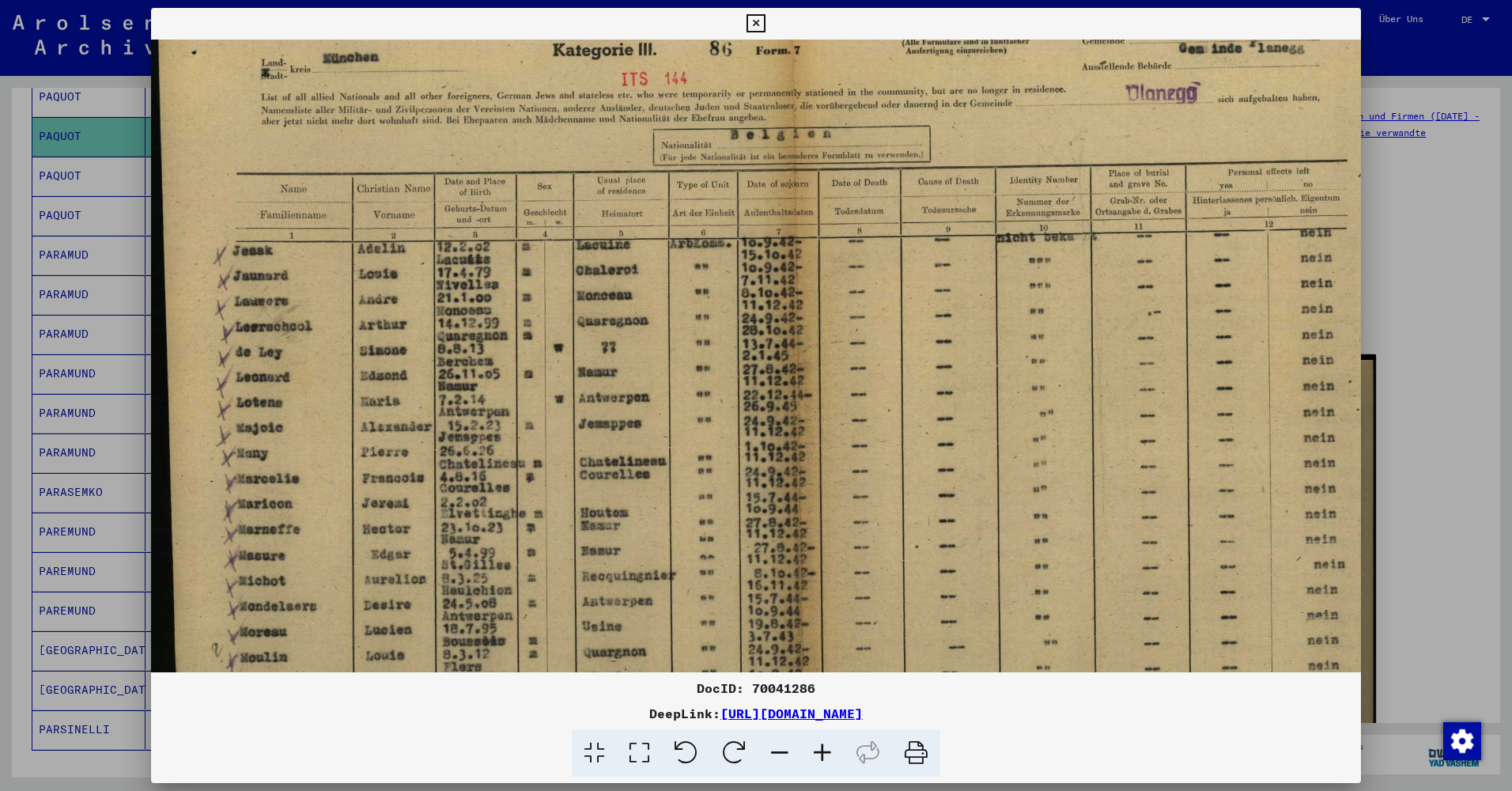
drag, startPoint x: 685, startPoint y: 586, endPoint x: 699, endPoint y: 514, distance: 73.3
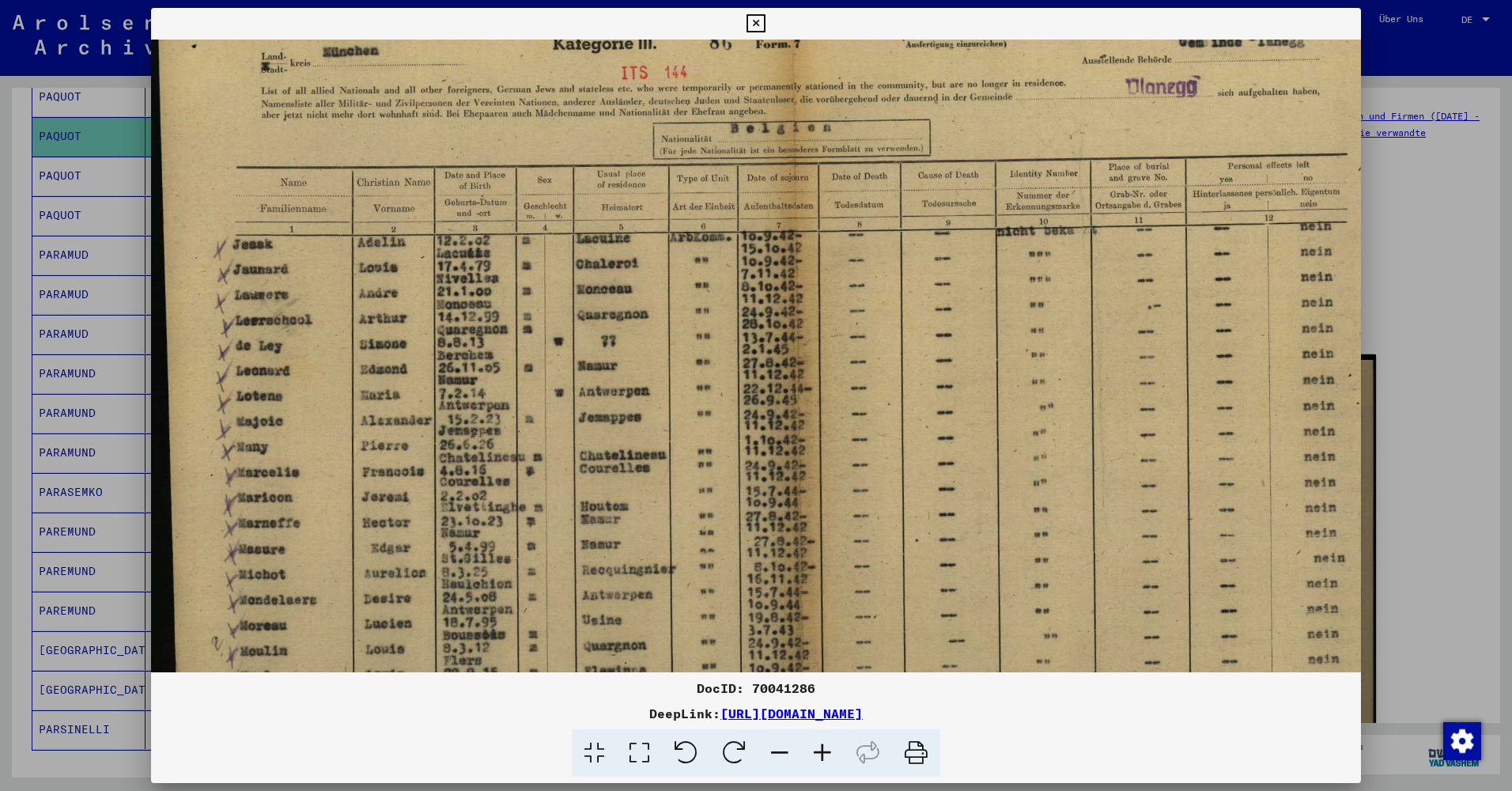
drag, startPoint x: 699, startPoint y: 514, endPoint x: 869, endPoint y: 345, distance: 239.7
click at [869, 345] on img at bounding box center [791, 423] width 1281 height 909
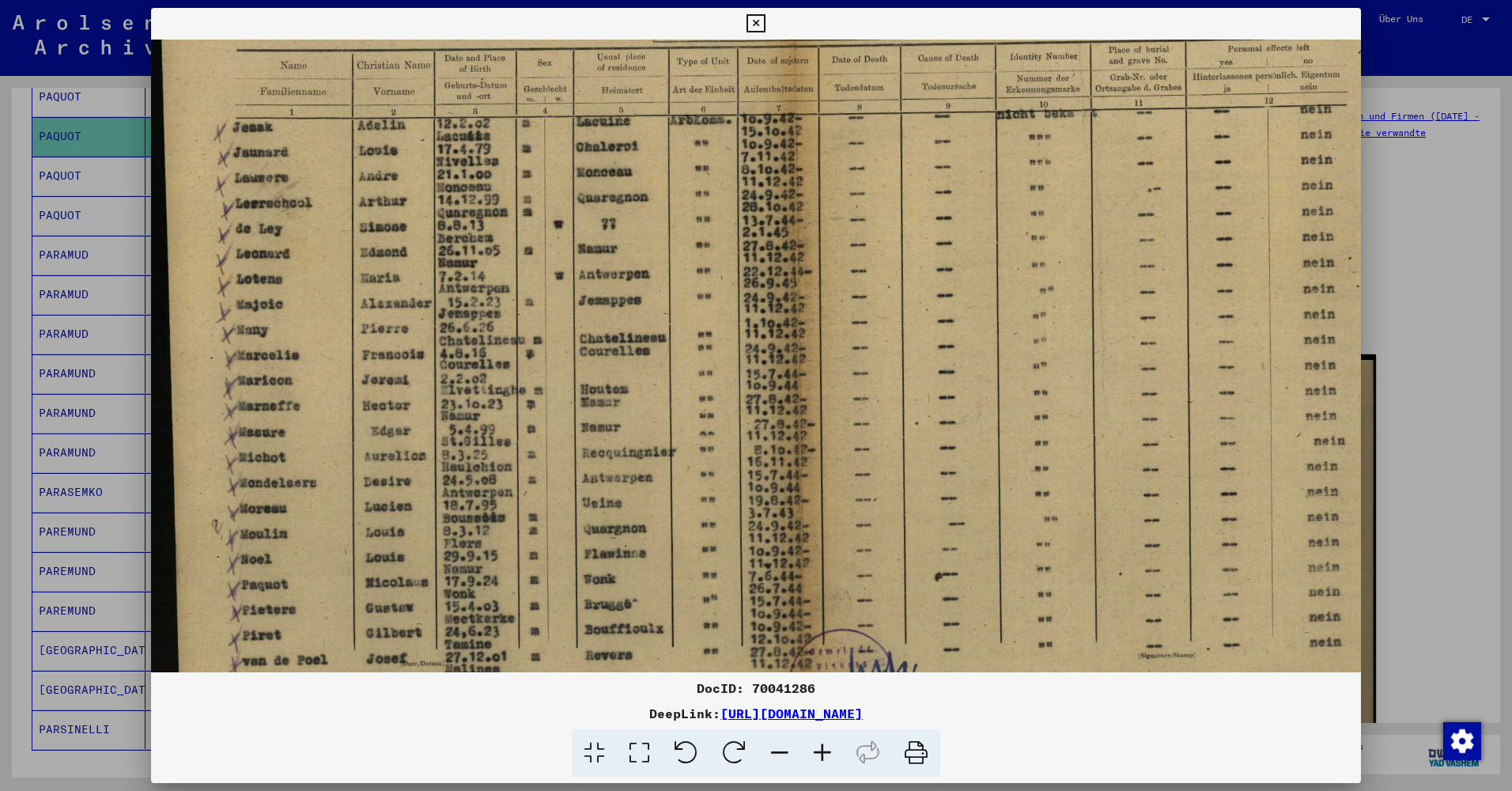
scroll to position [244, 0]
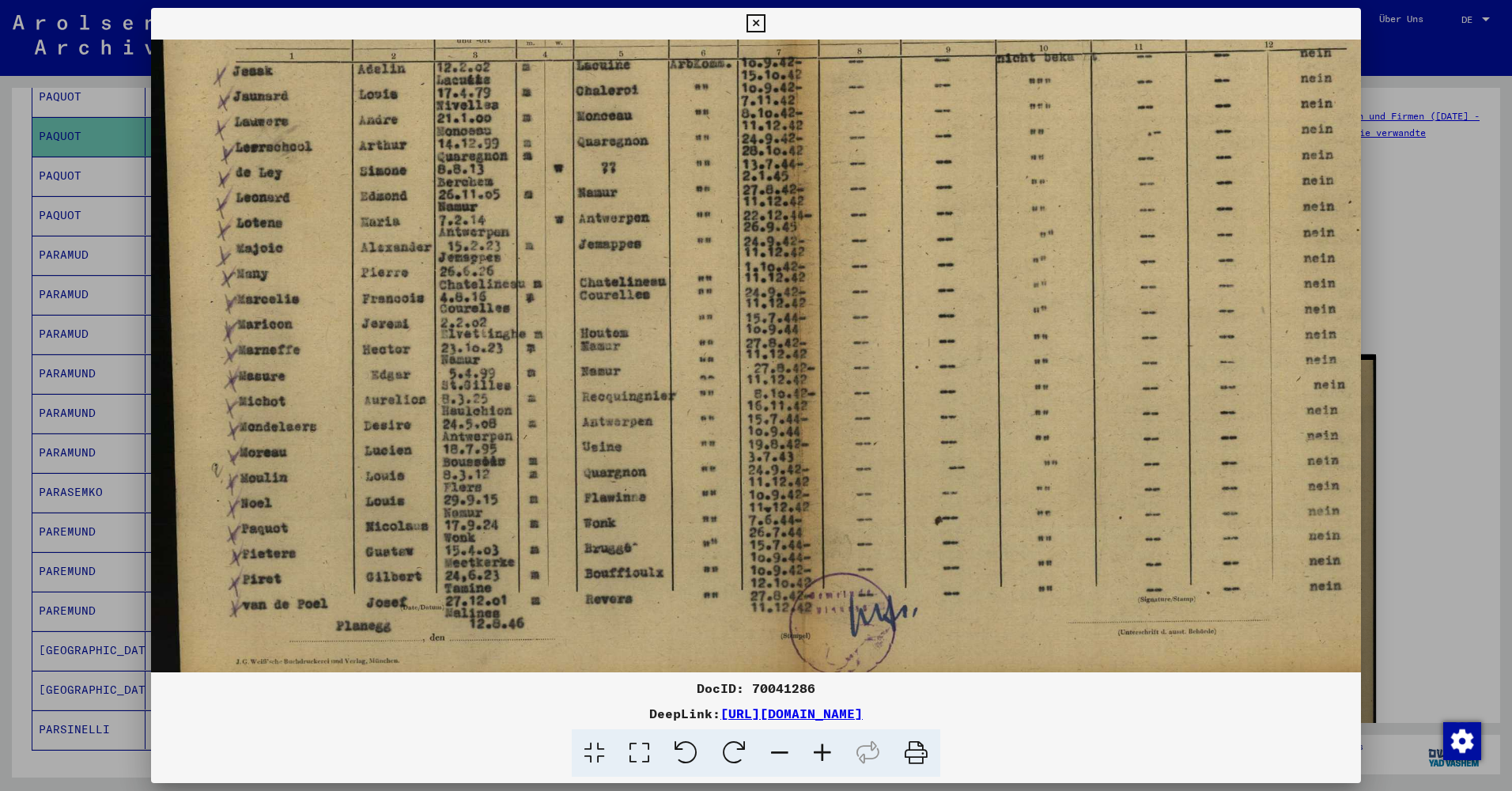
drag, startPoint x: 649, startPoint y: 567, endPoint x: 771, endPoint y: 393, distance: 212.5
click at [771, 393] on img at bounding box center [791, 250] width 1281 height 909
click at [1422, 159] on div at bounding box center [756, 395] width 1512 height 791
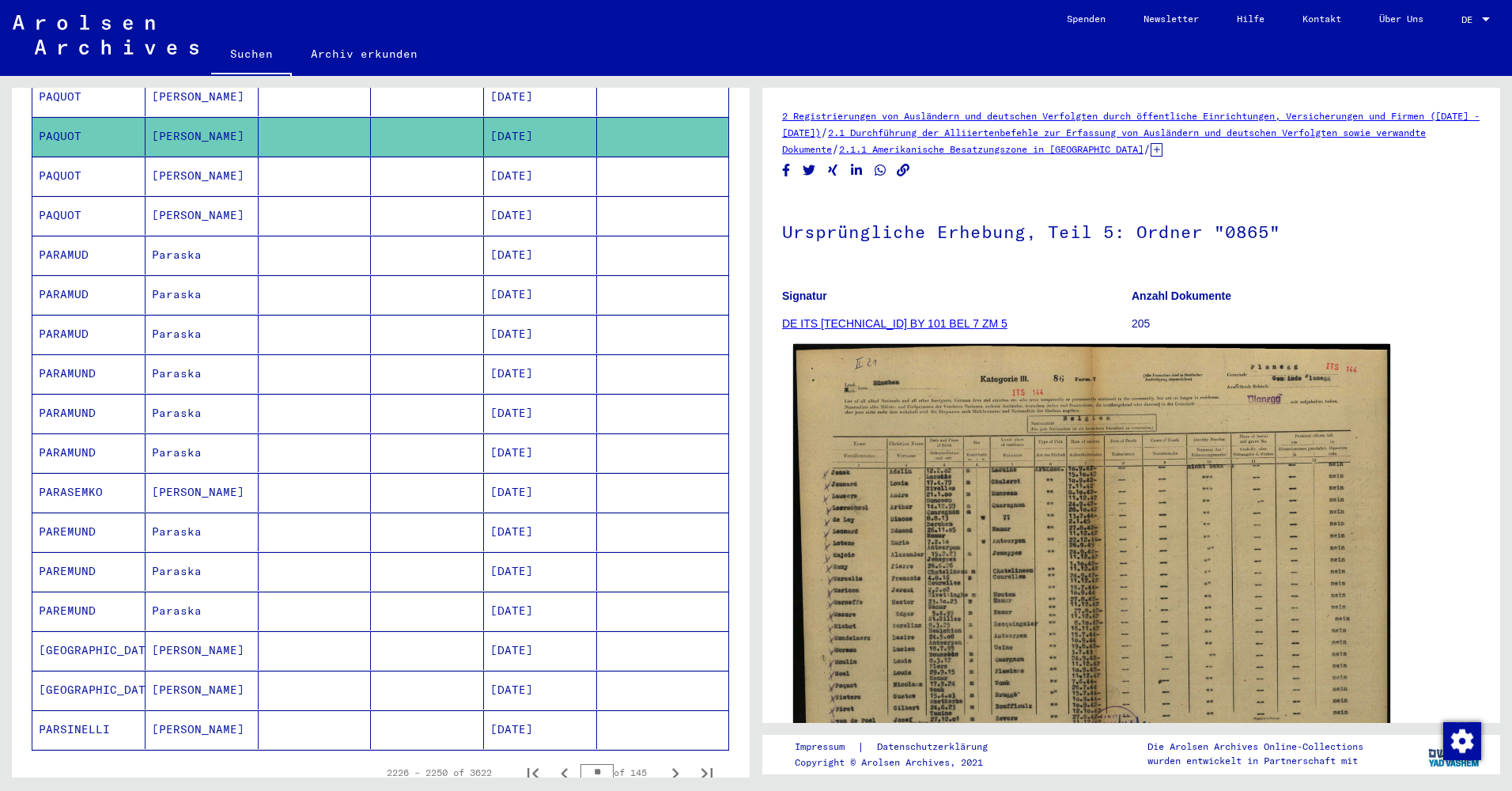
click at [935, 471] on img at bounding box center [1091, 556] width 597 height 424
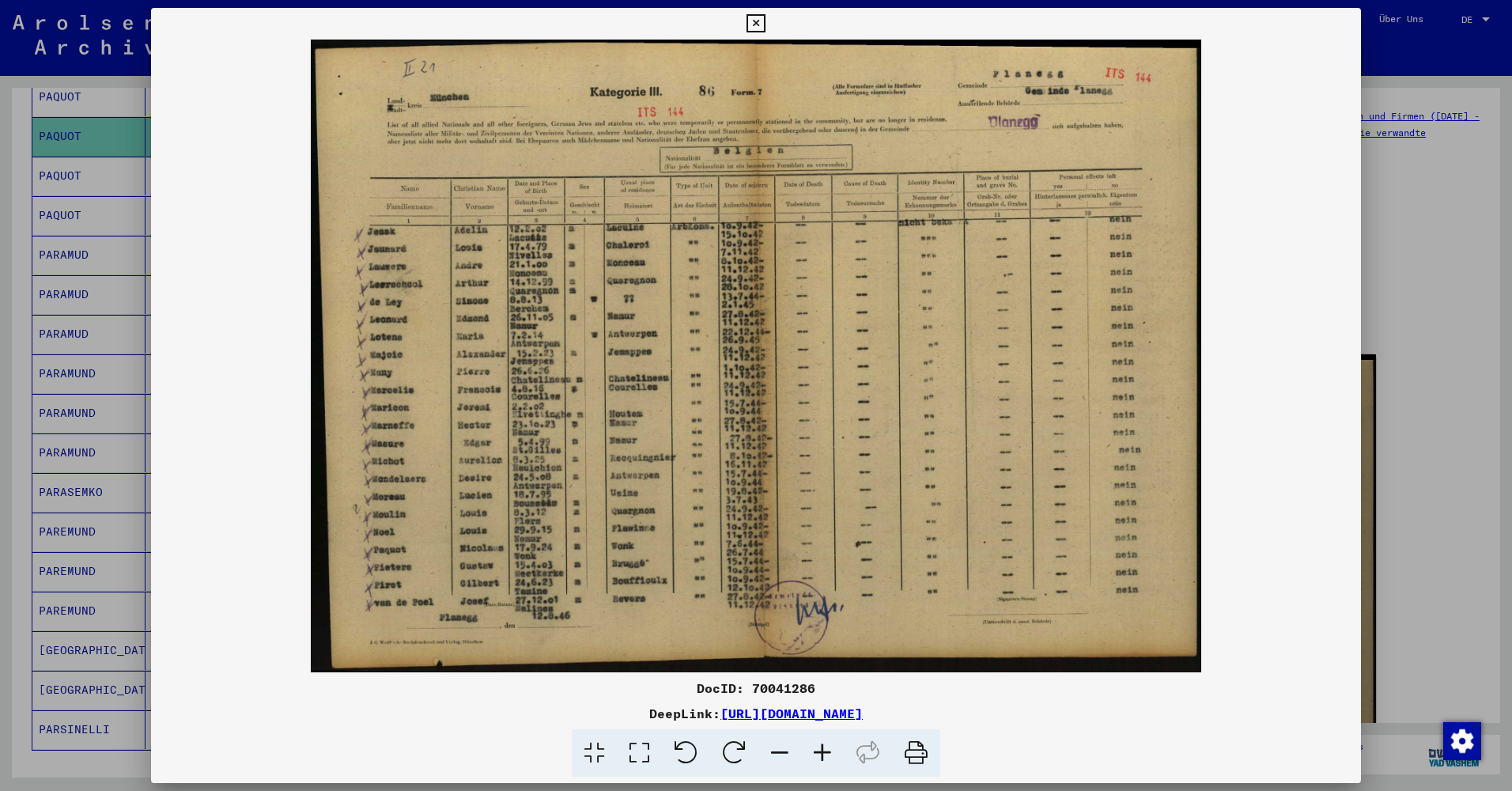
click at [818, 764] on icon at bounding box center [822, 753] width 43 height 48
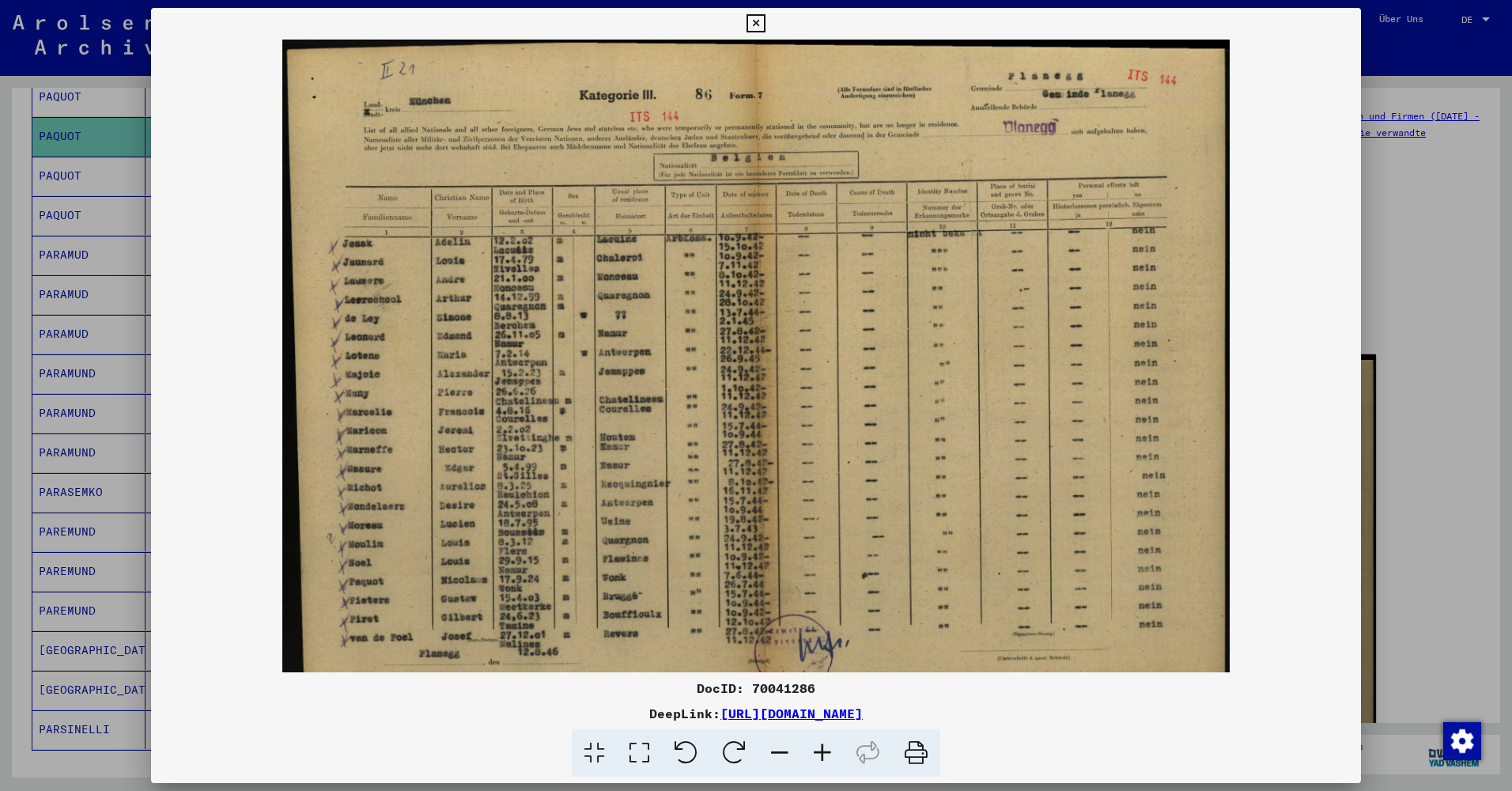
click at [818, 764] on icon at bounding box center [822, 753] width 43 height 48
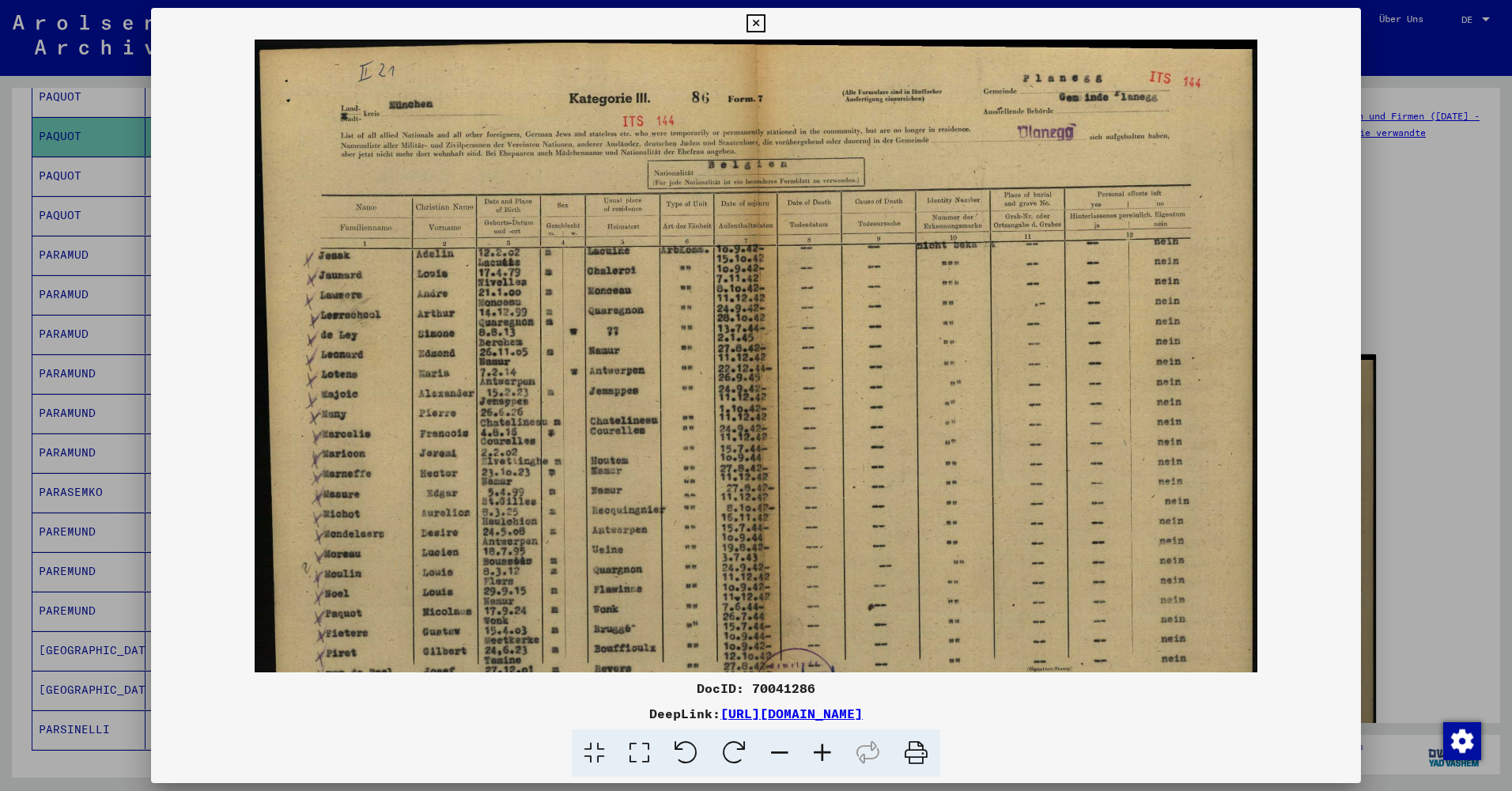
click at [818, 764] on icon at bounding box center [822, 753] width 43 height 48
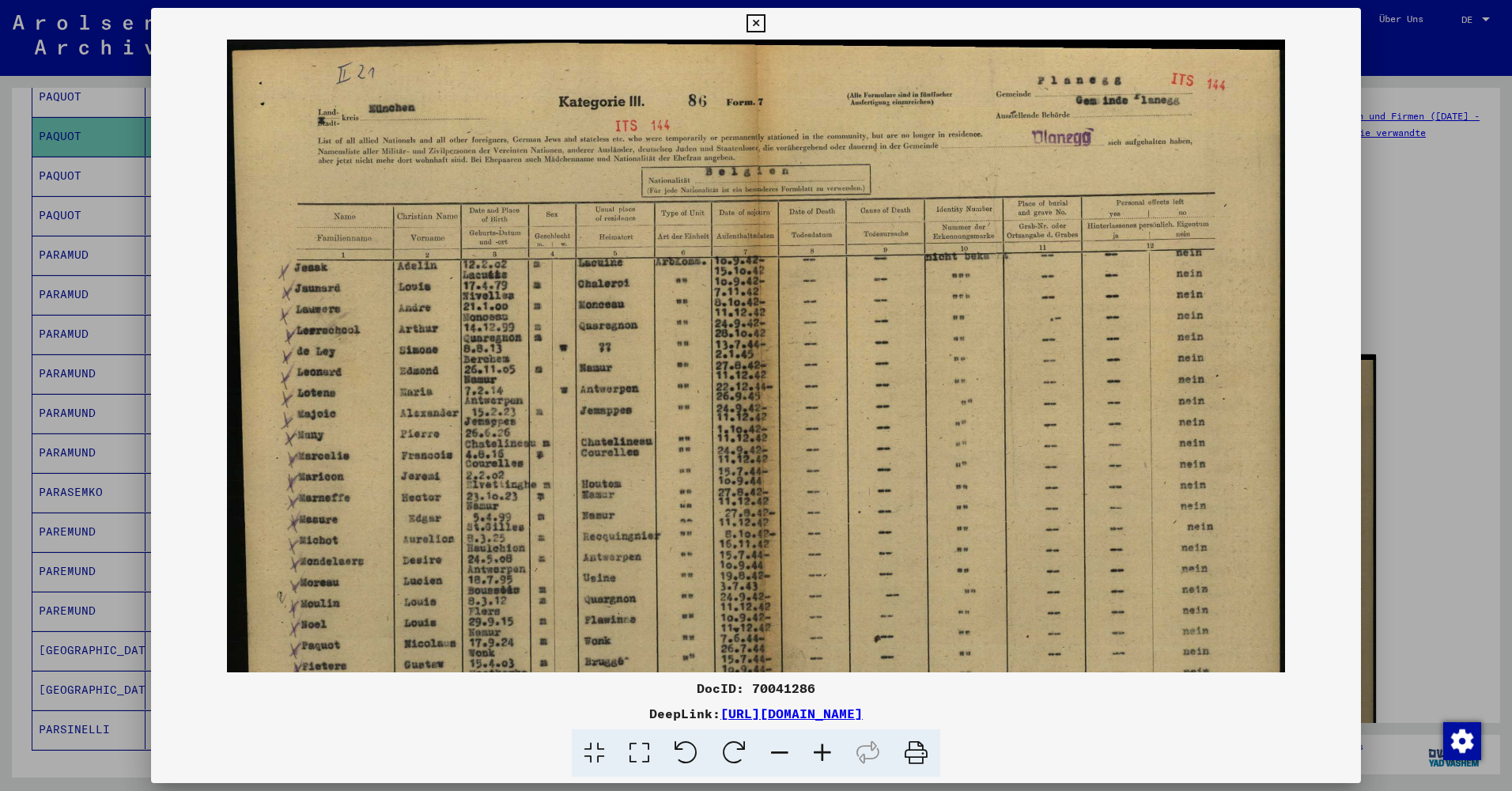
click at [818, 764] on icon at bounding box center [822, 753] width 43 height 48
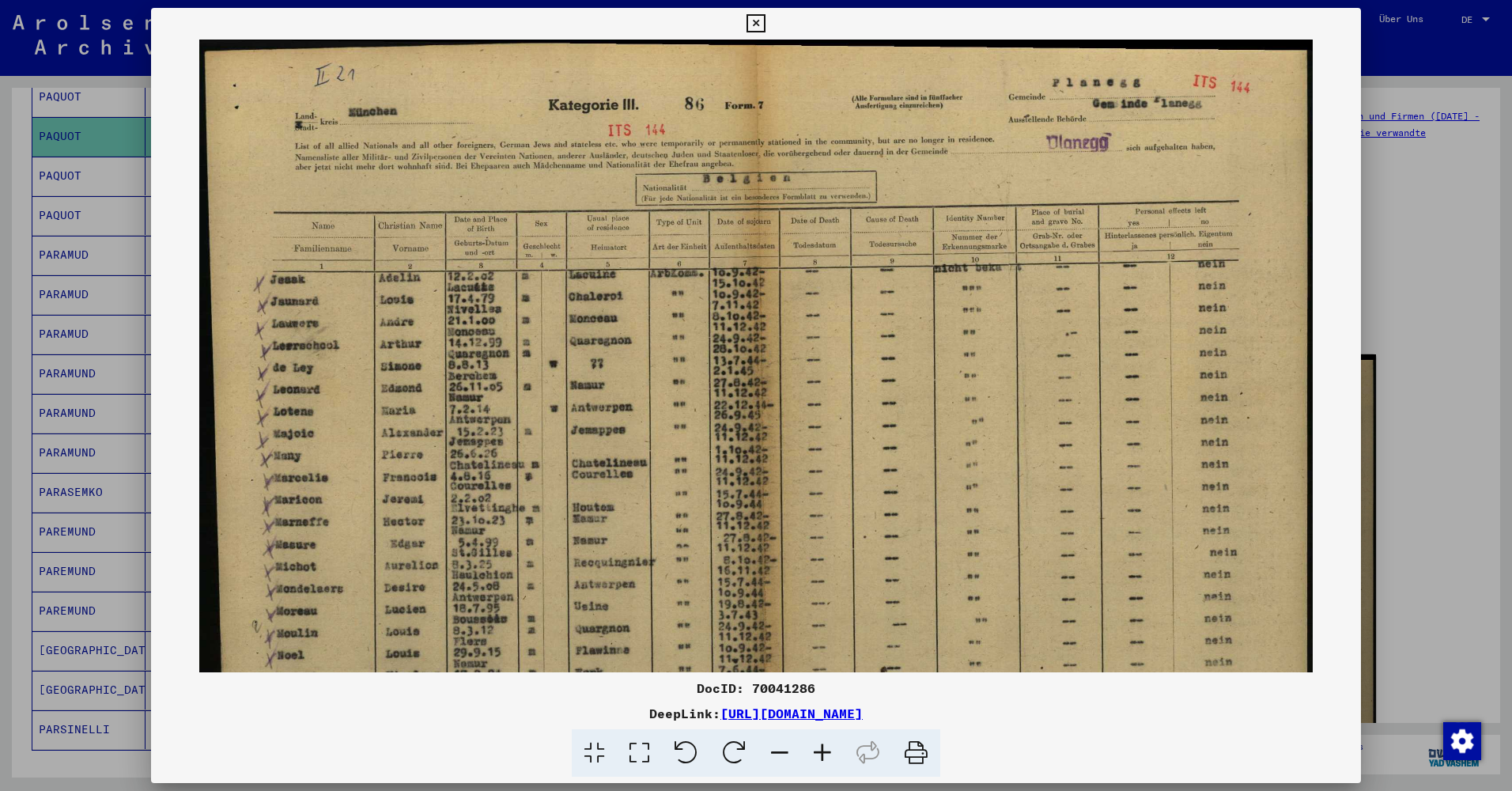
click at [818, 764] on icon at bounding box center [822, 753] width 43 height 48
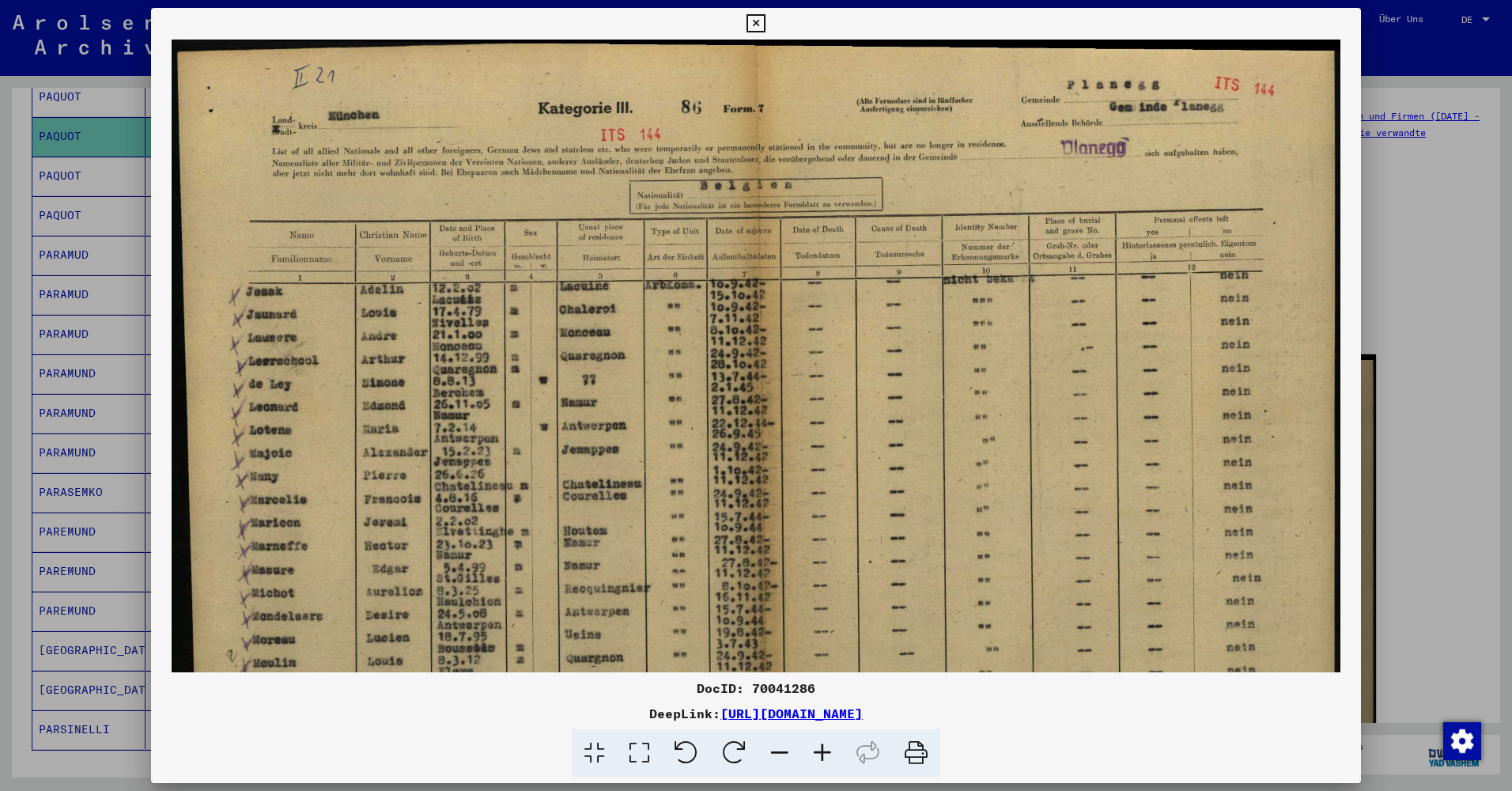
click at [818, 764] on icon at bounding box center [822, 753] width 43 height 48
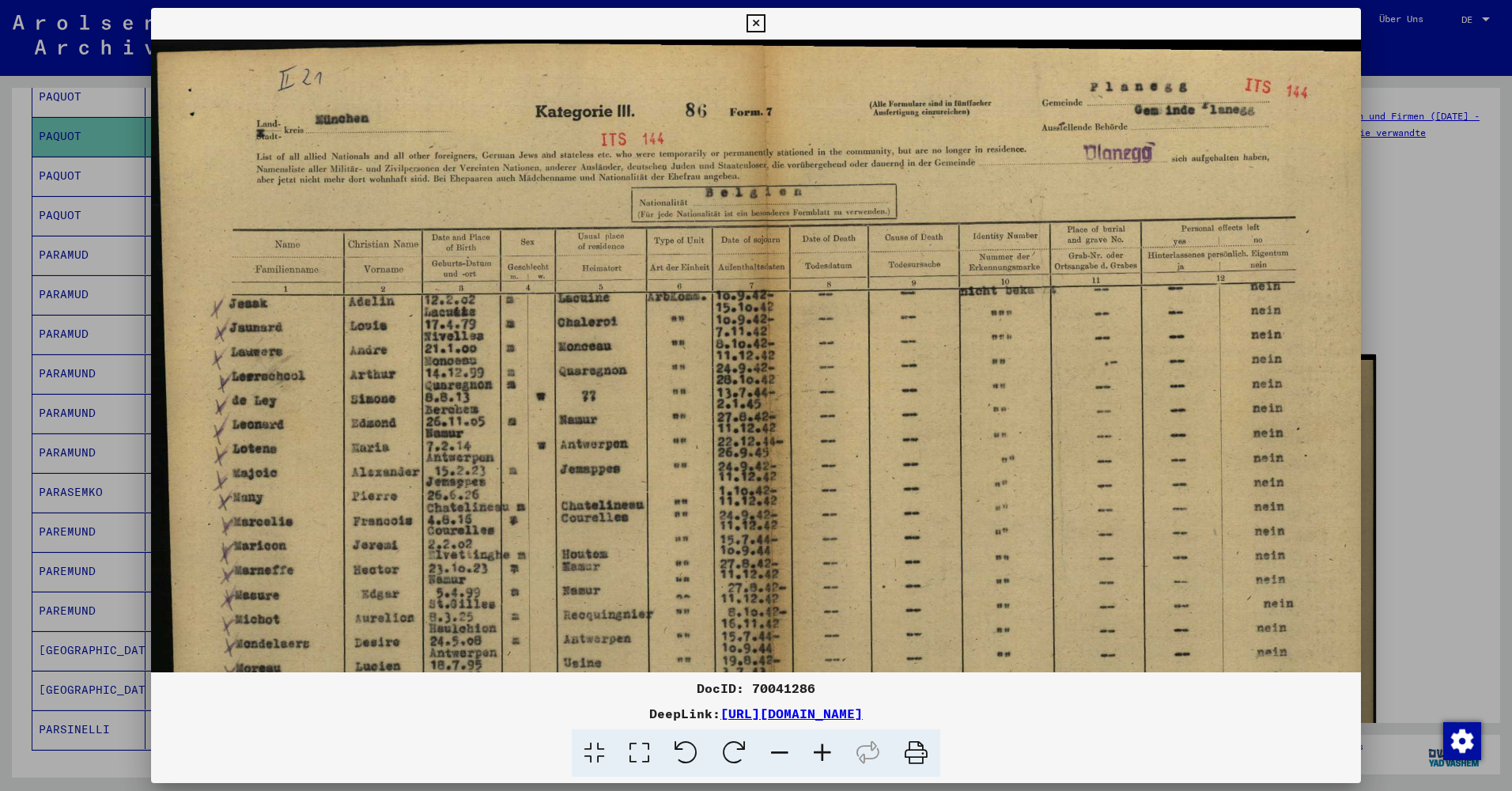
click at [818, 764] on icon at bounding box center [822, 753] width 43 height 48
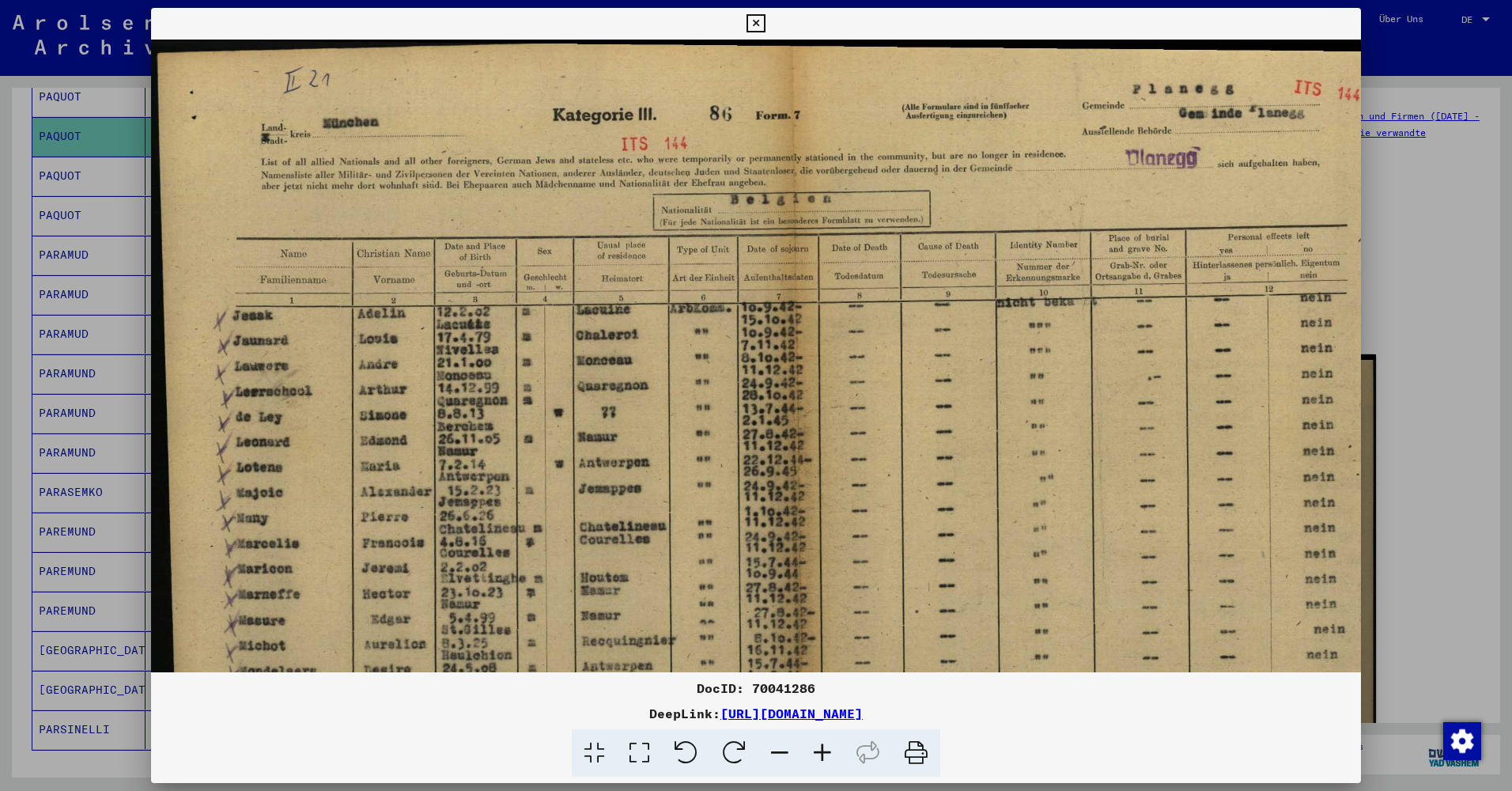
click at [818, 764] on icon at bounding box center [822, 753] width 43 height 48
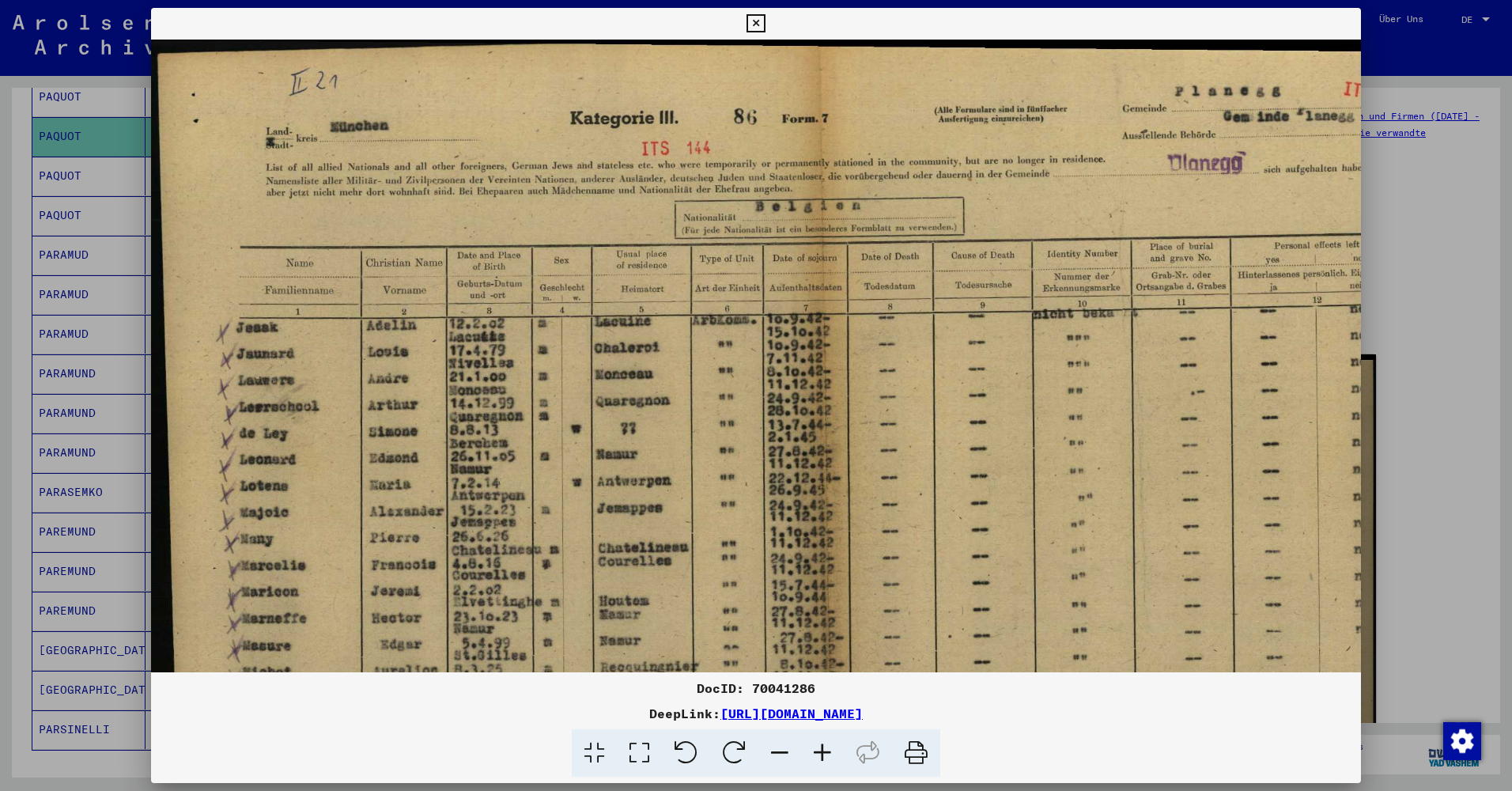
click at [818, 764] on icon at bounding box center [822, 753] width 43 height 48
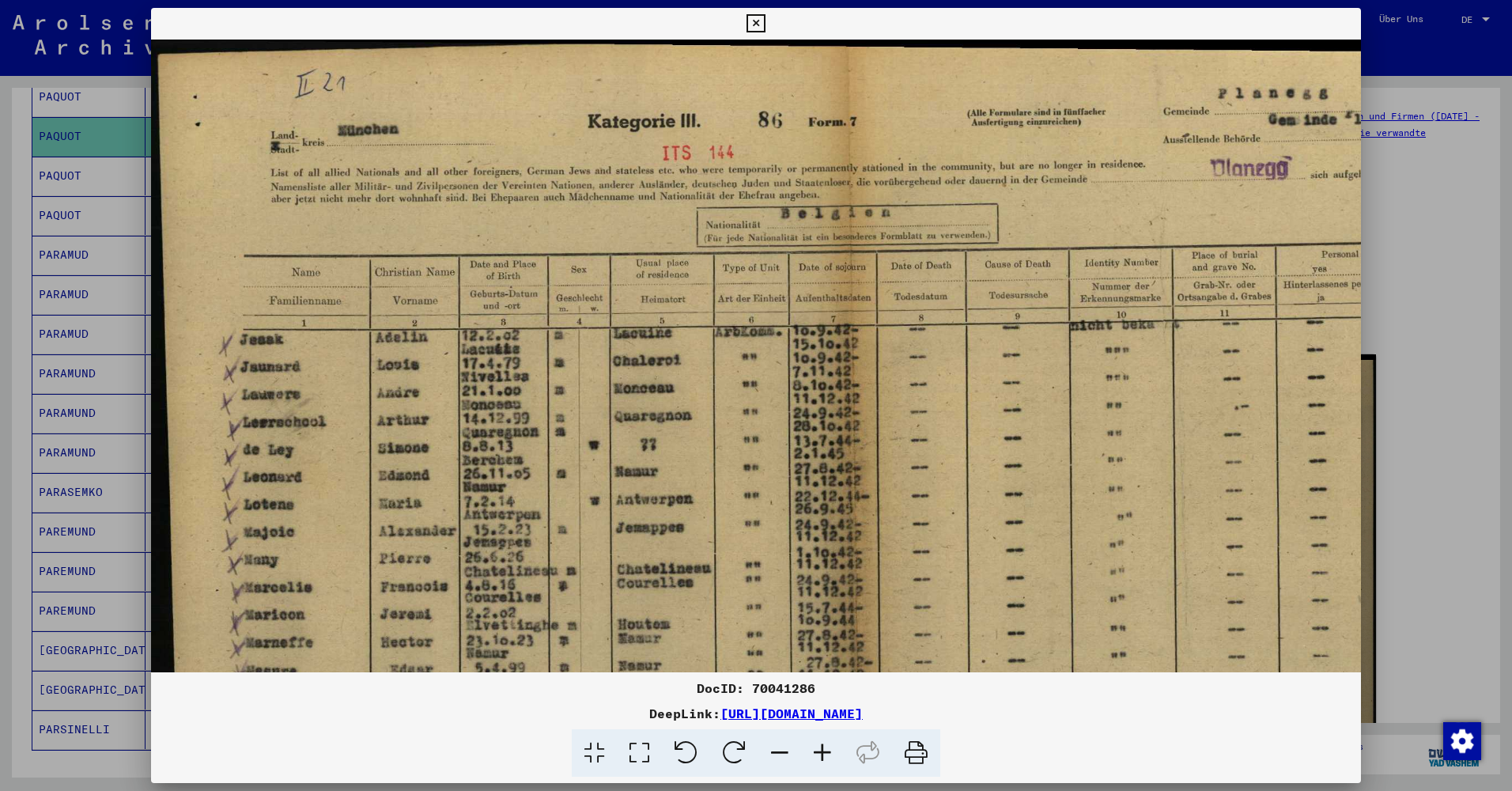
click at [818, 764] on icon at bounding box center [822, 753] width 43 height 48
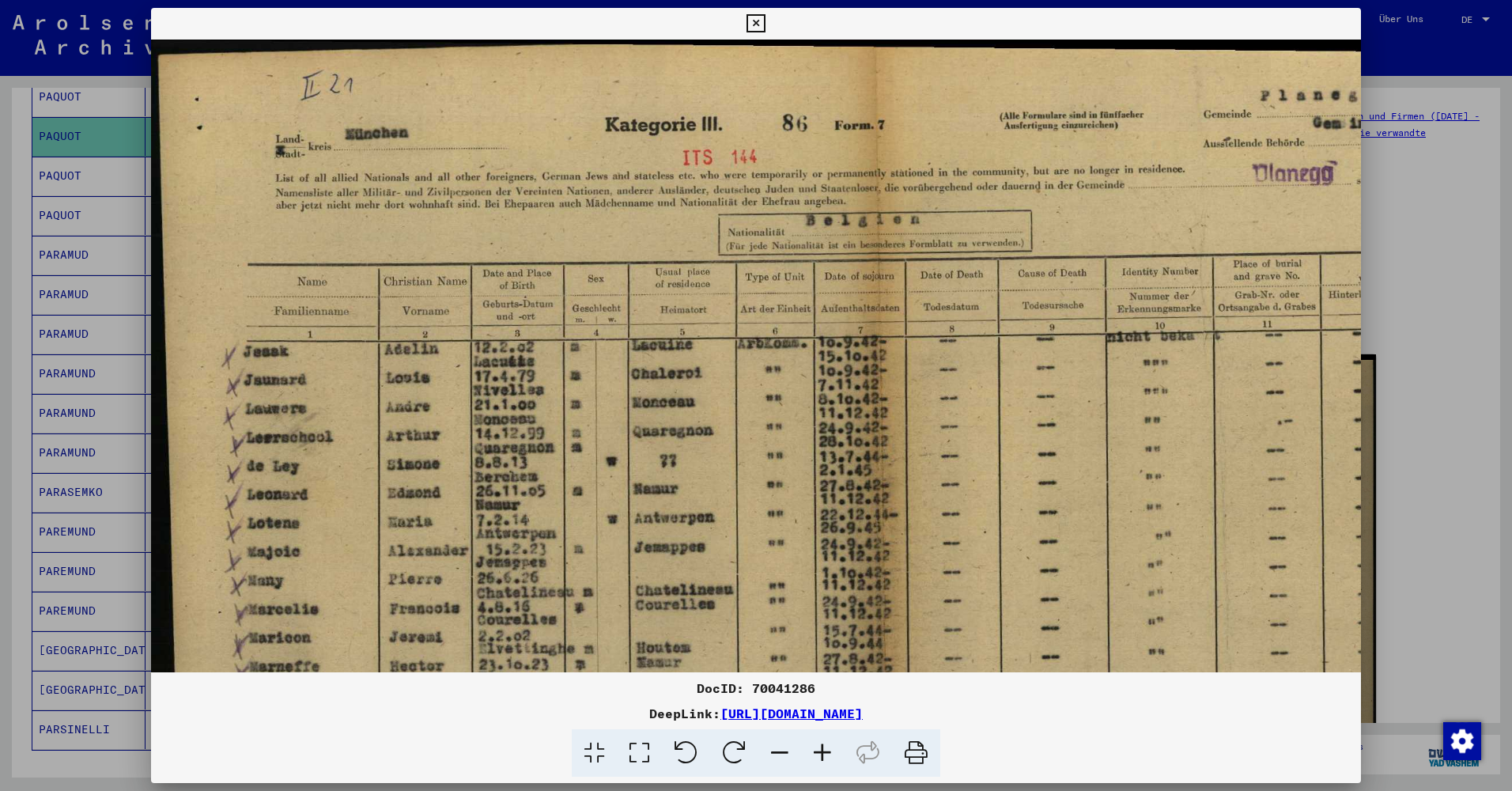
click at [522, 663] on img at bounding box center [874, 553] width 1447 height 1028
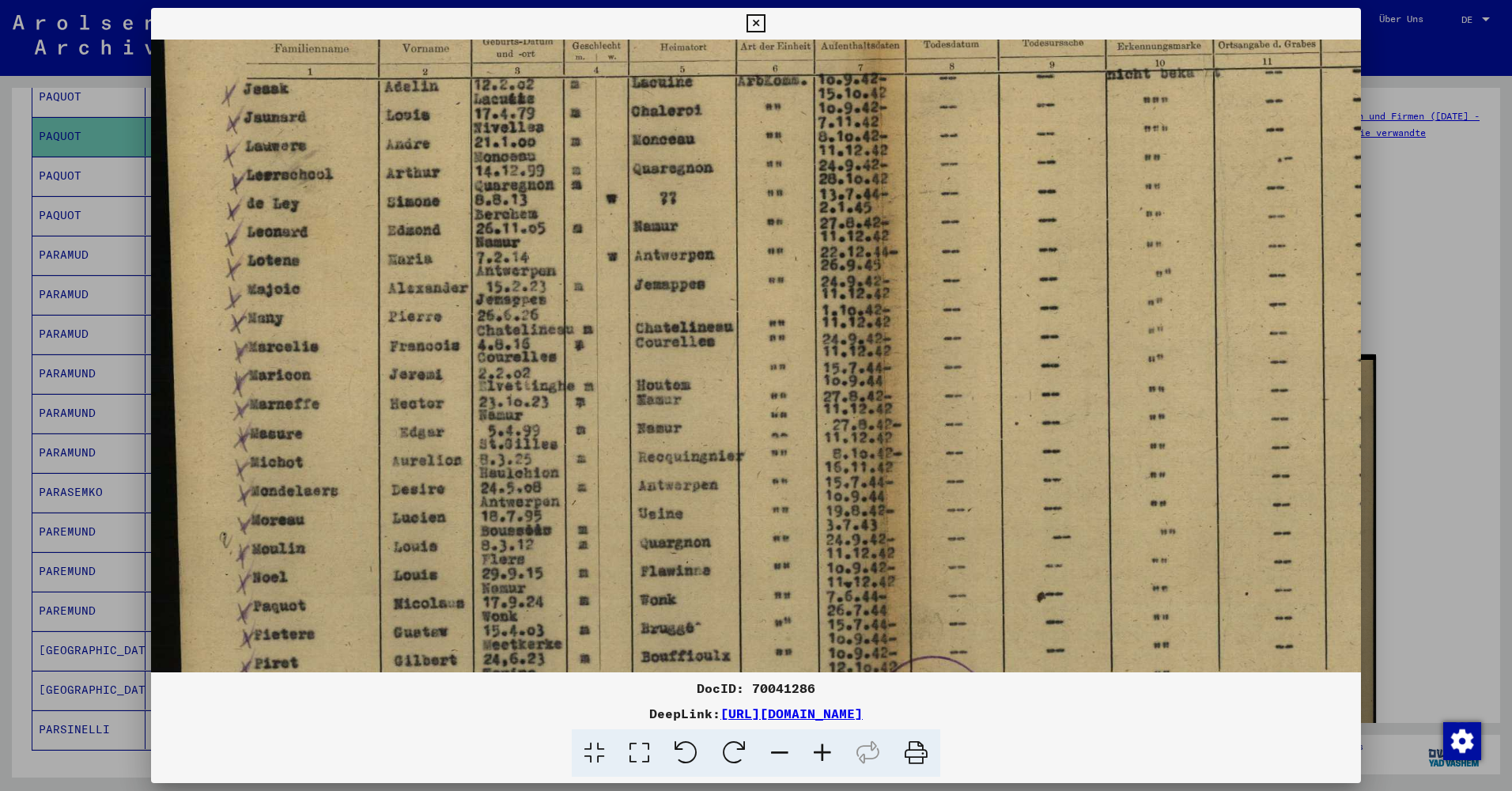
scroll to position [268, 0]
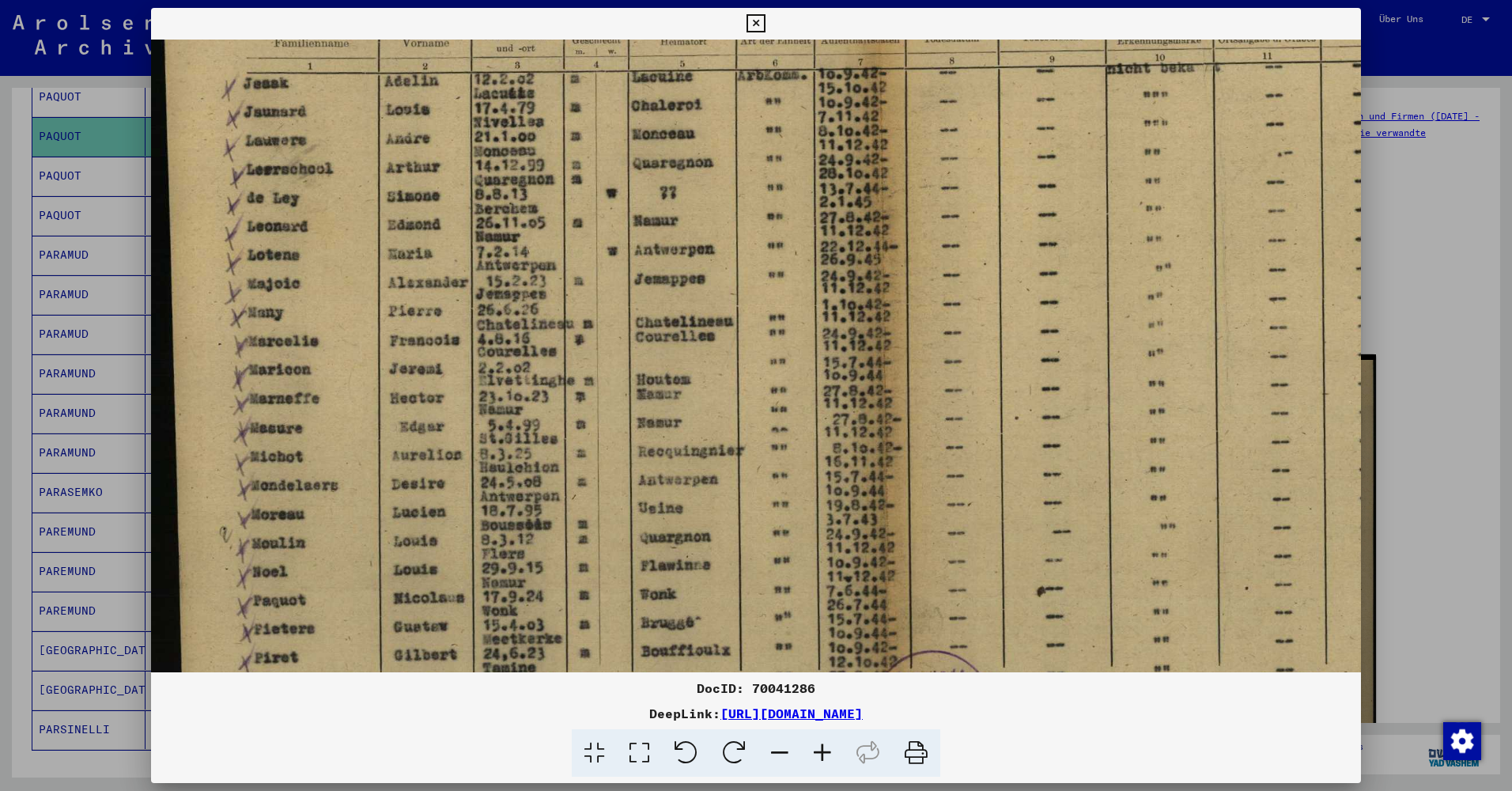
drag, startPoint x: 439, startPoint y: 620, endPoint x: 489, endPoint y: 352, distance: 272.6
click at [489, 352] on img at bounding box center [874, 285] width 1447 height 1028
click at [1418, 306] on div at bounding box center [756, 395] width 1512 height 791
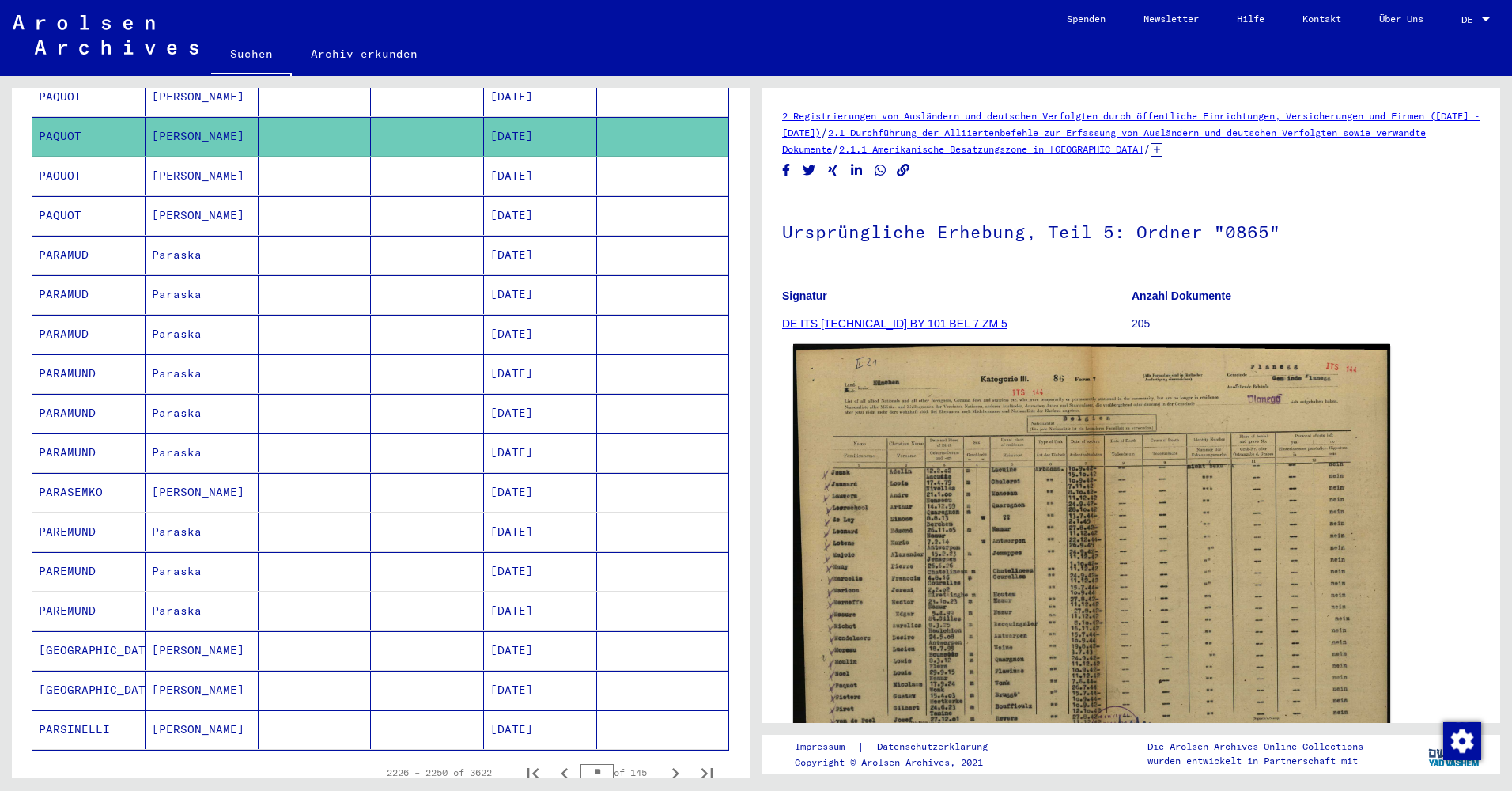
click at [993, 606] on img at bounding box center [1091, 556] width 597 height 424
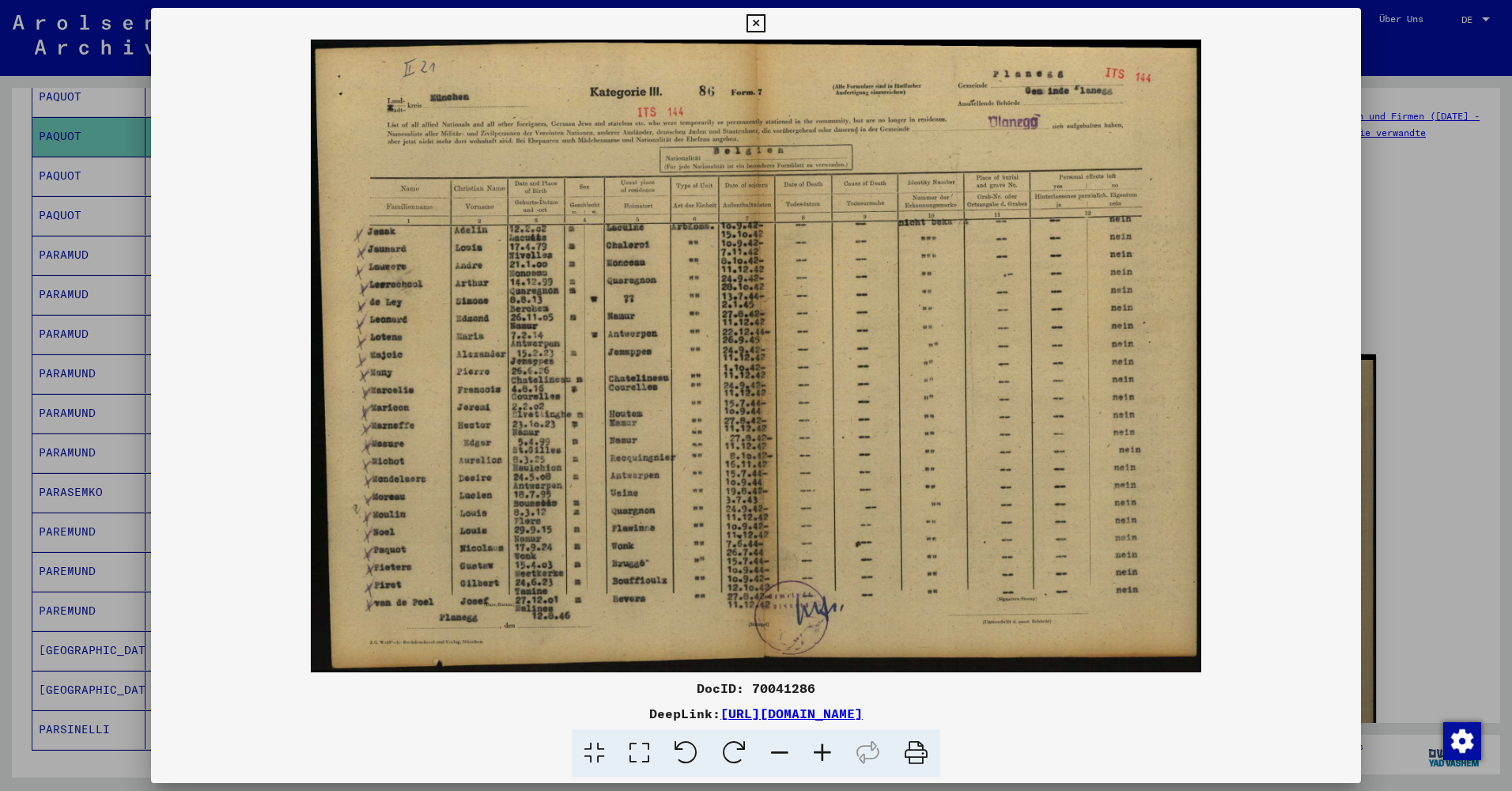
click at [829, 753] on icon at bounding box center [822, 753] width 43 height 48
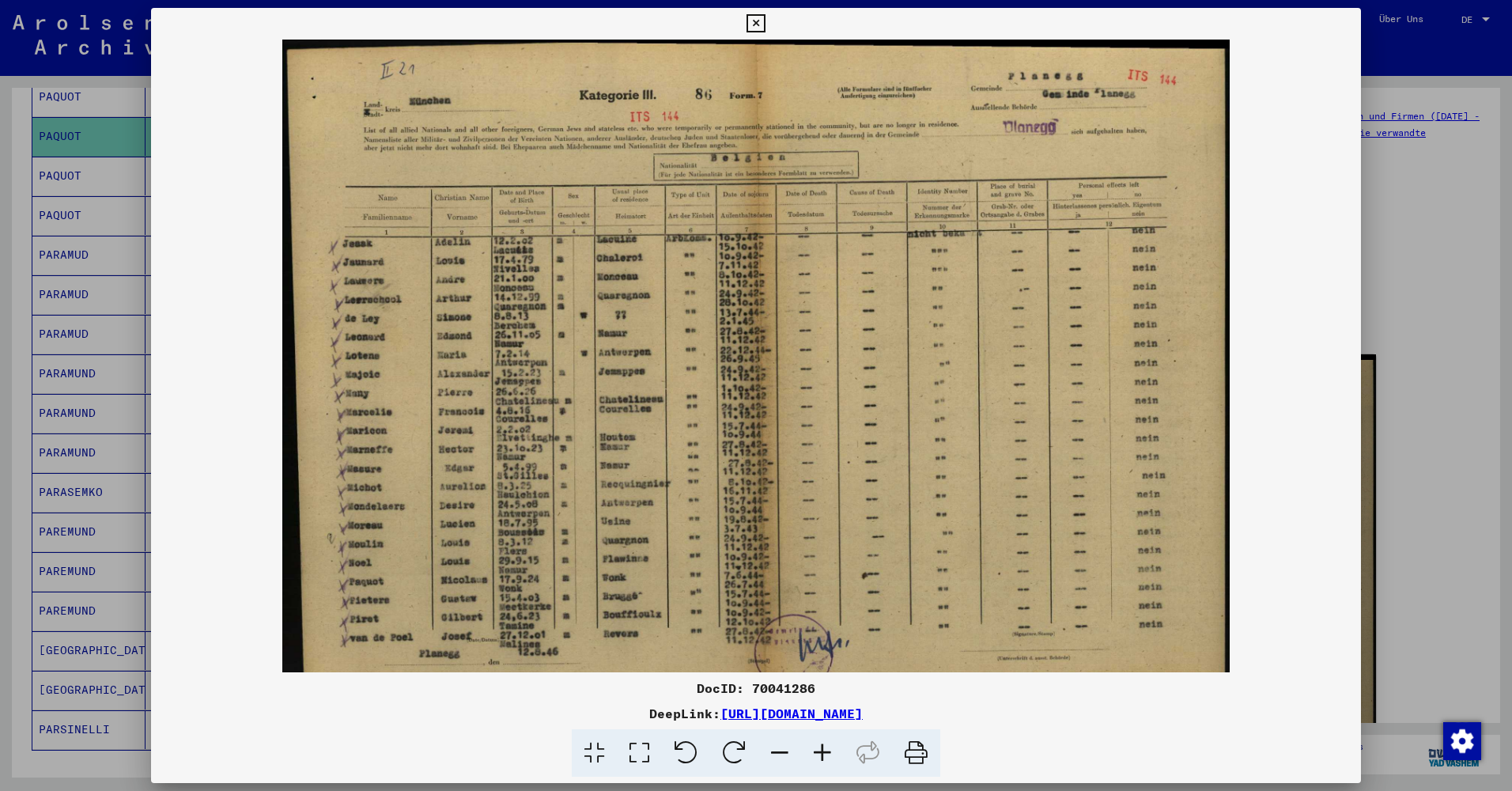
click at [829, 753] on icon at bounding box center [822, 753] width 43 height 48
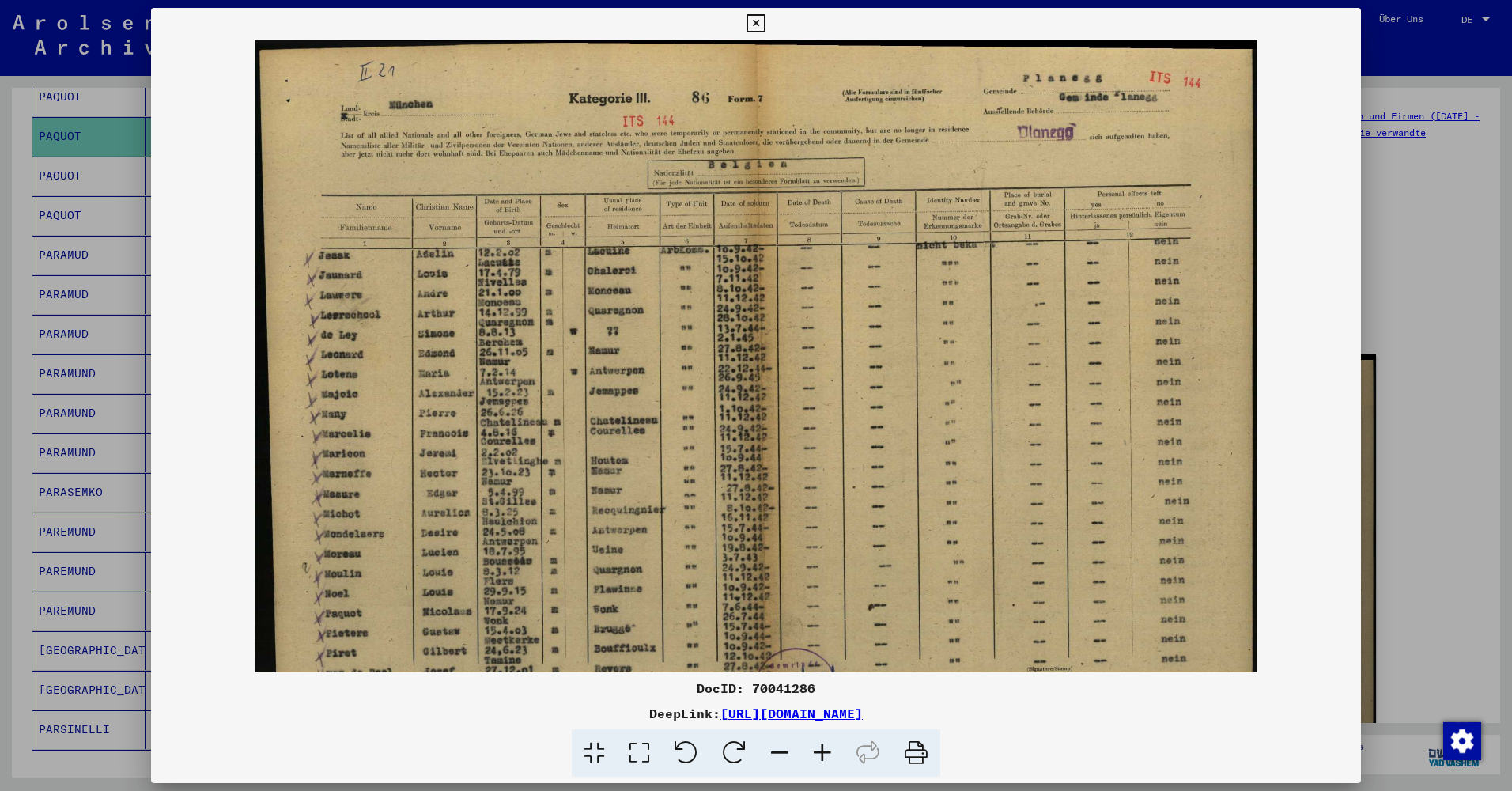
click at [829, 753] on icon at bounding box center [822, 753] width 43 height 48
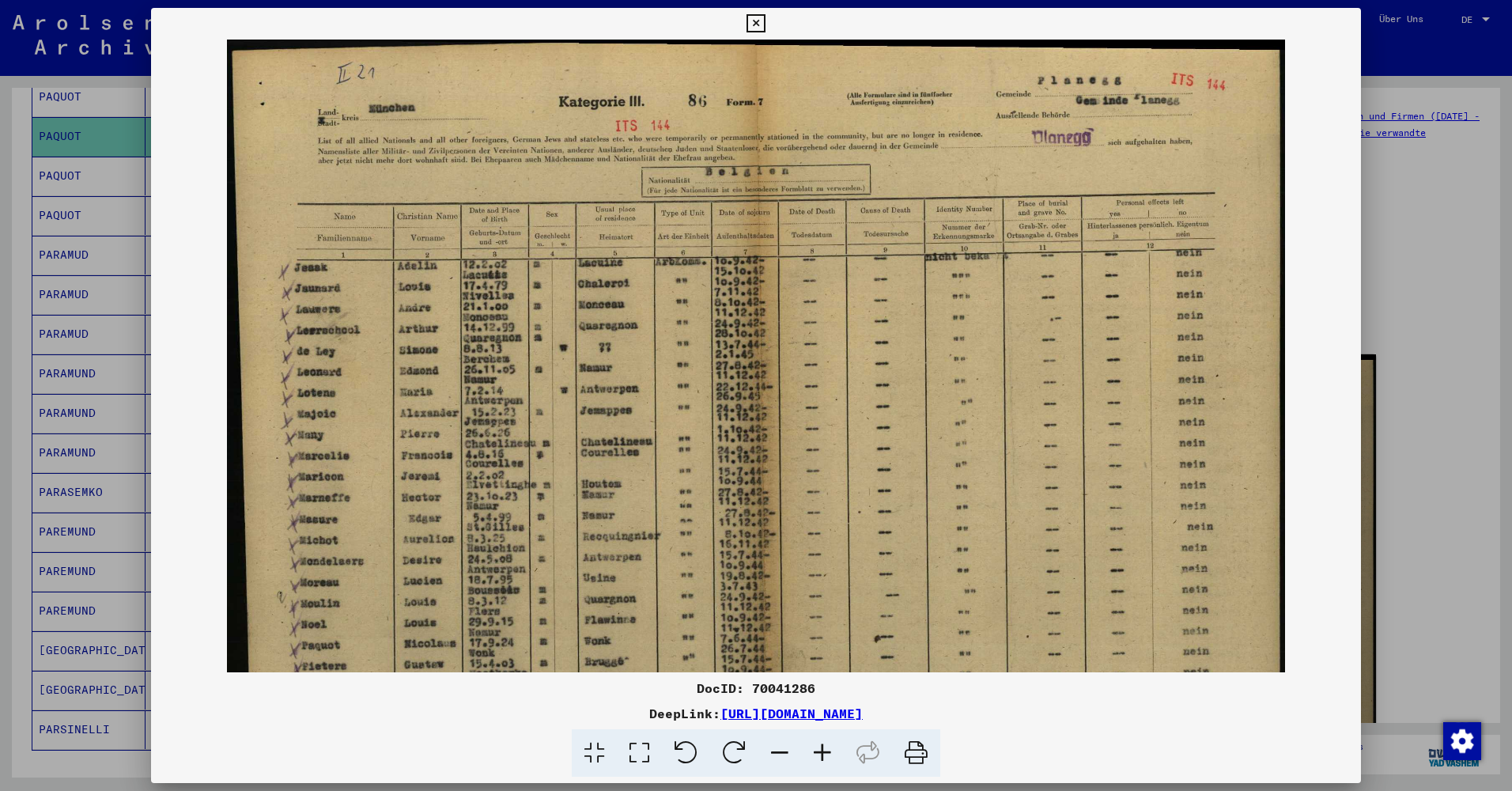
click at [829, 753] on icon at bounding box center [822, 753] width 43 height 48
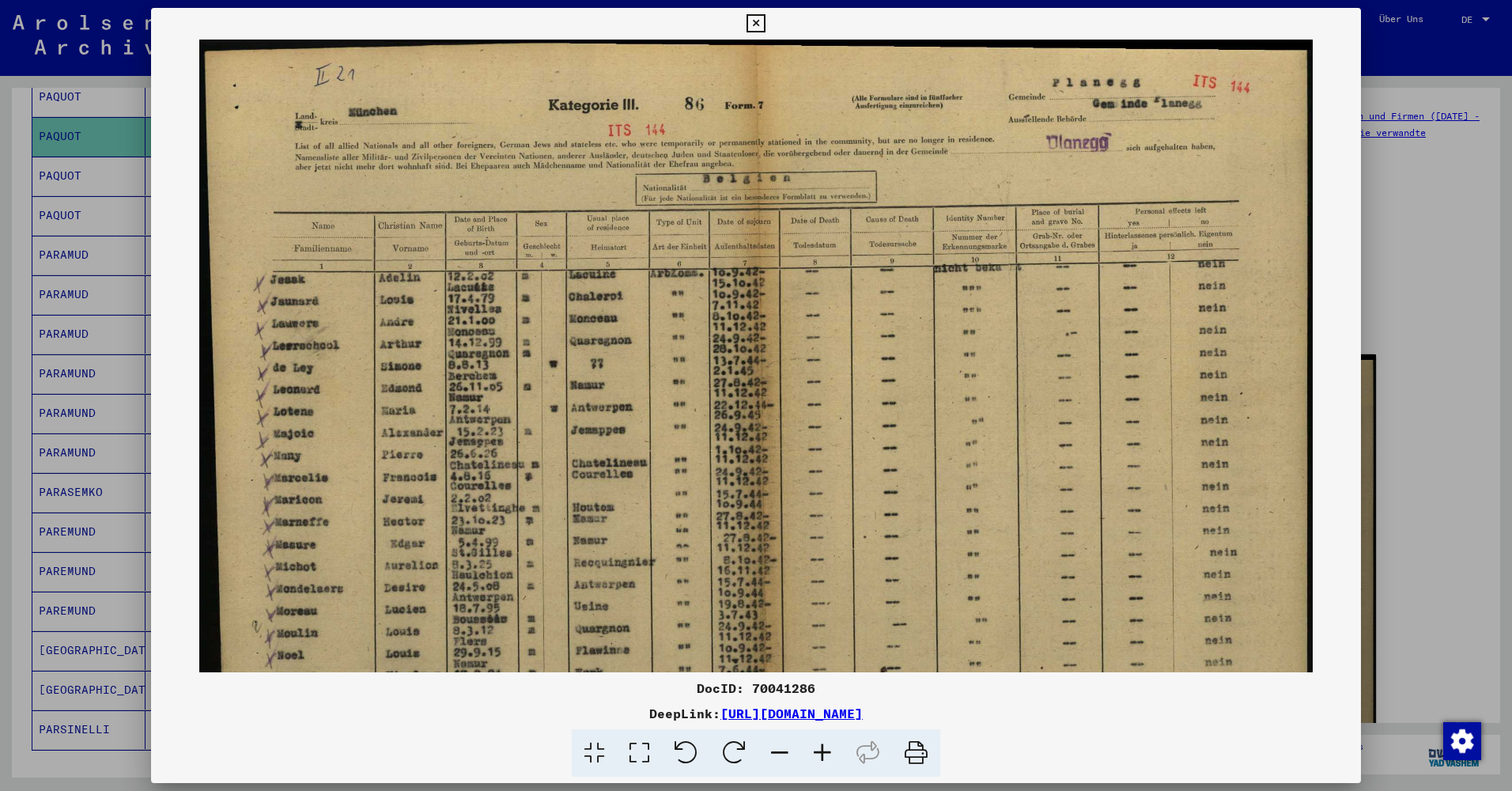
click at [829, 753] on icon at bounding box center [822, 753] width 43 height 48
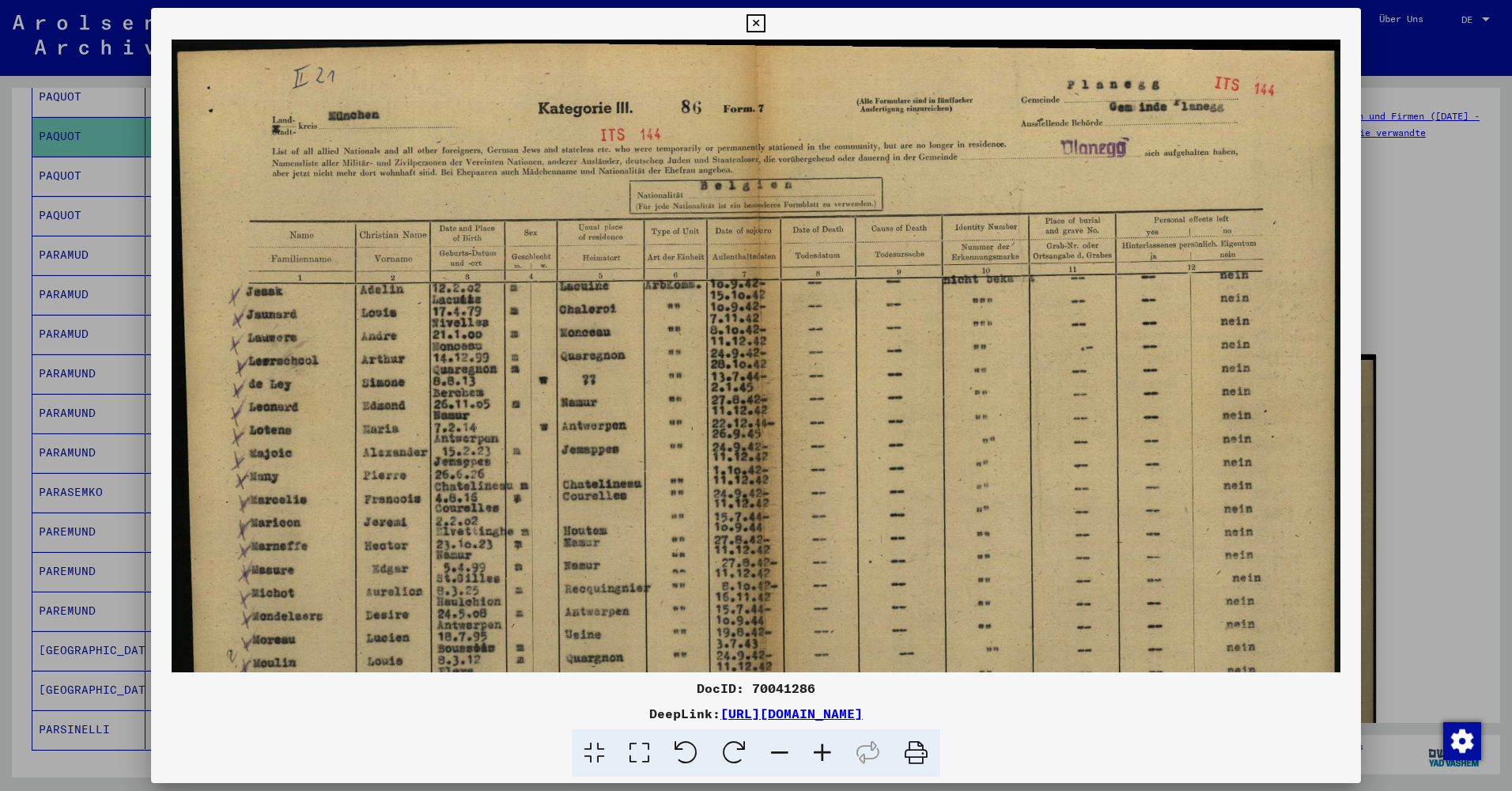
click at [829, 753] on icon at bounding box center [822, 753] width 43 height 48
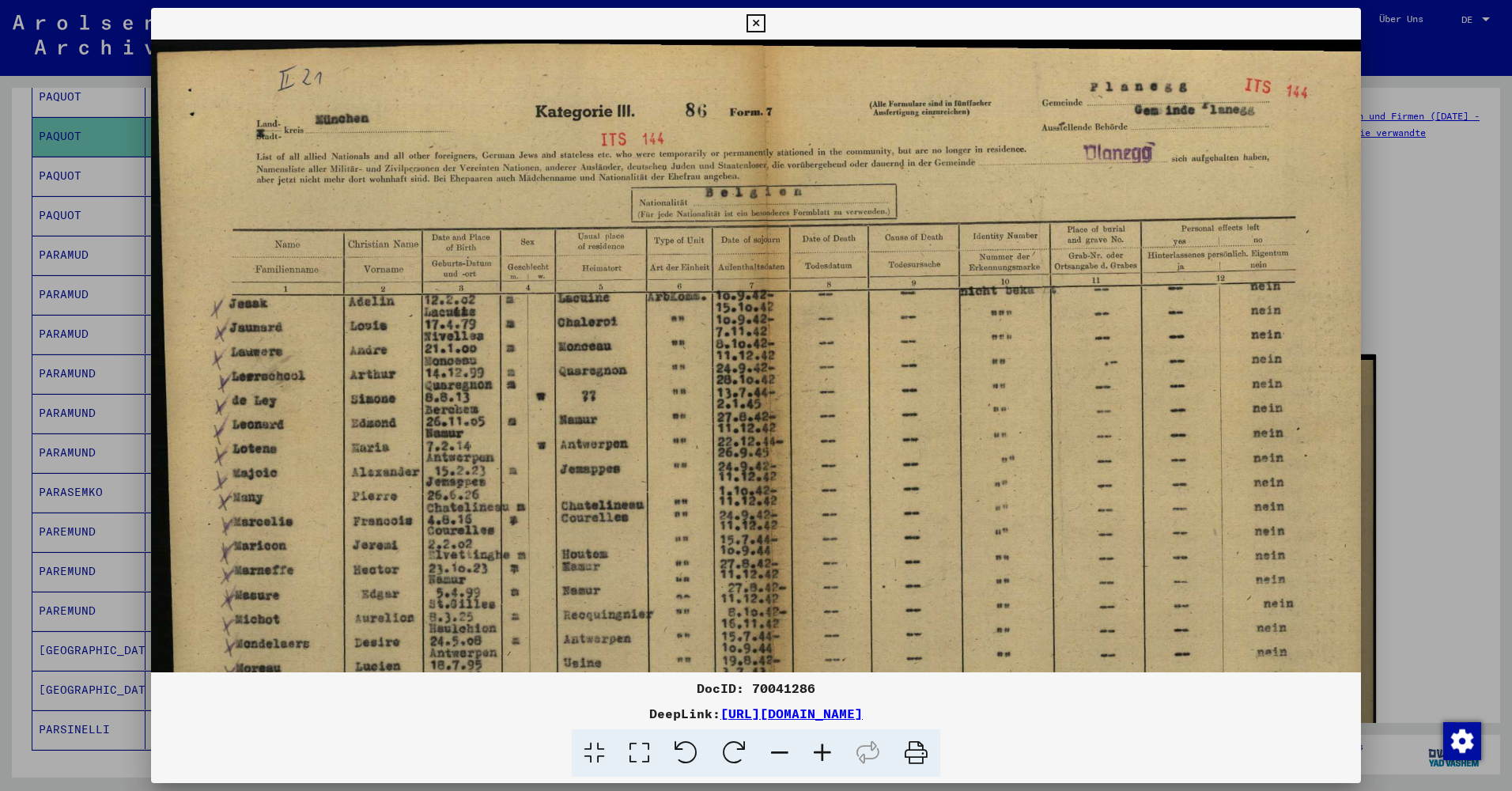
click at [829, 753] on icon at bounding box center [822, 753] width 43 height 48
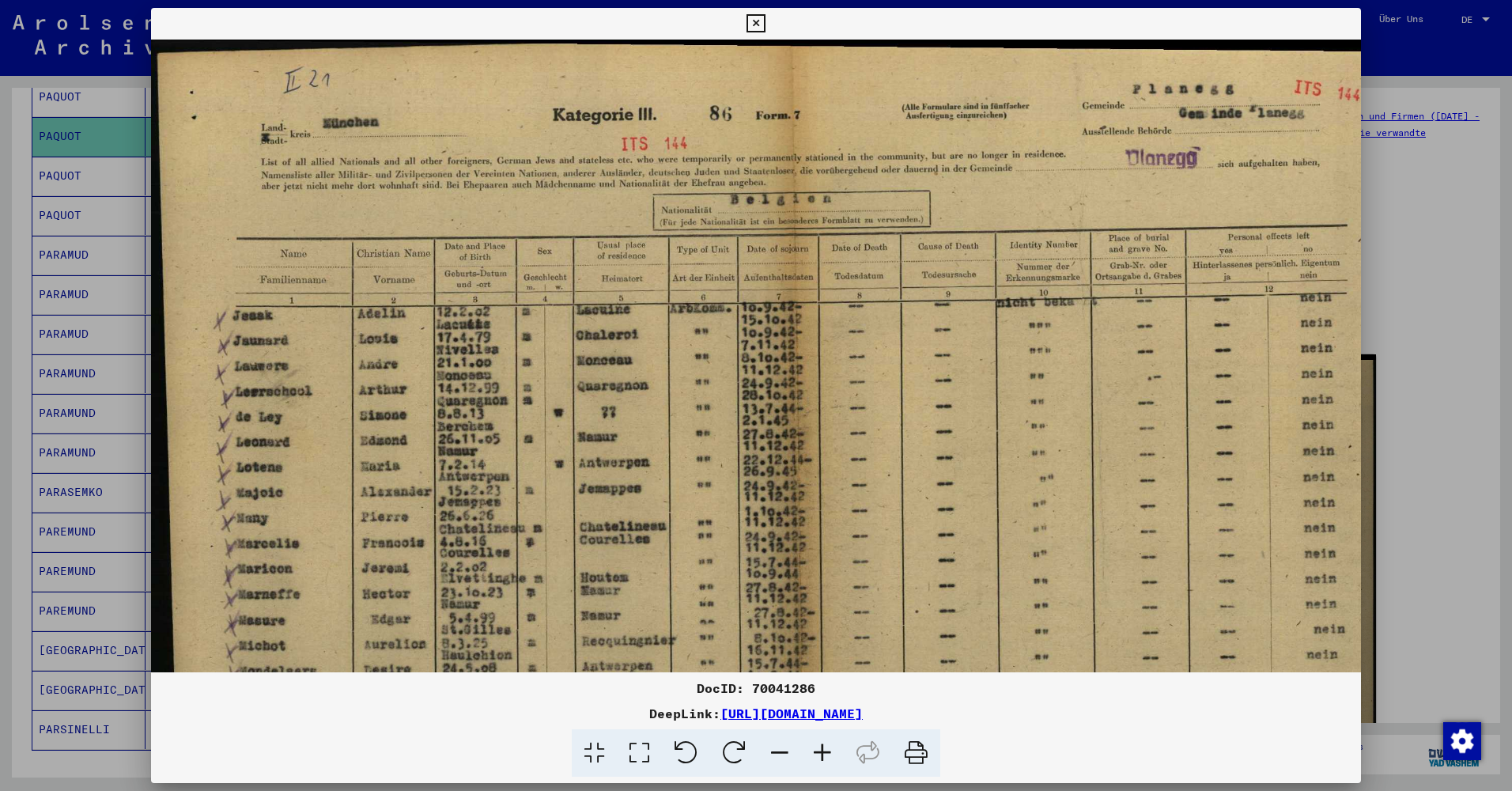
click at [829, 753] on icon at bounding box center [822, 753] width 43 height 48
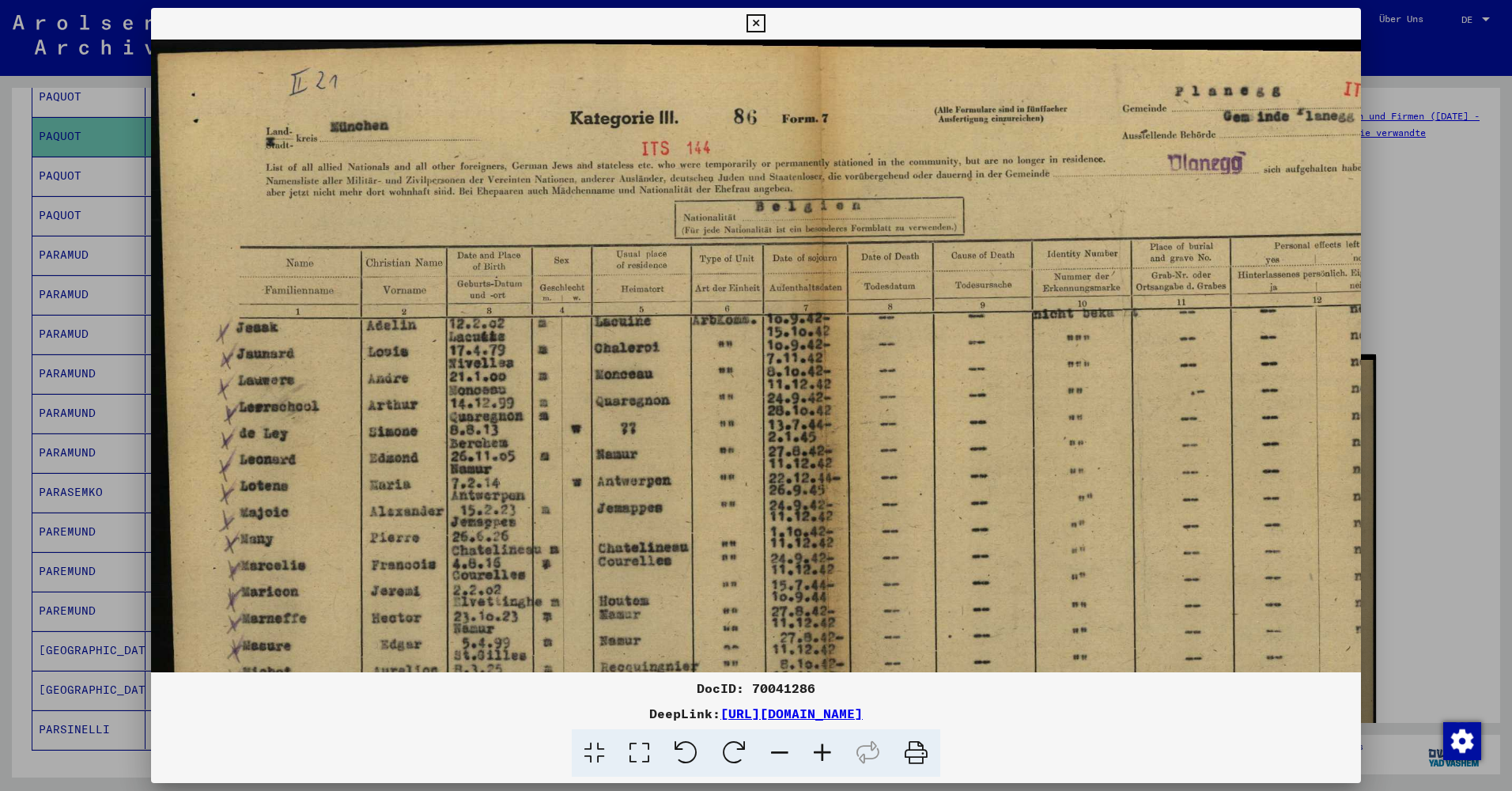
click at [829, 753] on icon at bounding box center [822, 753] width 43 height 48
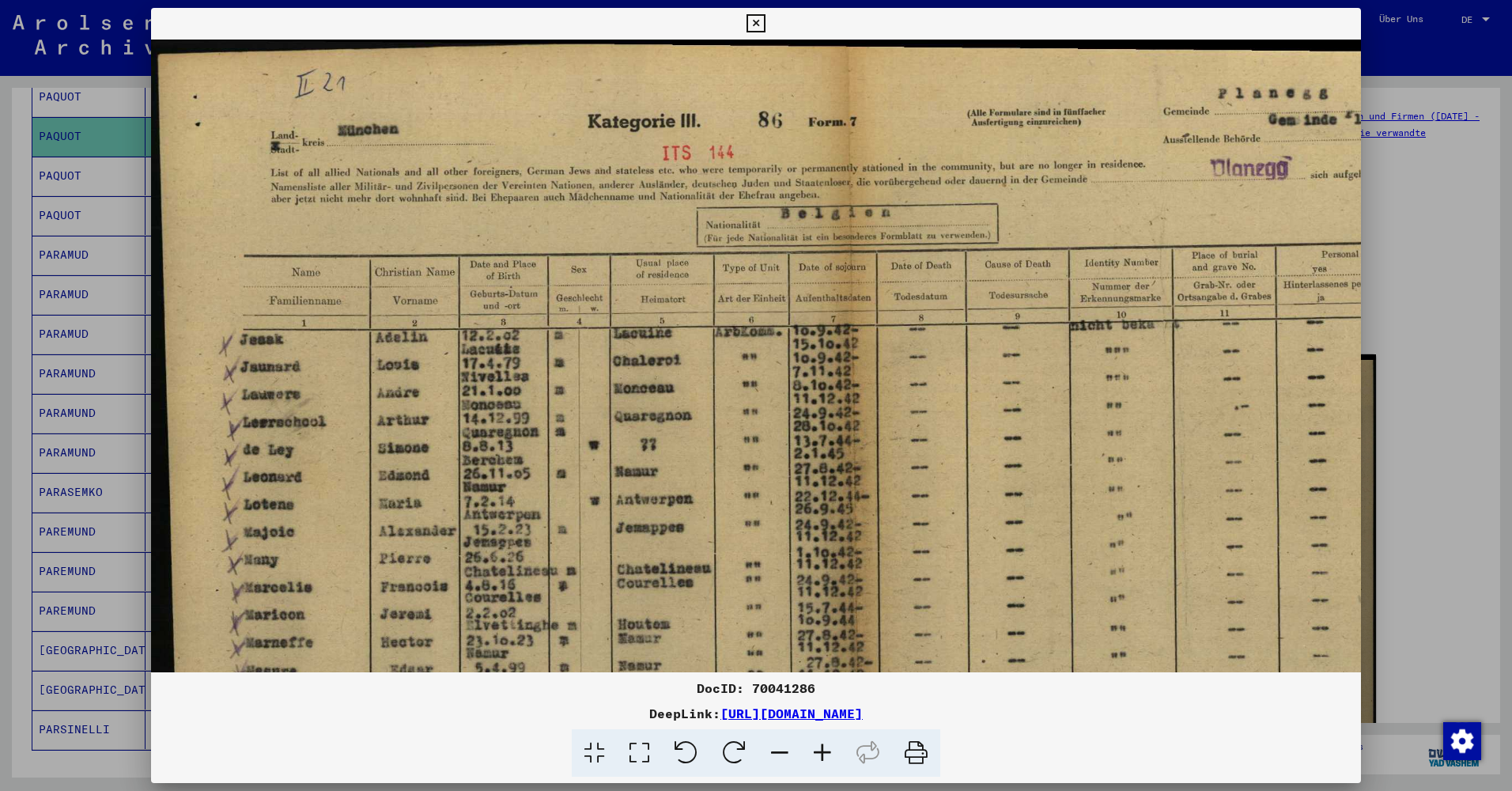
click at [829, 753] on icon at bounding box center [822, 753] width 43 height 48
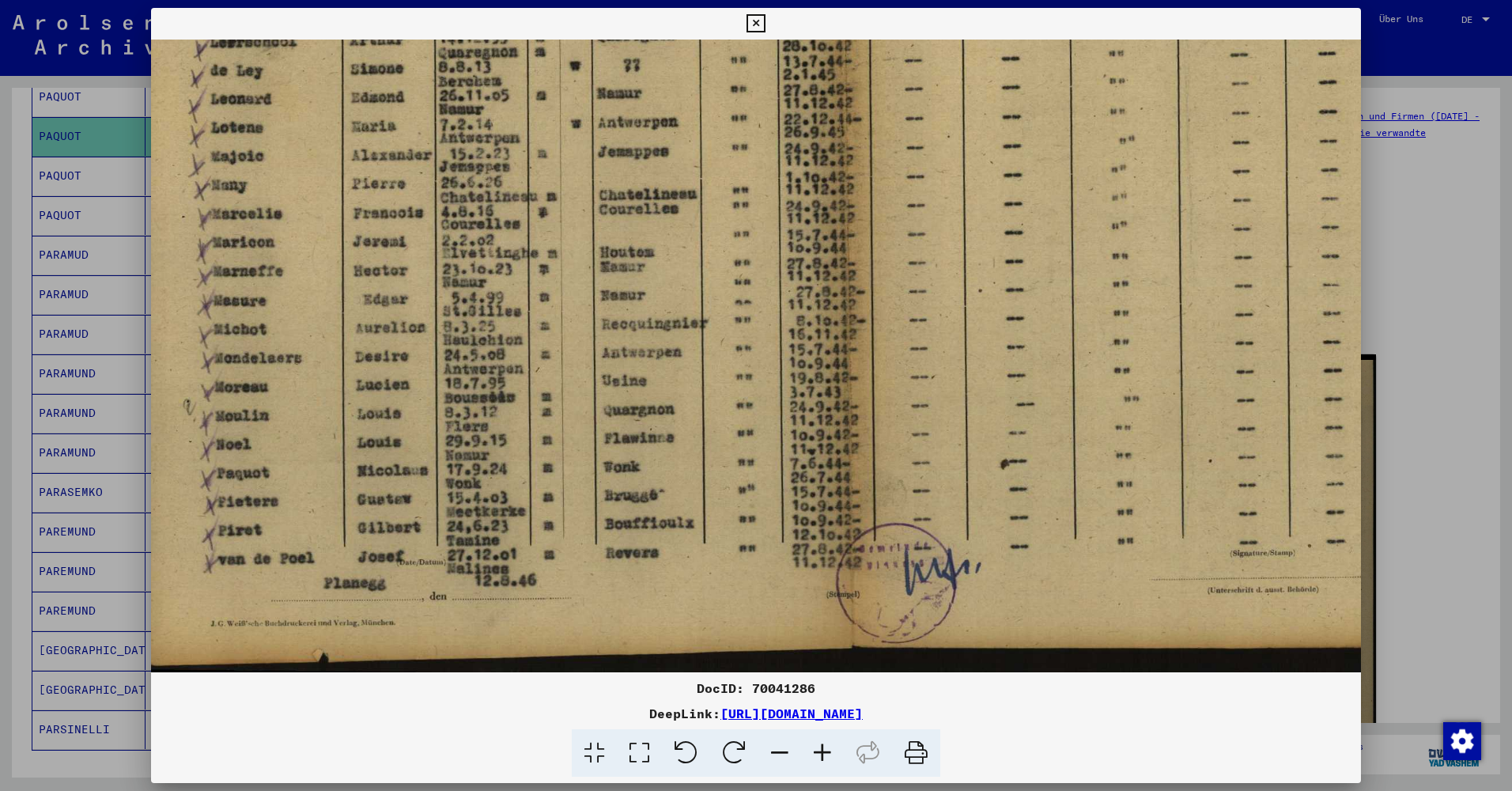
scroll to position [395, 39]
drag, startPoint x: 513, startPoint y: 650, endPoint x: 522, endPoint y: 166, distance: 484.1
click at [522, 166] on img at bounding box center [836, 157] width 1447 height 1028
click at [1397, 319] on div at bounding box center [756, 395] width 1512 height 791
